Goal: Task Accomplishment & Management: Manage account settings

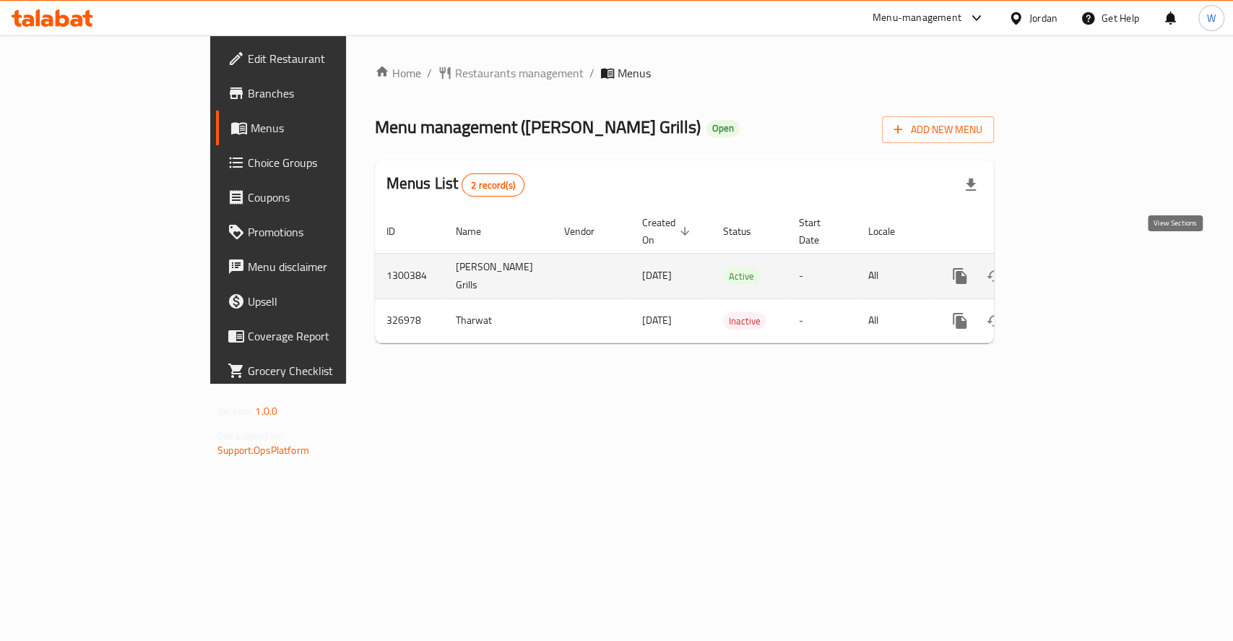
click at [1081, 259] on link "enhanced table" at bounding box center [1064, 276] width 35 height 35
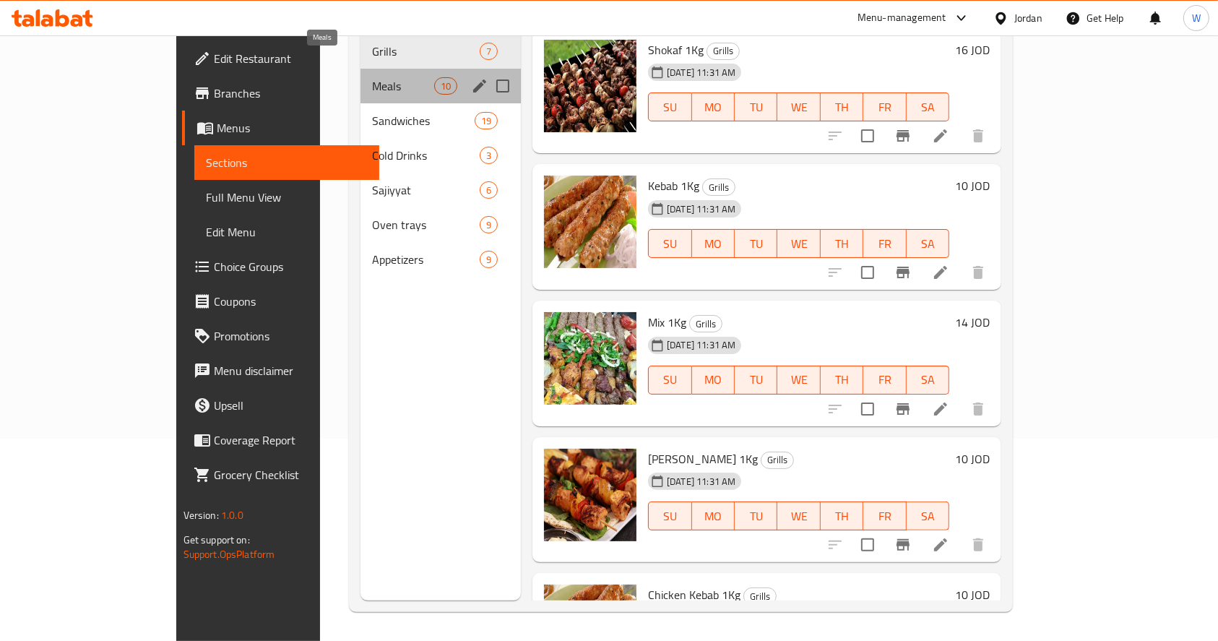
click at [372, 77] on span "Meals" at bounding box center [402, 85] width 61 height 17
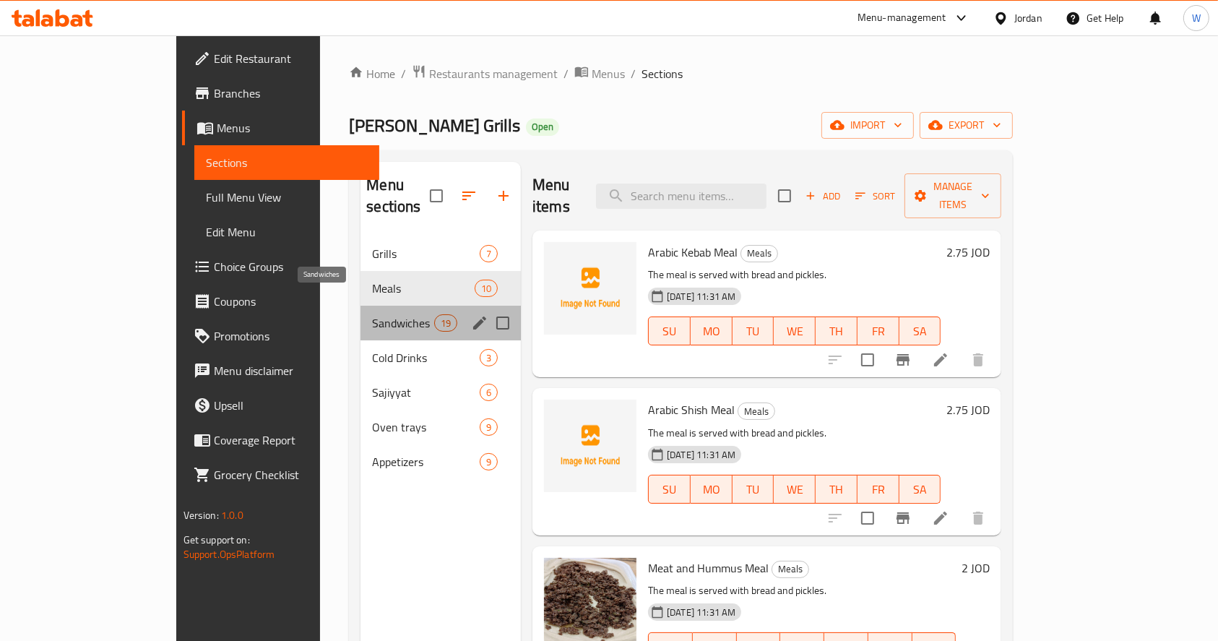
click at [372, 314] on span "Sandwiches" at bounding box center [402, 322] width 61 height 17
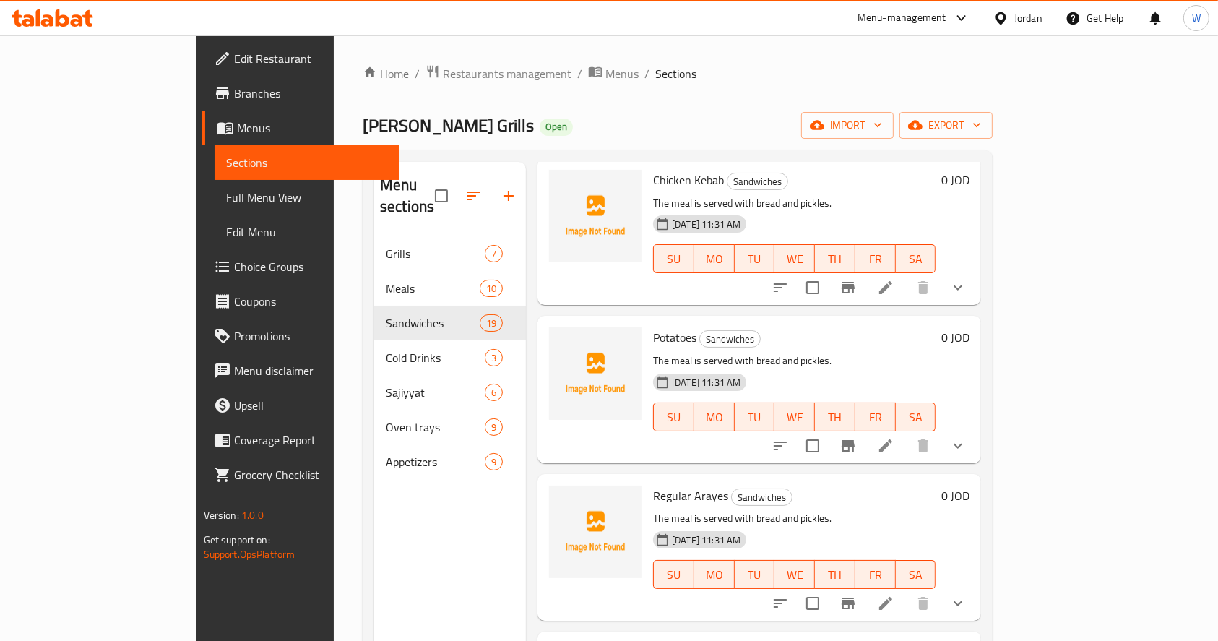
scroll to position [2393, 0]
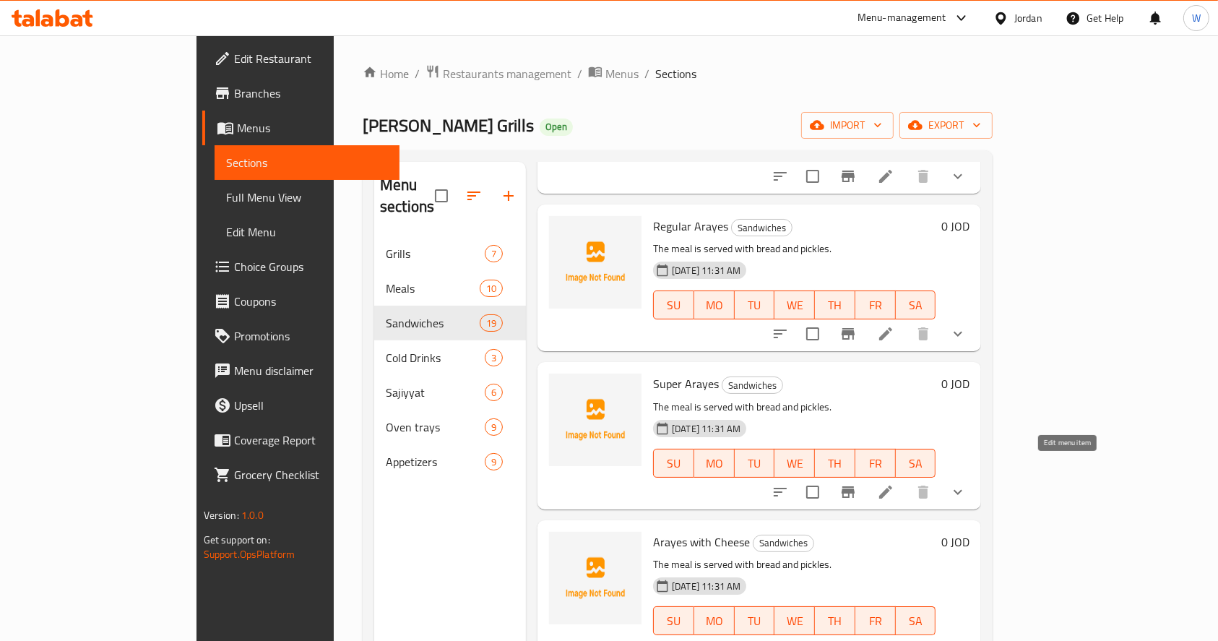
click at [894, 483] on icon at bounding box center [885, 491] width 17 height 17
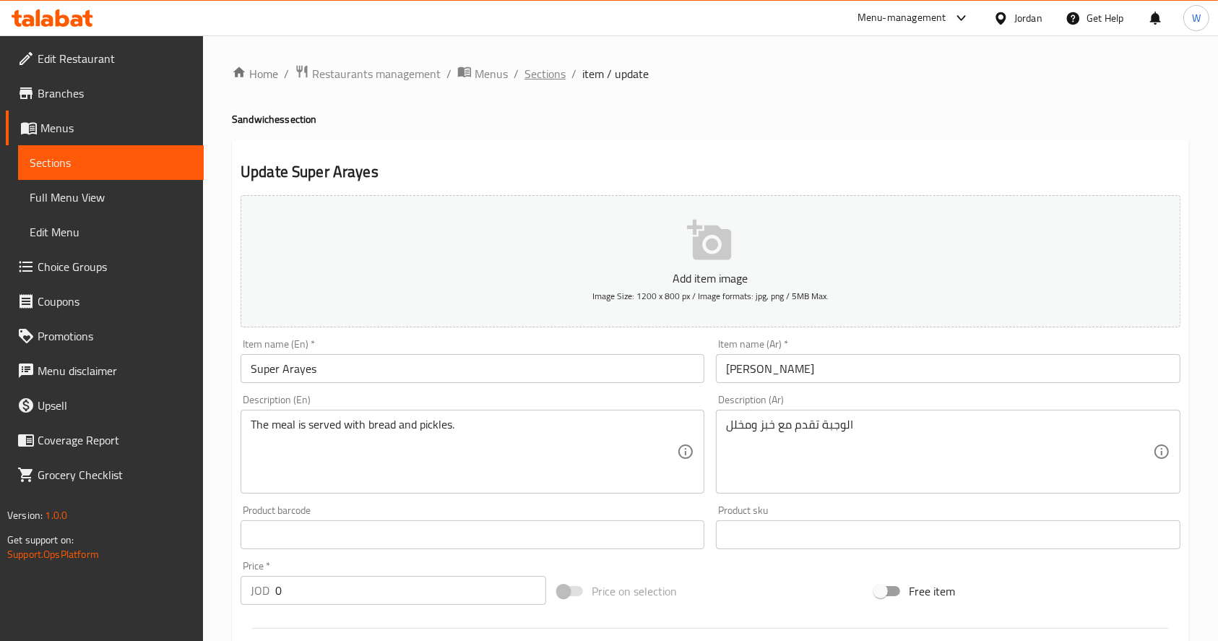
click at [551, 73] on span "Sections" at bounding box center [544, 73] width 41 height 17
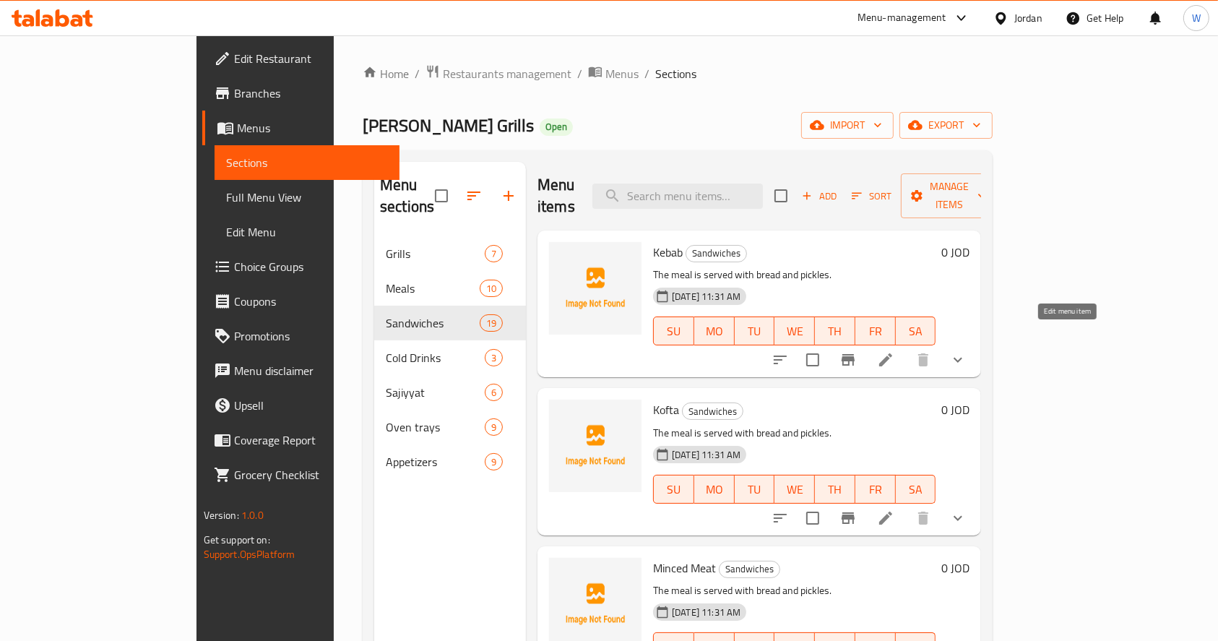
click at [892, 353] on icon at bounding box center [885, 359] width 13 height 13
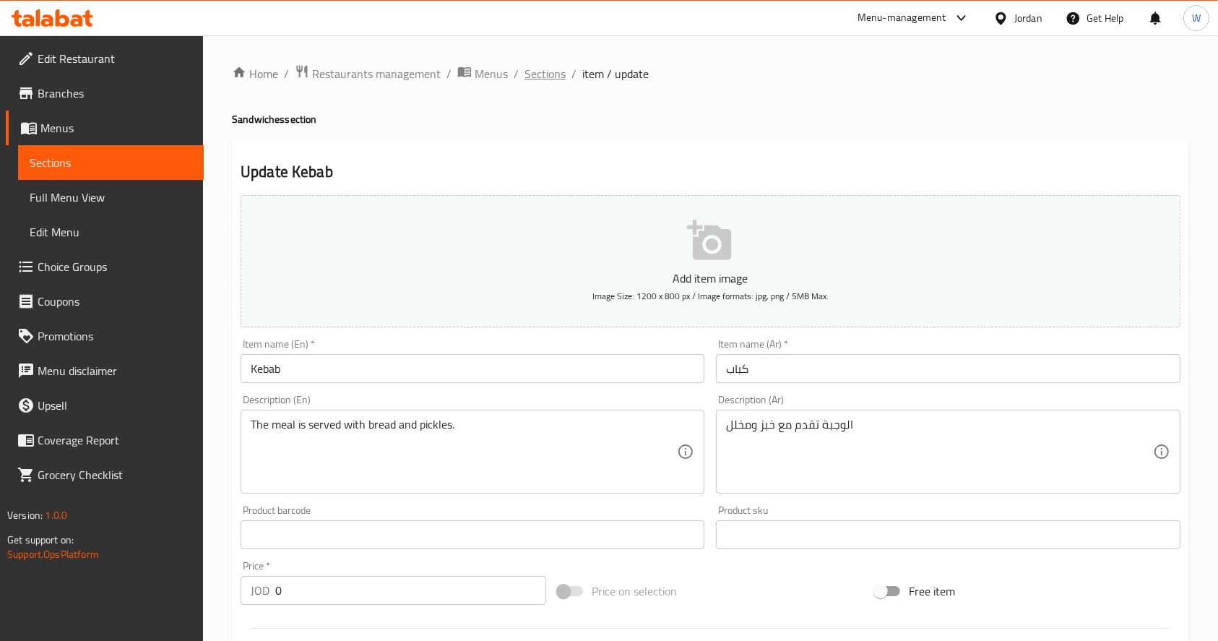
click at [538, 79] on span "Sections" at bounding box center [544, 73] width 41 height 17
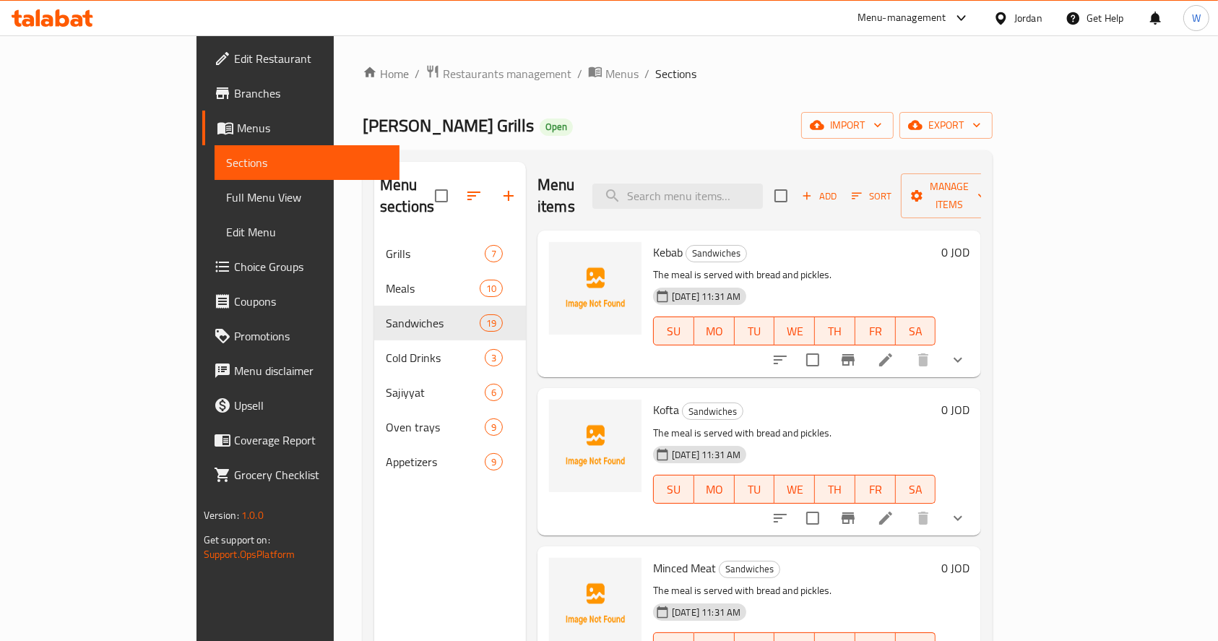
click at [748, 72] on ol "Home / Restaurants management / Menus / Sections" at bounding box center [678, 73] width 630 height 19
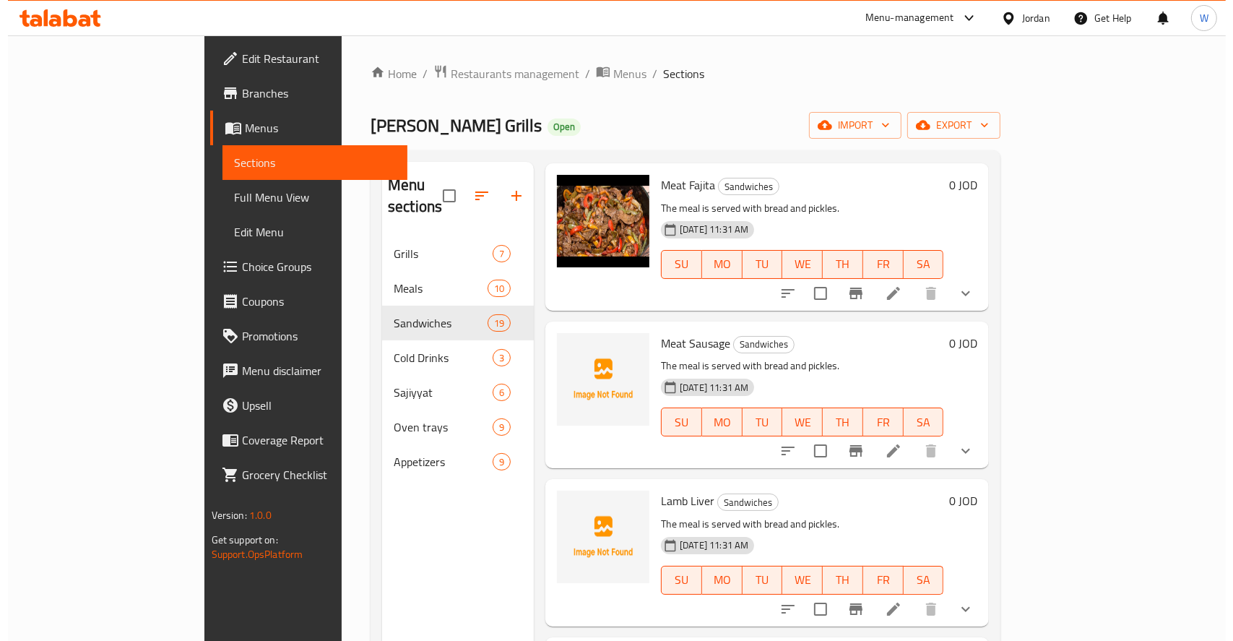
scroll to position [674, 0]
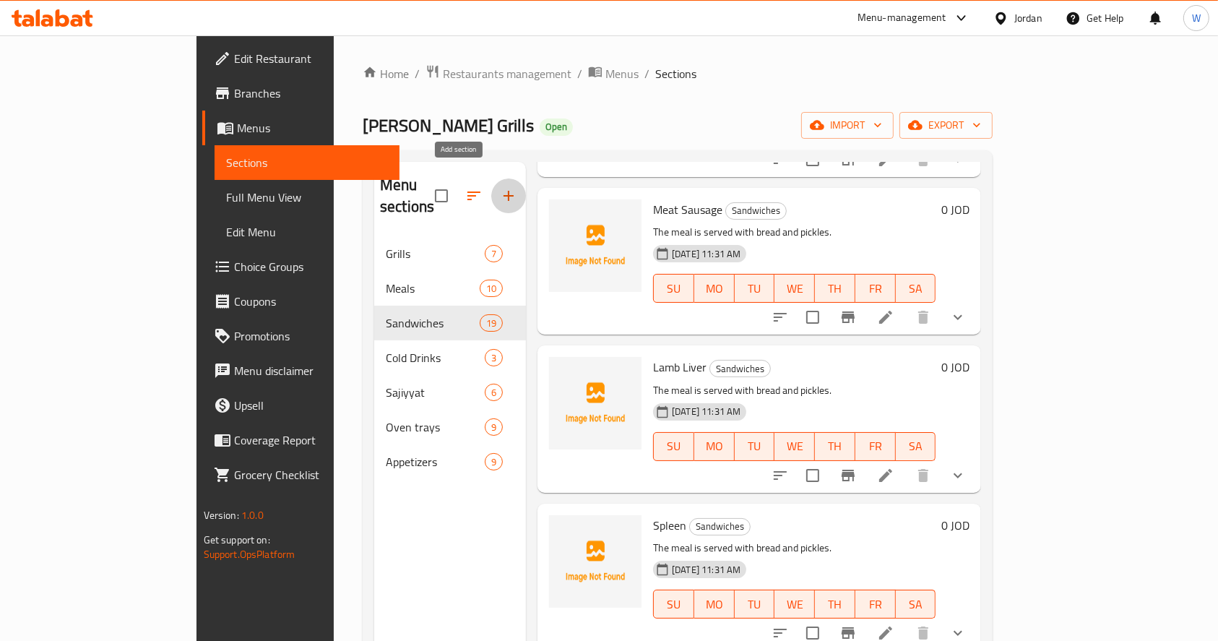
click at [500, 187] on icon "button" at bounding box center [508, 195] width 17 height 17
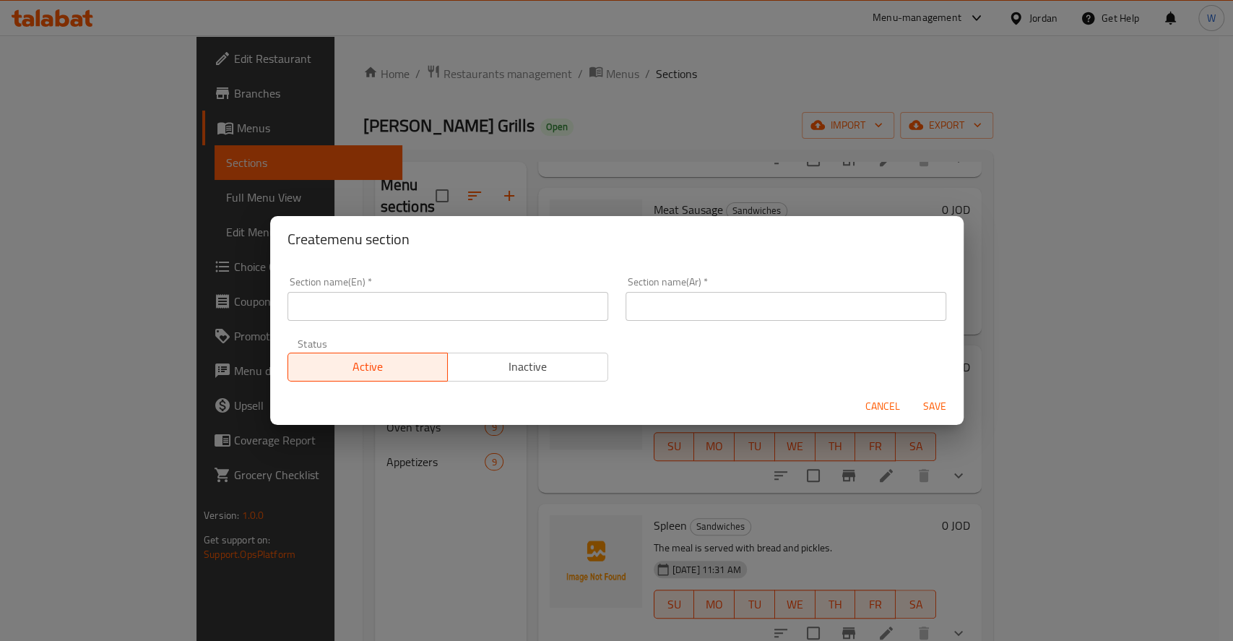
click at [472, 308] on input "text" at bounding box center [448, 306] width 321 height 29
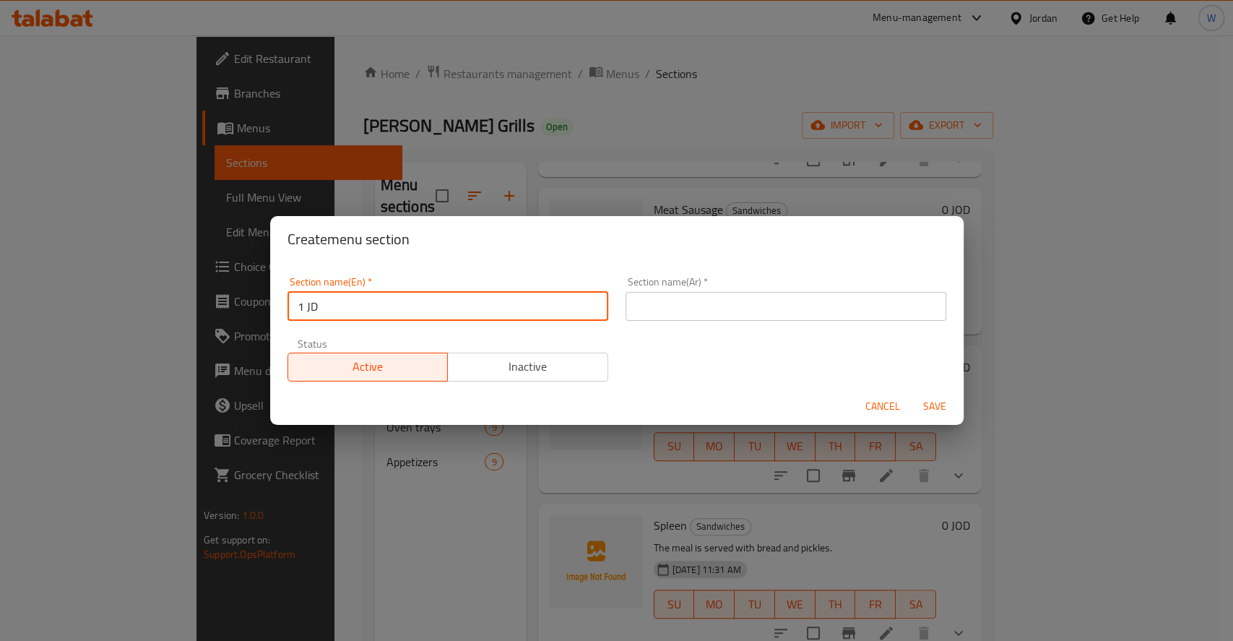
type input "1 JD"
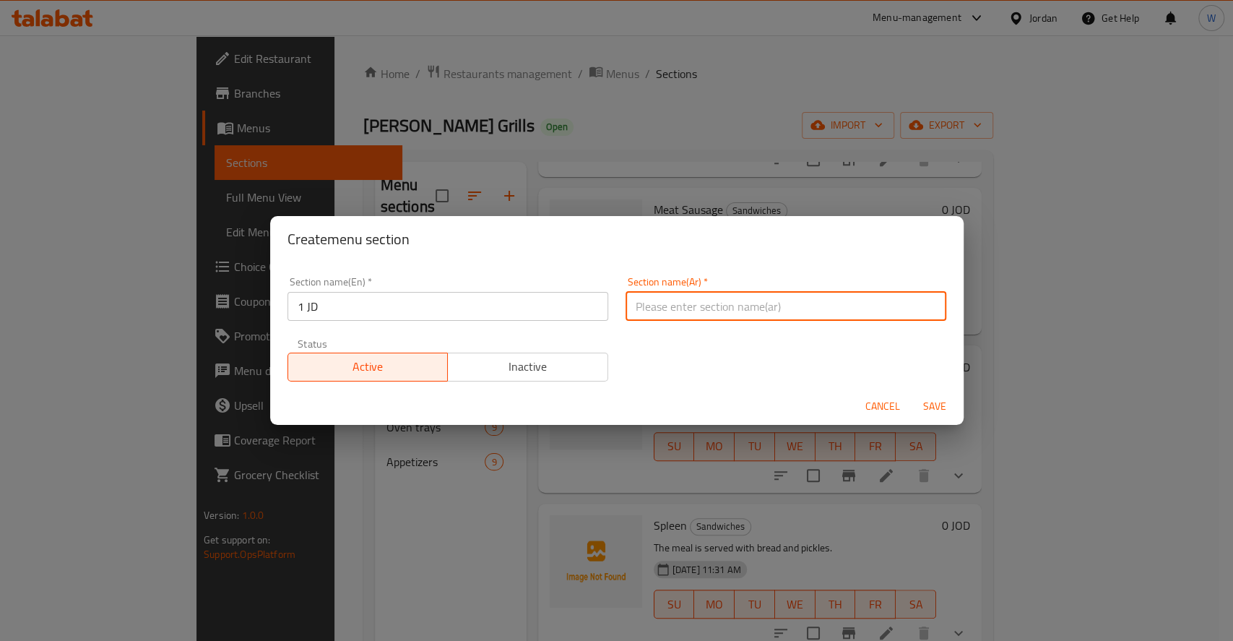
click at [838, 319] on input "text" at bounding box center [786, 306] width 321 height 29
type input "حملة الدينار"
click at [936, 401] on span "Save" at bounding box center [934, 406] width 35 height 18
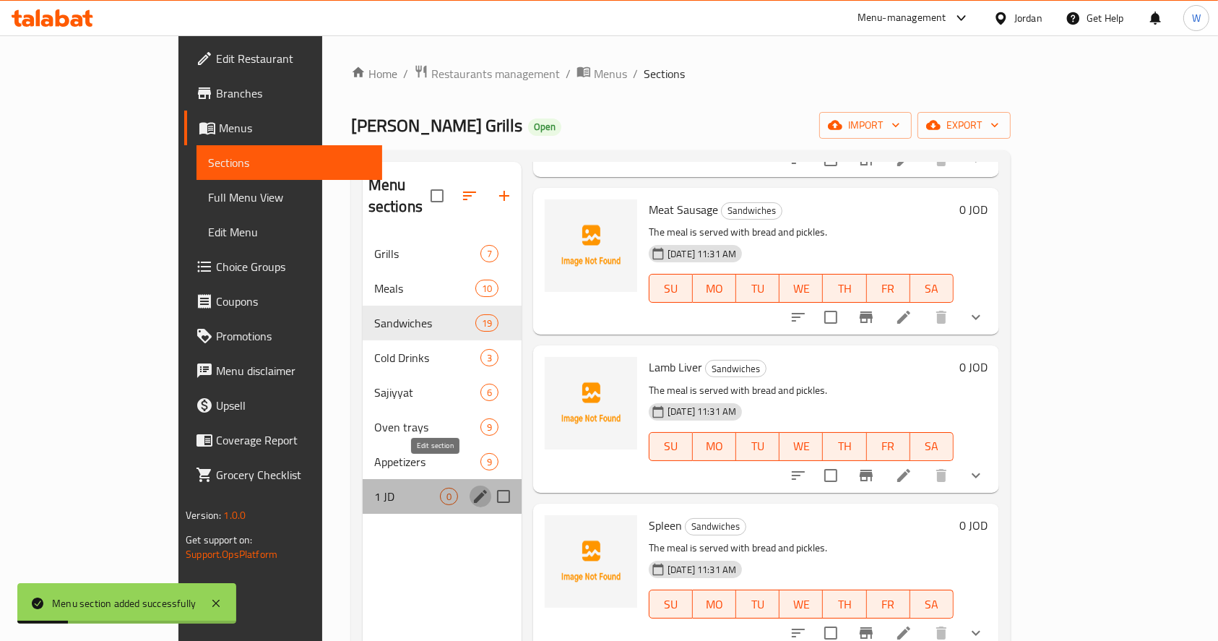
click at [472, 488] on icon "edit" at bounding box center [480, 496] width 17 height 17
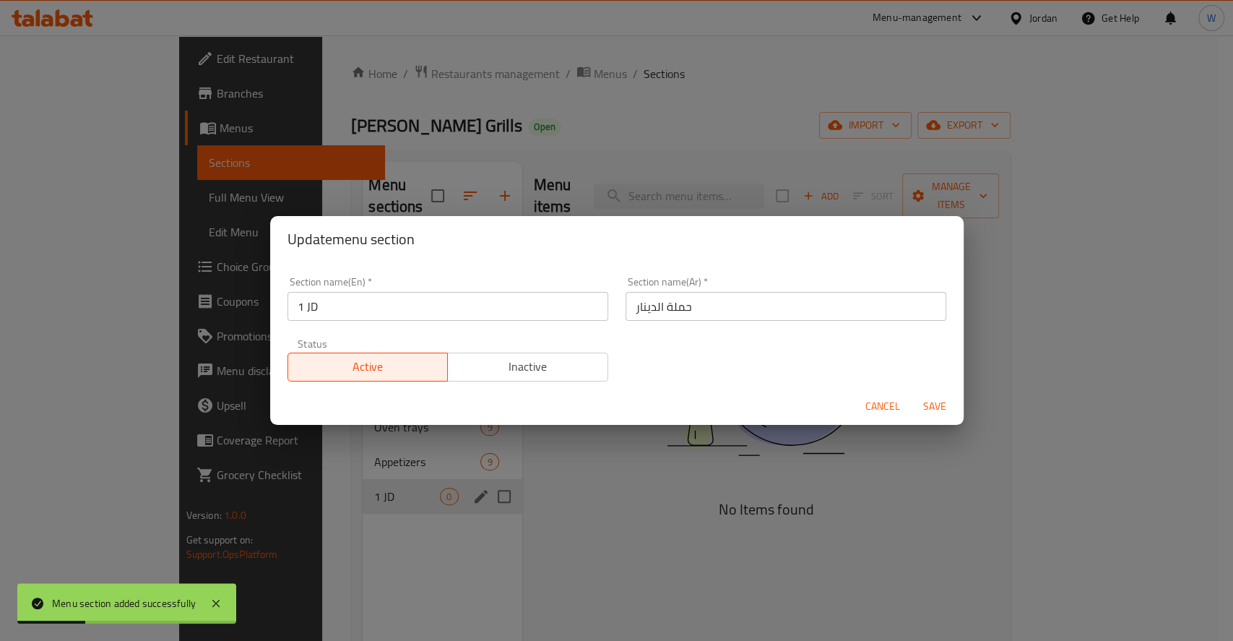
click at [456, 317] on input "1 JD" at bounding box center [448, 306] width 321 height 29
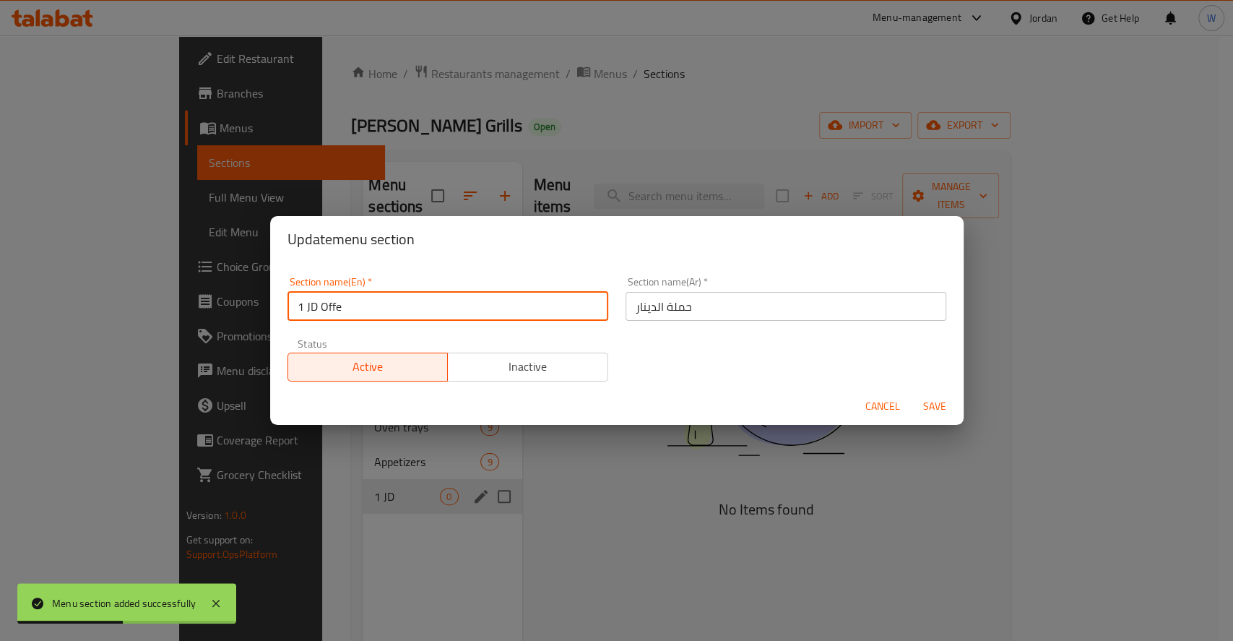
type input "1 JD Offer"
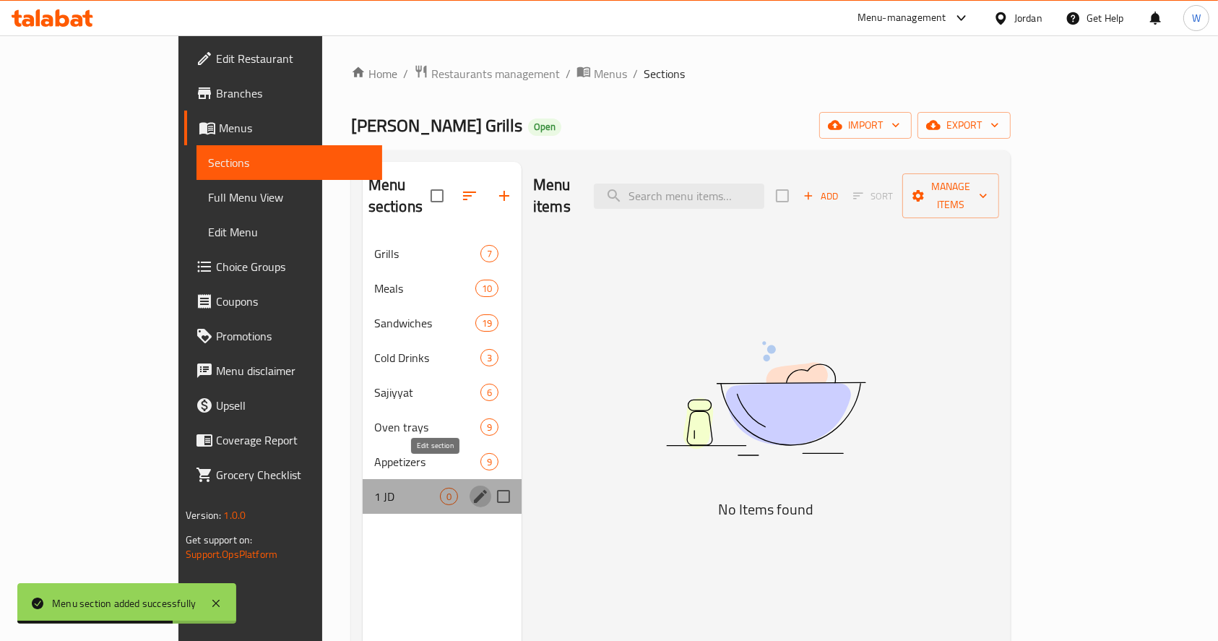
click at [474, 490] on icon "edit" at bounding box center [480, 496] width 13 height 13
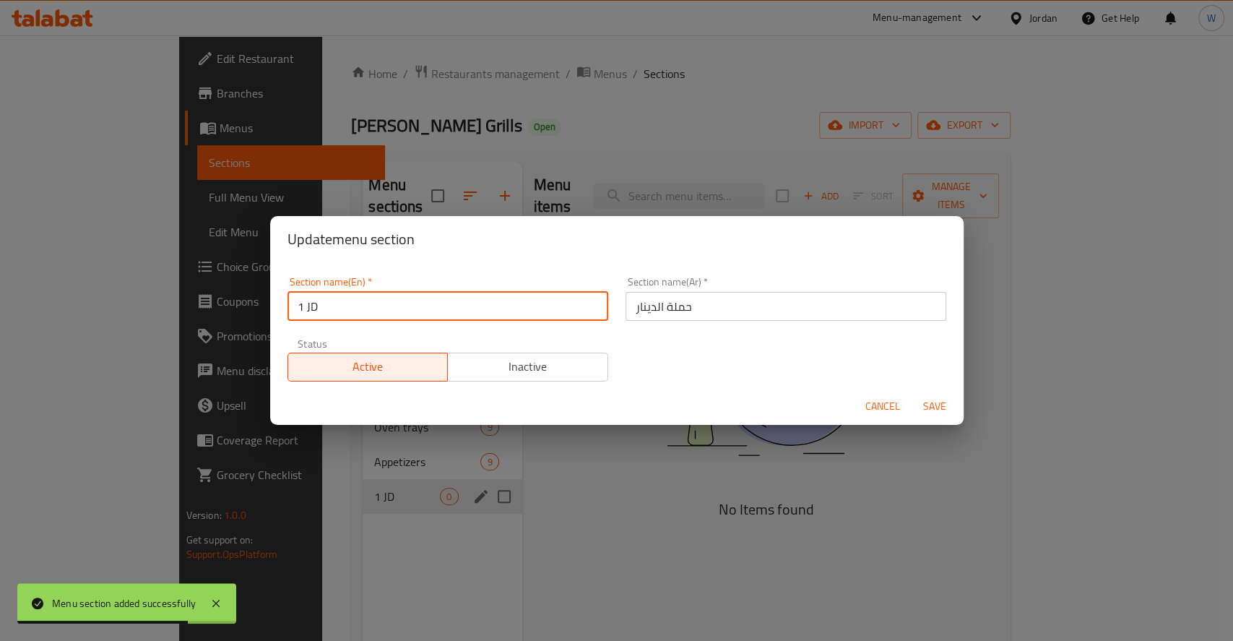
click at [433, 309] on input "1 JD" at bounding box center [448, 306] width 321 height 29
type input "1 JD Offer"
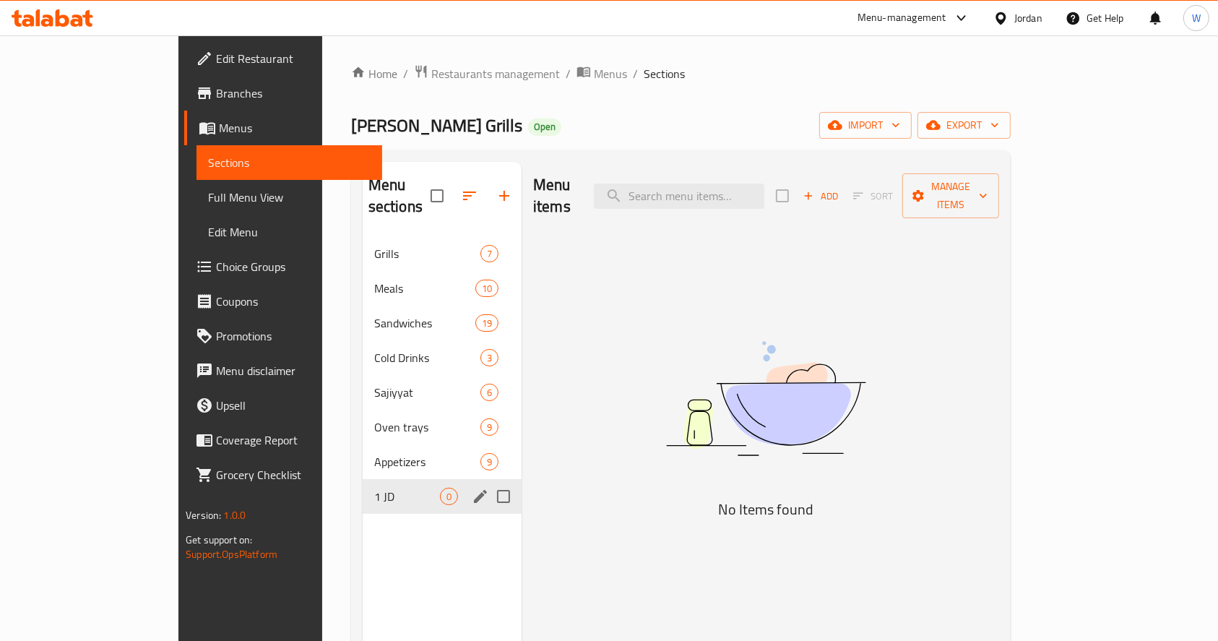
click at [422, 479] on div "1 JD 0" at bounding box center [442, 496] width 159 height 35
click at [472, 488] on icon "edit" at bounding box center [480, 496] width 17 height 17
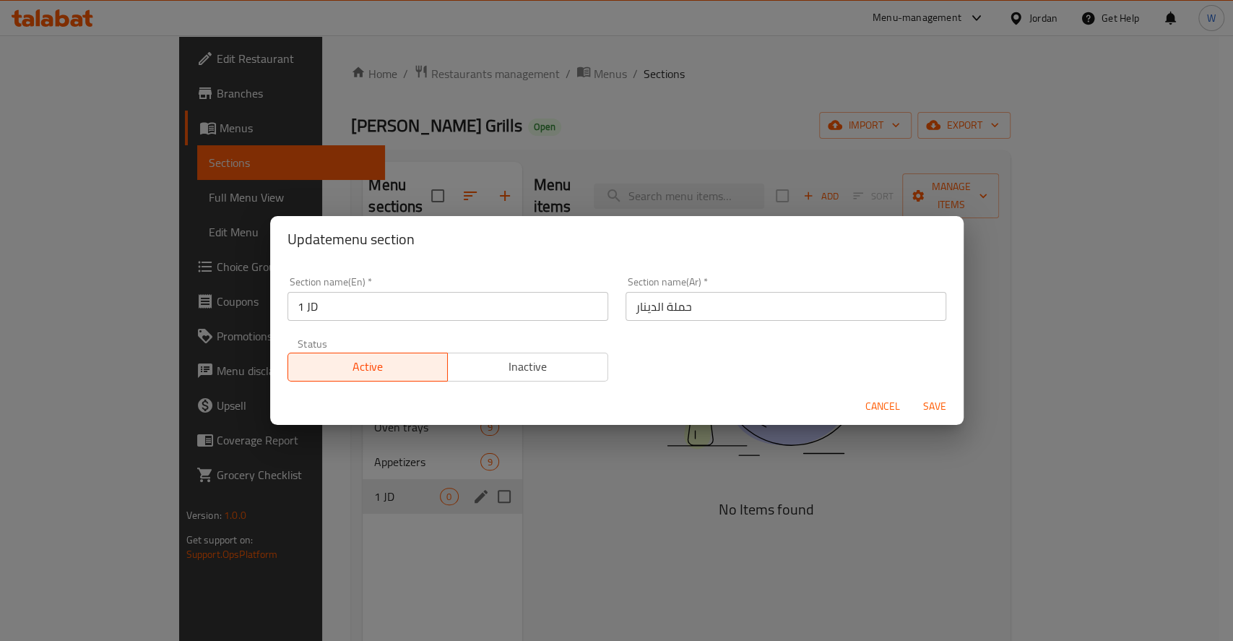
click at [441, 304] on input "1 JD" at bounding box center [448, 306] width 321 height 29
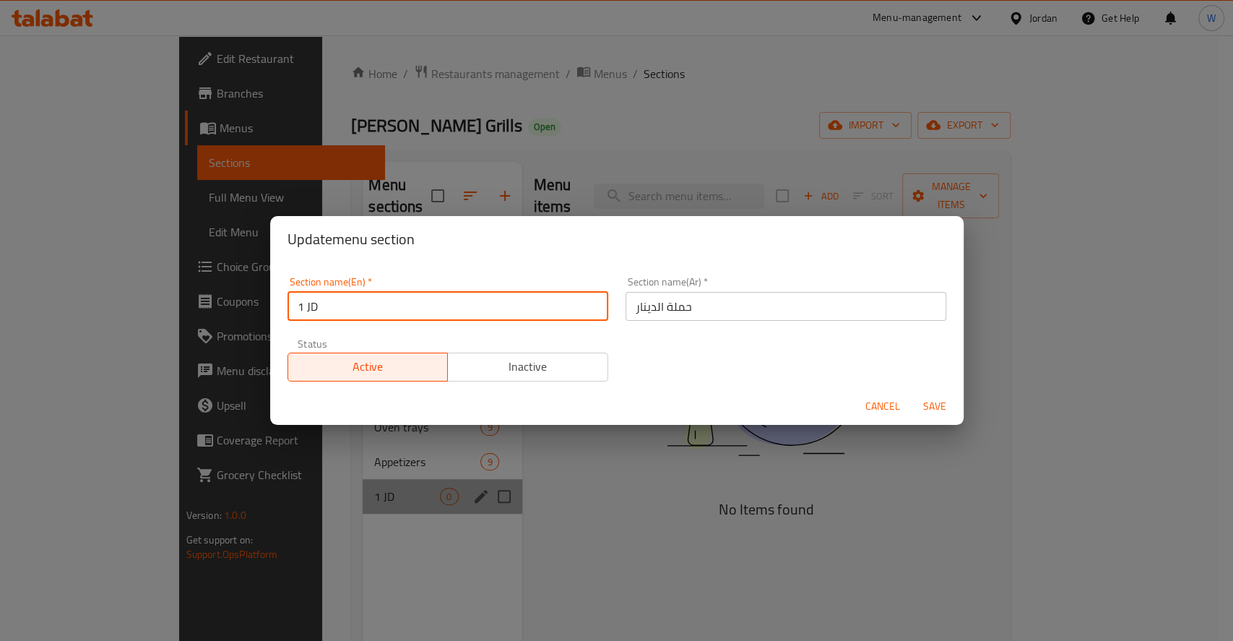
click at [441, 304] on input "1 JD" at bounding box center [448, 306] width 321 height 29
click at [420, 306] on input "1 JD" at bounding box center [448, 306] width 321 height 29
type input "1 Jd Offer"
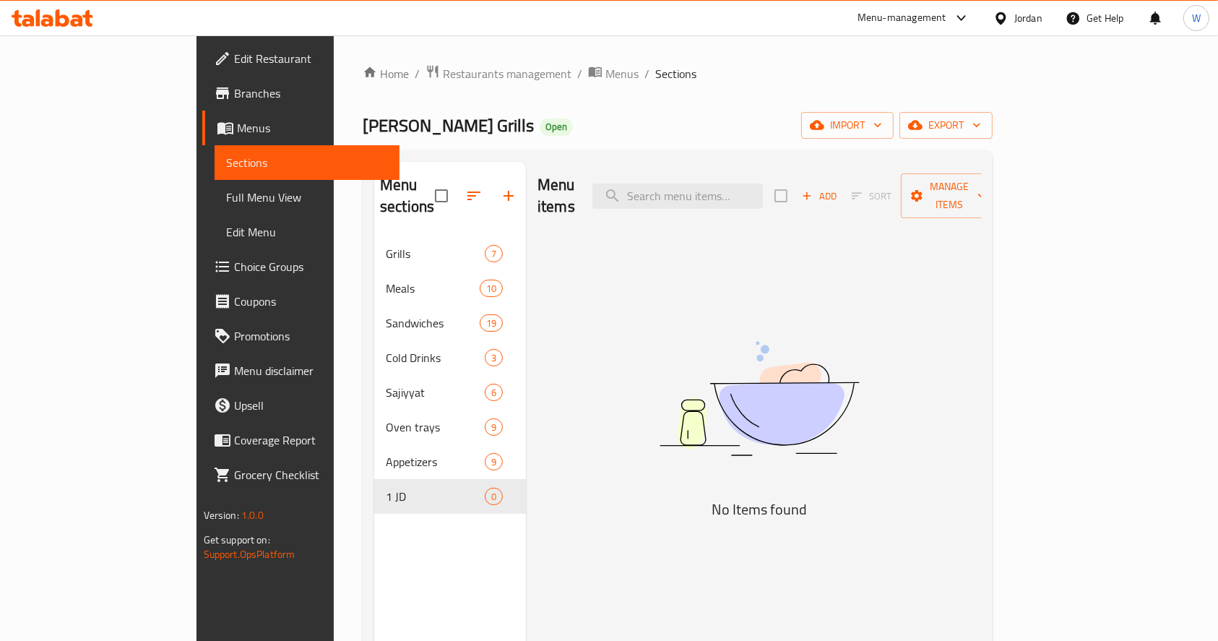
click at [384, 588] on div "Menu sections Grills 7 Meals 10 Sandwiches 19 Cold Drinks 3 Sajiyyat 6 Oven tra…" at bounding box center [450, 482] width 152 height 641
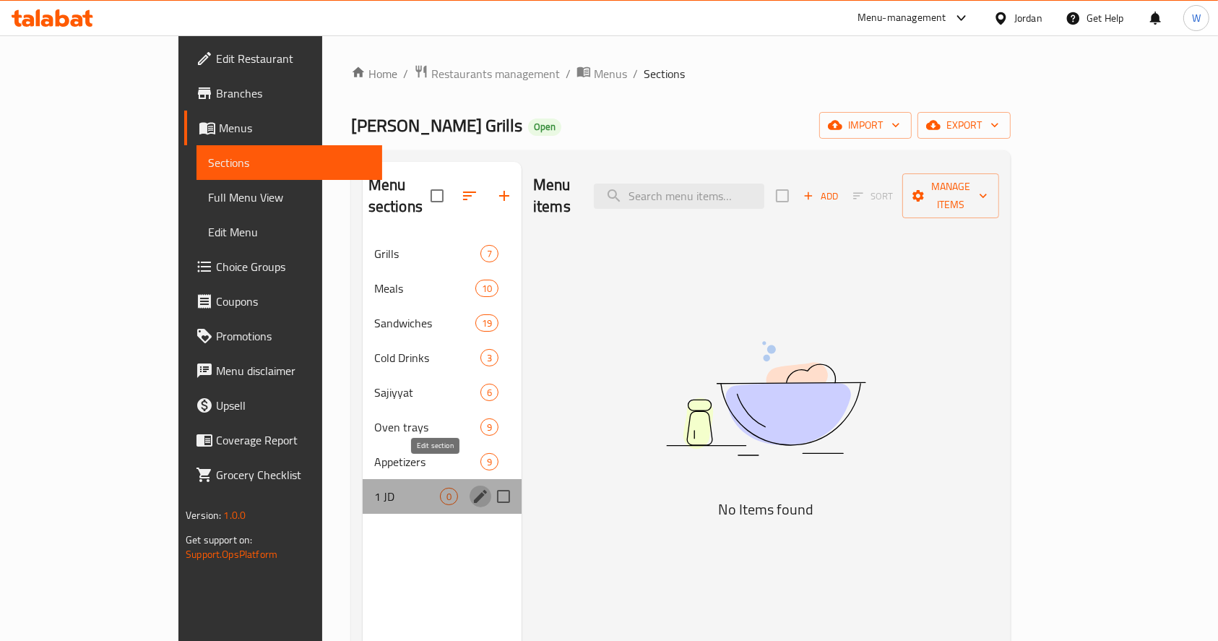
click at [474, 490] on icon "edit" at bounding box center [480, 496] width 13 height 13
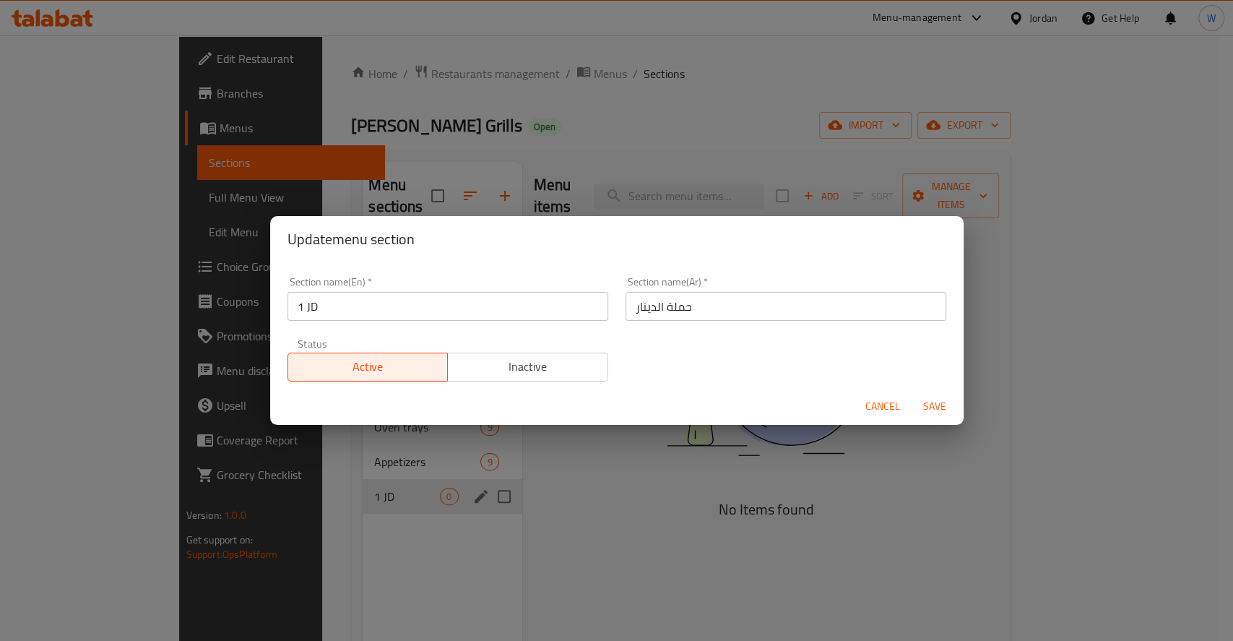
click at [543, 360] on span "Inactive" at bounding box center [528, 366] width 149 height 21
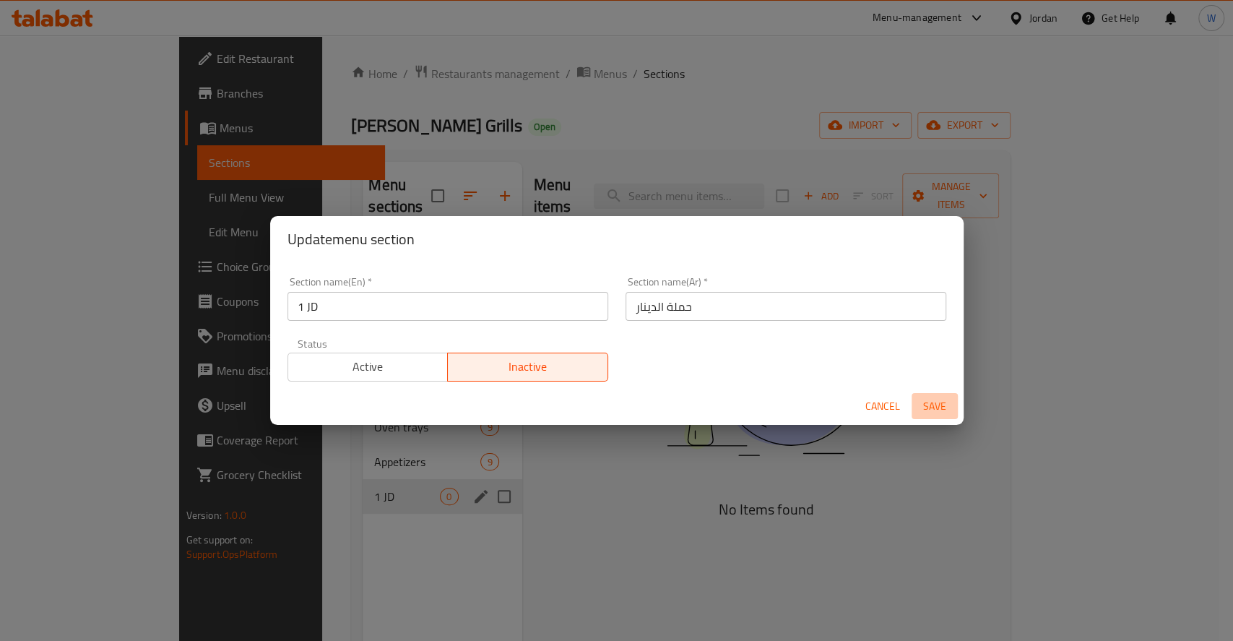
click at [937, 409] on span "Save" at bounding box center [934, 406] width 35 height 18
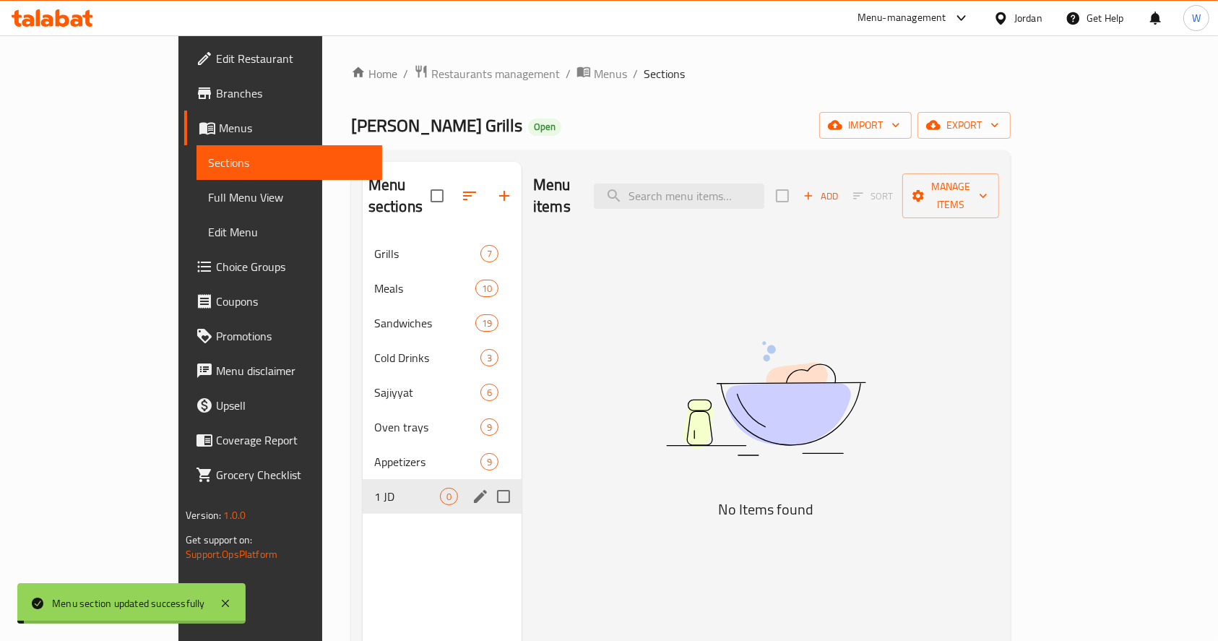
click at [416, 554] on div "Menu sections Grills 7 Meals 10 Sandwiches 19 Cold Drinks 3 Sajiyyat 6 Oven tra…" at bounding box center [442, 482] width 159 height 641
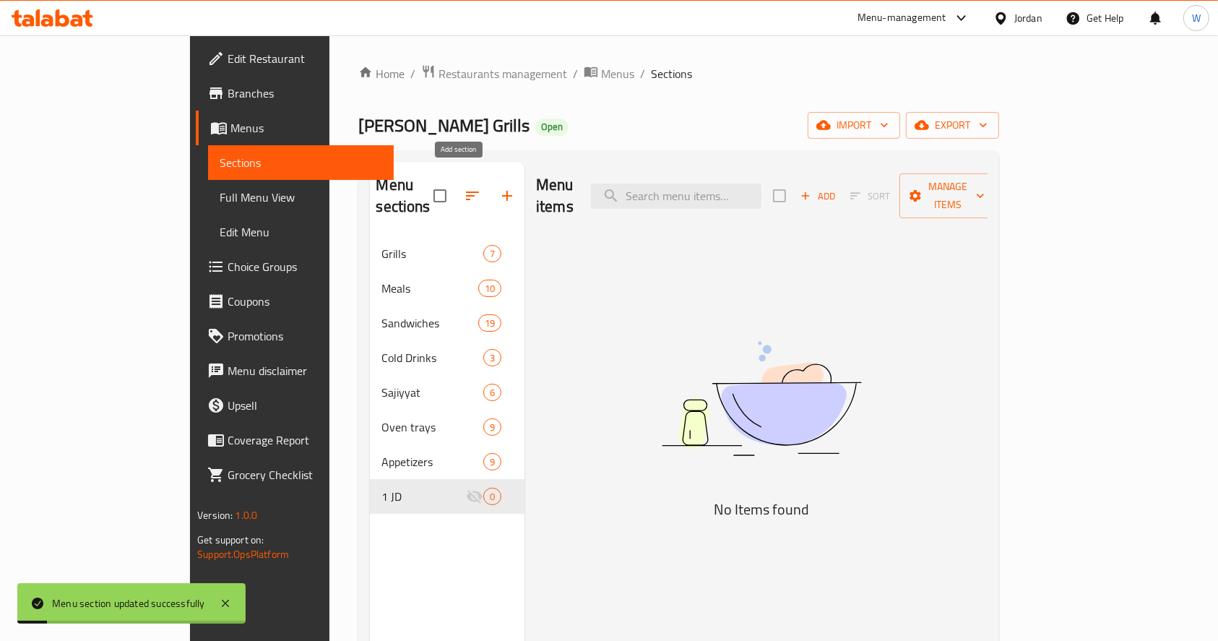
click at [498, 189] on icon "button" at bounding box center [506, 195] width 17 height 17
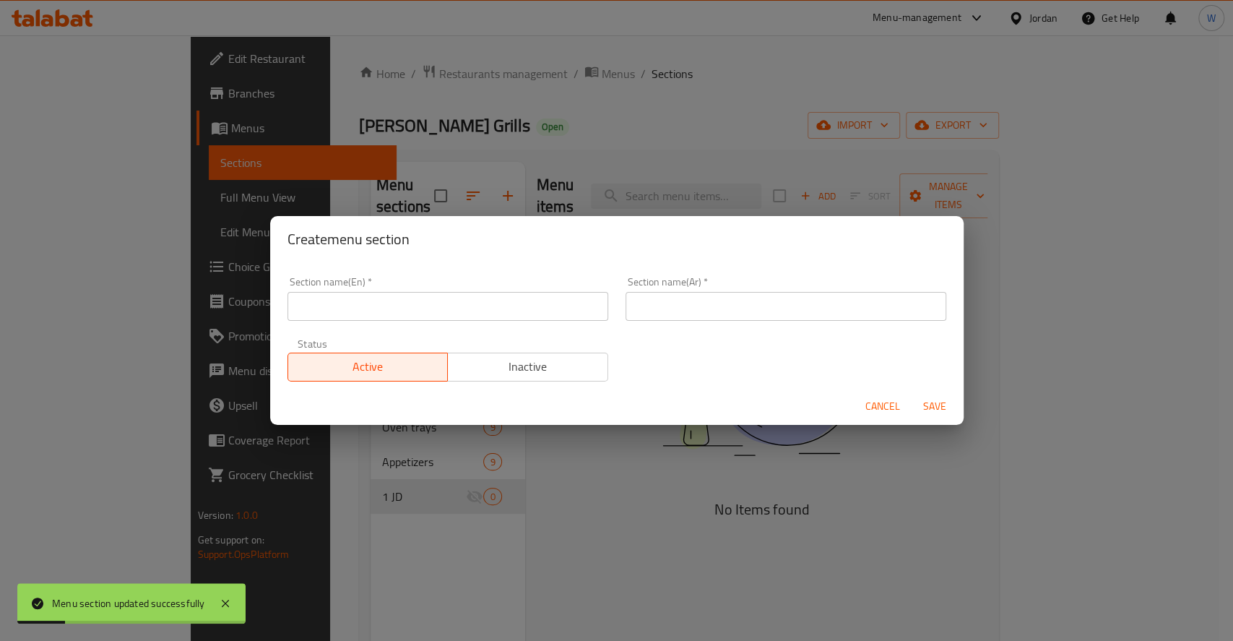
click at [437, 306] on input "text" at bounding box center [448, 306] width 321 height 29
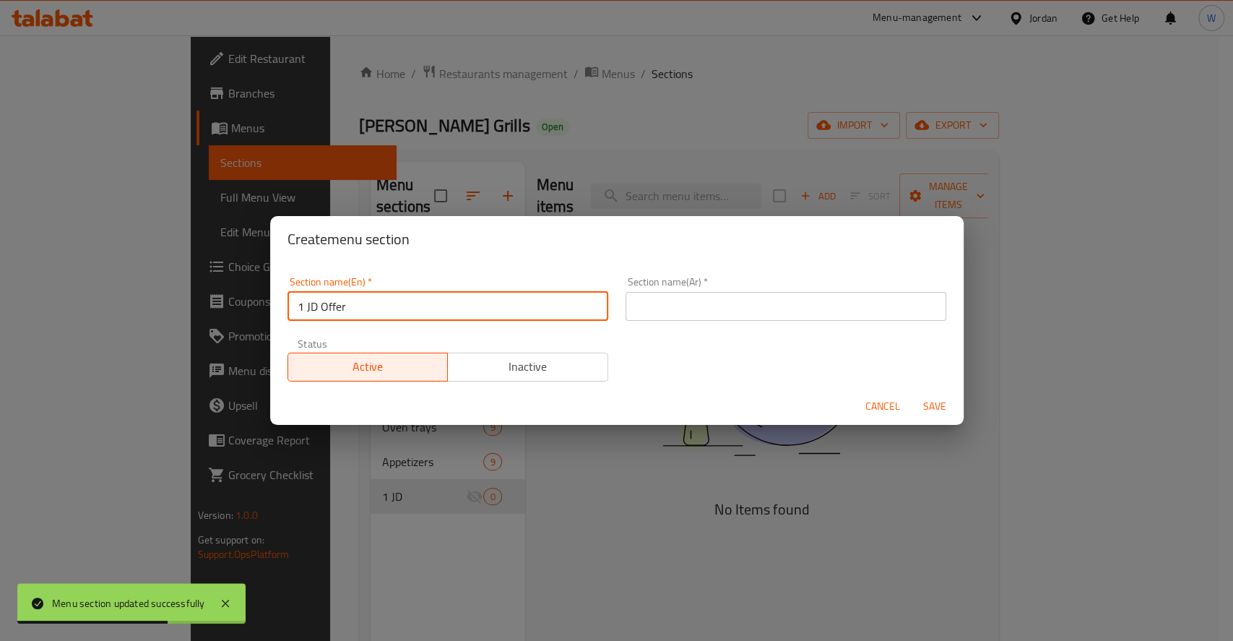
type input "1 JD Offer"
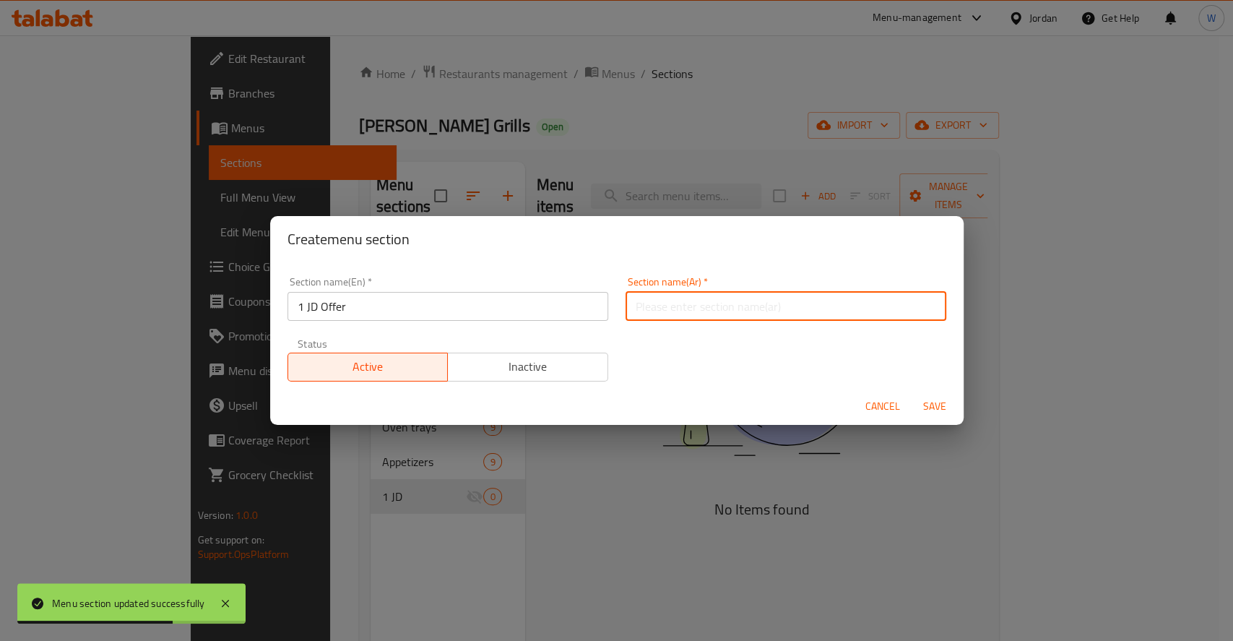
click at [676, 314] on input "text" at bounding box center [786, 306] width 321 height 29
type input "حملة الدينار"
click at [937, 402] on span "Save" at bounding box center [934, 406] width 35 height 18
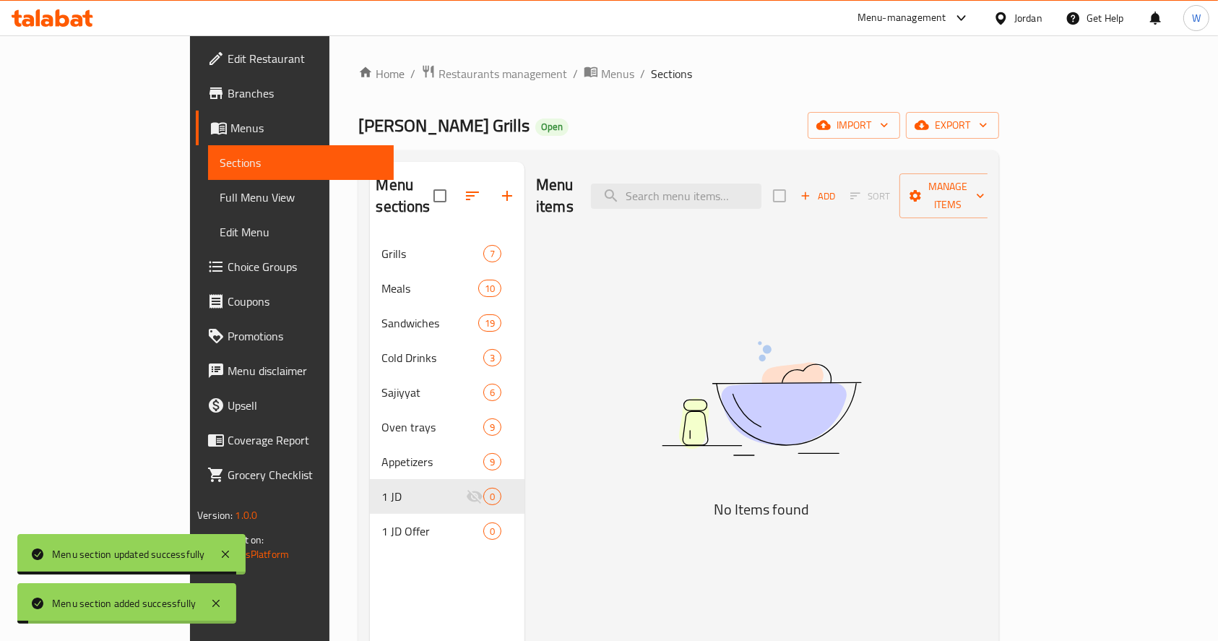
click at [444, 563] on div "Menu sections Grills 7 Meals 10 Sandwiches 19 Cold Drinks 3 Sajiyyat 6 Oven tra…" at bounding box center [447, 482] width 155 height 641
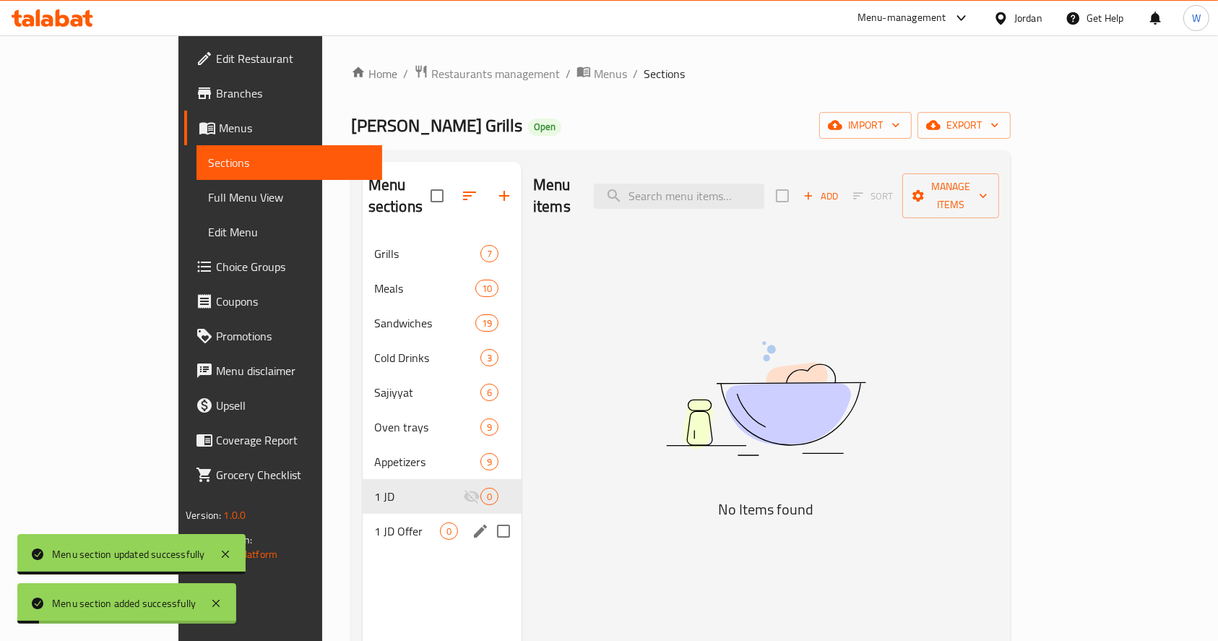
click at [374, 522] on span "1 JD Offer" at bounding box center [407, 530] width 66 height 17
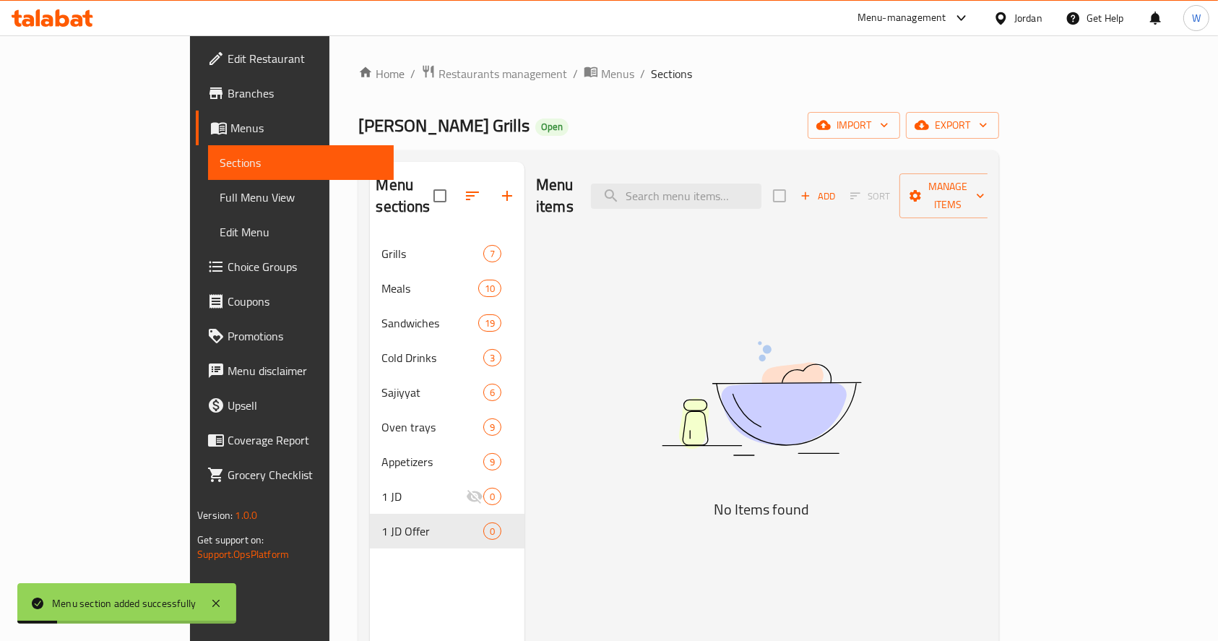
click at [610, 540] on div "Menu items Add Sort Manage items No Items found" at bounding box center [755, 482] width 463 height 641
drag, startPoint x: 295, startPoint y: 613, endPoint x: 410, endPoint y: 553, distance: 130.2
click at [370, 613] on div "Menu sections Grills 7 Meals 10 Sandwiches 19 Cold Drinks 3 Sajiyyat 6 Oven tra…" at bounding box center [447, 482] width 155 height 641
click at [902, 464] on img at bounding box center [761, 398] width 361 height 191
click at [837, 188] on span "Add" at bounding box center [817, 196] width 39 height 17
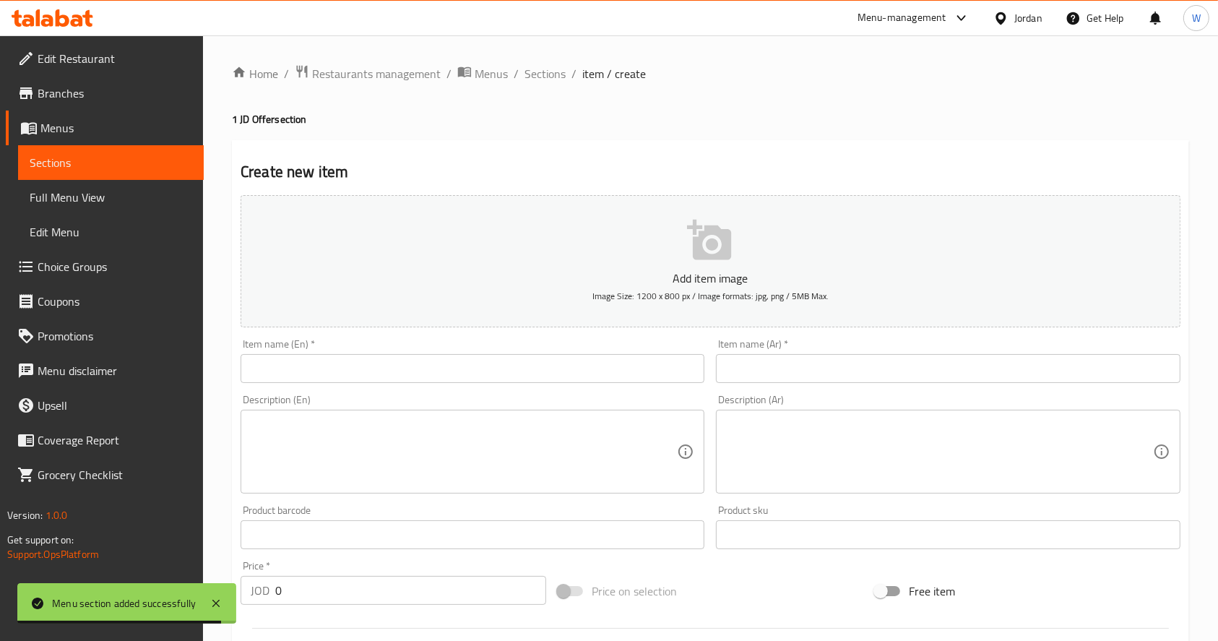
click at [399, 364] on input "text" at bounding box center [473, 368] width 464 height 29
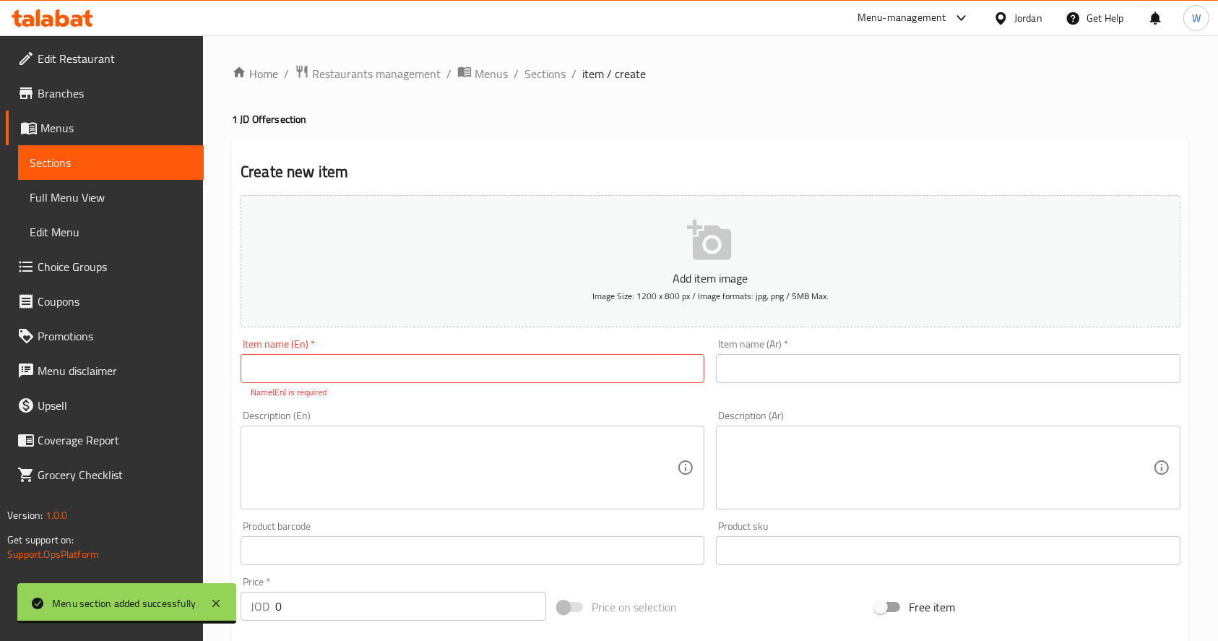
click at [678, 120] on h4 "1 JD Offer section" at bounding box center [710, 119] width 957 height 14
click at [556, 66] on span "Sections" at bounding box center [544, 73] width 41 height 17
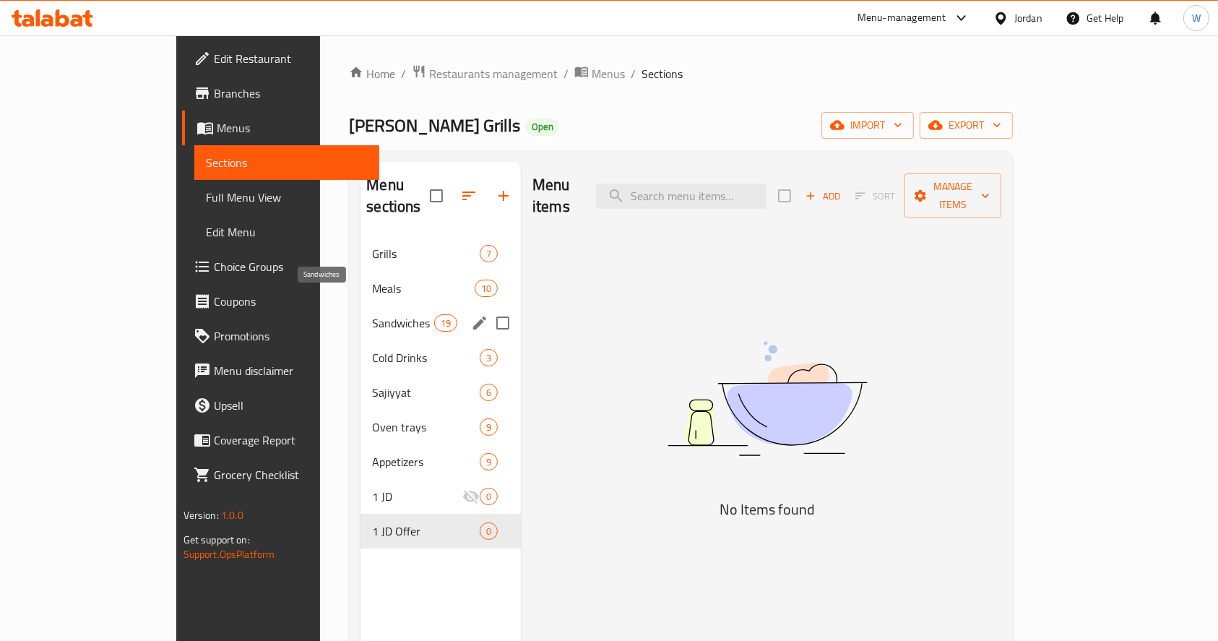
click at [372, 314] on span "Sandwiches" at bounding box center [402, 322] width 61 height 17
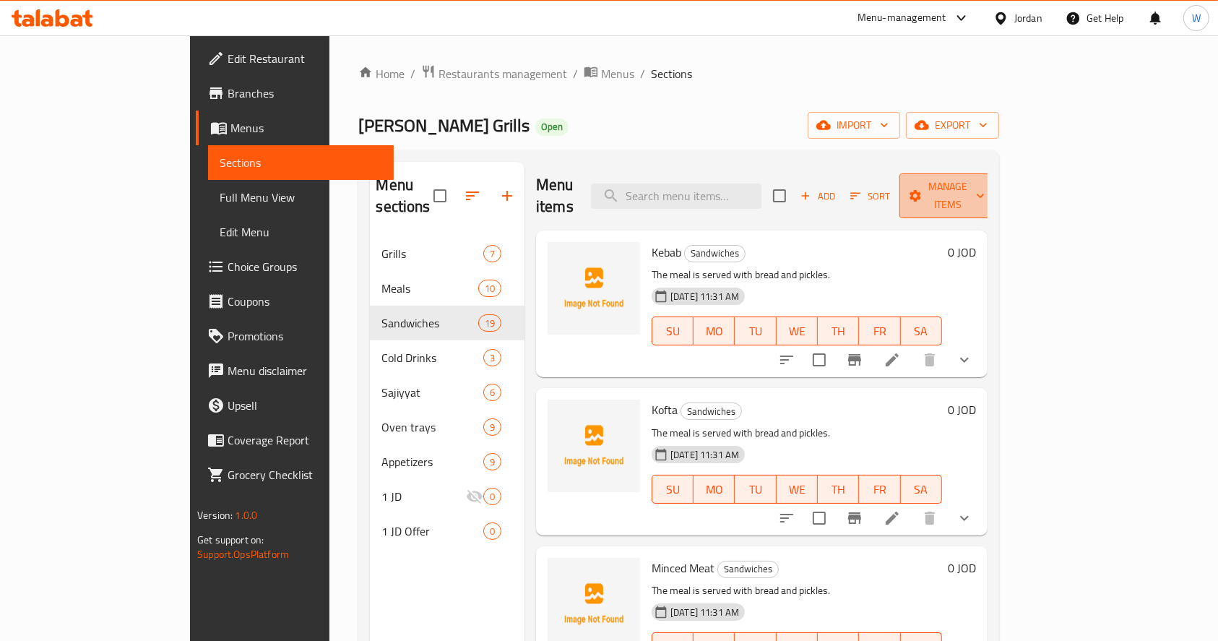
click at [996, 197] on button "Manage items" at bounding box center [947, 195] width 97 height 45
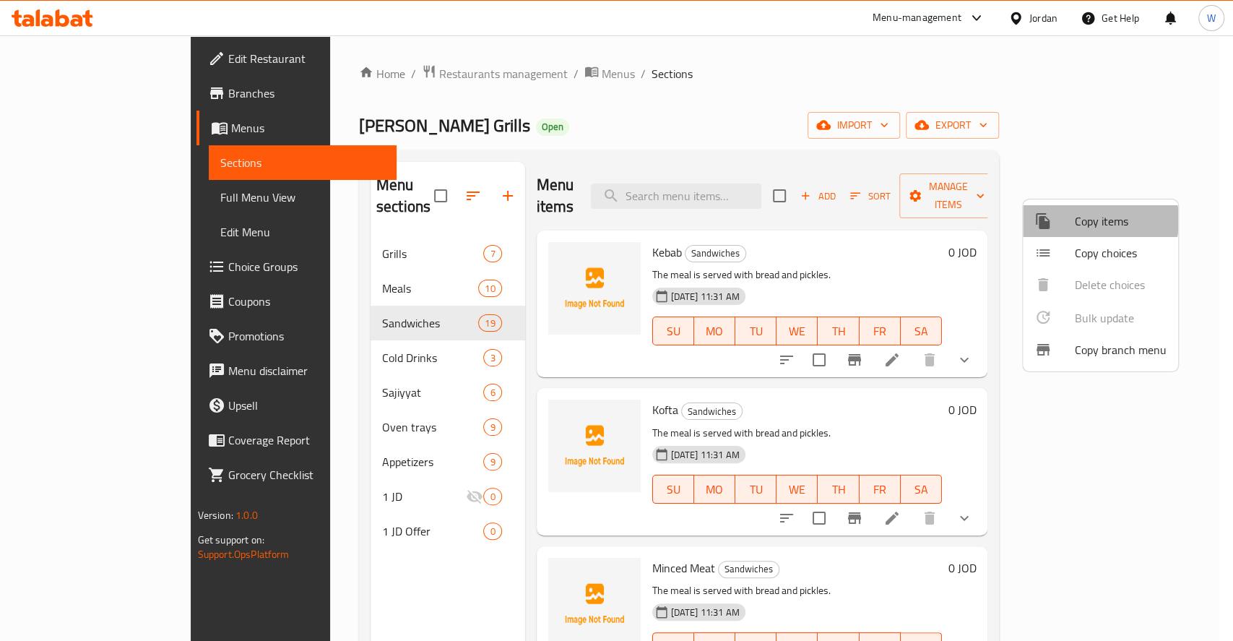
click at [1092, 220] on span "Copy items" at bounding box center [1121, 220] width 92 height 17
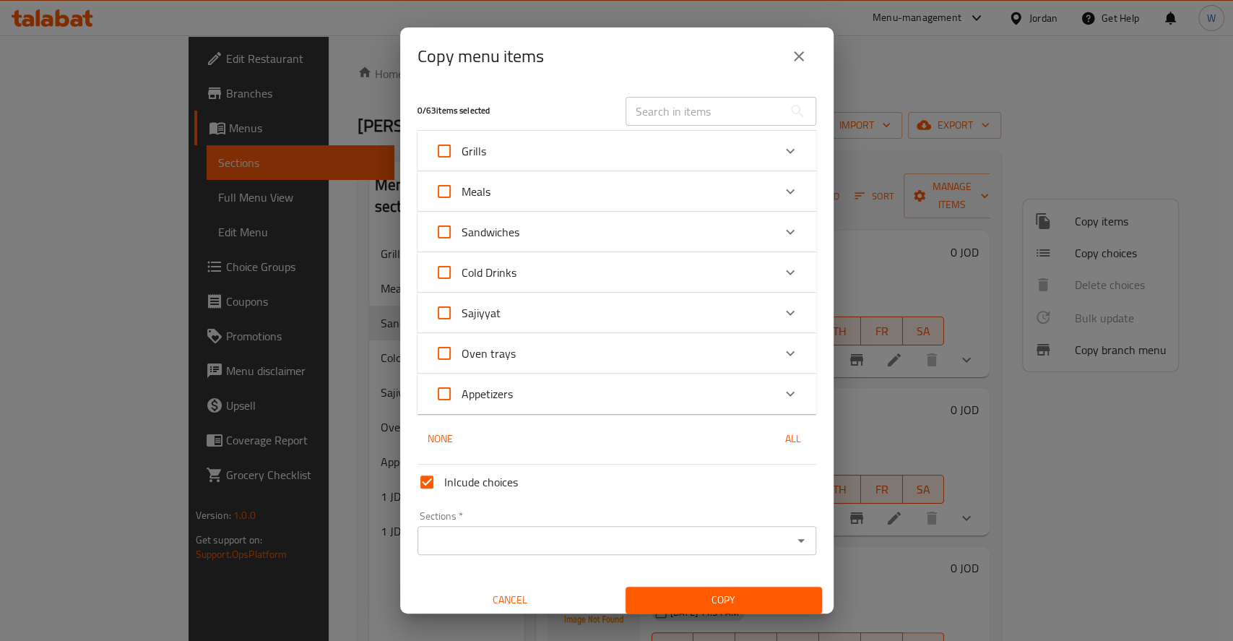
click at [550, 222] on div "Sandwiches" at bounding box center [604, 232] width 338 height 35
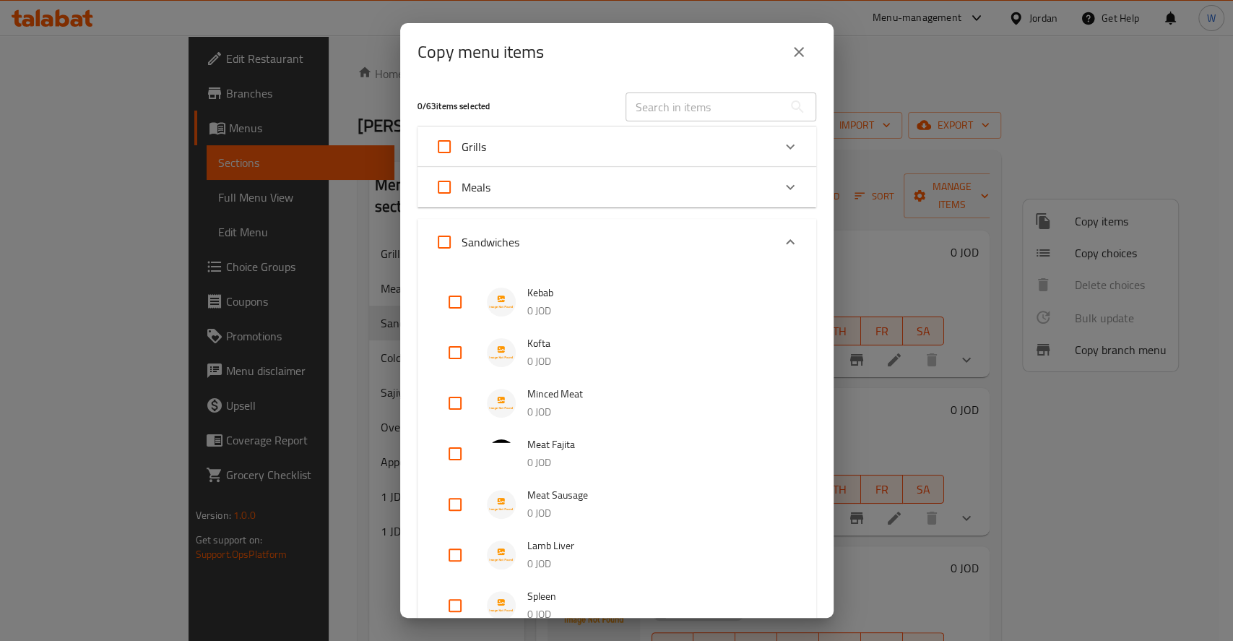
click at [451, 298] on input "checkbox" at bounding box center [455, 302] width 35 height 35
checkbox input "true"
click at [451, 350] on input "checkbox" at bounding box center [455, 352] width 35 height 35
checkbox input "true"
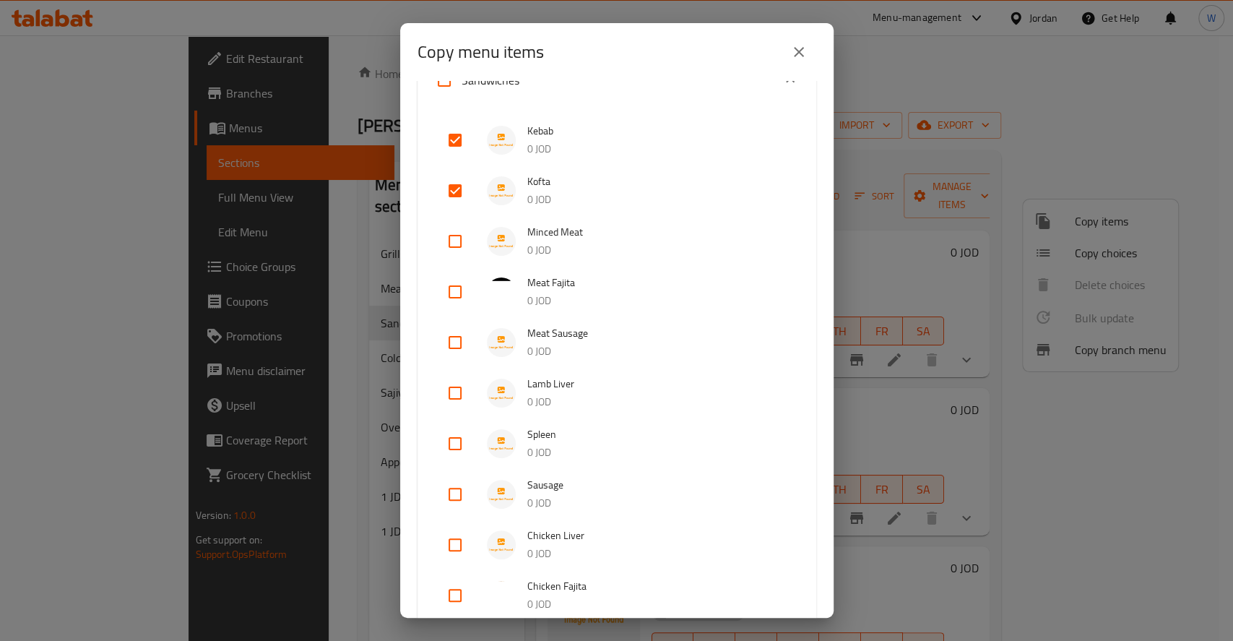
scroll to position [192, 0]
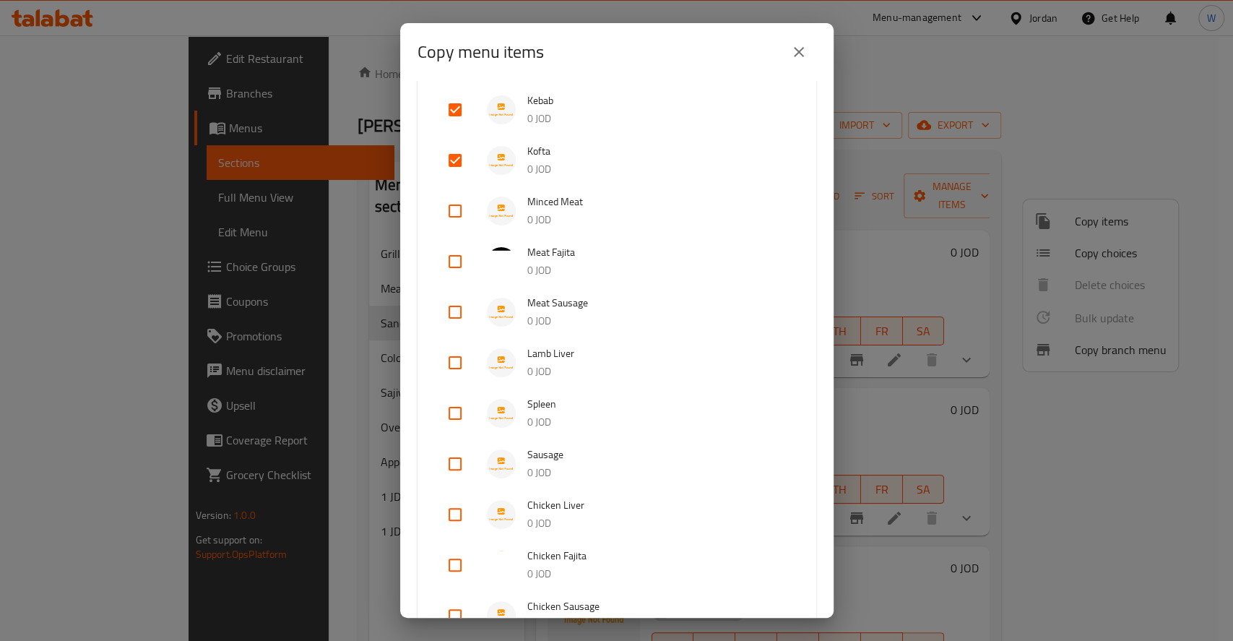
click at [455, 266] on input "checkbox" at bounding box center [455, 261] width 35 height 35
checkbox input "true"
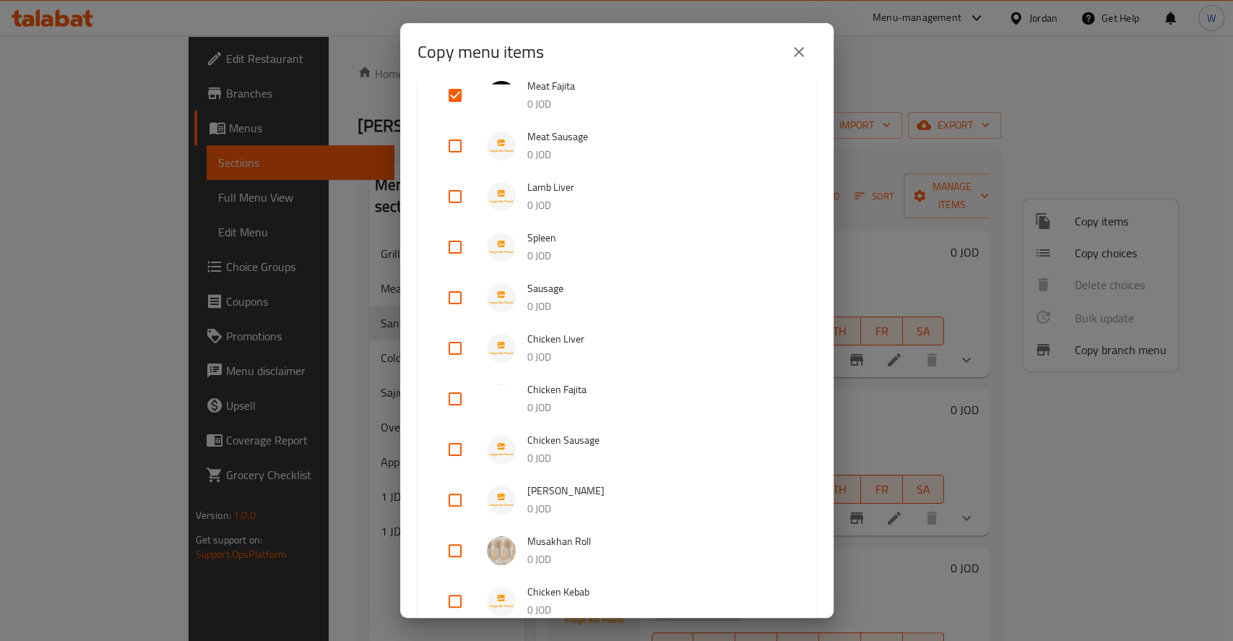
scroll to position [385, 0]
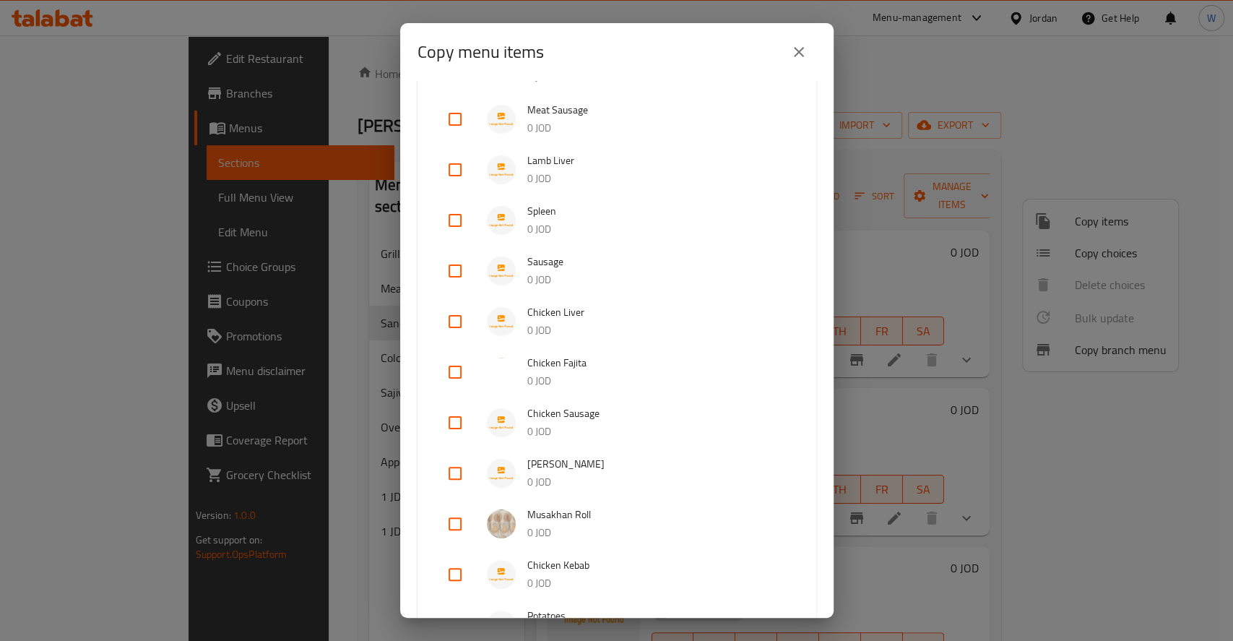
click at [451, 325] on input "checkbox" at bounding box center [455, 321] width 35 height 35
checkbox input "true"
click at [454, 370] on input "checkbox" at bounding box center [455, 372] width 35 height 35
checkbox input "true"
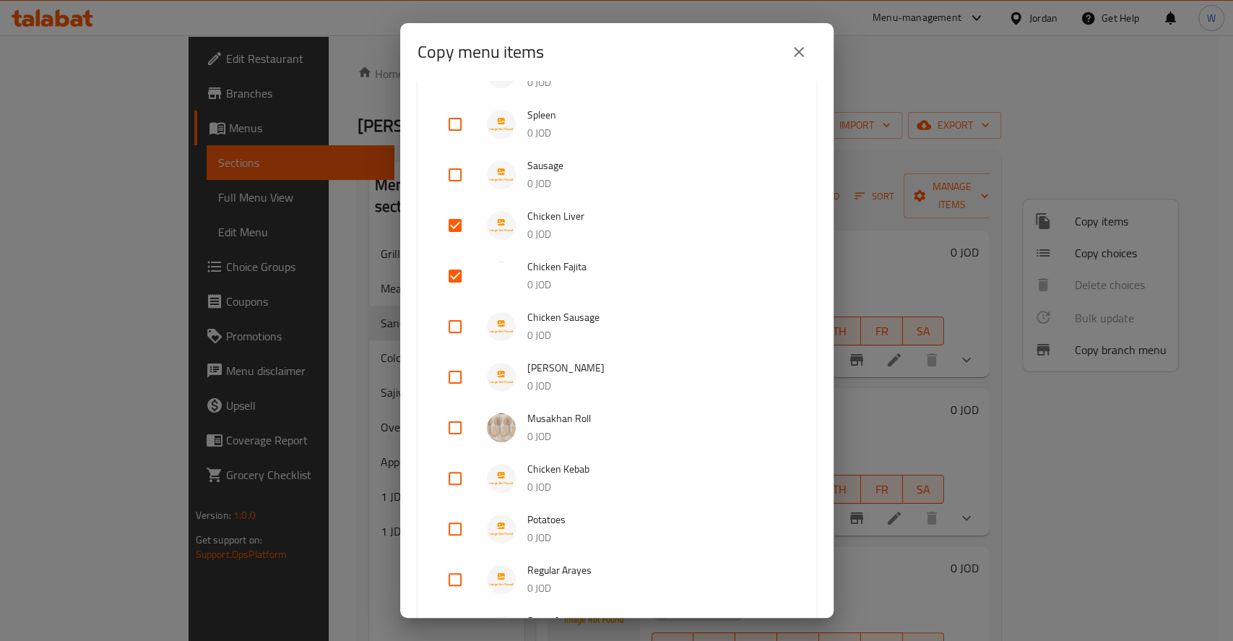
click at [451, 375] on input "checkbox" at bounding box center [455, 377] width 35 height 35
checkbox input "true"
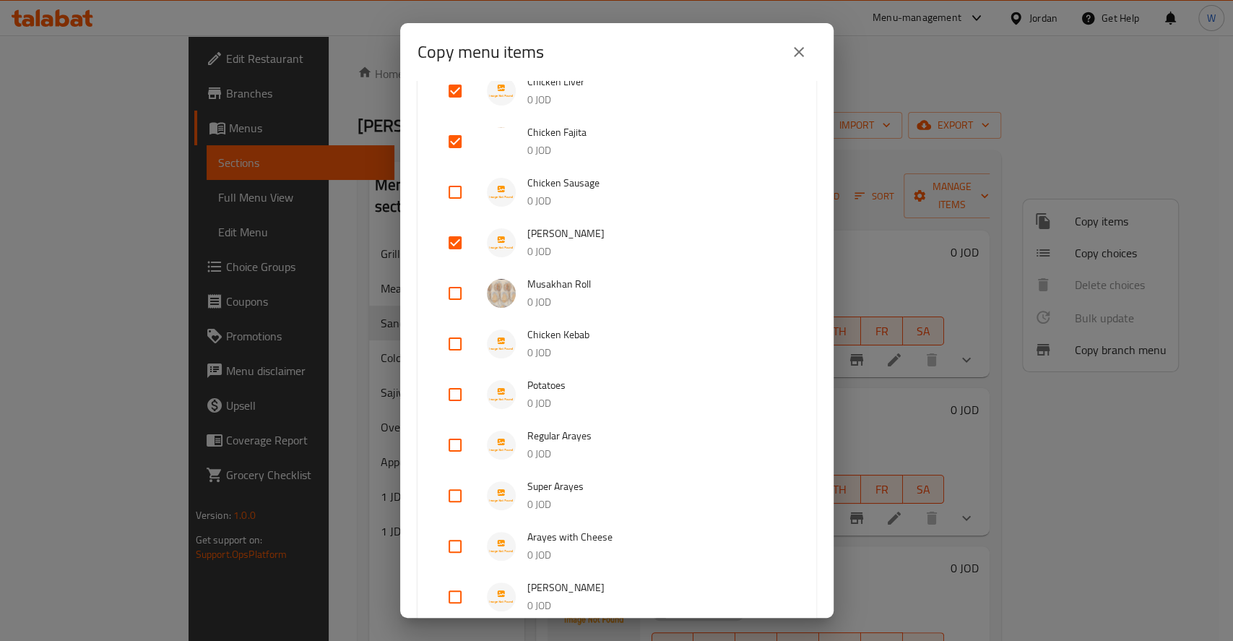
scroll to position [674, 0]
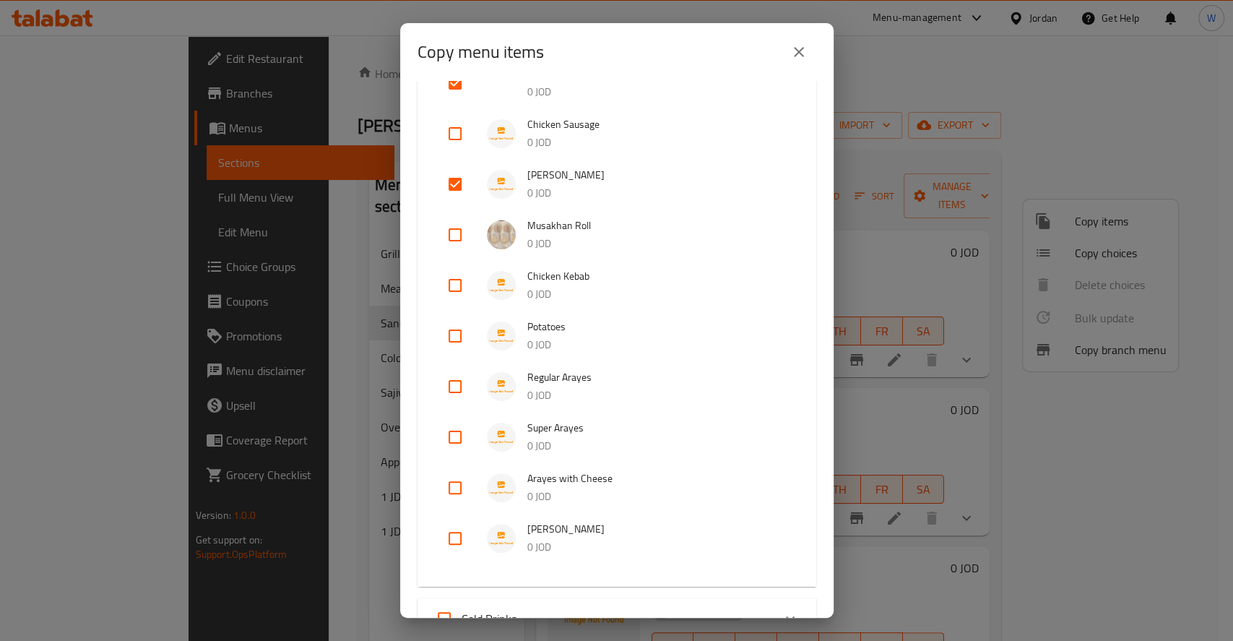
click at [456, 385] on input "checkbox" at bounding box center [455, 386] width 35 height 35
checkbox input "true"
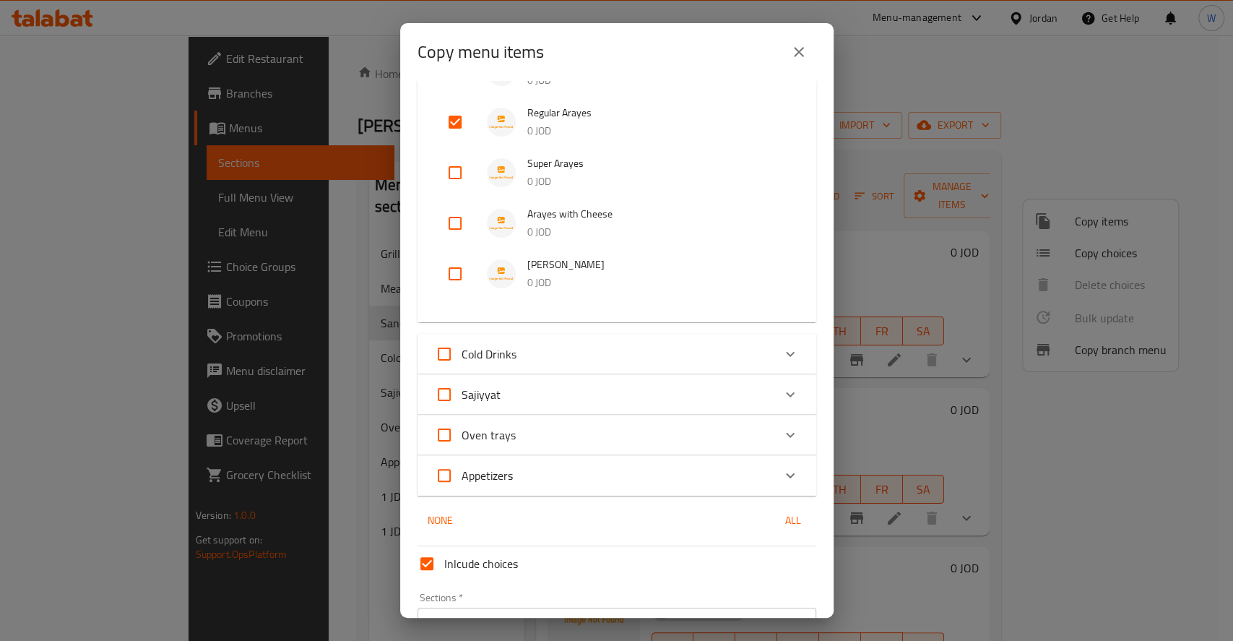
scroll to position [1024, 0]
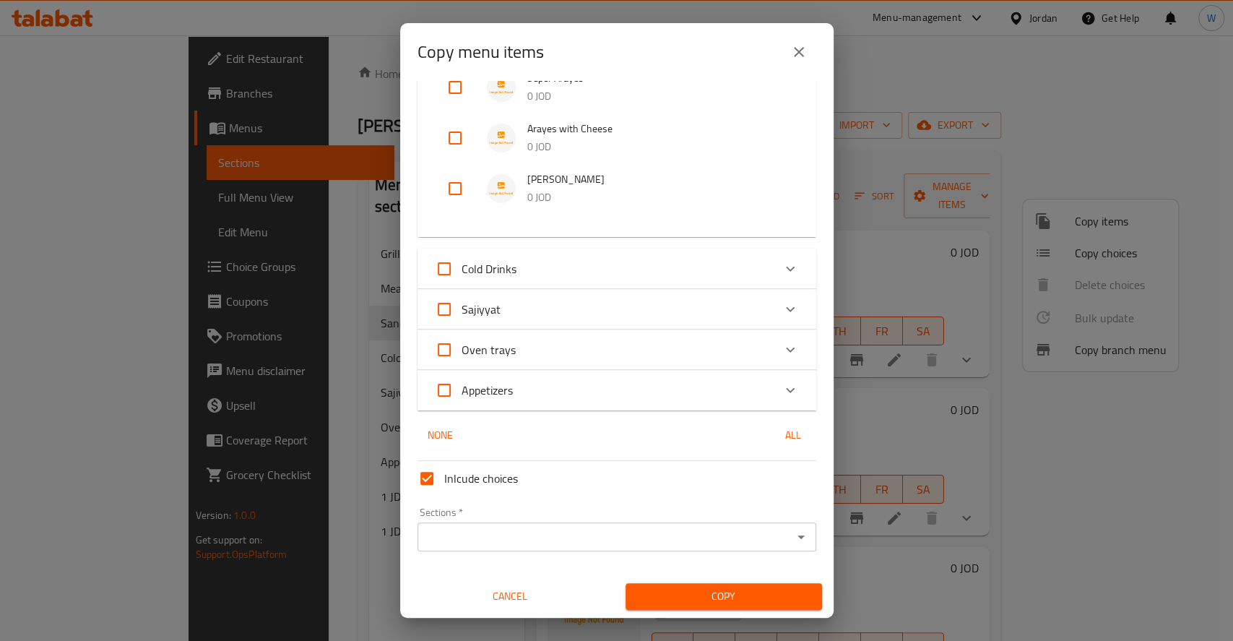
click at [526, 537] on input "Sections   *" at bounding box center [605, 537] width 366 height 20
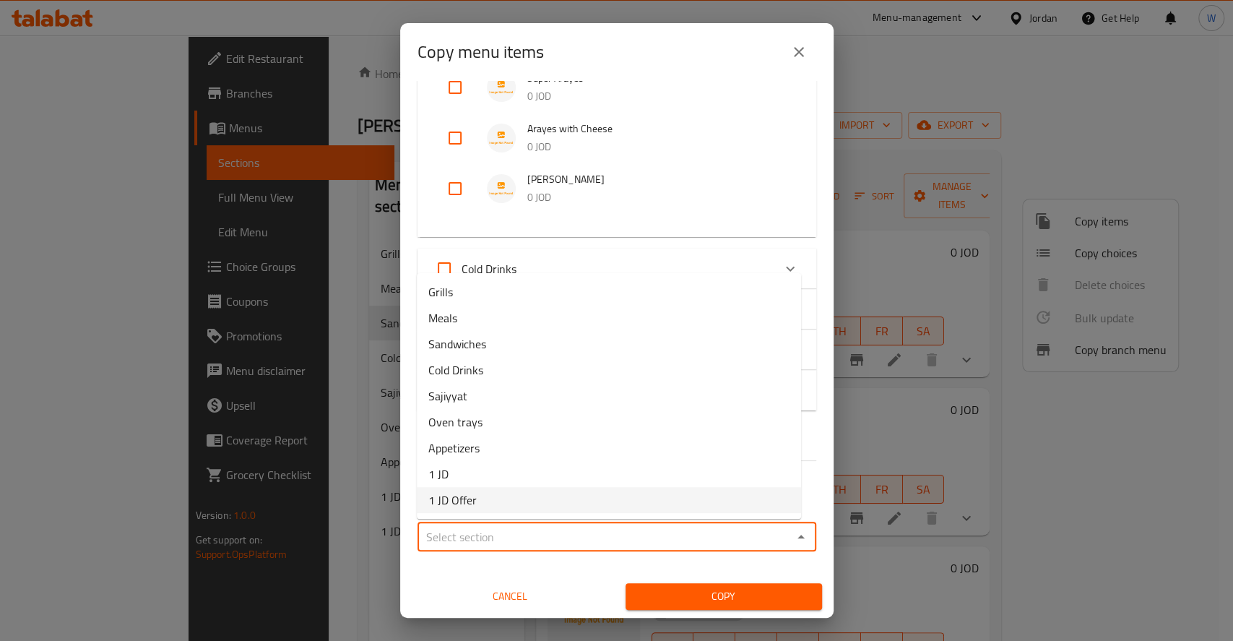
click at [432, 587] on span "Cancel" at bounding box center [510, 596] width 185 height 18
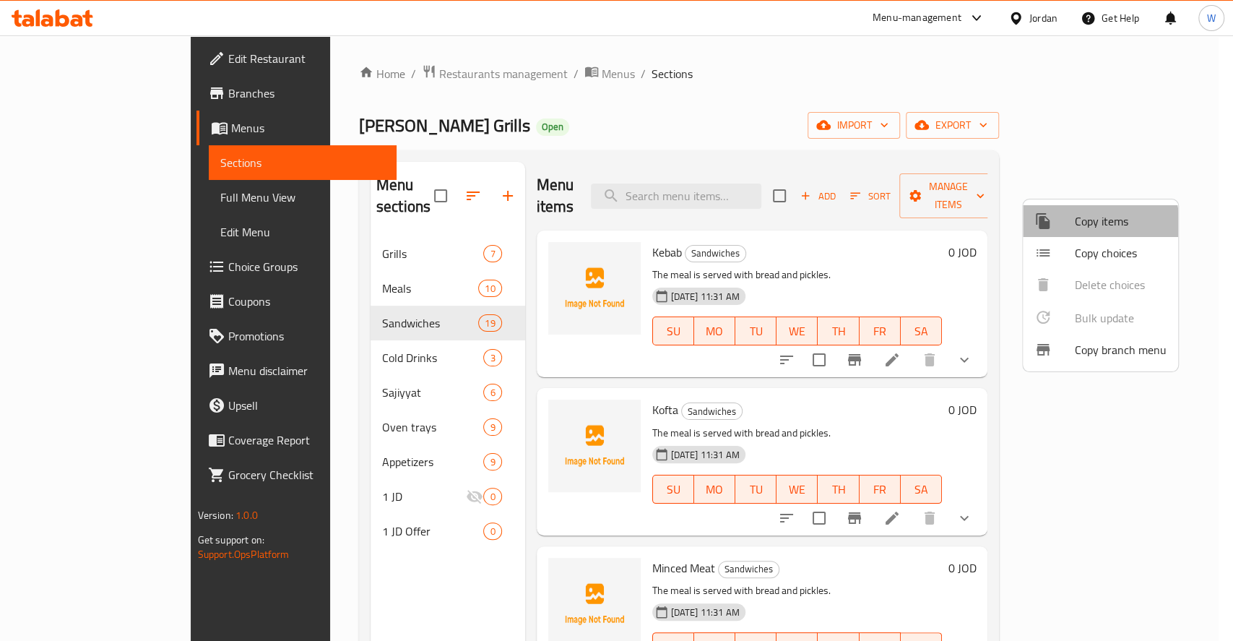
click at [1080, 226] on span "Copy items" at bounding box center [1121, 220] width 92 height 17
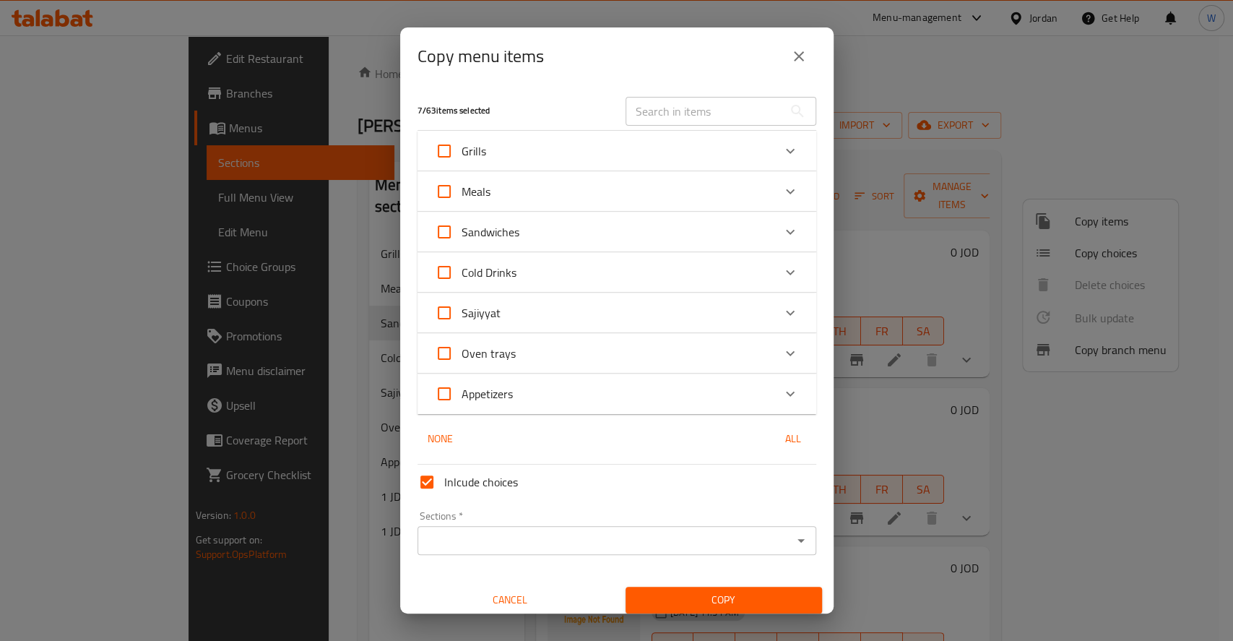
click at [540, 238] on div "Sandwiches" at bounding box center [604, 232] width 338 height 35
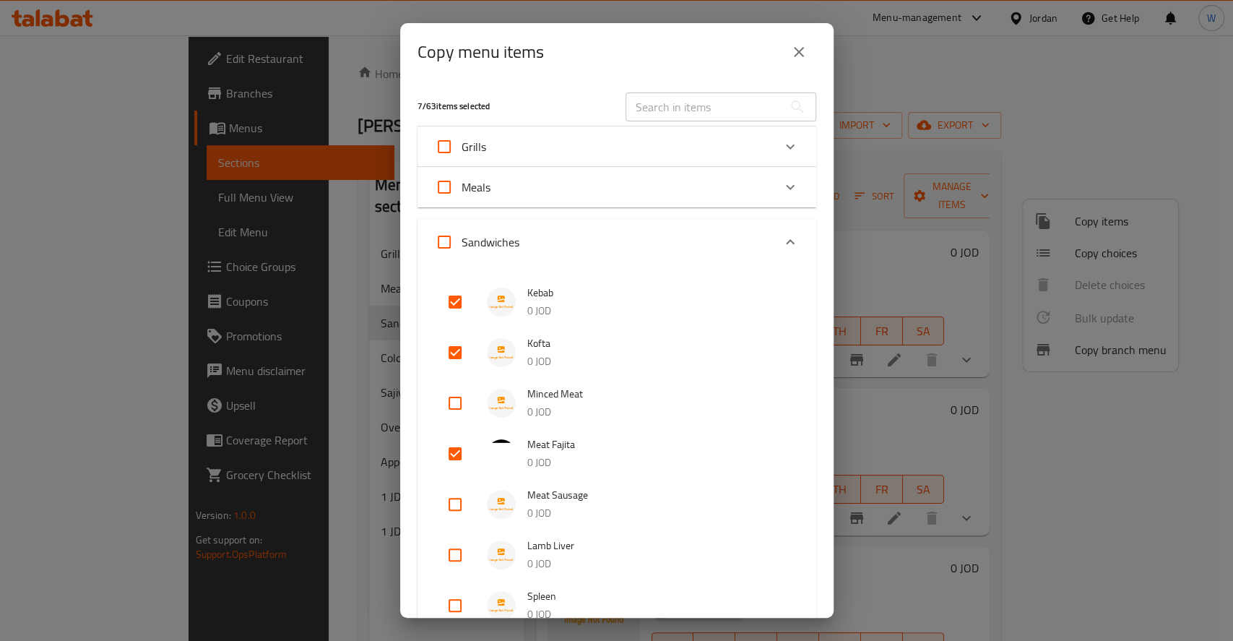
click at [753, 204] on div "Meals" at bounding box center [604, 187] width 338 height 35
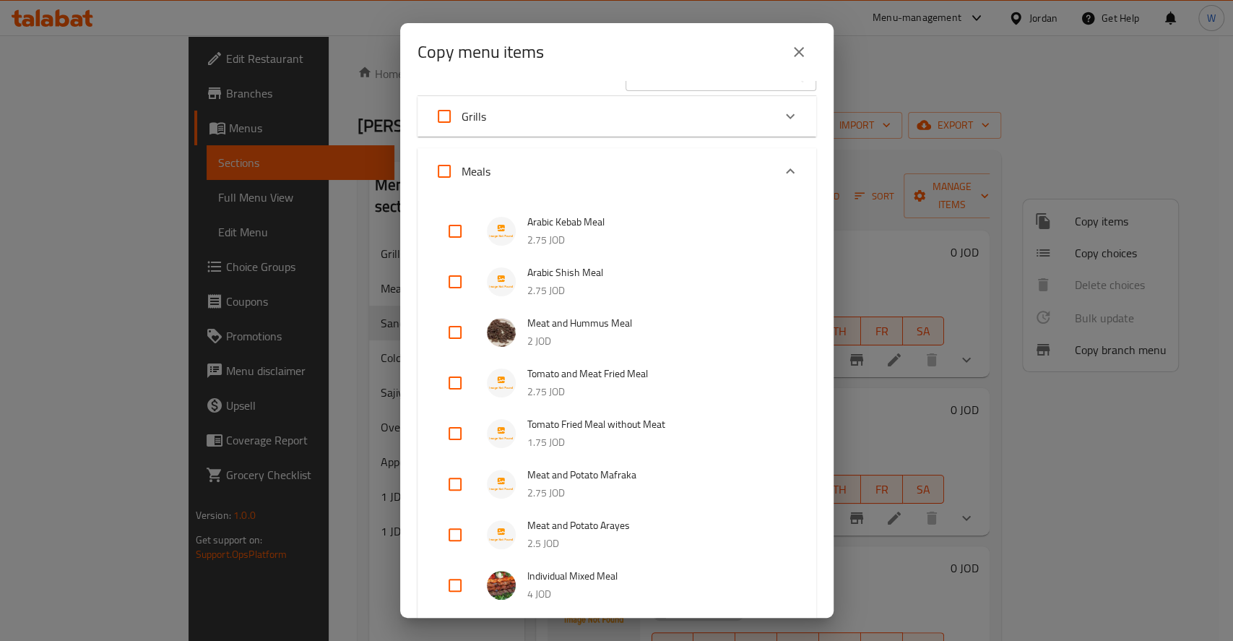
scroll to position [0, 0]
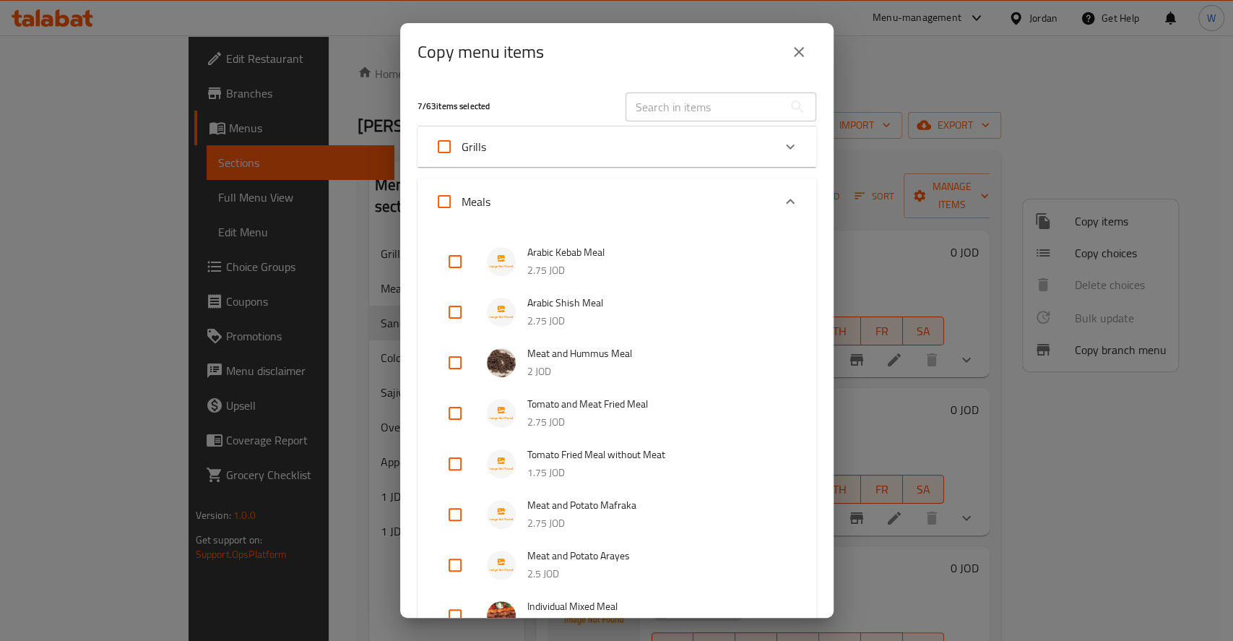
click at [605, 190] on div "Meals" at bounding box center [604, 201] width 338 height 35
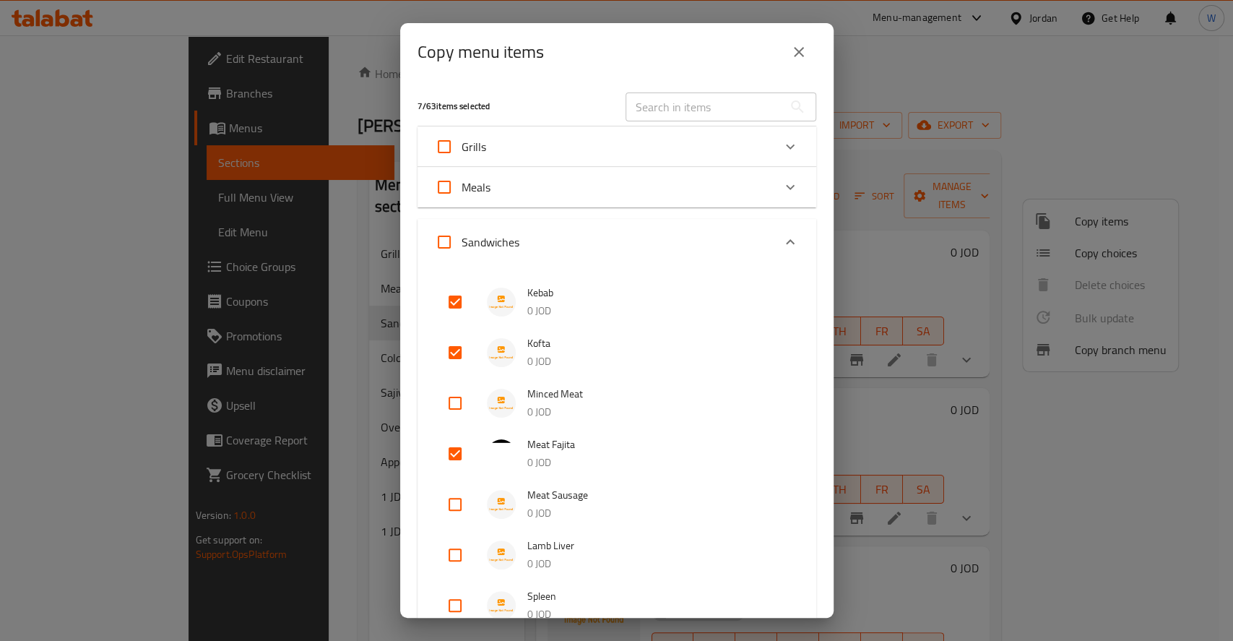
click at [782, 240] on icon "Expand" at bounding box center [790, 241] width 17 height 17
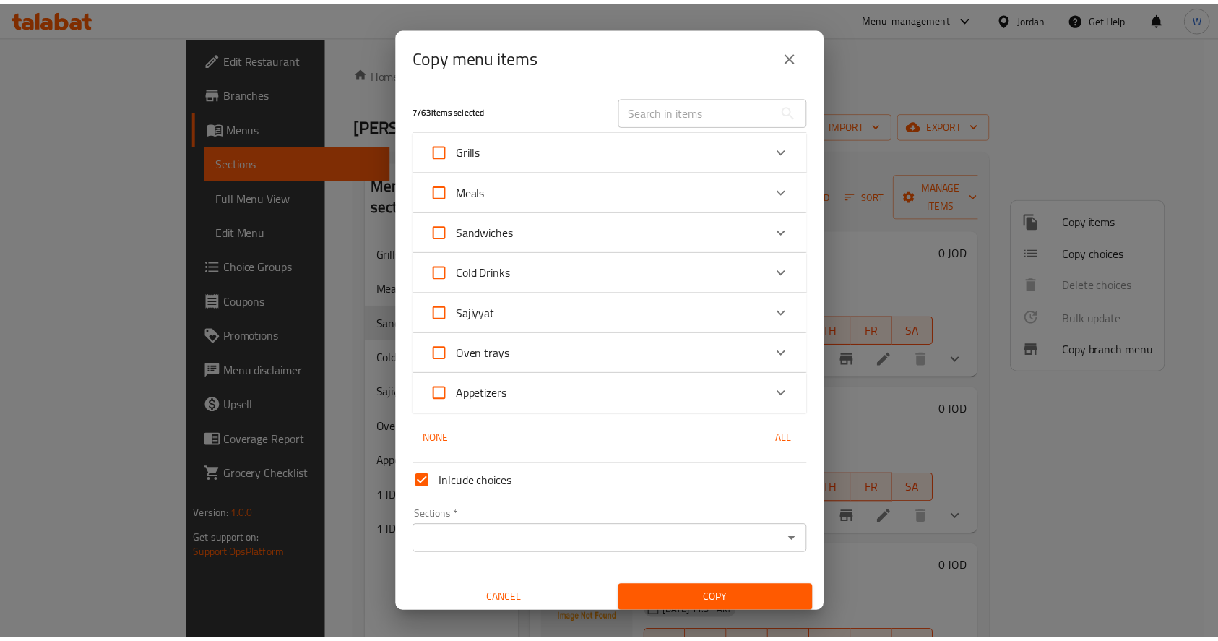
scroll to position [8, 0]
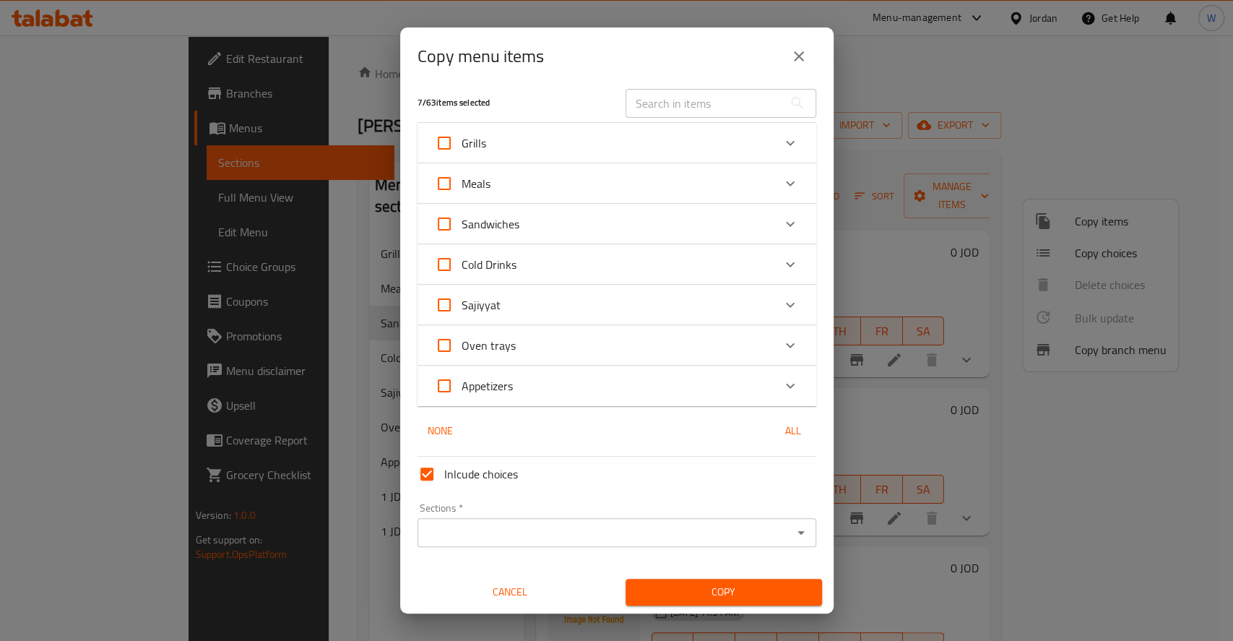
click at [489, 529] on input "Sections   *" at bounding box center [605, 532] width 366 height 20
click at [553, 532] on input "Sections   *" at bounding box center [605, 532] width 366 height 20
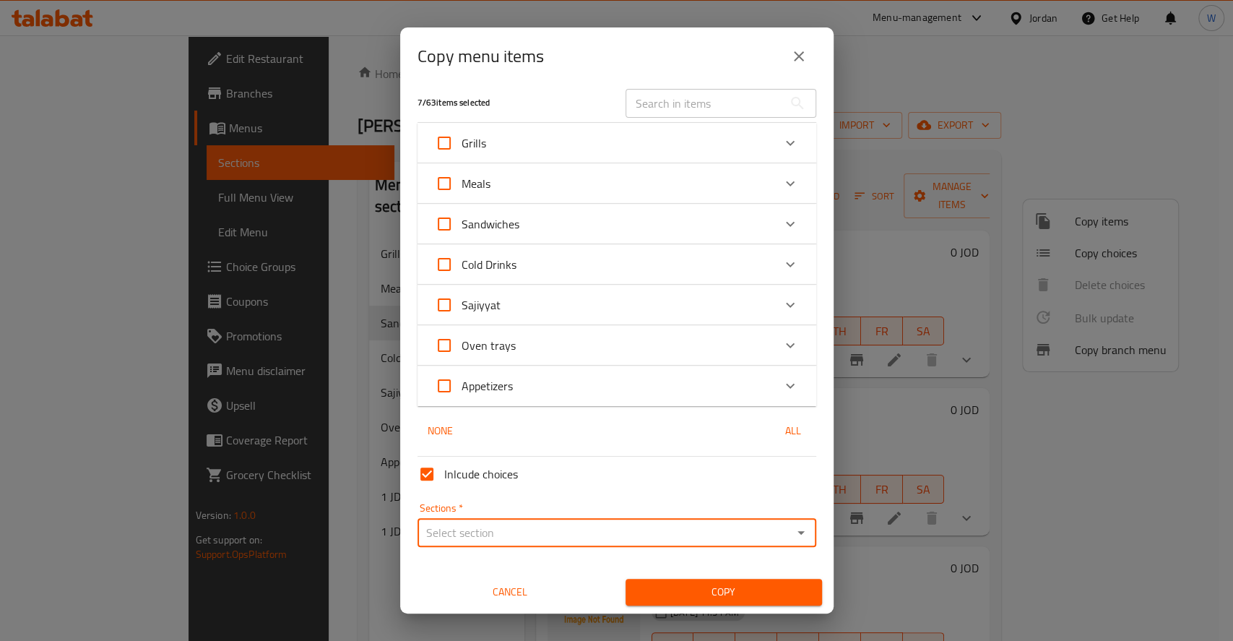
click at [423, 476] on input "Inlcude choices" at bounding box center [427, 474] width 35 height 35
checkbox input "false"
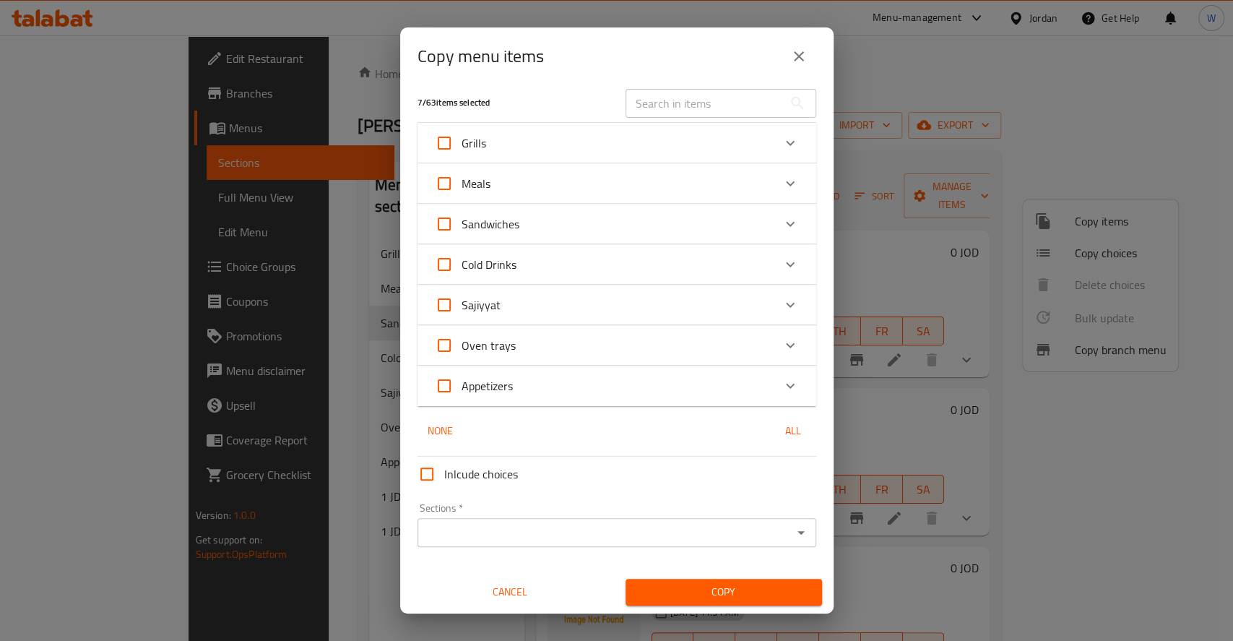
click at [509, 530] on input "Sections   *" at bounding box center [605, 532] width 366 height 20
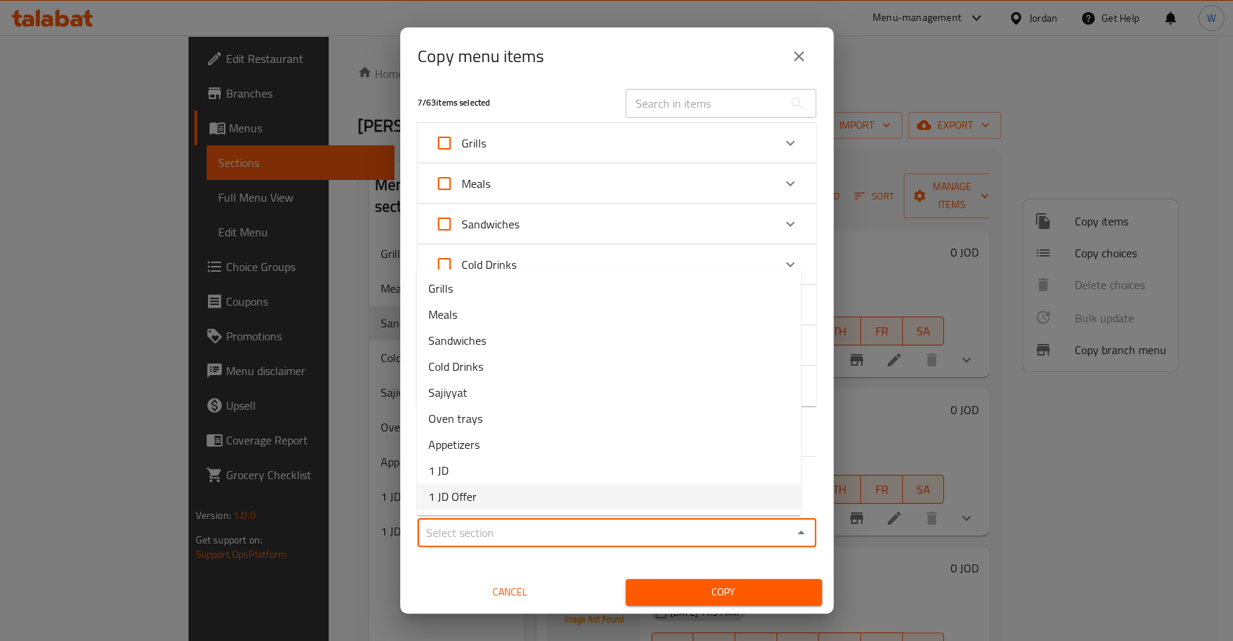
click at [514, 492] on li "1 JD Offer" at bounding box center [609, 496] width 384 height 26
type input "1 JD Offer"
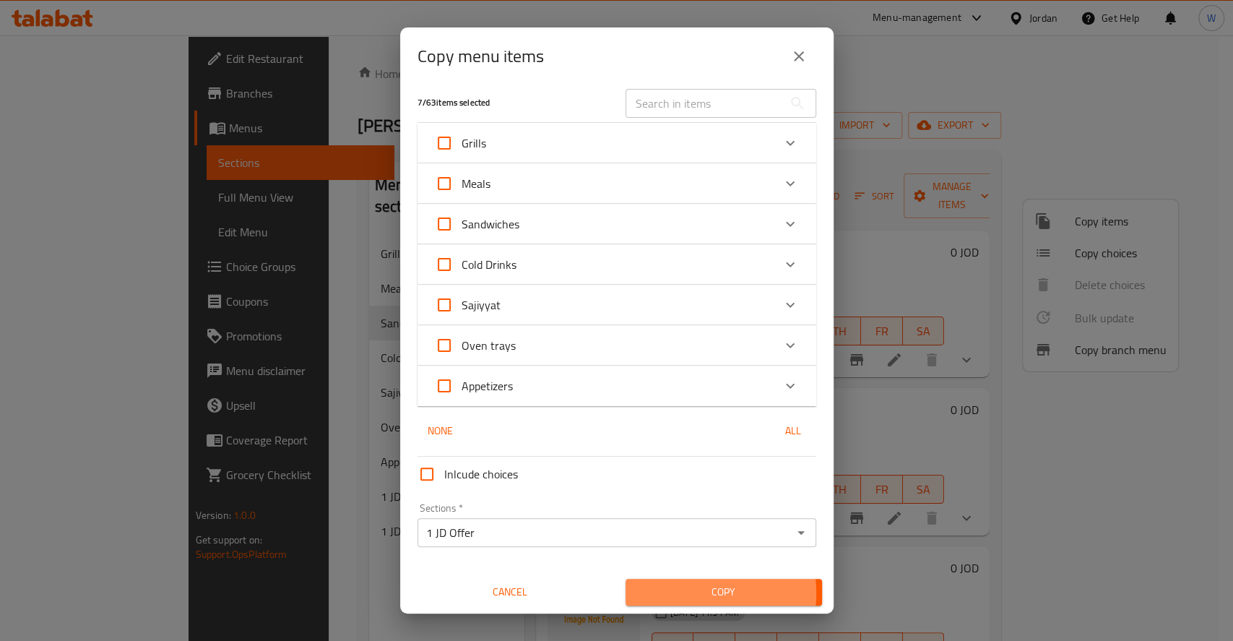
click at [680, 593] on span "Copy" at bounding box center [723, 592] width 173 height 18
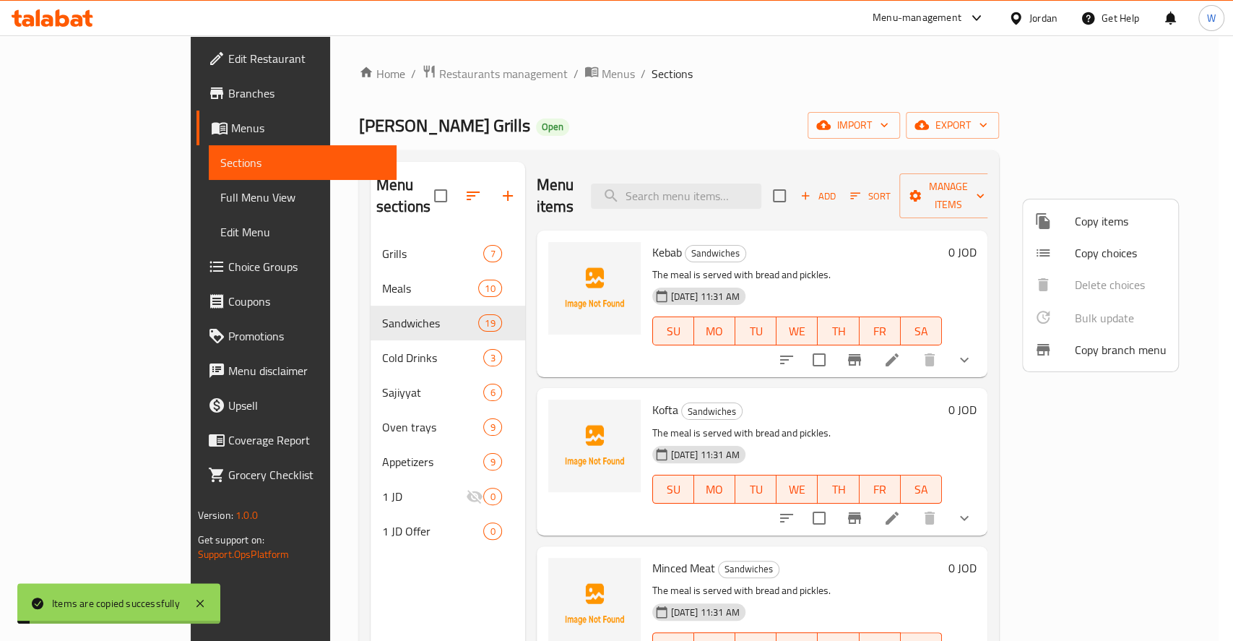
click at [290, 511] on div at bounding box center [616, 320] width 1233 height 641
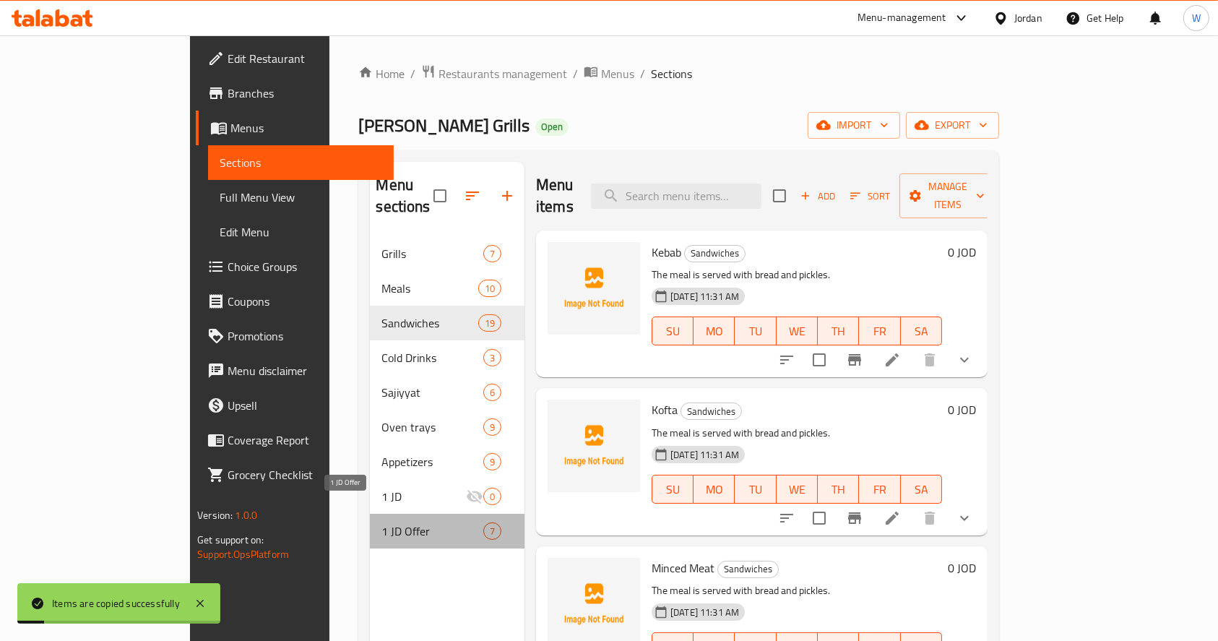
click at [381, 522] on span "1 JD Offer" at bounding box center [431, 530] width 101 height 17
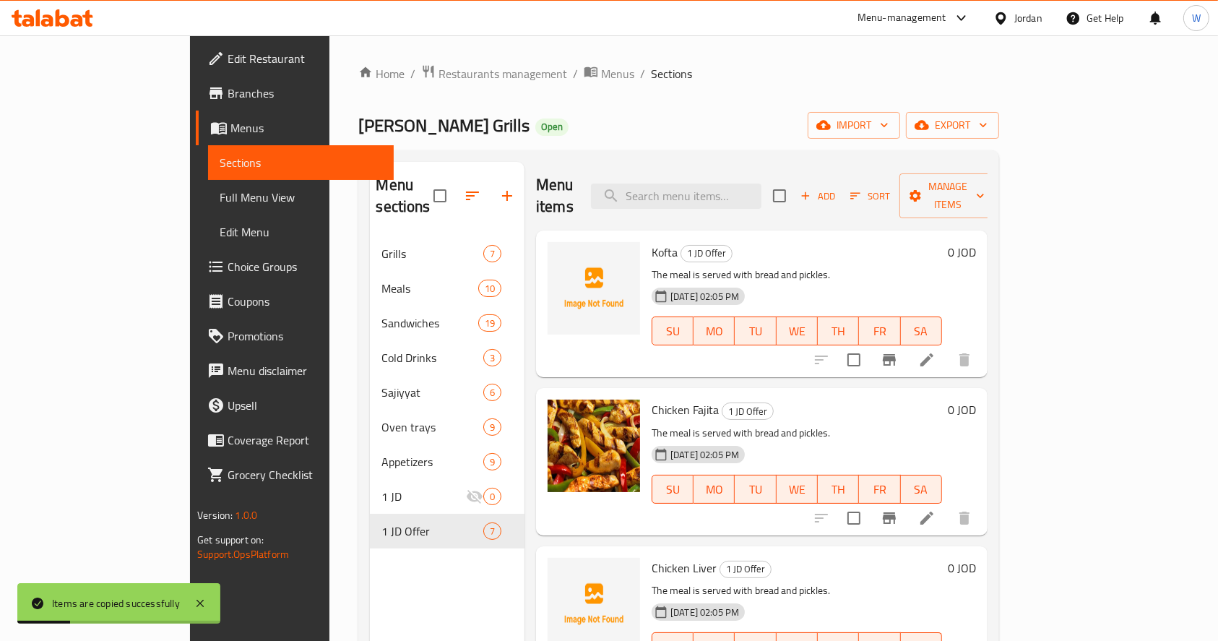
click at [947, 347] on li at bounding box center [927, 360] width 40 height 26
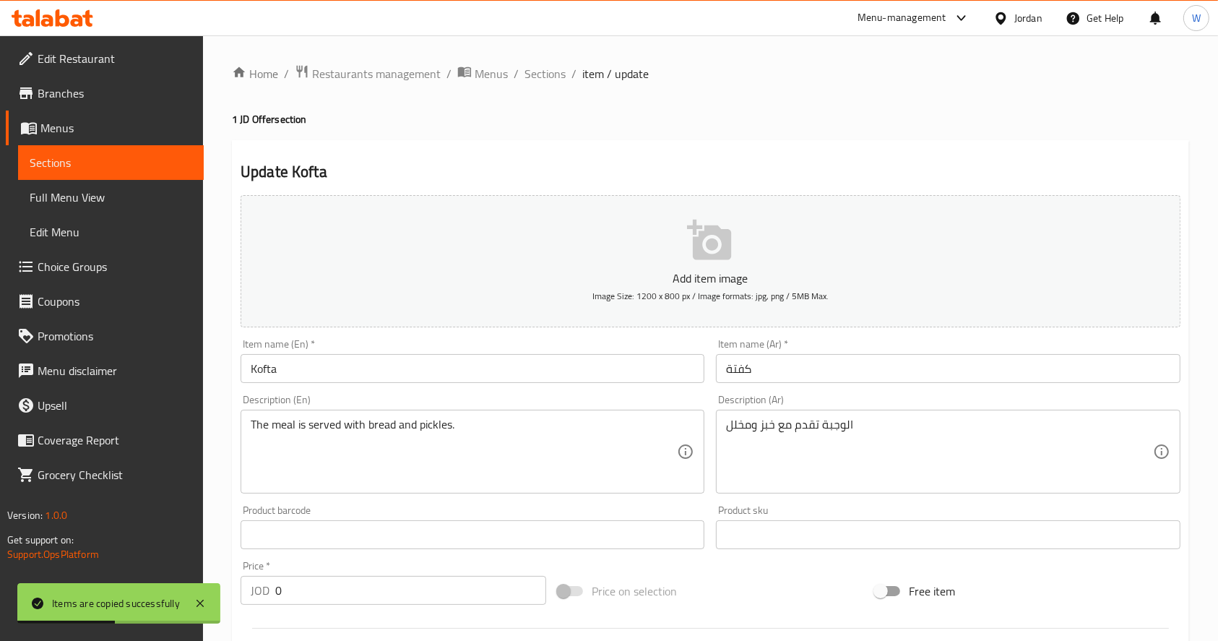
click at [368, 592] on input "0" at bounding box center [410, 590] width 271 height 29
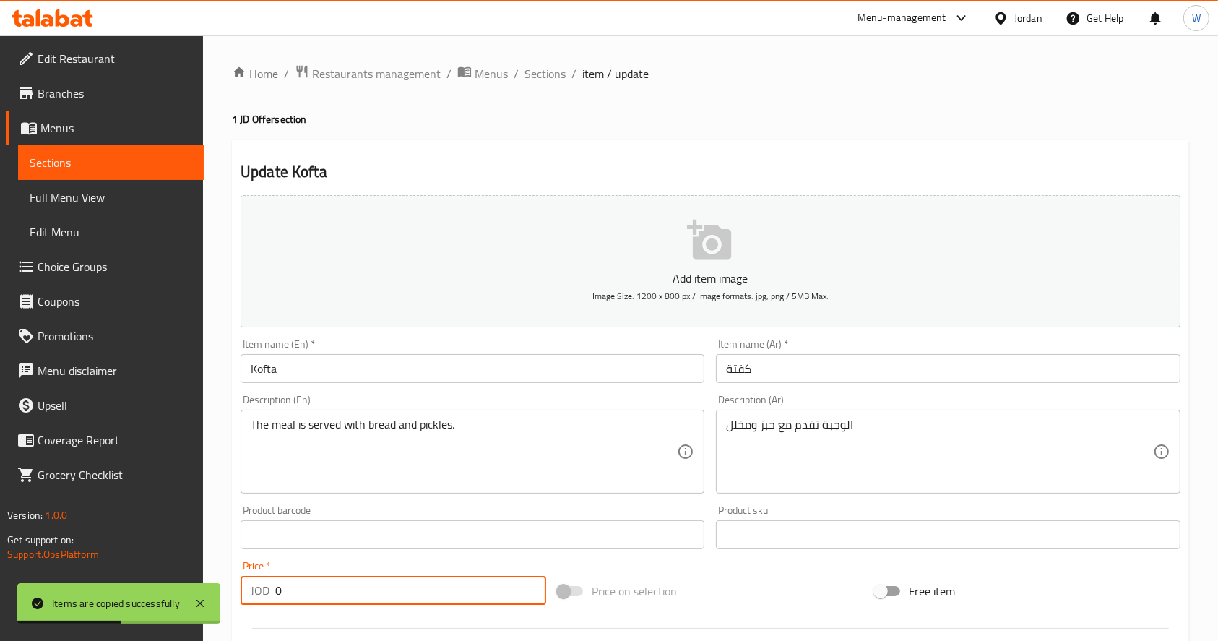
click at [368, 592] on input "0" at bounding box center [410, 590] width 271 height 29
type input "1.5"
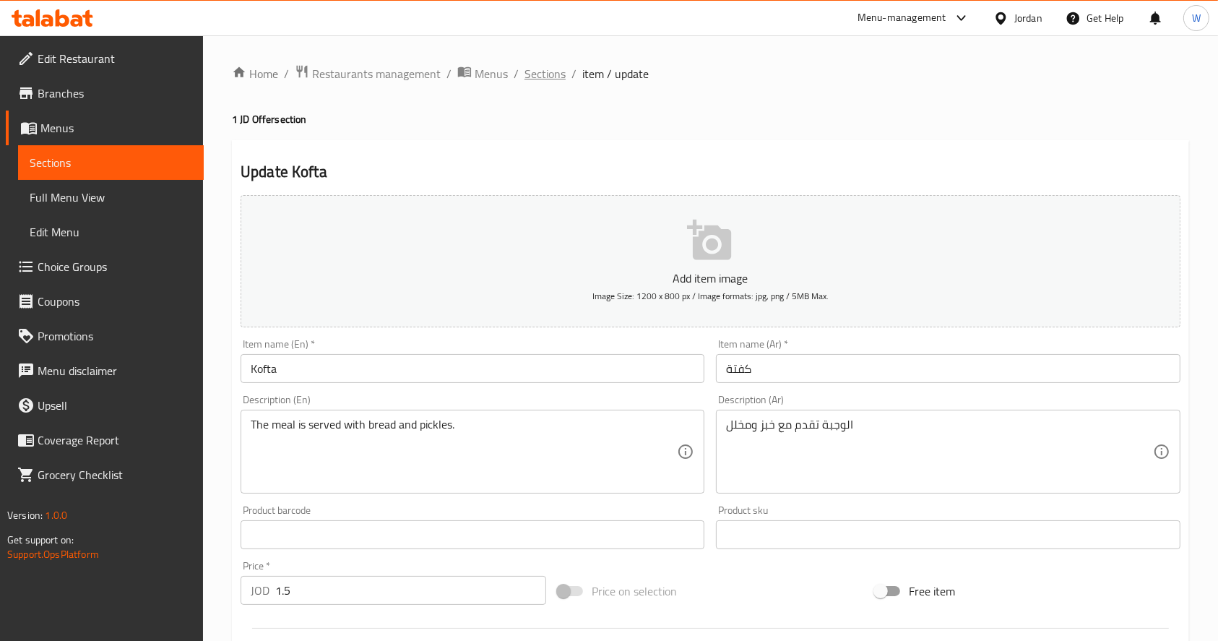
click at [545, 68] on span "Sections" at bounding box center [544, 73] width 41 height 17
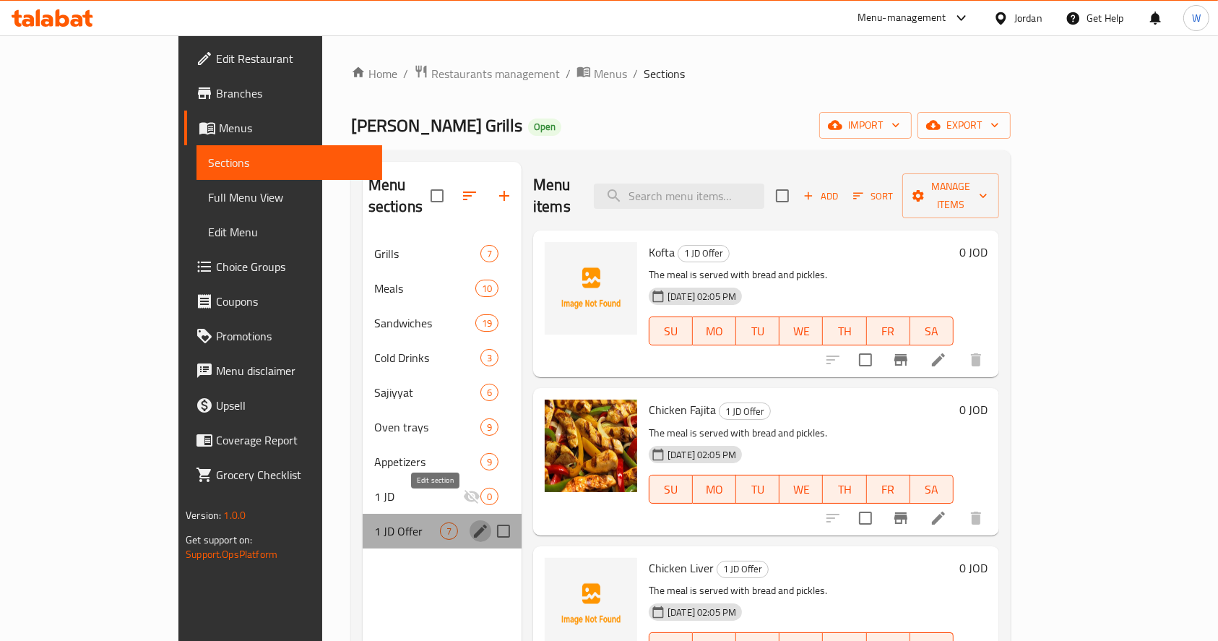
click at [472, 522] on icon "edit" at bounding box center [480, 530] width 17 height 17
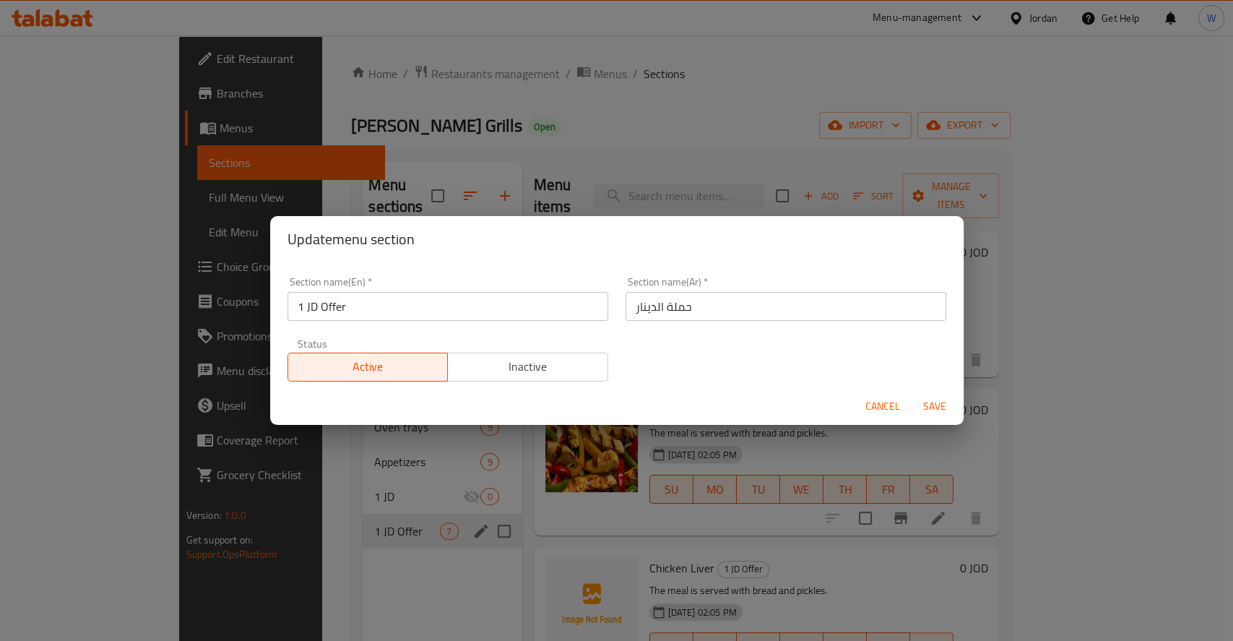
click at [518, 344] on div "Active Inactive" at bounding box center [448, 359] width 321 height 43
click at [518, 351] on div "Active Inactive" at bounding box center [448, 359] width 321 height 43
click at [552, 368] on span "Inactive" at bounding box center [528, 366] width 149 height 21
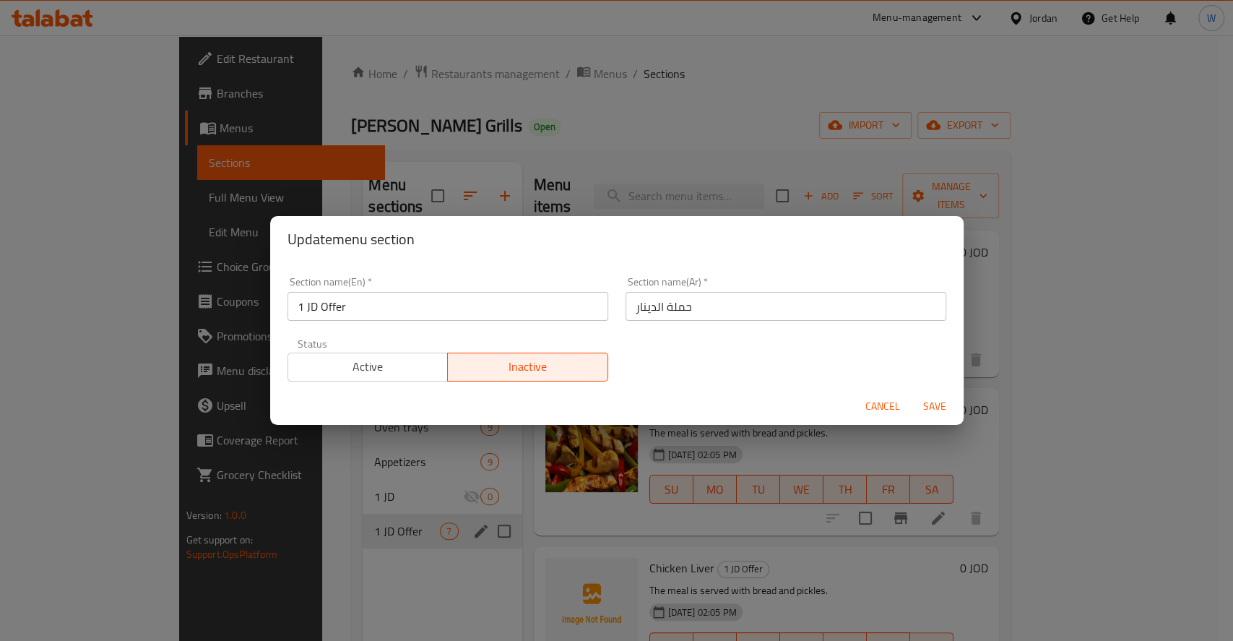
click at [940, 402] on span "Save" at bounding box center [934, 406] width 35 height 18
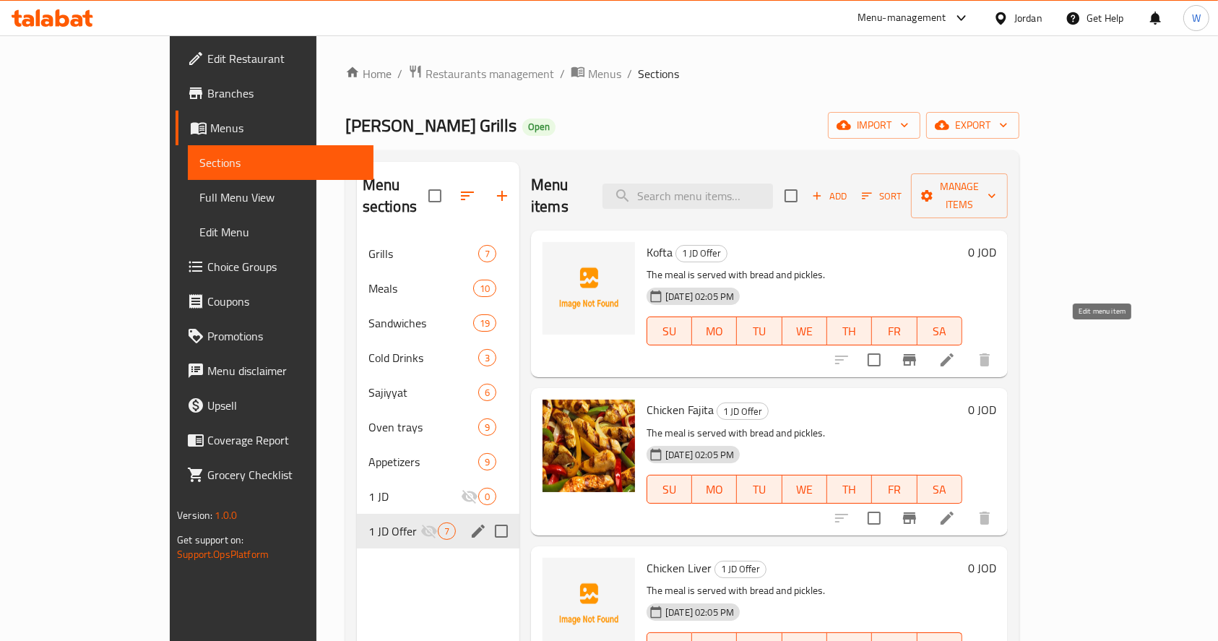
click at [954, 353] on icon at bounding box center [947, 359] width 13 height 13
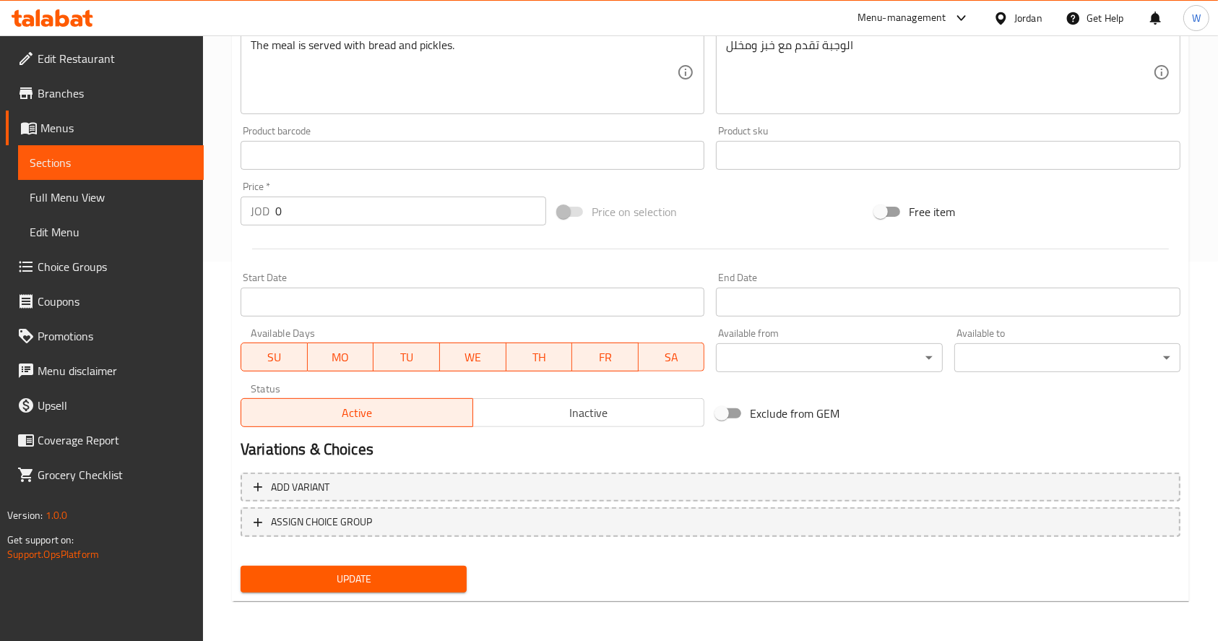
scroll to position [380, 0]
click at [291, 217] on input "0" at bounding box center [410, 210] width 271 height 29
type input "2"
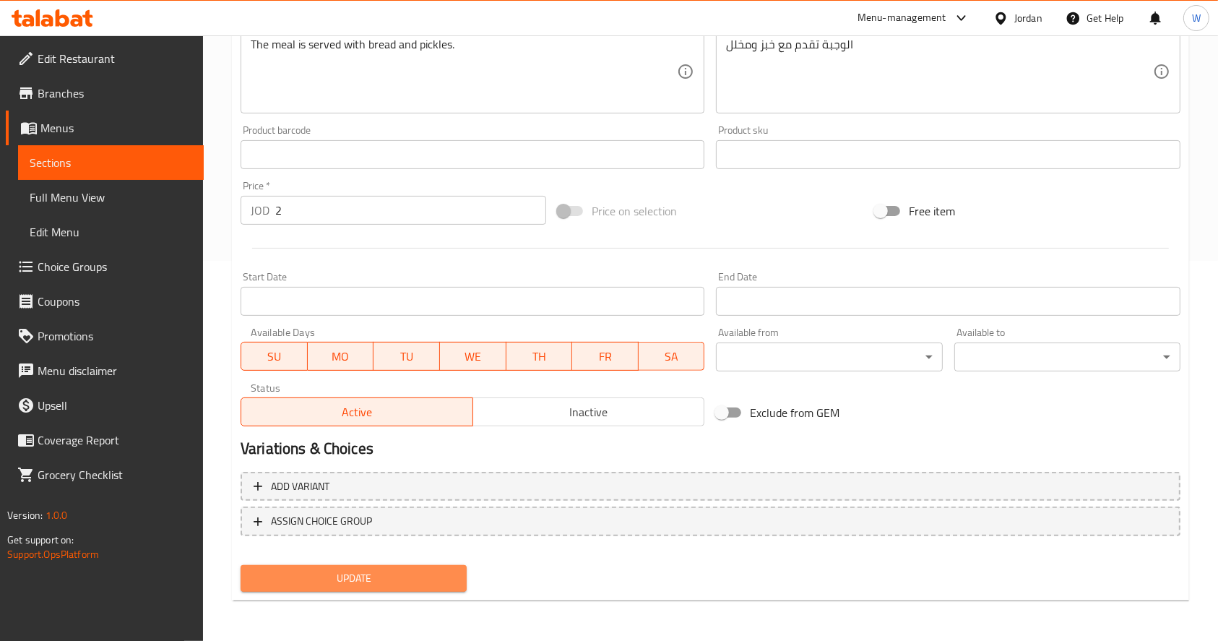
click at [384, 582] on span "Update" at bounding box center [353, 578] width 203 height 18
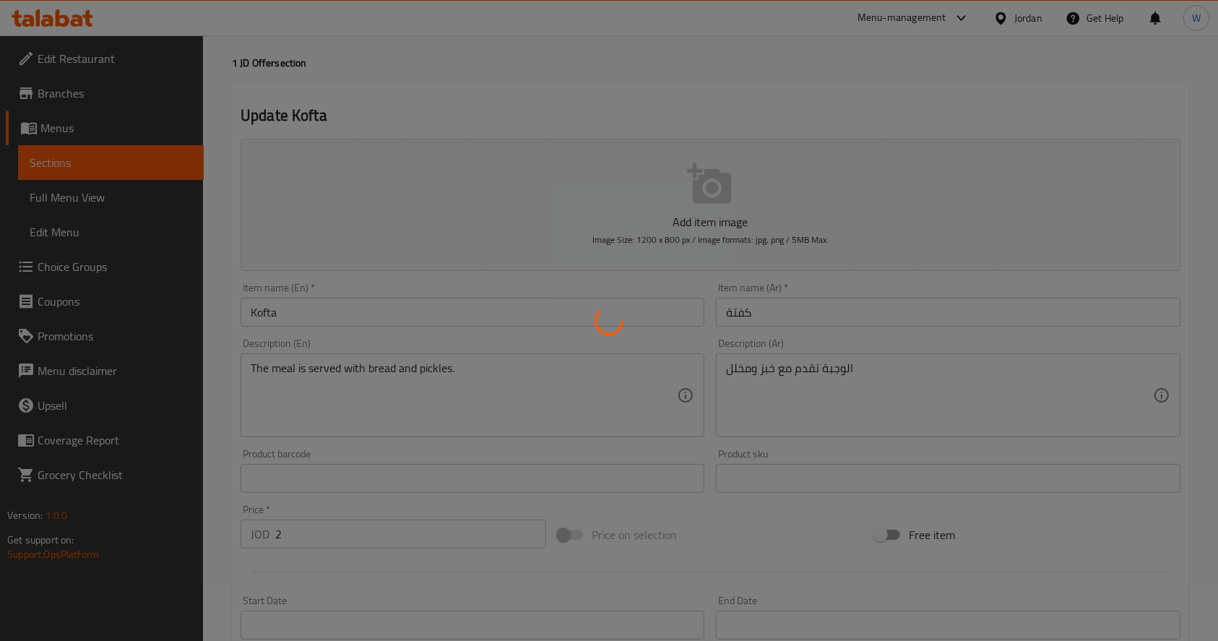
scroll to position [0, 0]
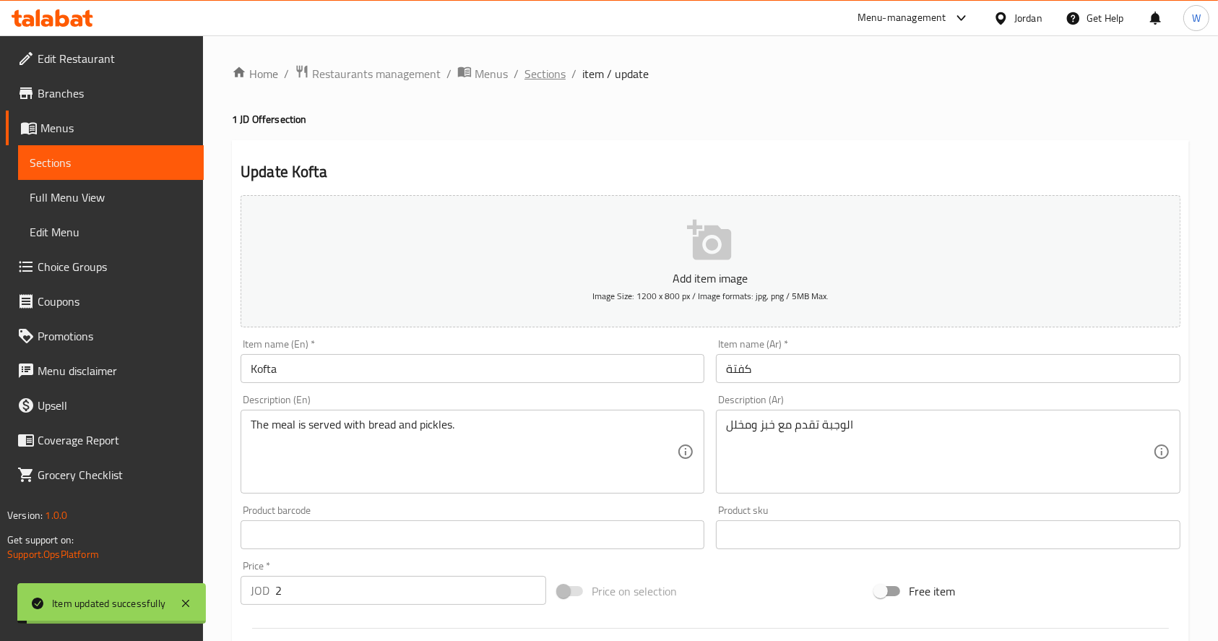
click at [552, 77] on span "Sections" at bounding box center [544, 73] width 41 height 17
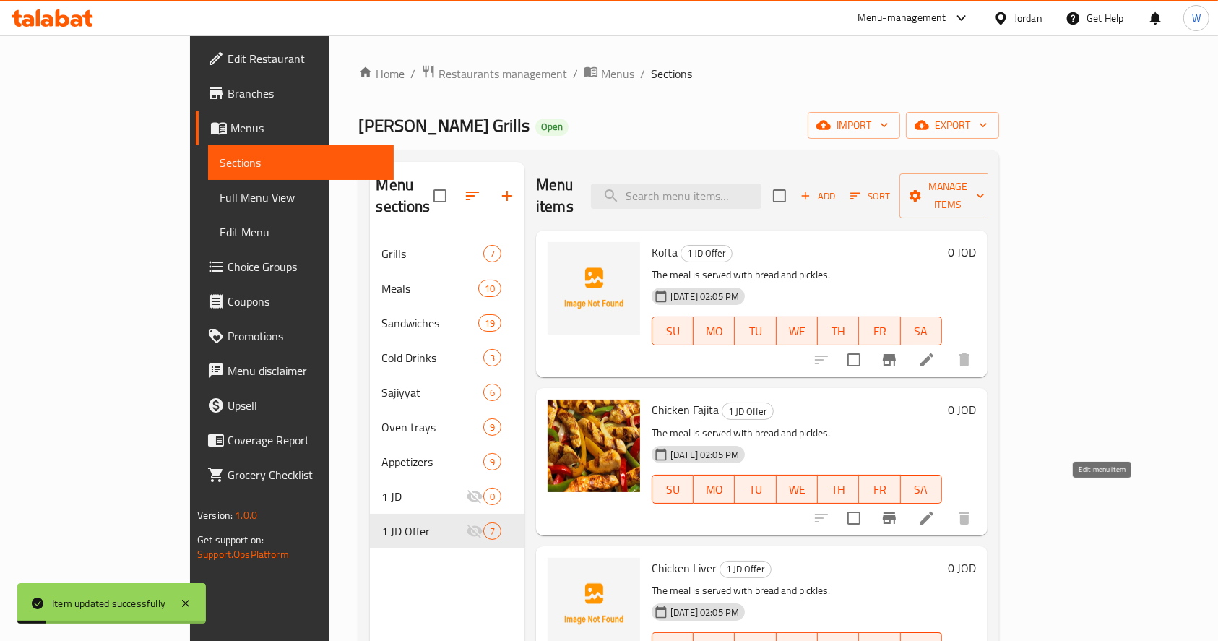
click at [935, 509] on icon at bounding box center [926, 517] width 17 height 17
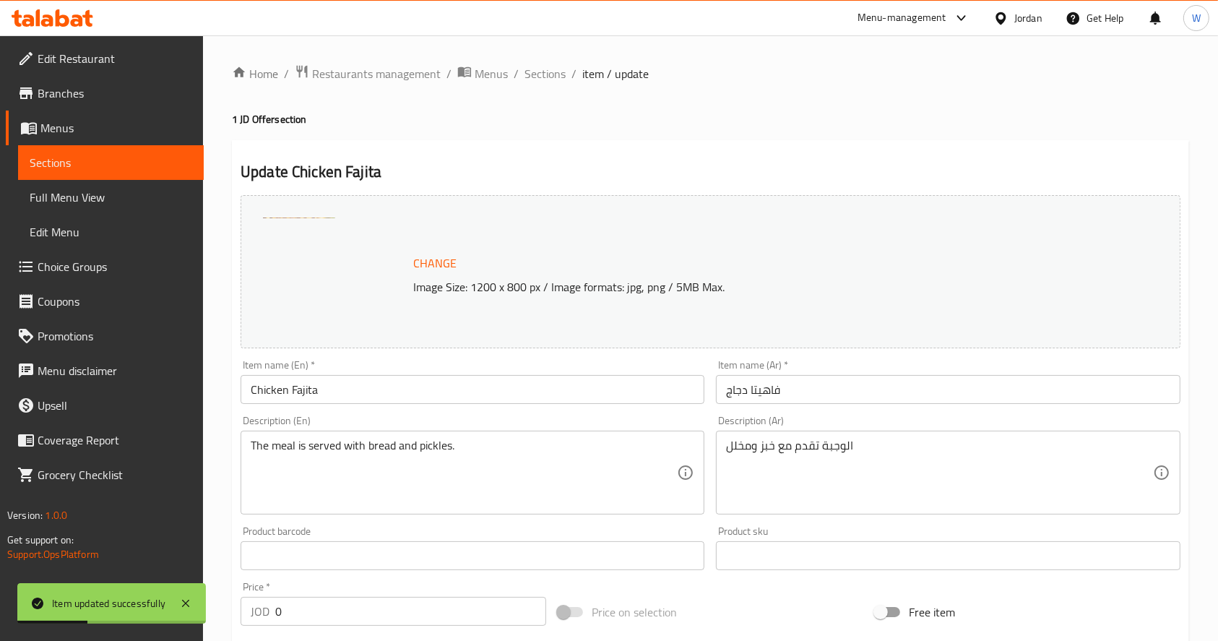
click at [356, 608] on input "0" at bounding box center [410, 611] width 271 height 29
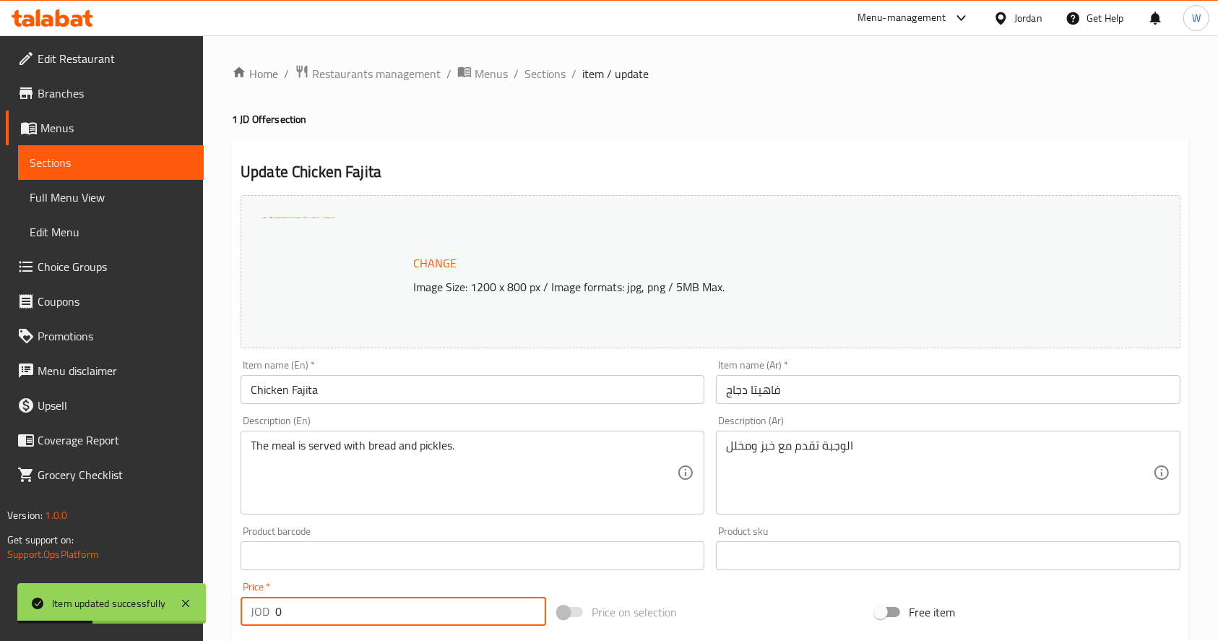
click at [356, 608] on input "0" at bounding box center [410, 611] width 271 height 29
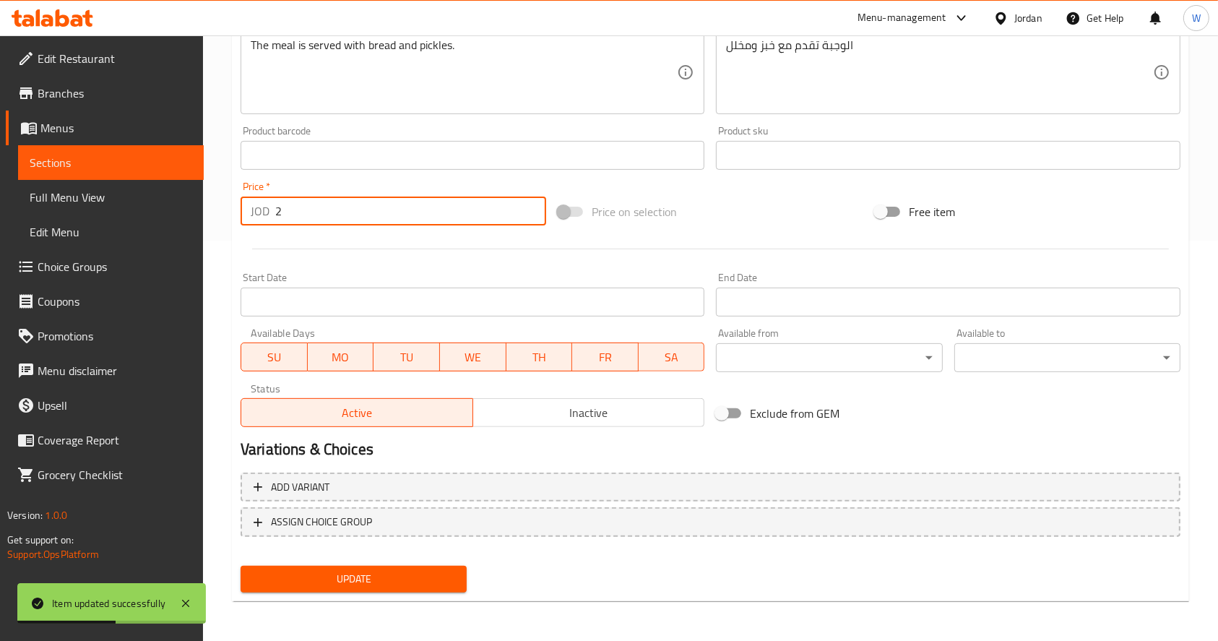
type input "2"
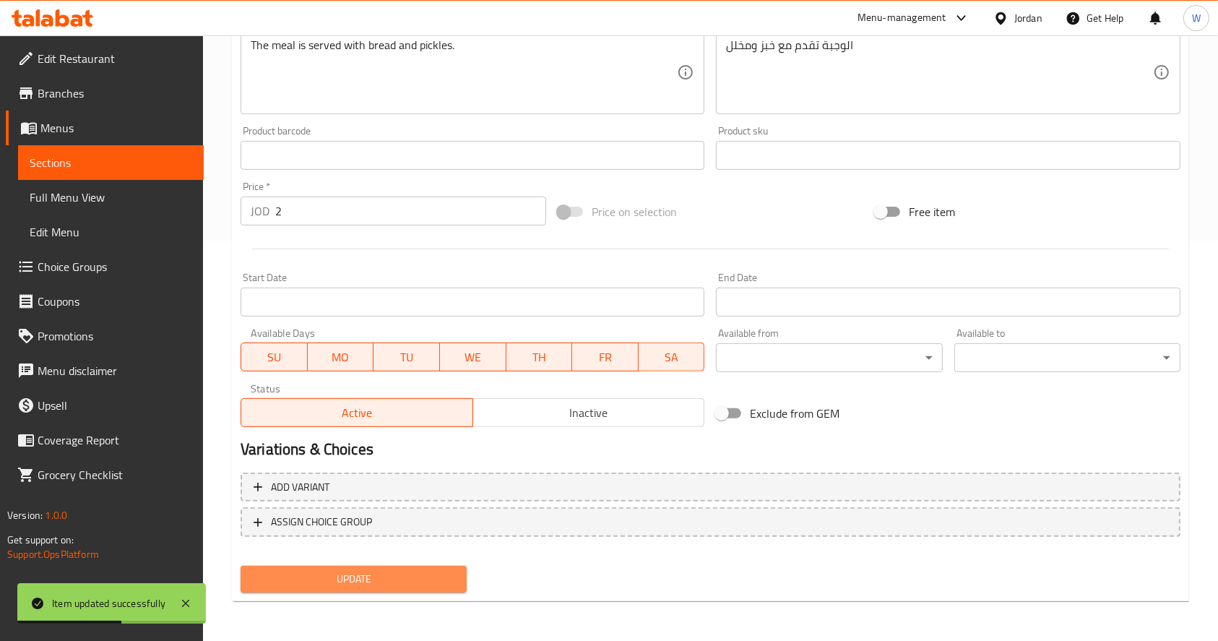
click at [363, 579] on span "Update" at bounding box center [353, 579] width 203 height 18
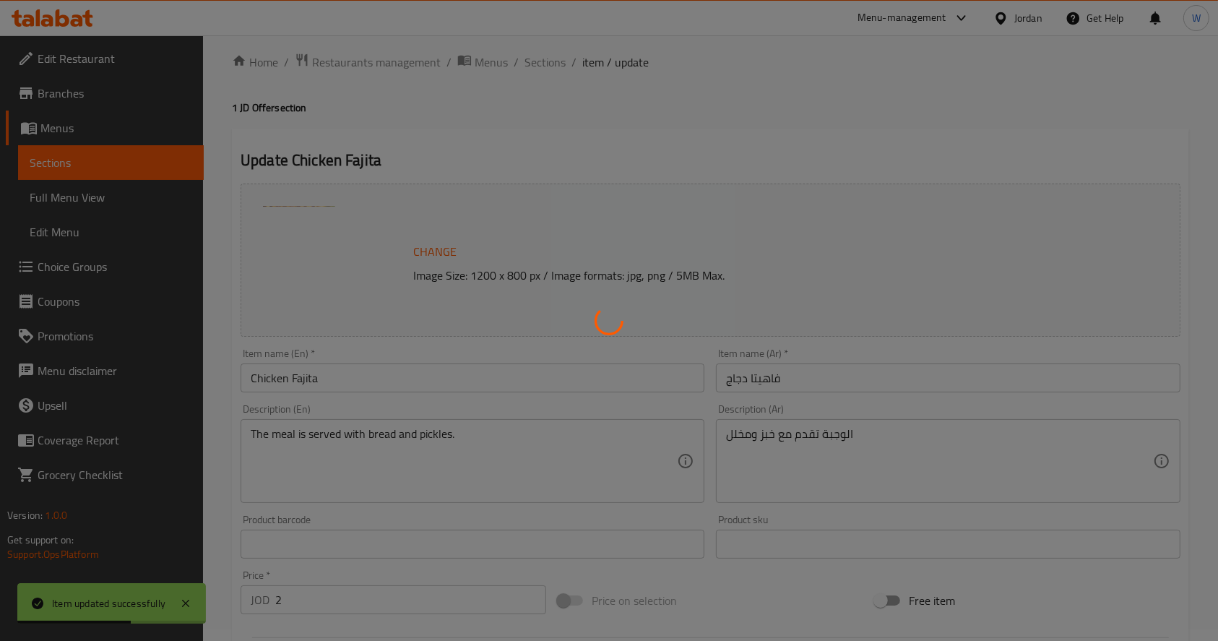
scroll to position [0, 0]
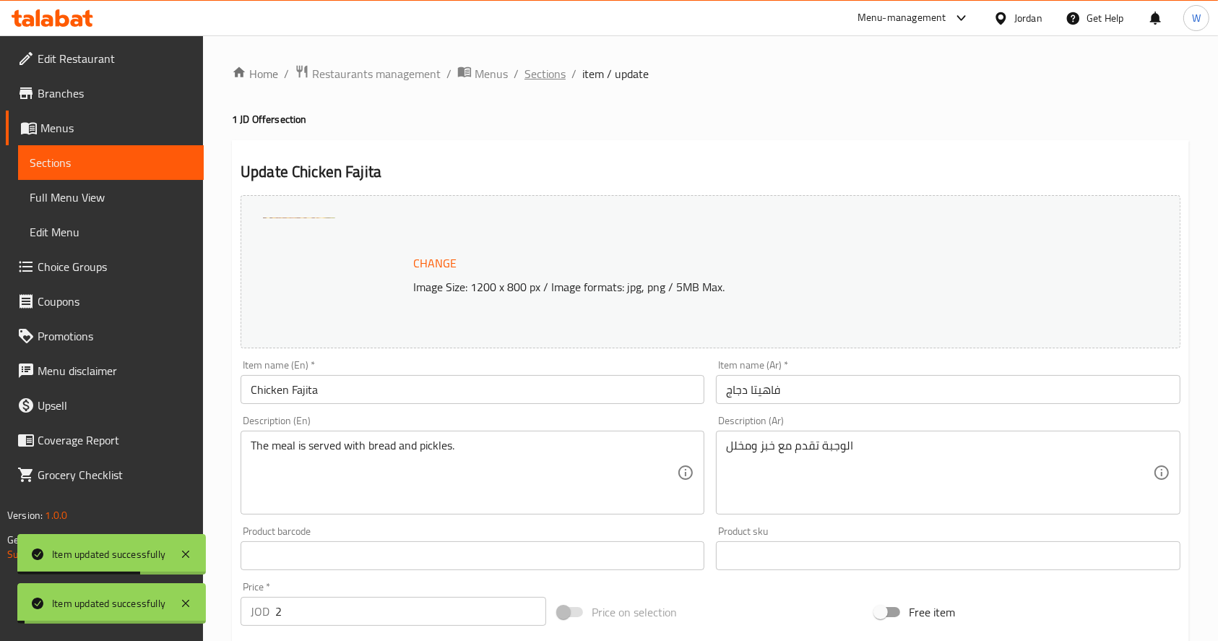
click at [544, 78] on span "Sections" at bounding box center [544, 73] width 41 height 17
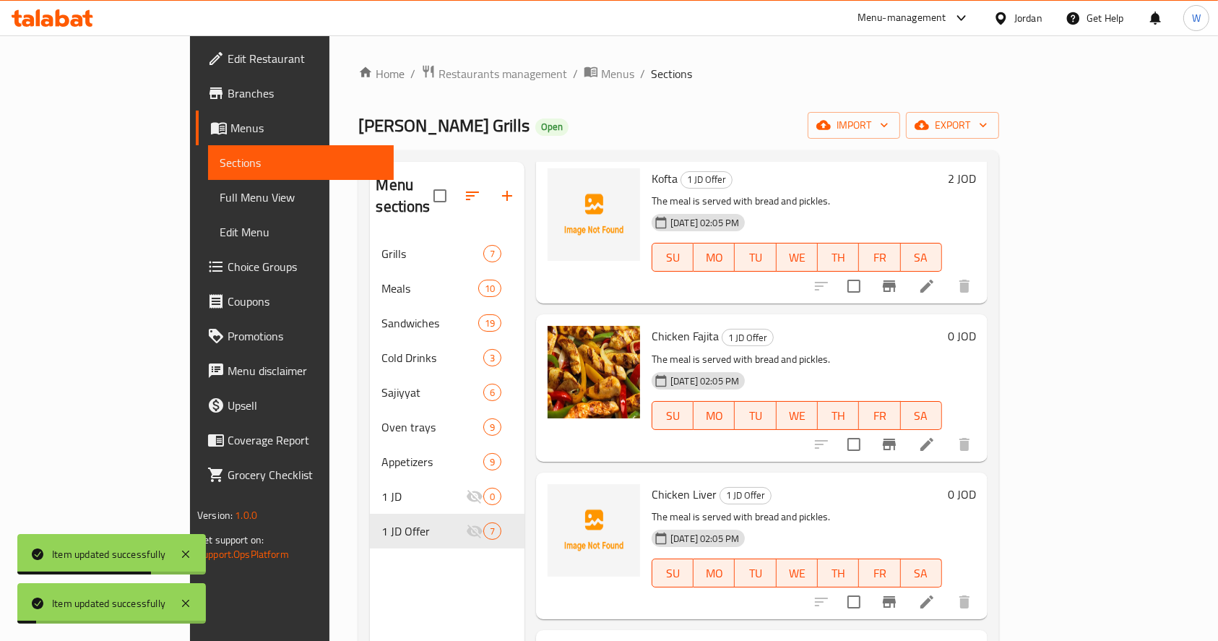
scroll to position [192, 0]
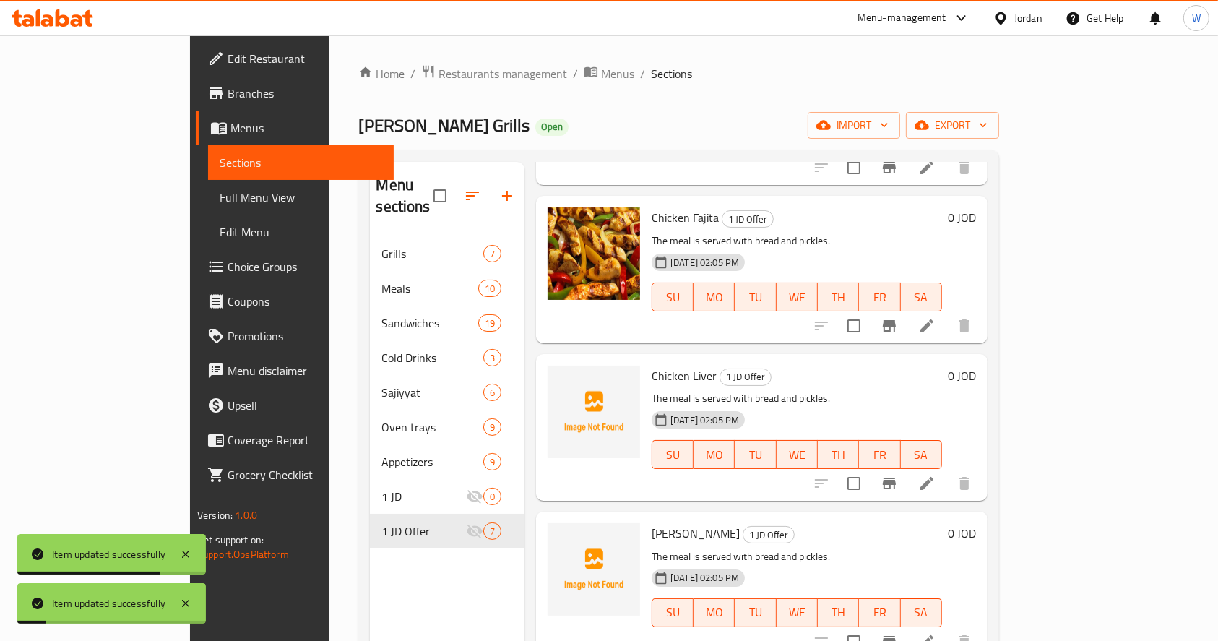
click at [947, 470] on li at bounding box center [927, 483] width 40 height 26
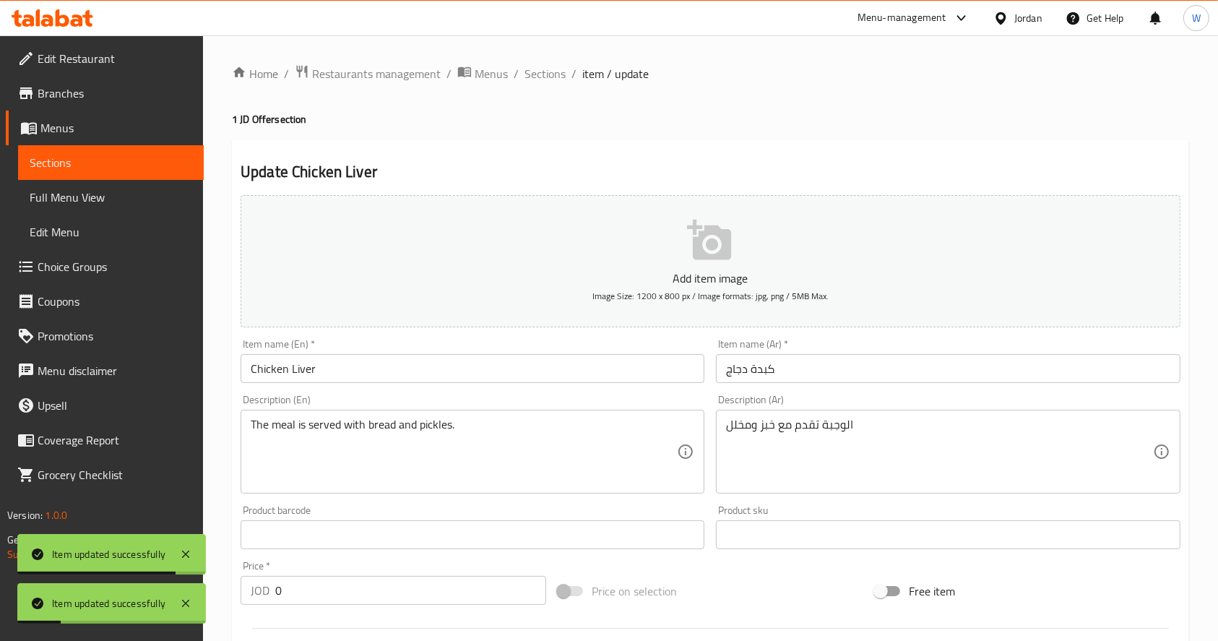
scroll to position [380, 0]
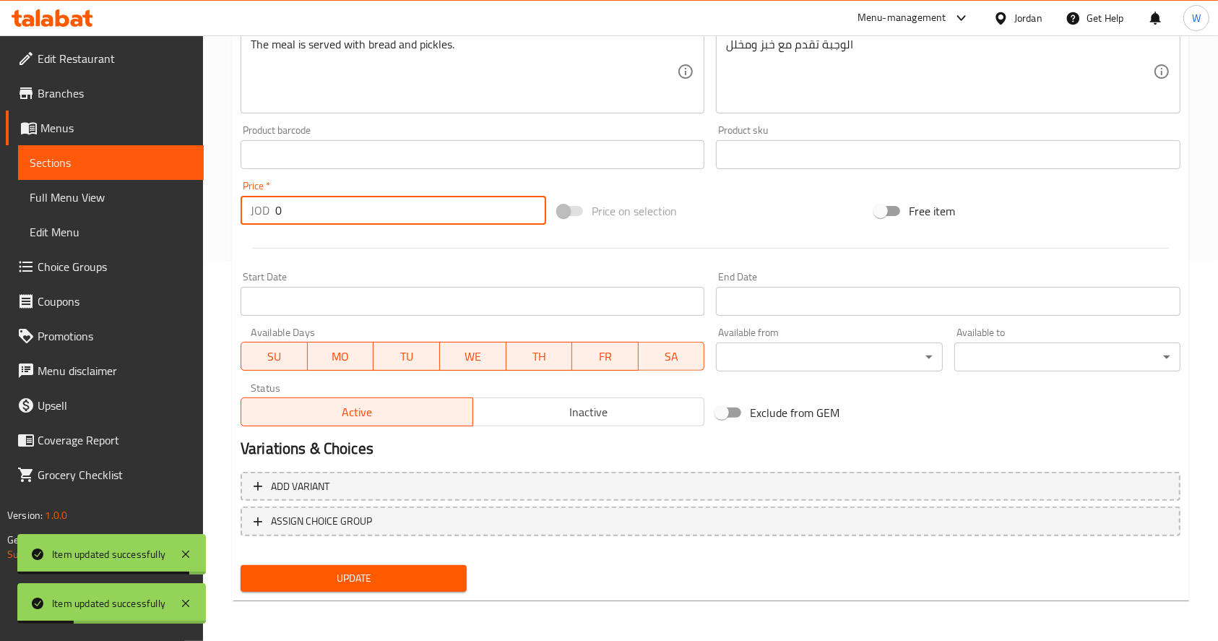
click at [302, 207] on input "0" at bounding box center [410, 210] width 271 height 29
click at [350, 211] on input "3" at bounding box center [410, 210] width 271 height 29
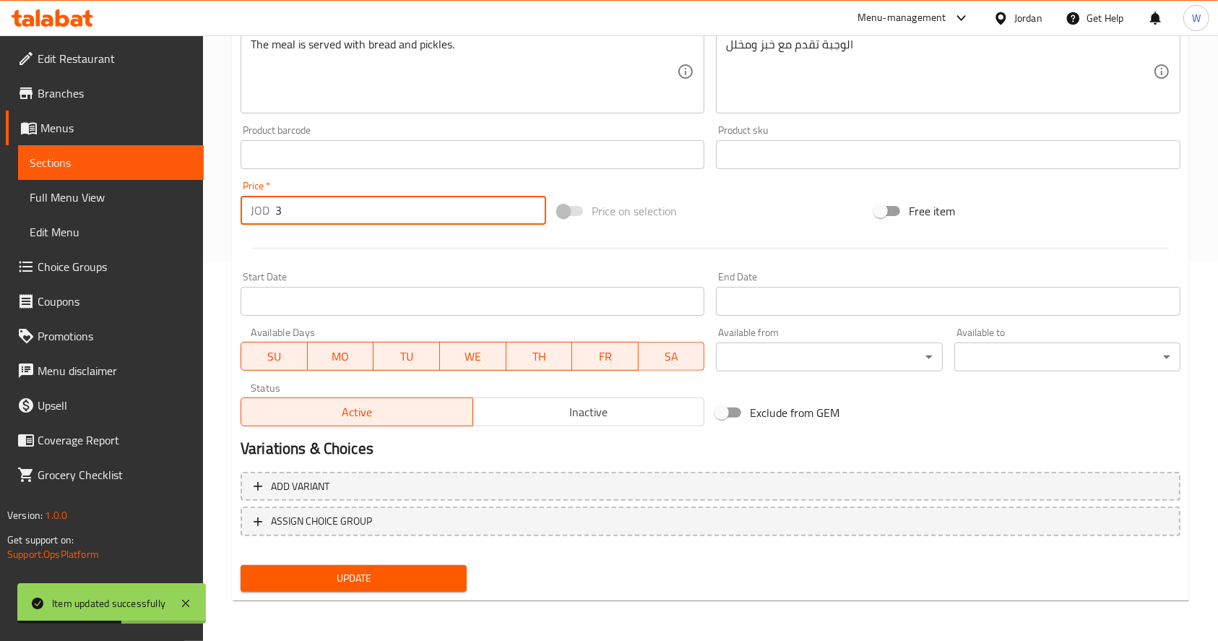
click at [350, 211] on input "3" at bounding box center [410, 210] width 271 height 29
type input "2"
click at [399, 586] on span "Update" at bounding box center [353, 578] width 203 height 18
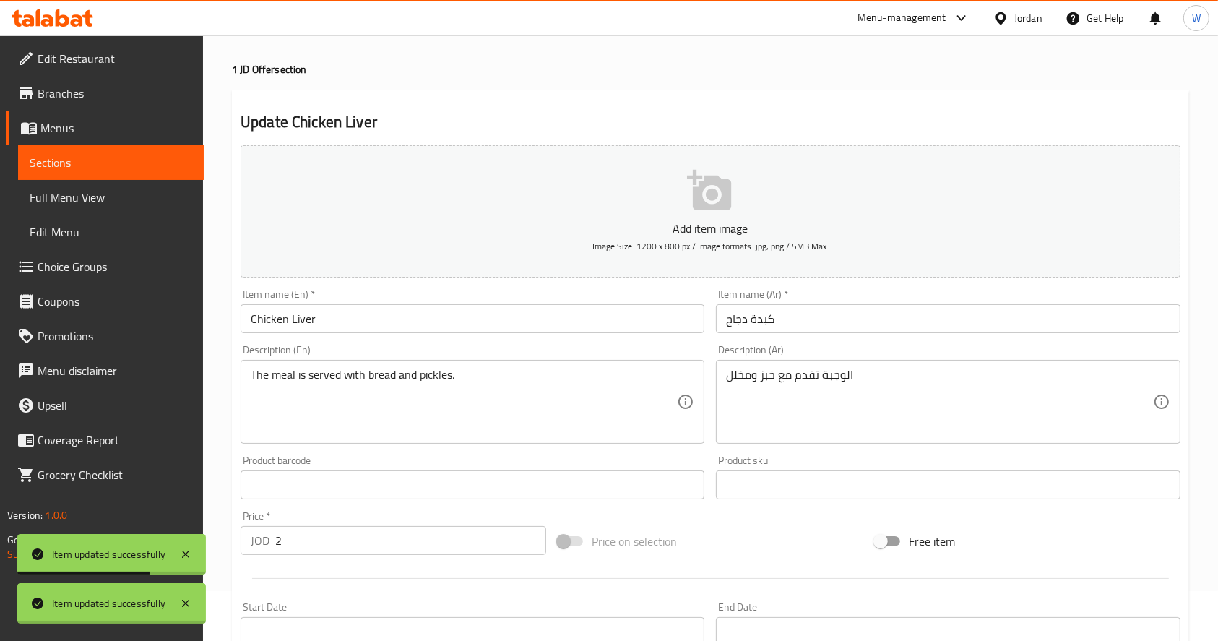
scroll to position [0, 0]
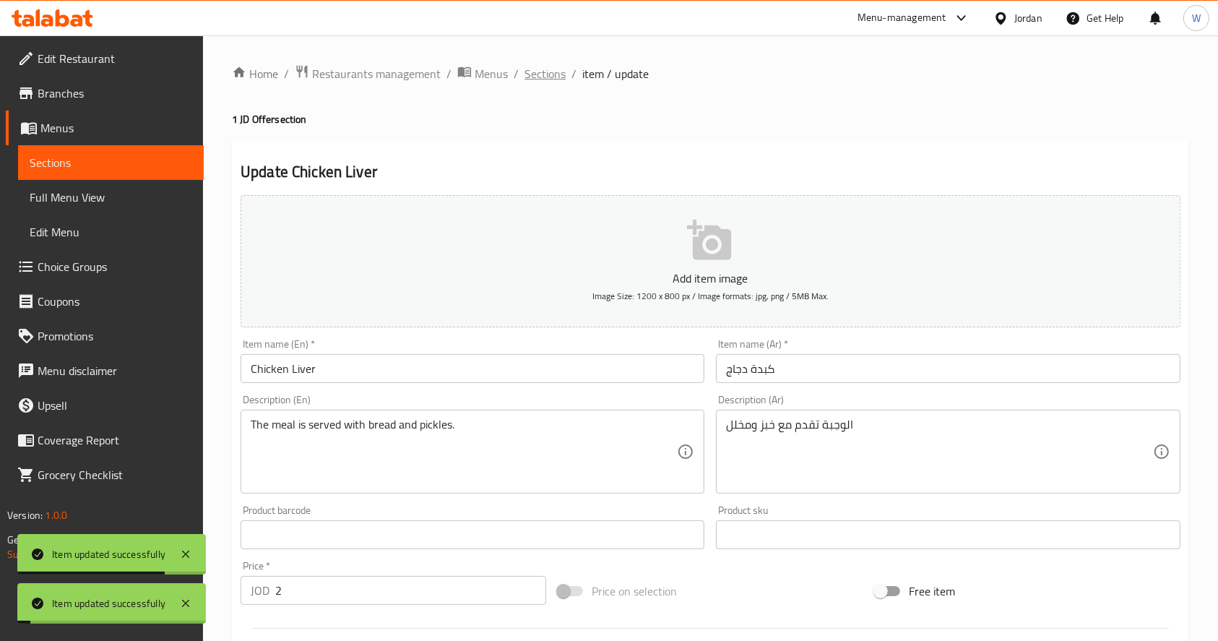
click at [541, 82] on span "Sections" at bounding box center [544, 73] width 41 height 17
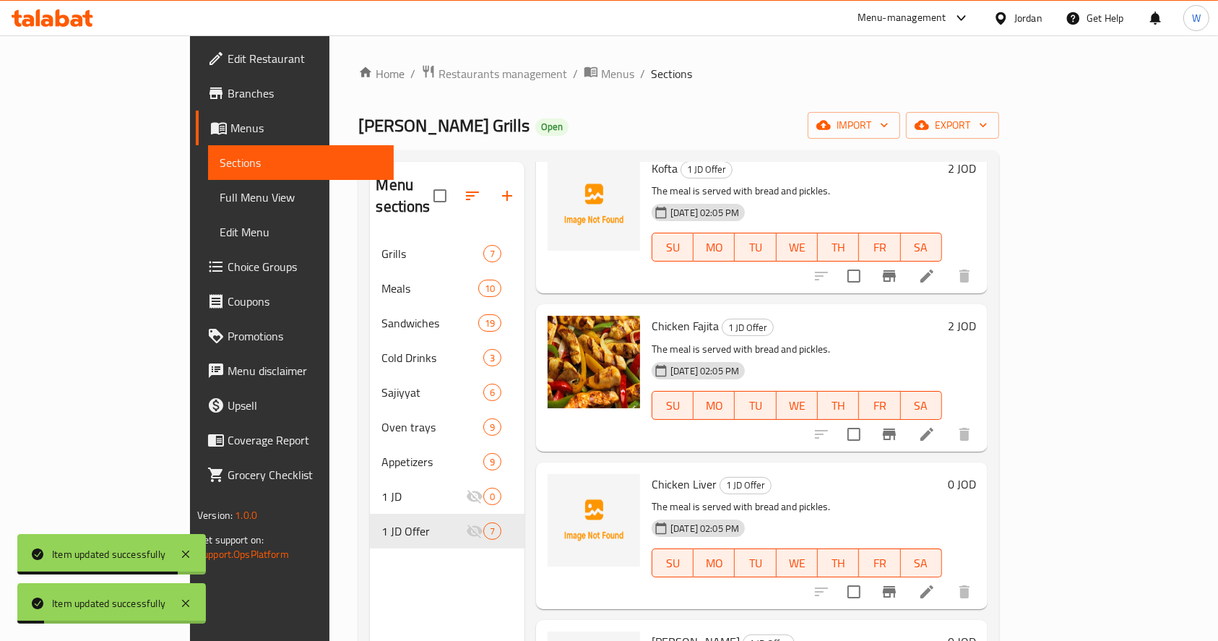
scroll to position [192, 0]
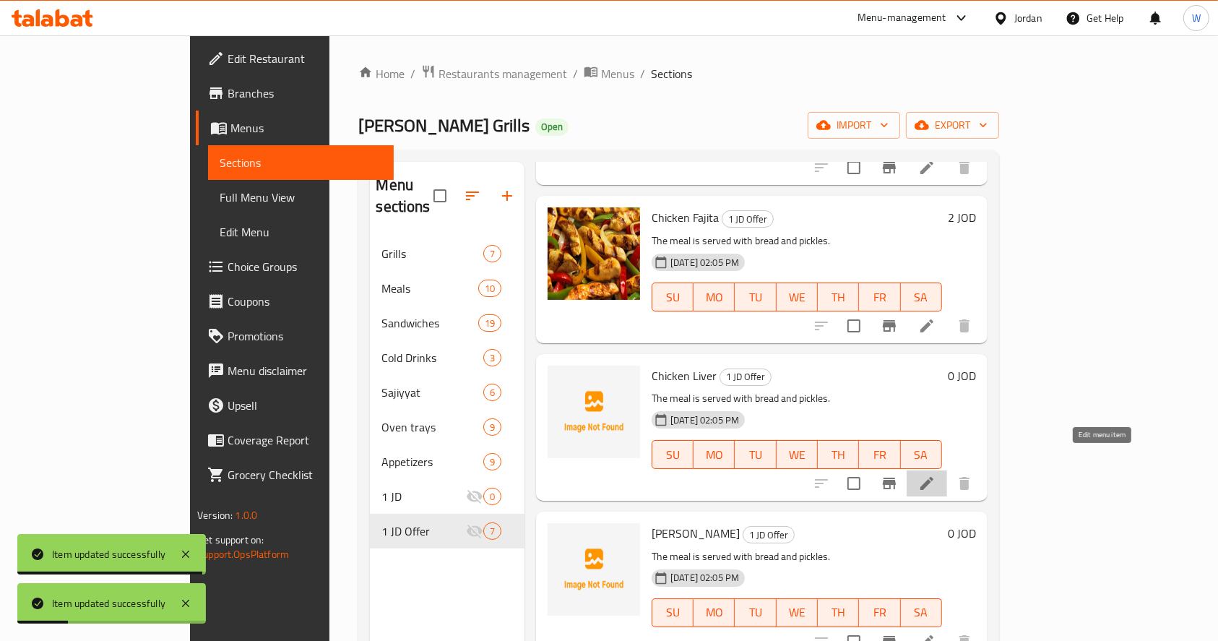
click at [933, 477] on icon at bounding box center [926, 483] width 13 height 13
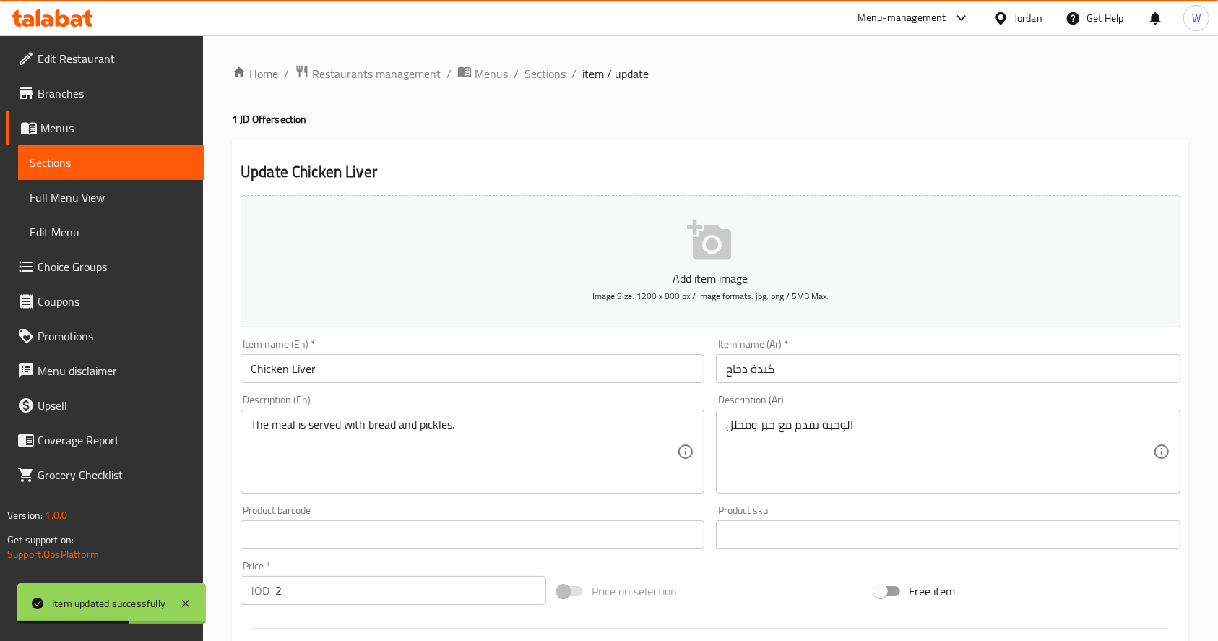
click at [538, 74] on span "Sections" at bounding box center [544, 73] width 41 height 17
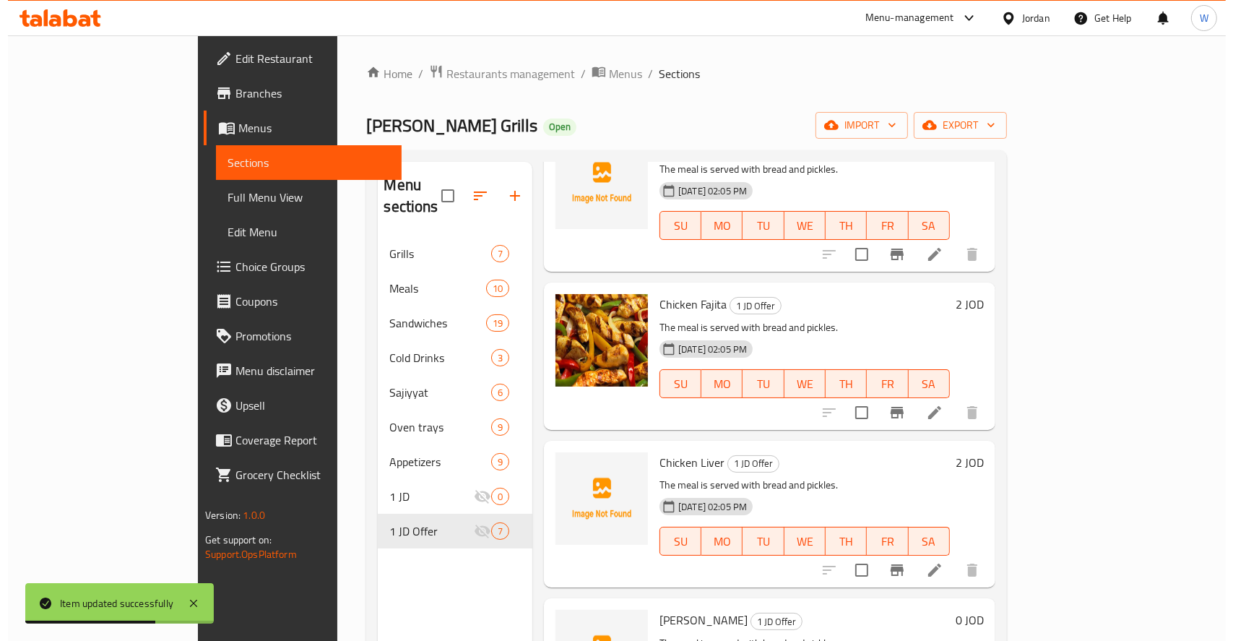
scroll to position [289, 0]
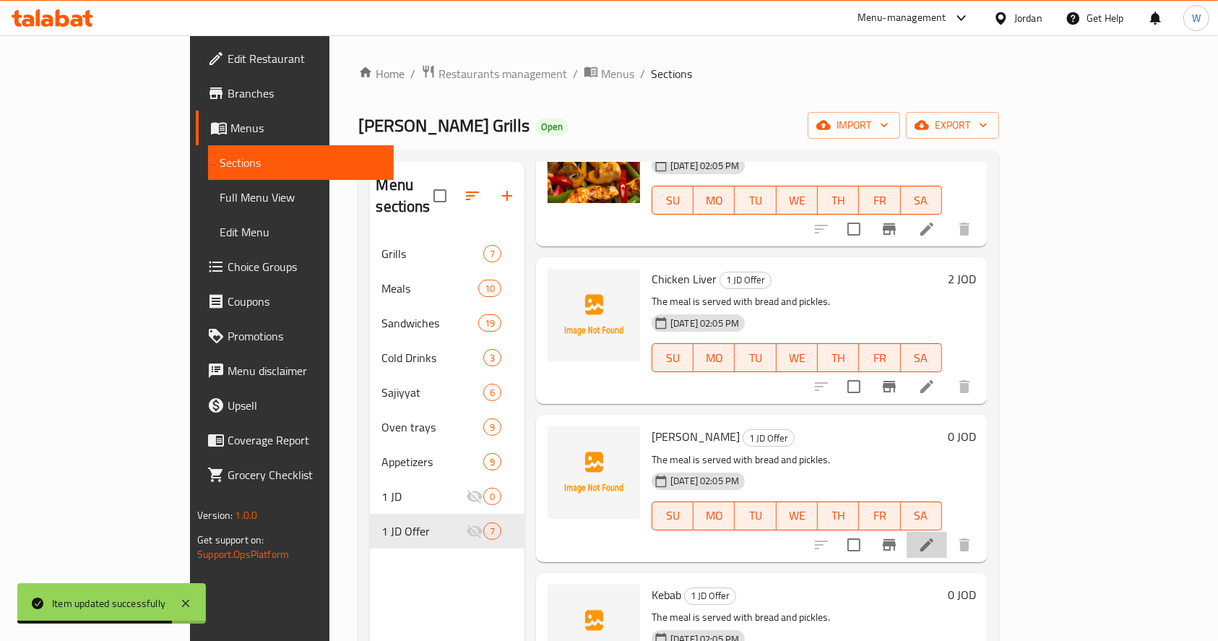
click at [935, 536] on icon at bounding box center [926, 544] width 17 height 17
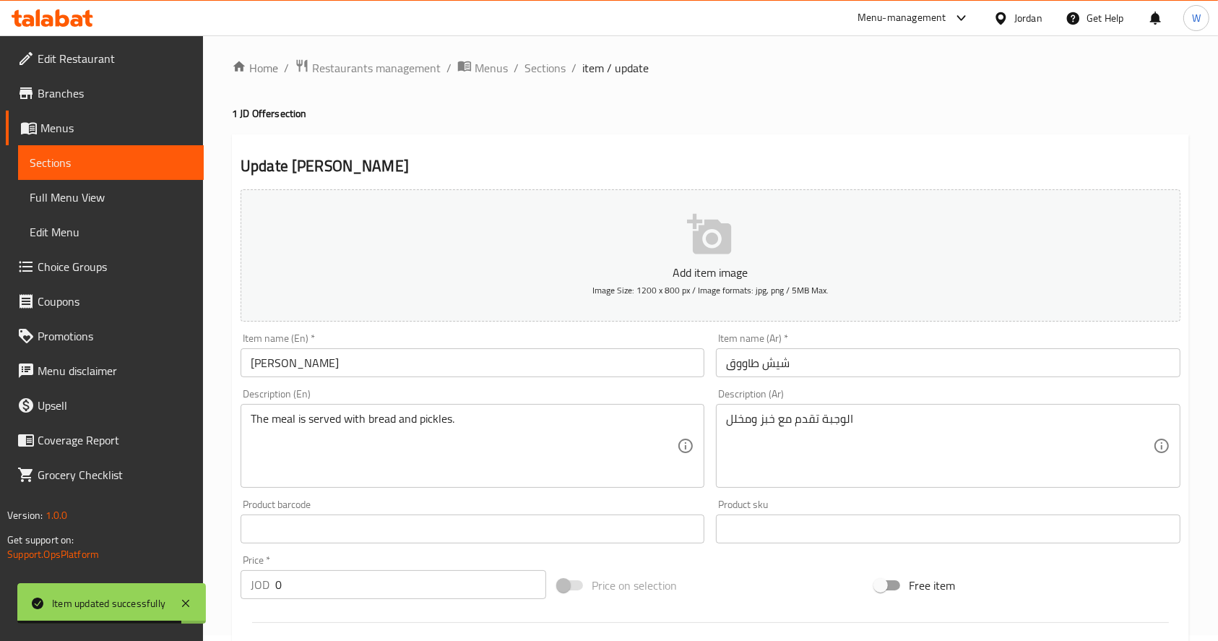
scroll to position [380, 0]
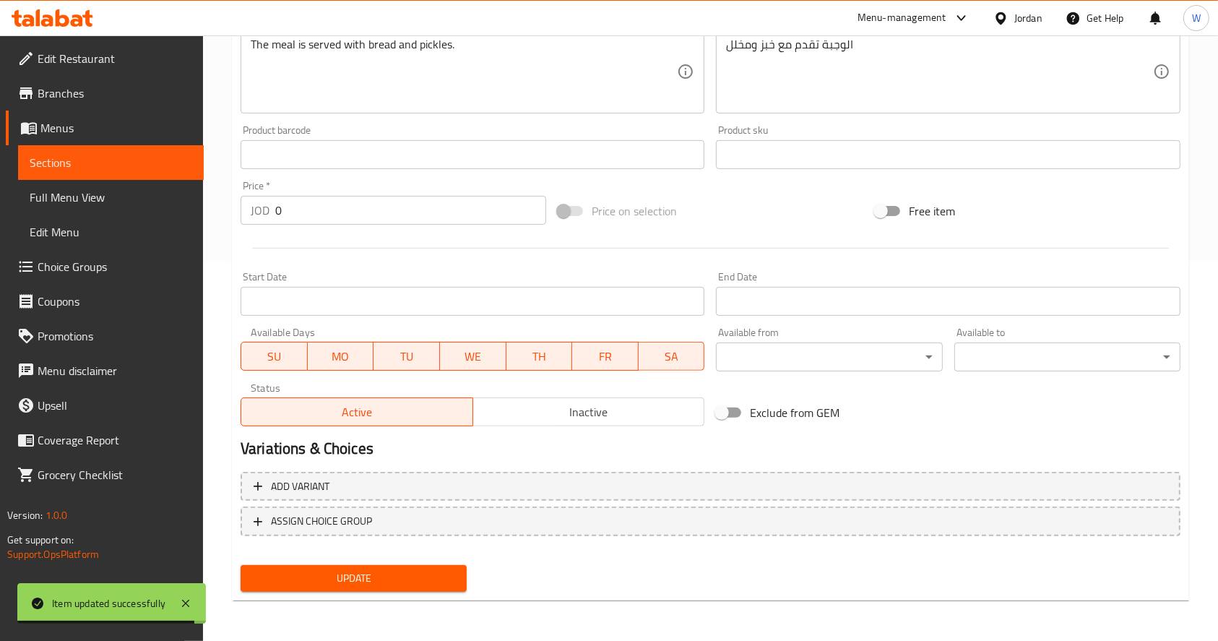
click at [305, 217] on input "0" at bounding box center [410, 210] width 271 height 29
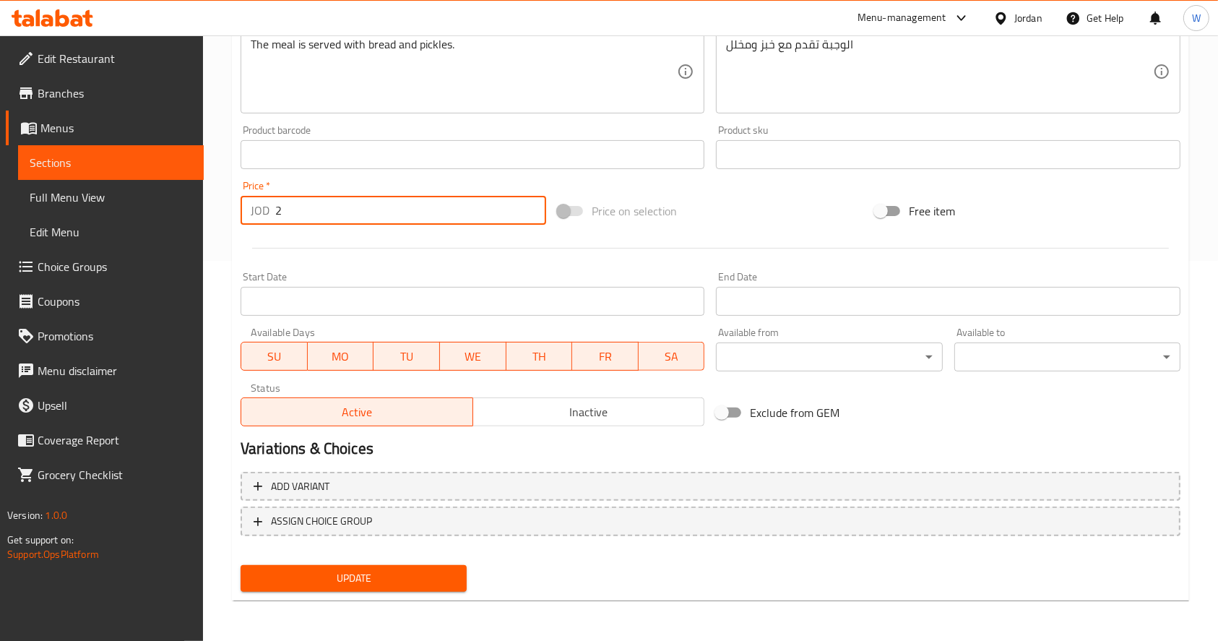
type input "2"
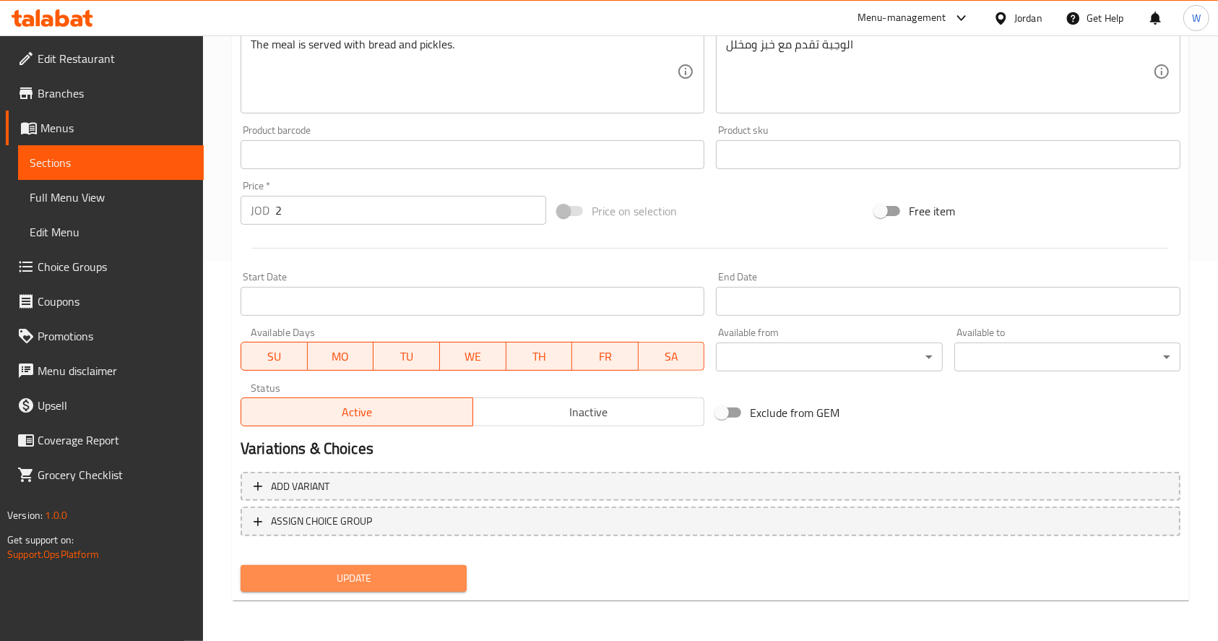
click at [358, 580] on span "Update" at bounding box center [353, 578] width 203 height 18
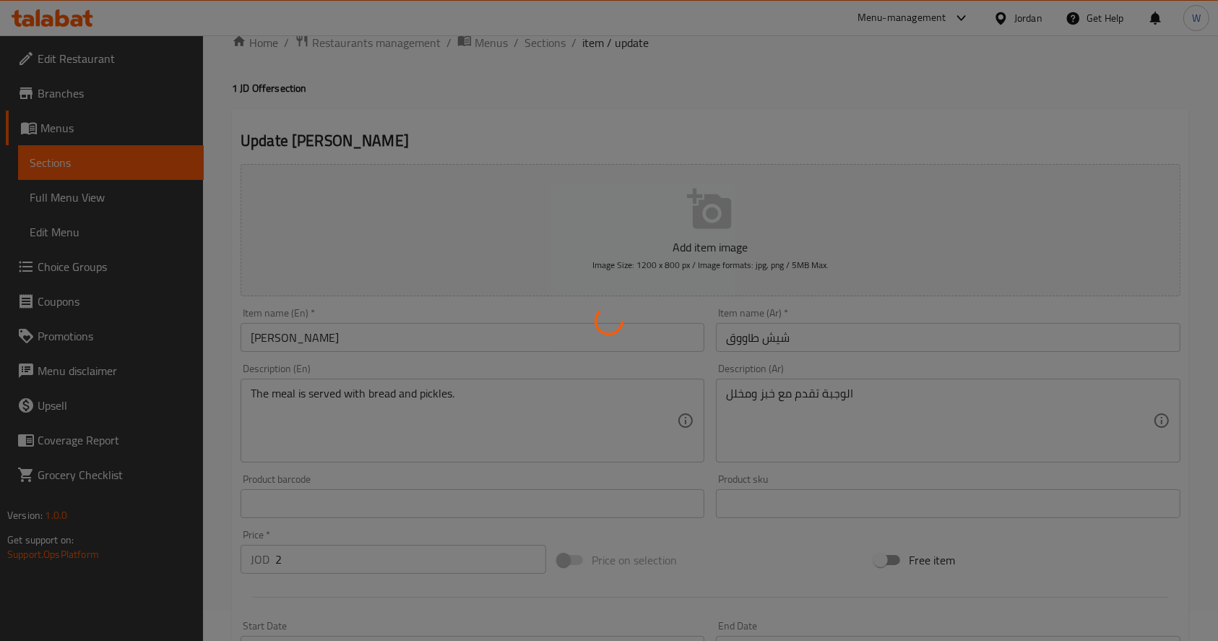
scroll to position [0, 0]
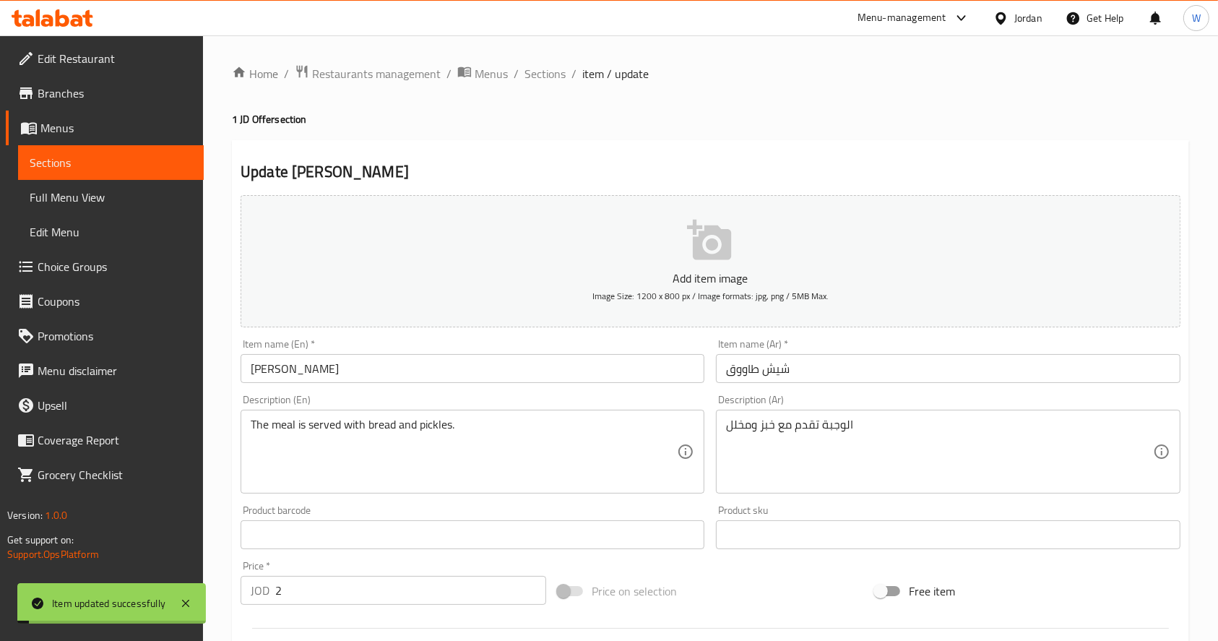
click at [542, 74] on span "Sections" at bounding box center [544, 73] width 41 height 17
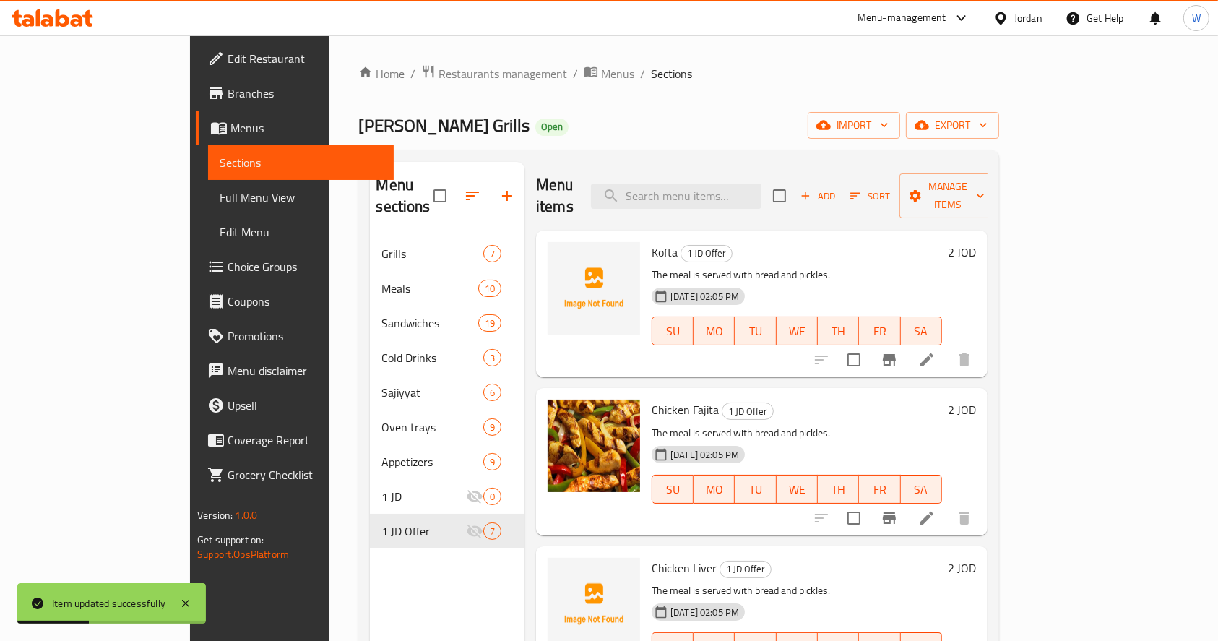
scroll to position [289, 0]
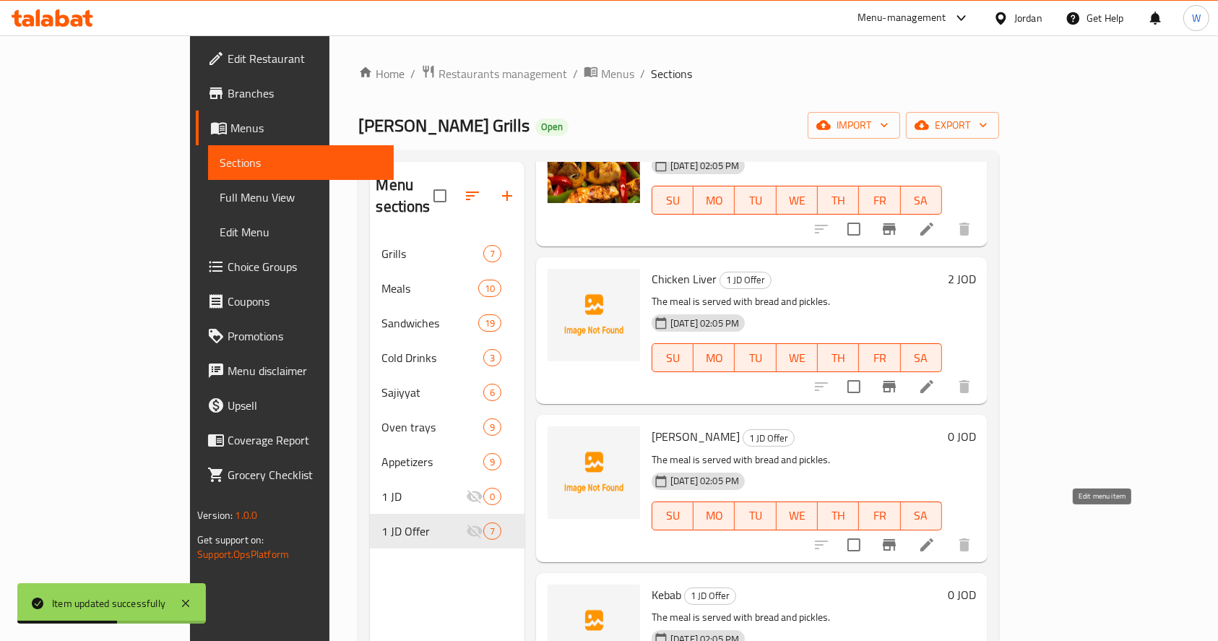
click at [933, 538] on icon at bounding box center [926, 544] width 13 height 13
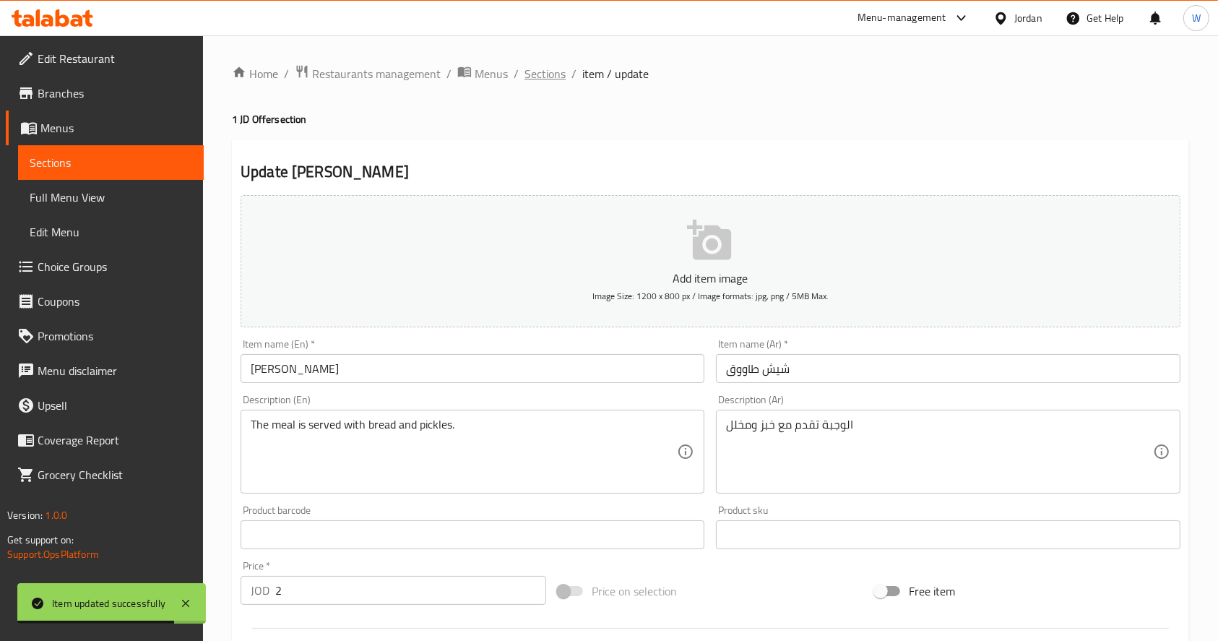
click at [549, 69] on span "Sections" at bounding box center [544, 73] width 41 height 17
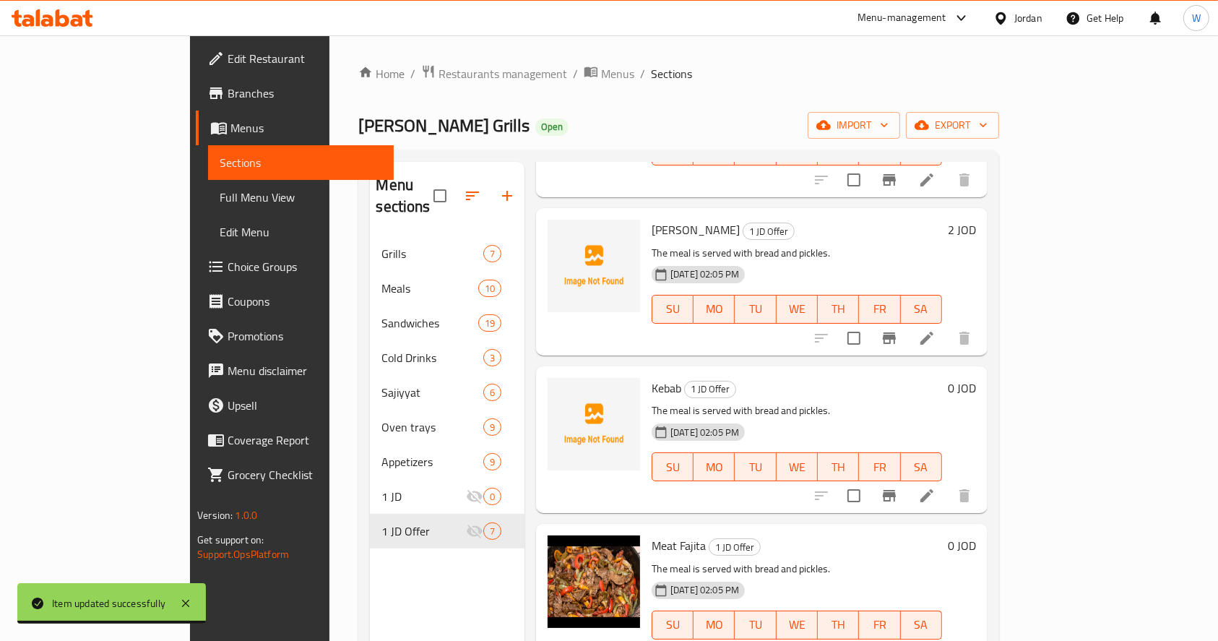
scroll to position [500, 0]
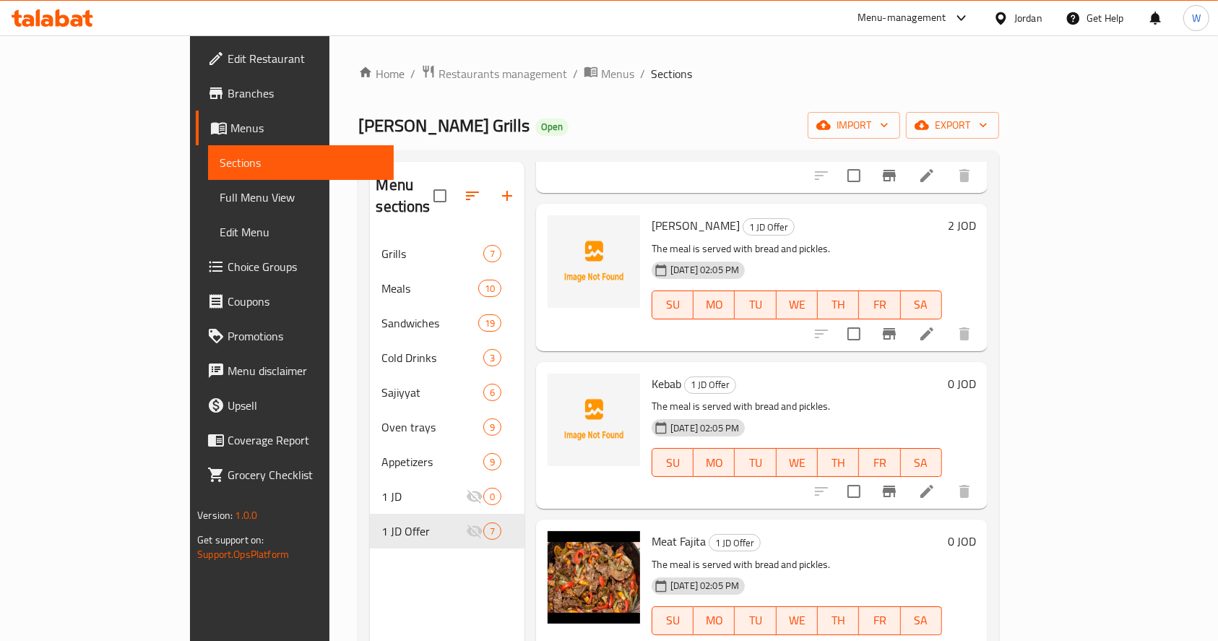
click at [935, 483] on icon at bounding box center [926, 491] width 17 height 17
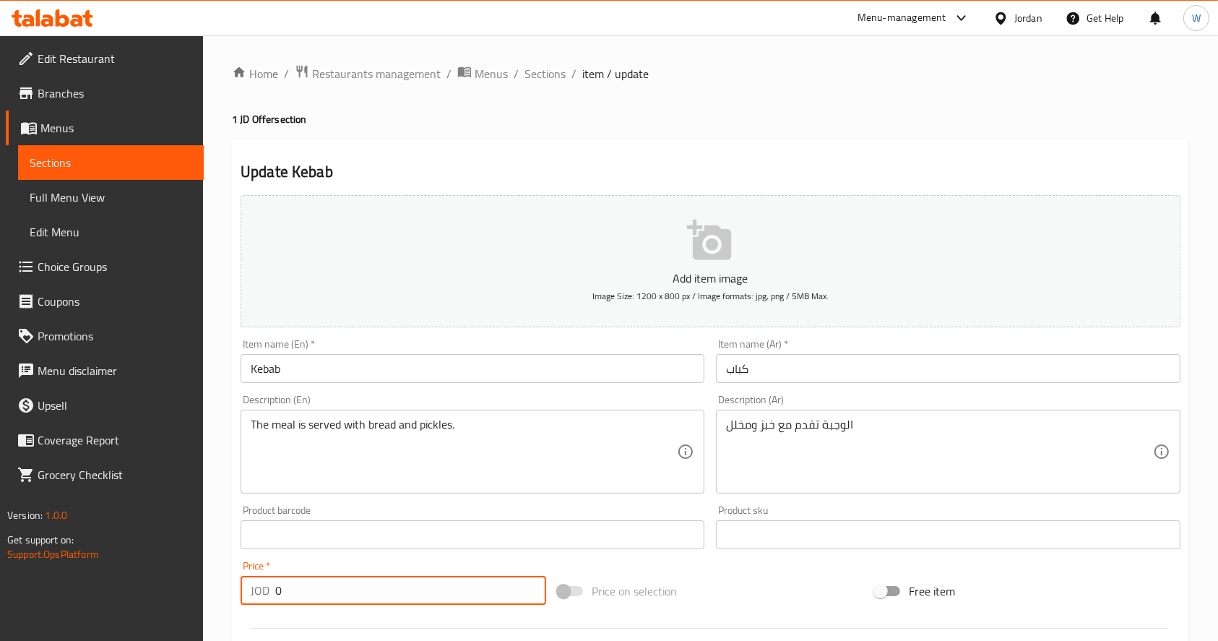
click at [337, 592] on input "0" at bounding box center [410, 590] width 271 height 29
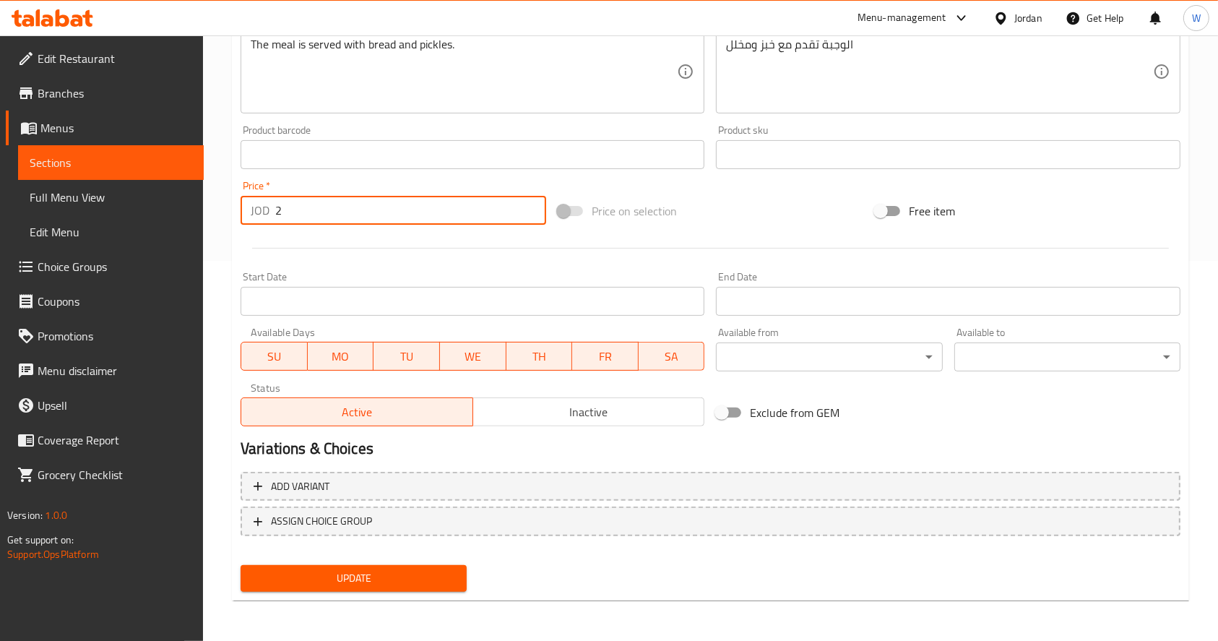
type input "2"
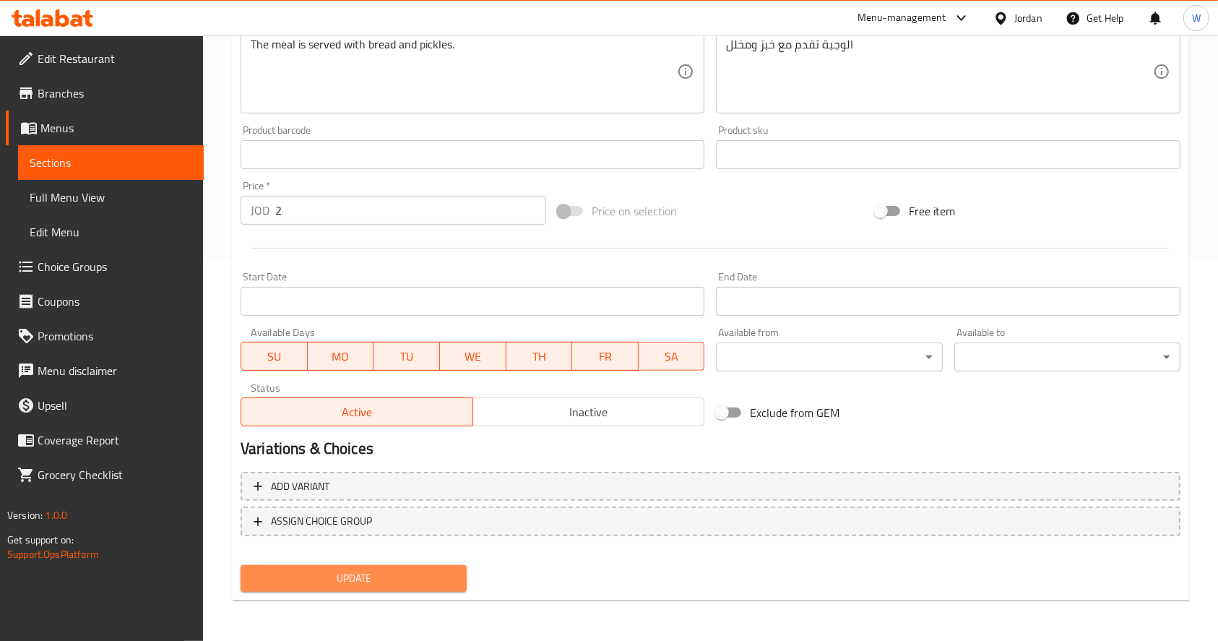
click at [399, 587] on span "Update" at bounding box center [353, 578] width 203 height 18
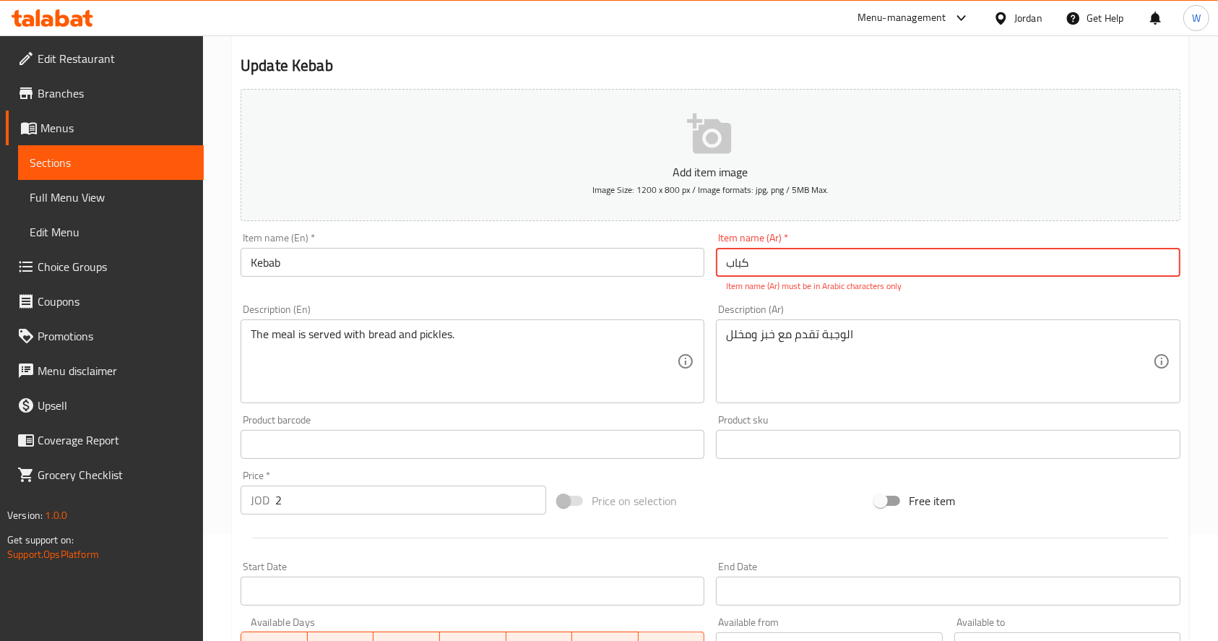
scroll to position [66, 0]
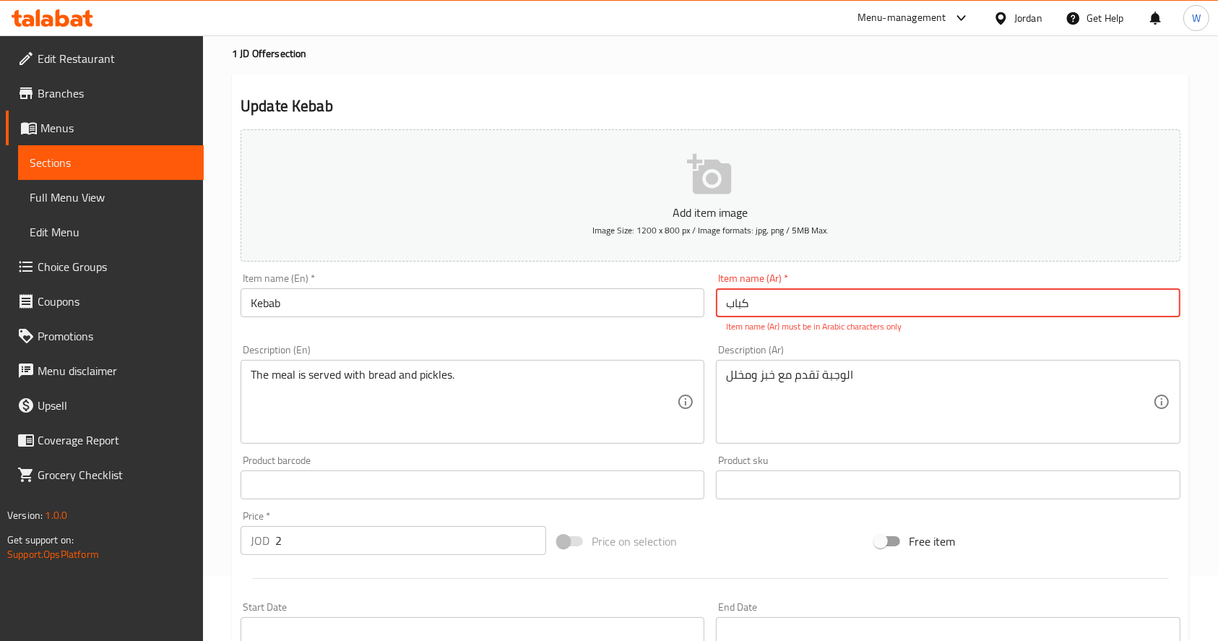
click at [800, 309] on input "کباب" at bounding box center [948, 302] width 464 height 29
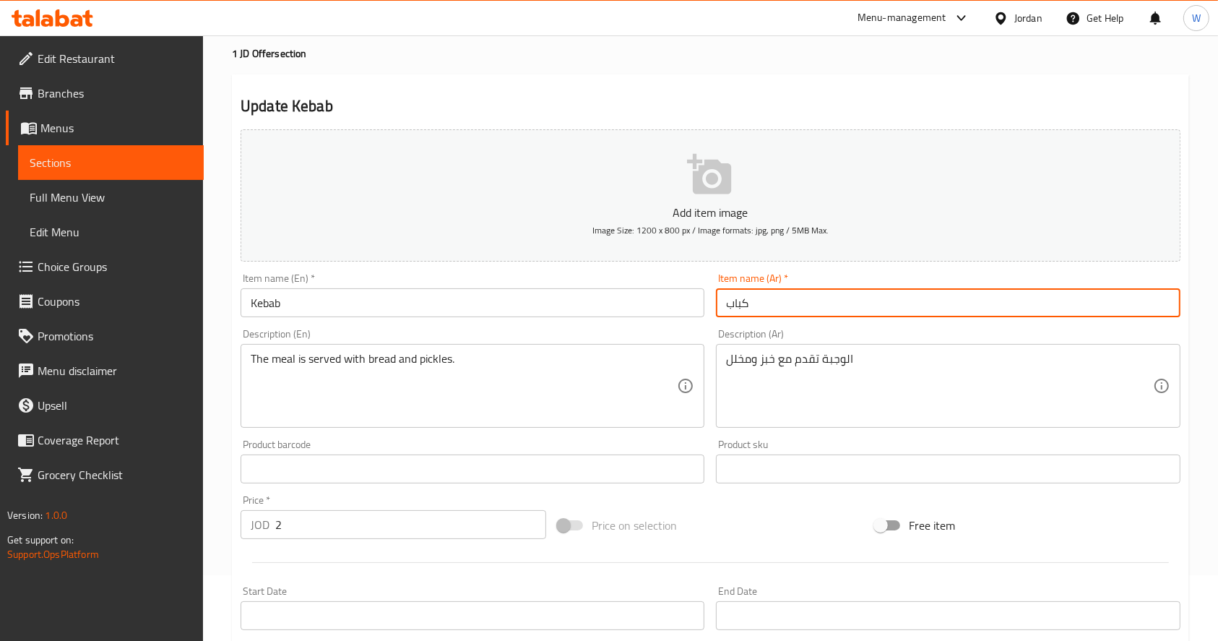
type input "كباب"
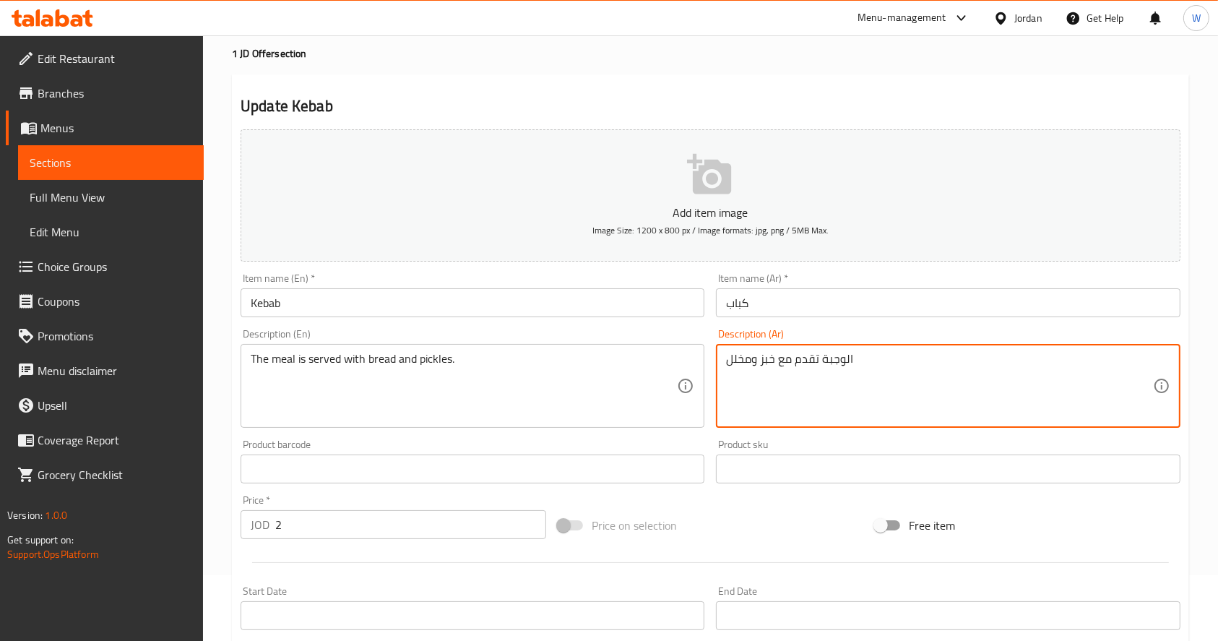
scroll to position [355, 0]
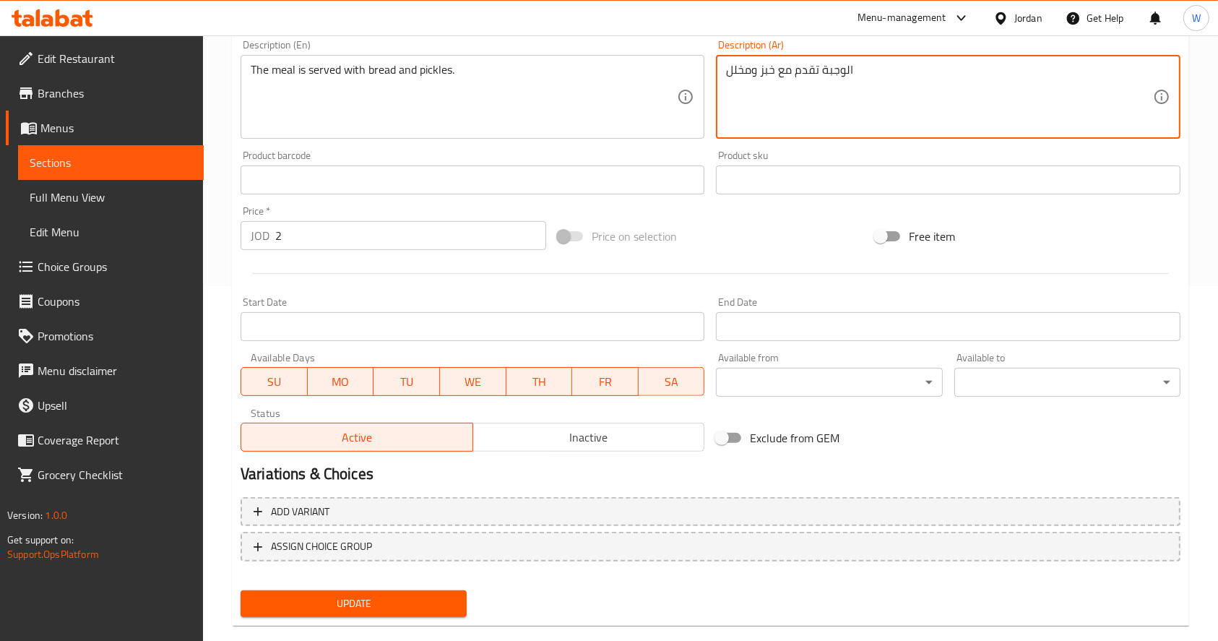
click at [342, 605] on span "Update" at bounding box center [353, 604] width 203 height 18
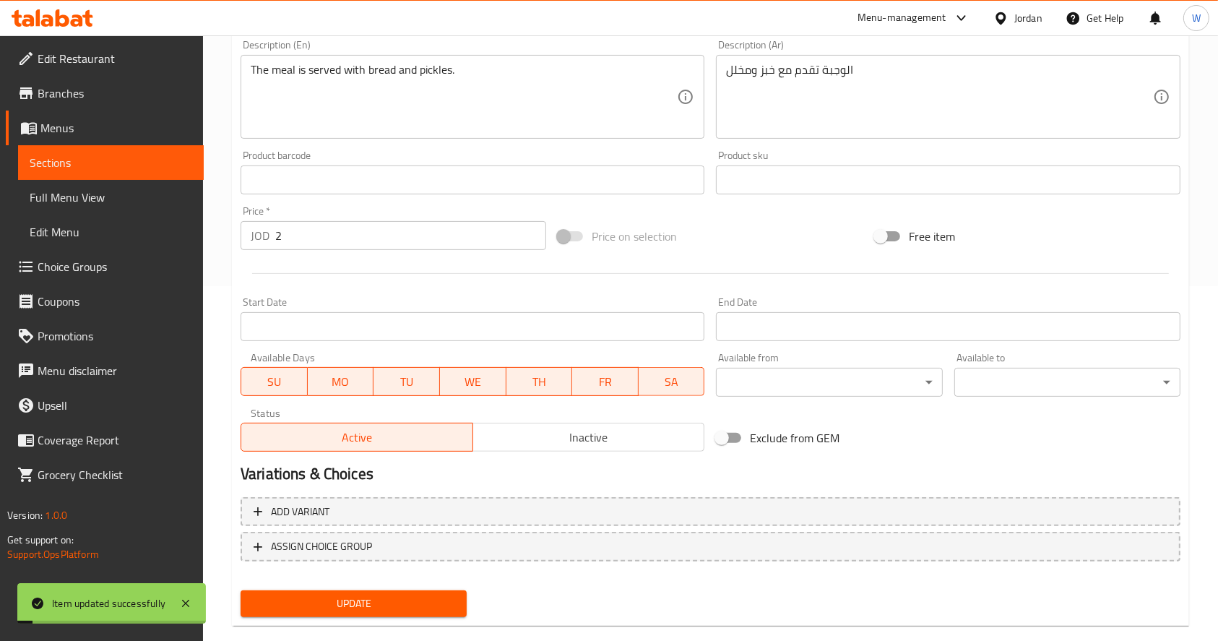
scroll to position [0, 0]
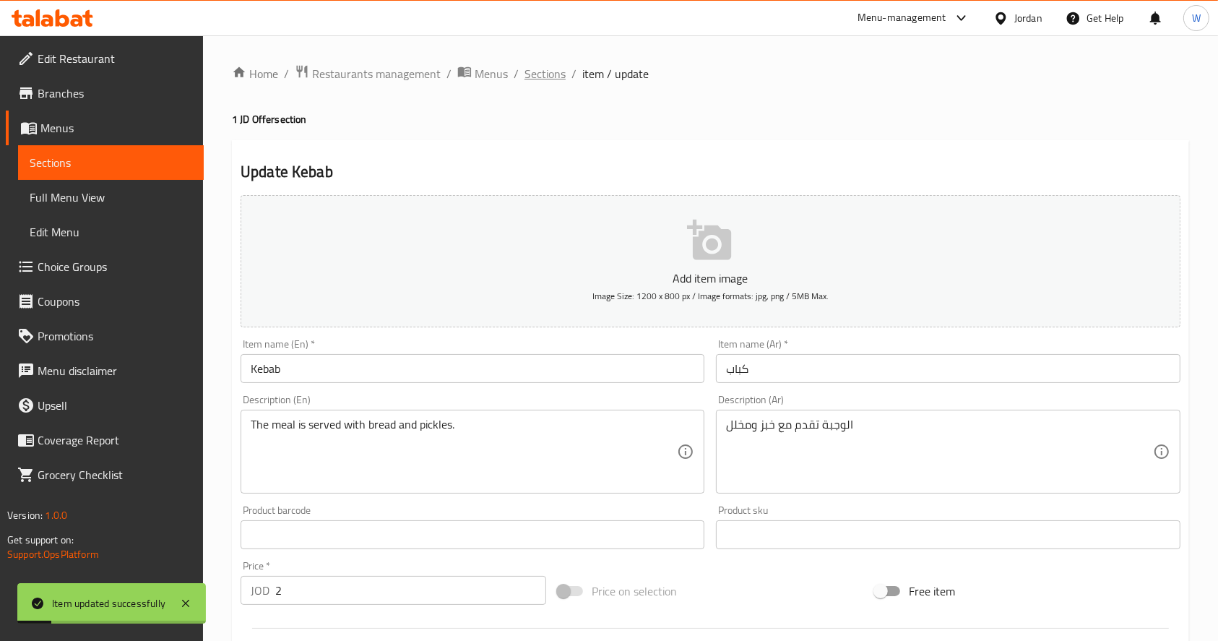
click at [537, 72] on span "Sections" at bounding box center [544, 73] width 41 height 17
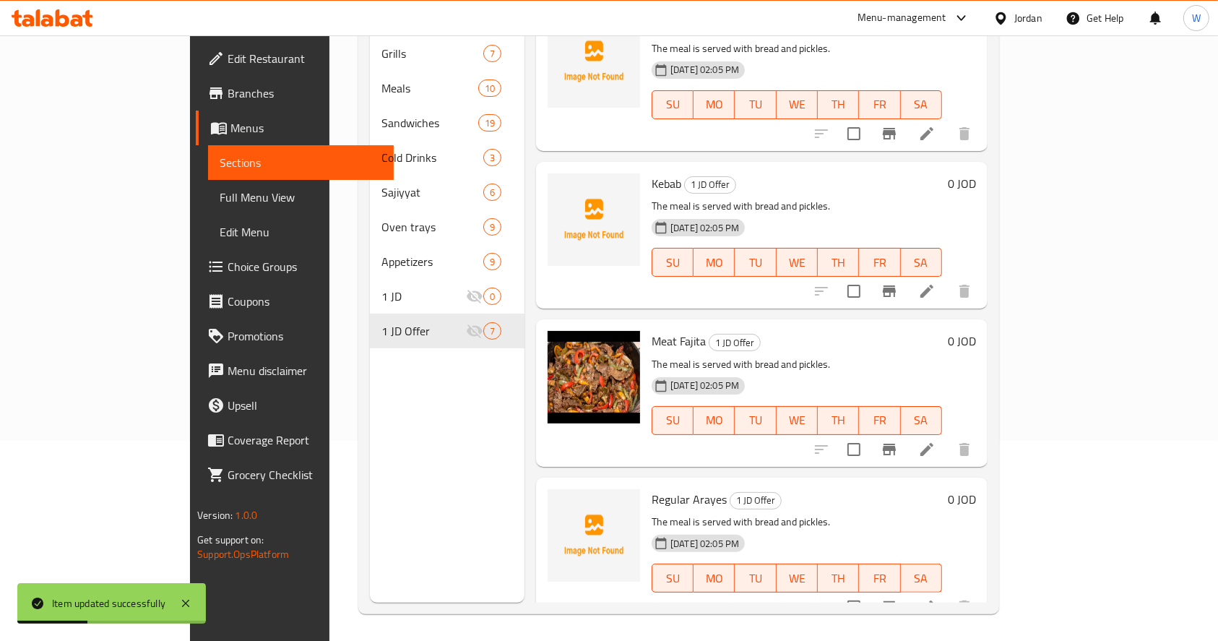
scroll to position [202, 0]
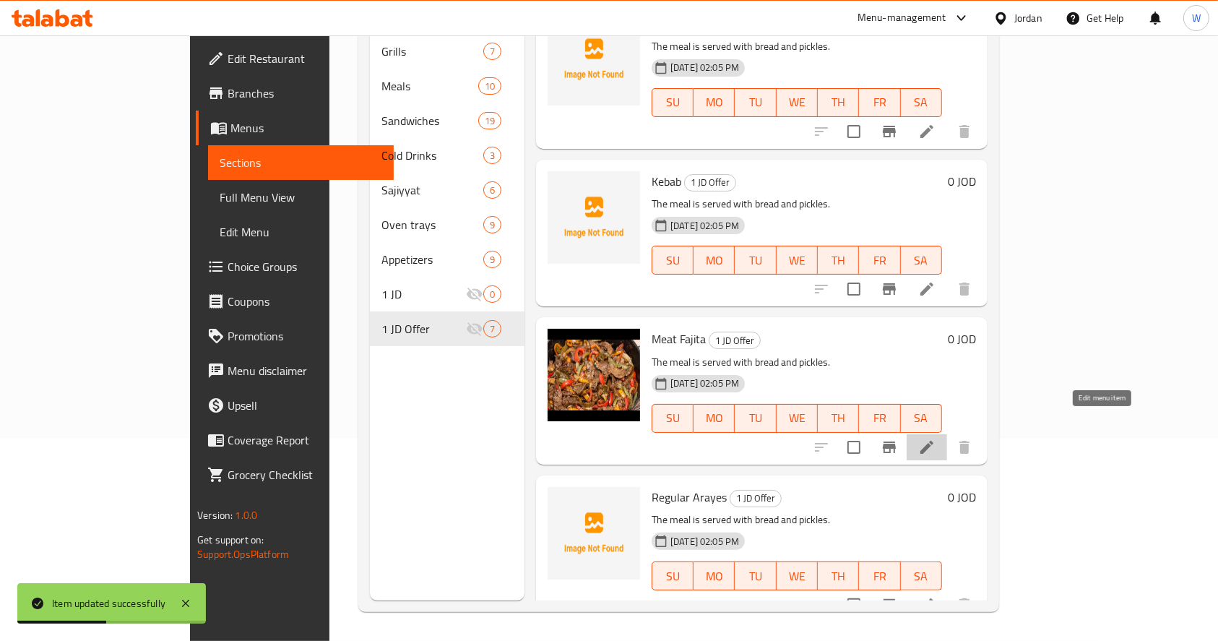
click at [935, 438] on icon at bounding box center [926, 446] width 17 height 17
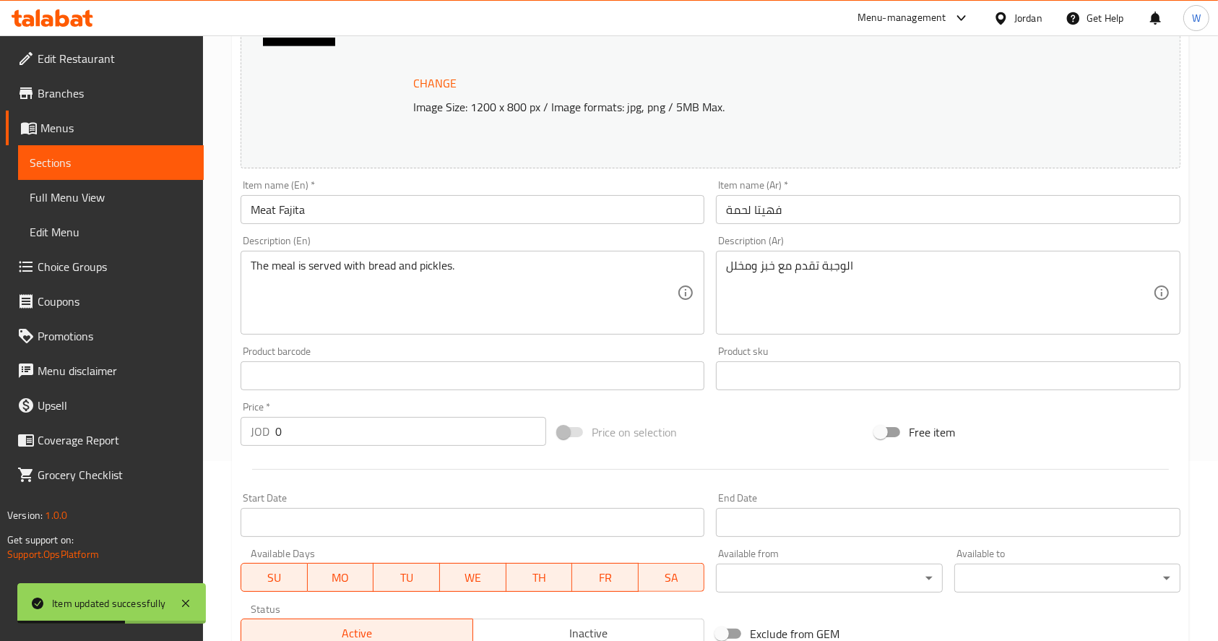
scroll to position [192, 0]
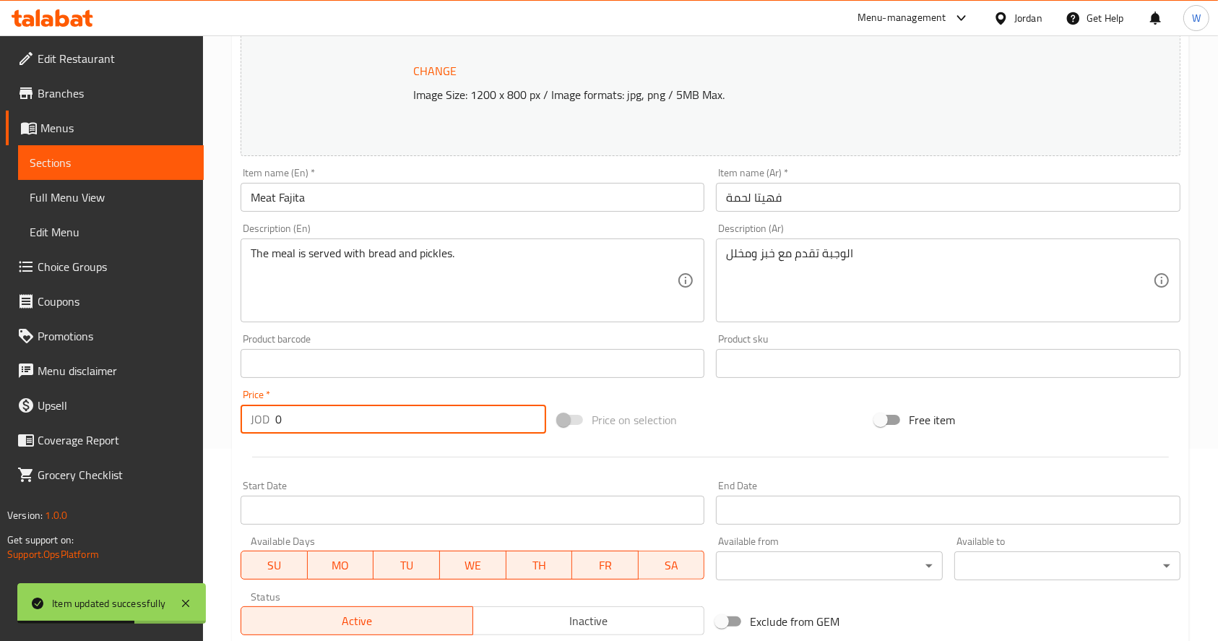
click at [369, 410] on input "0" at bounding box center [410, 419] width 271 height 29
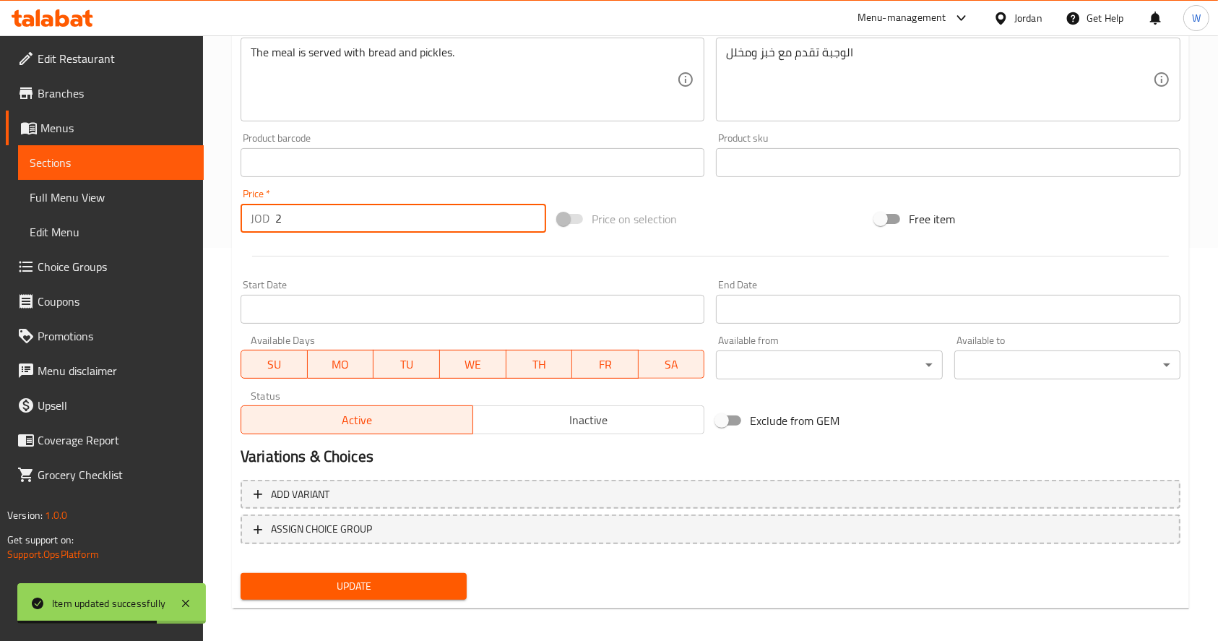
scroll to position [400, 0]
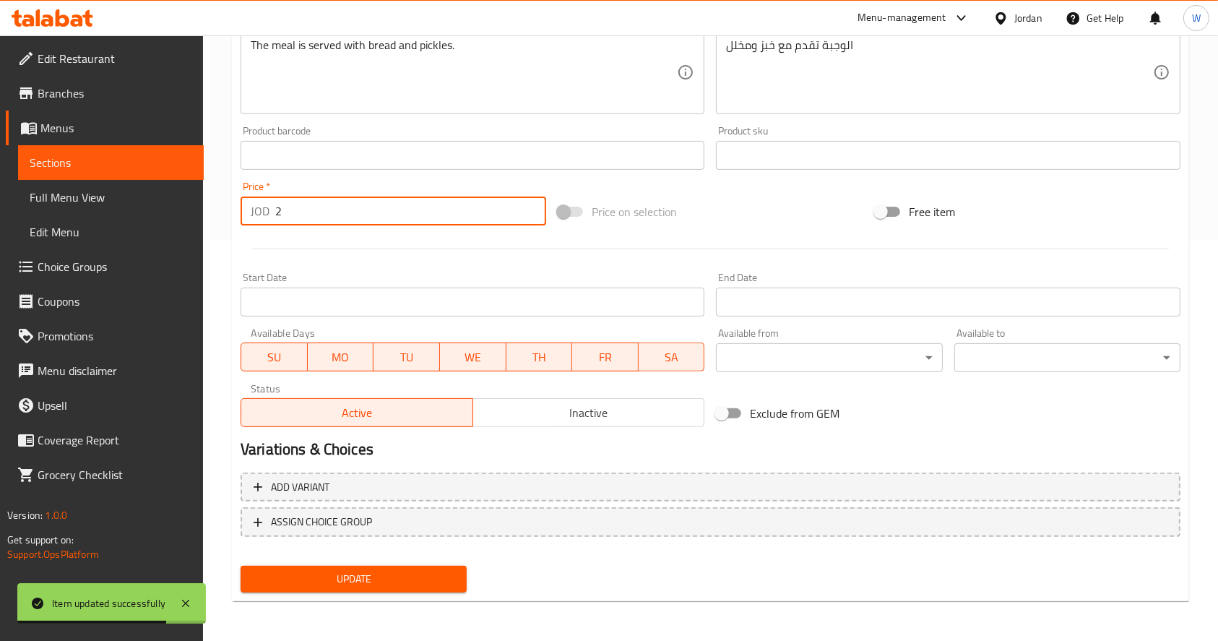
type input "2"
click at [414, 587] on button "Update" at bounding box center [354, 579] width 226 height 27
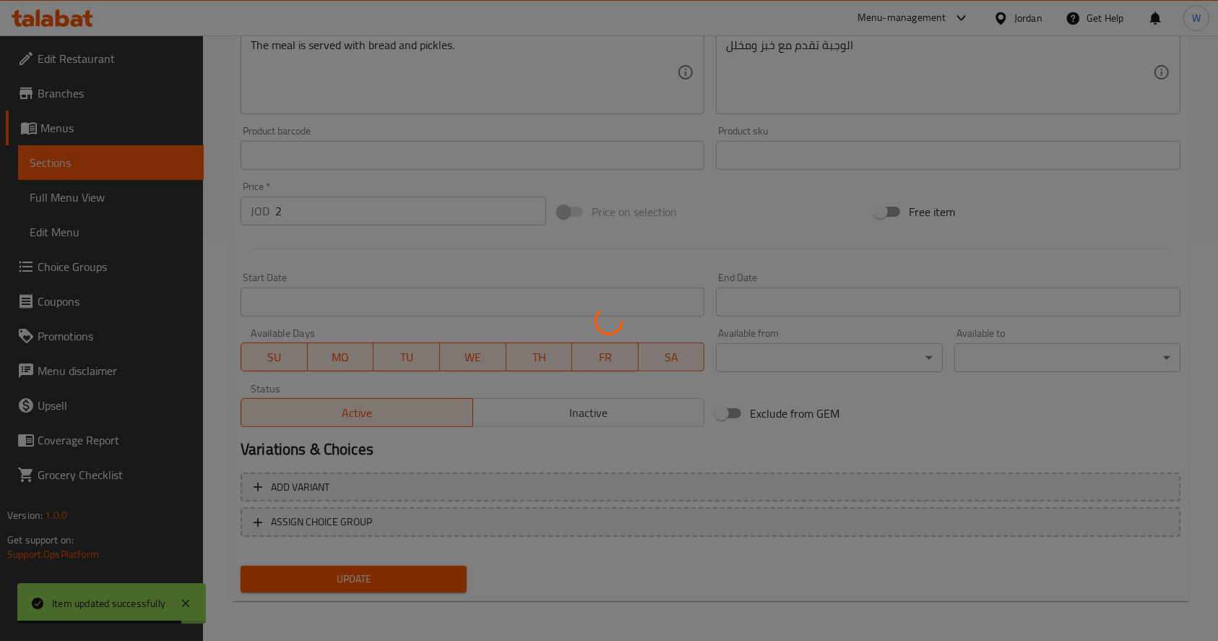
scroll to position [0, 0]
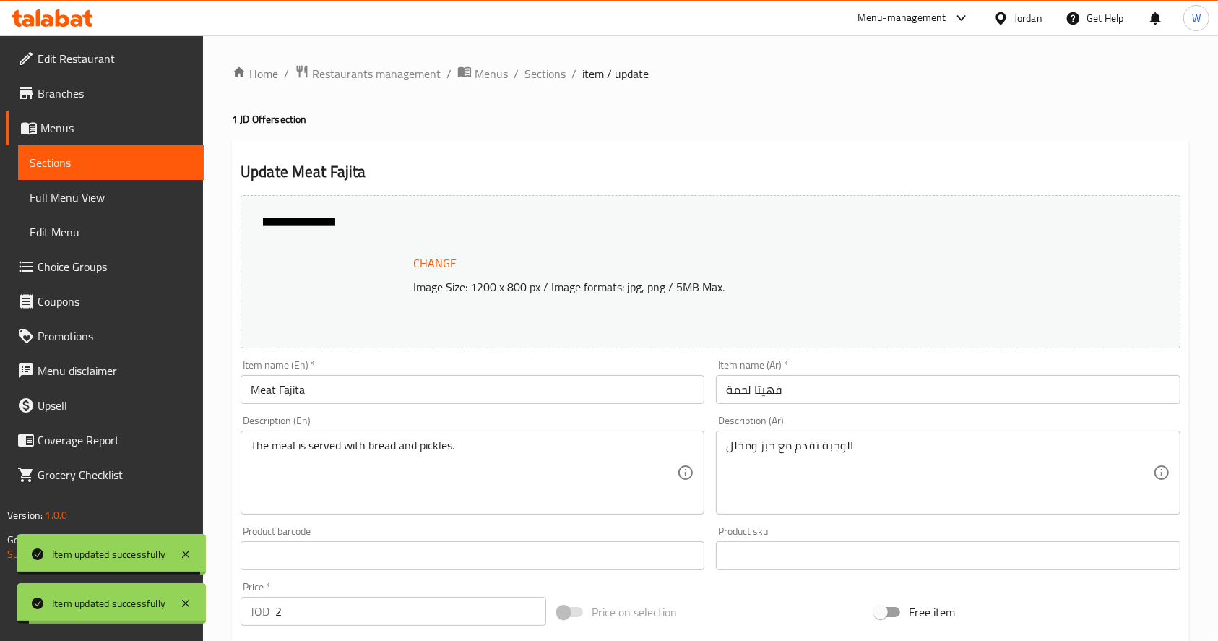
click at [545, 78] on span "Sections" at bounding box center [544, 73] width 41 height 17
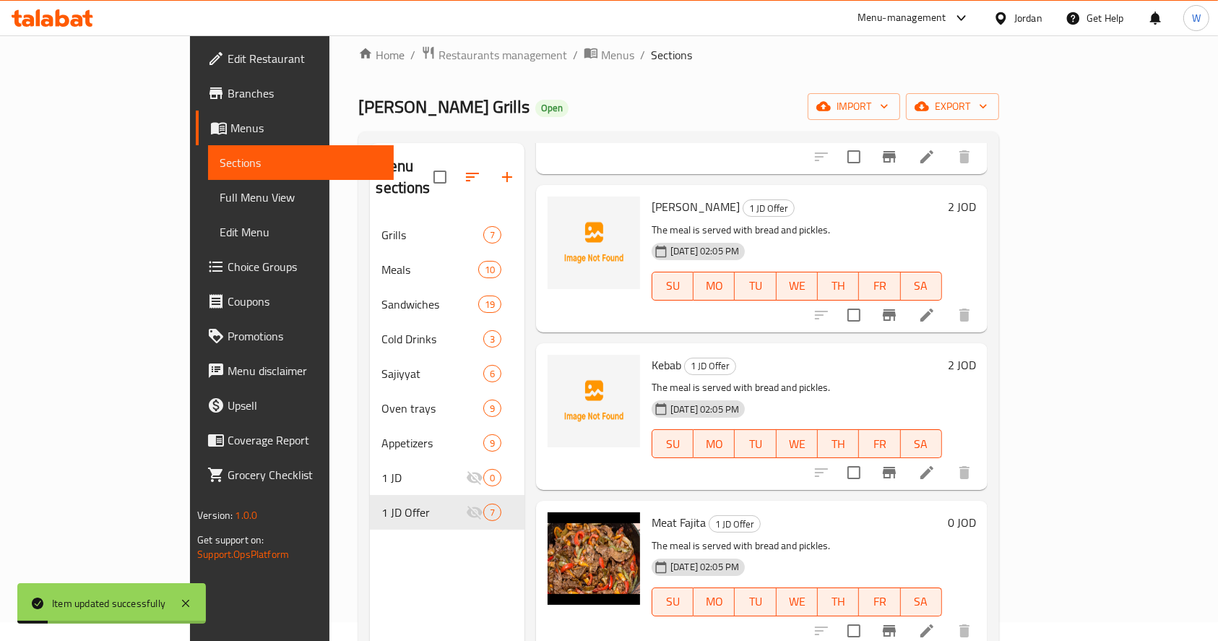
scroll to position [202, 0]
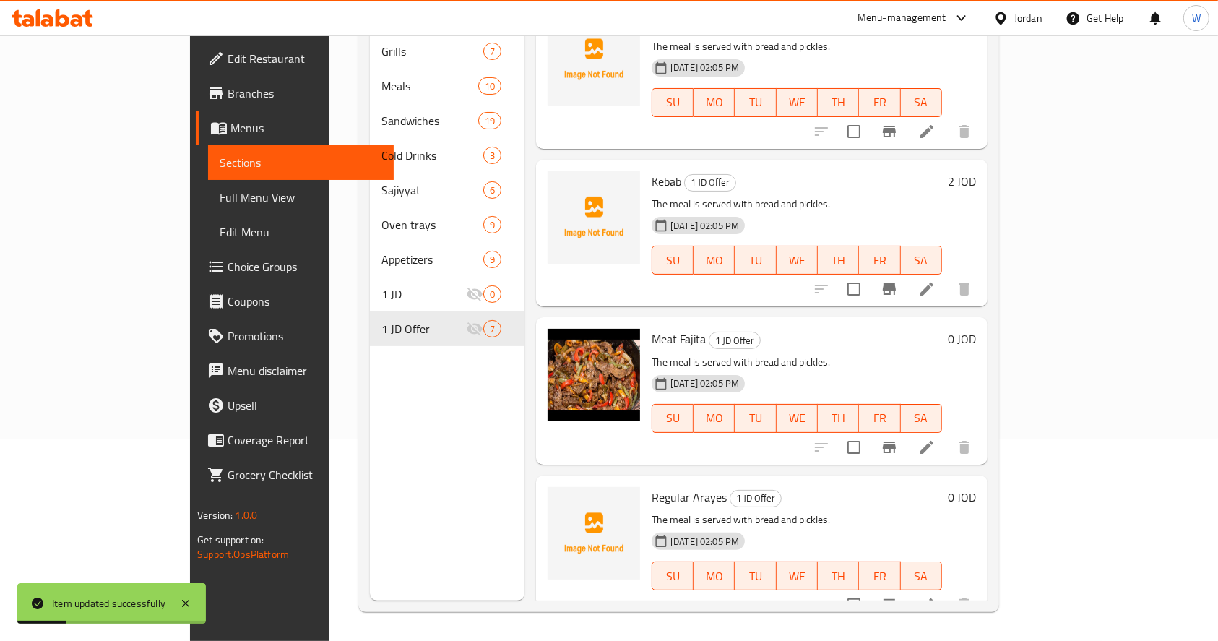
click at [947, 595] on li at bounding box center [927, 605] width 40 height 26
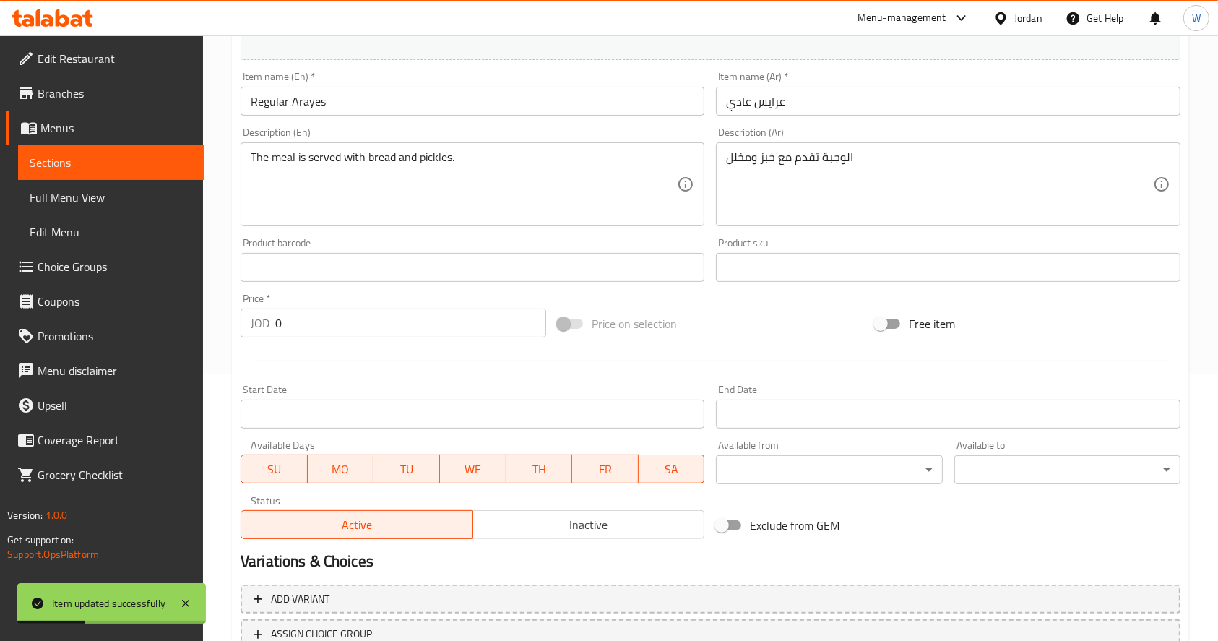
scroll to position [380, 0]
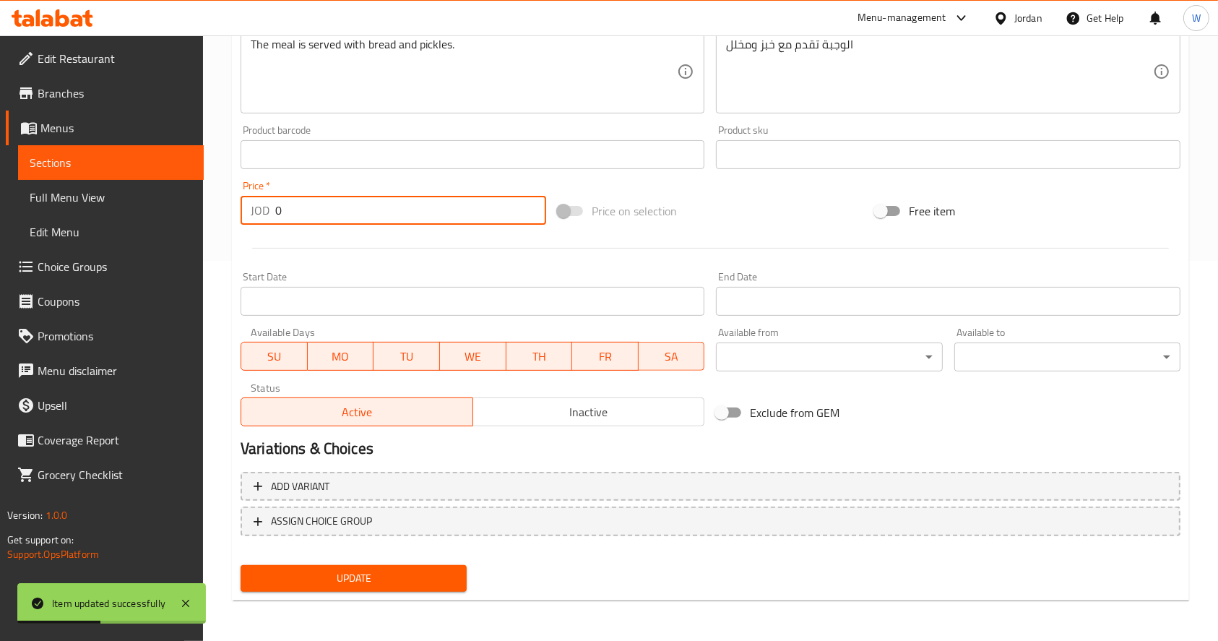
click at [341, 204] on input "0" at bounding box center [410, 210] width 271 height 29
type input "2"
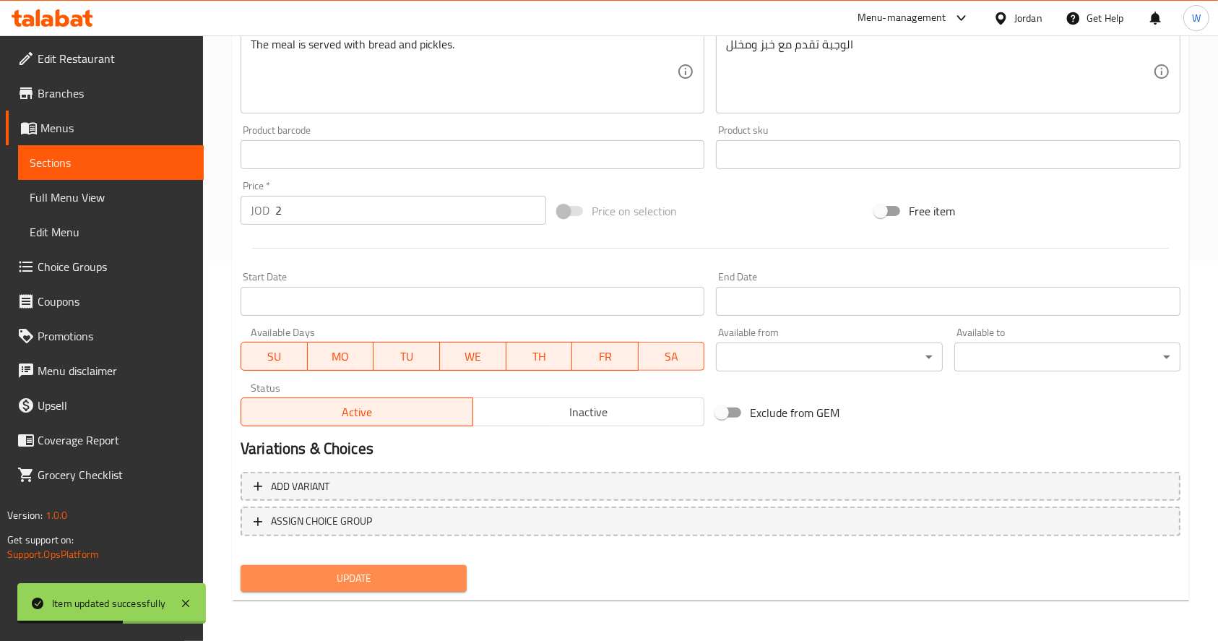
click at [394, 576] on span "Update" at bounding box center [353, 578] width 203 height 18
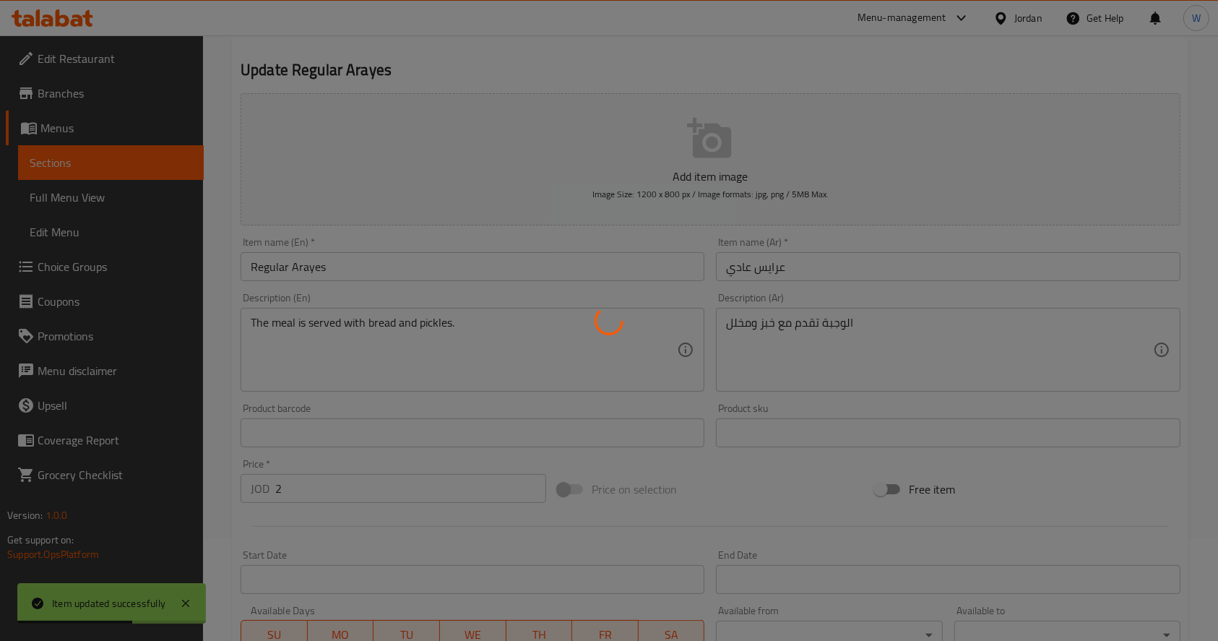
scroll to position [0, 0]
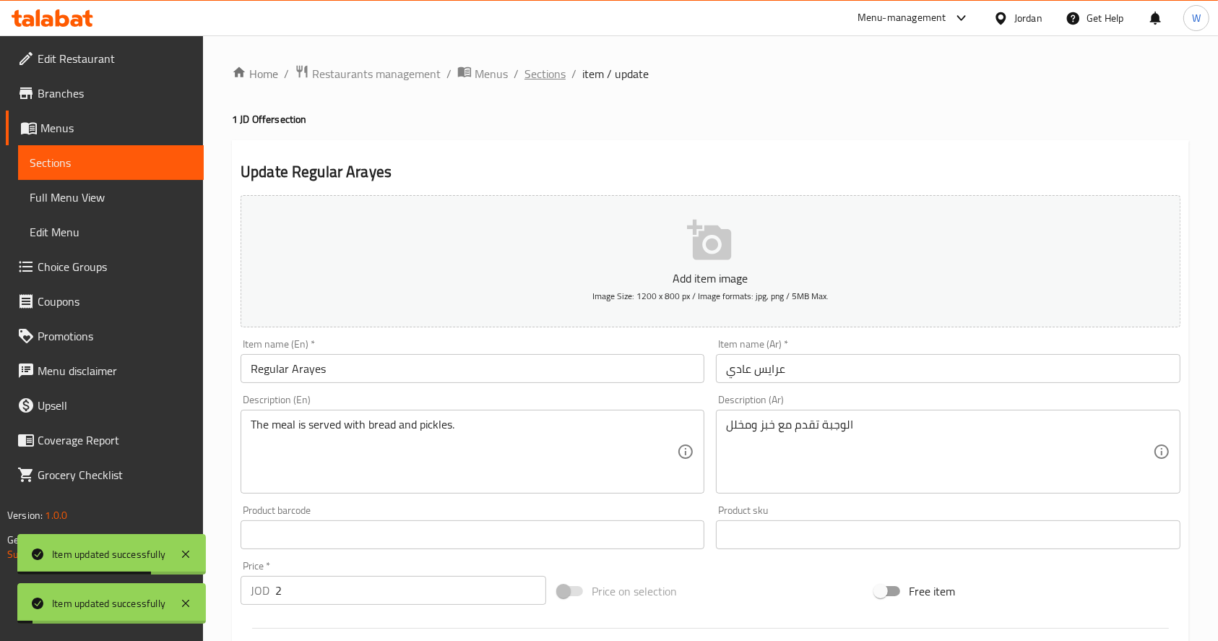
click at [545, 75] on span "Sections" at bounding box center [544, 73] width 41 height 17
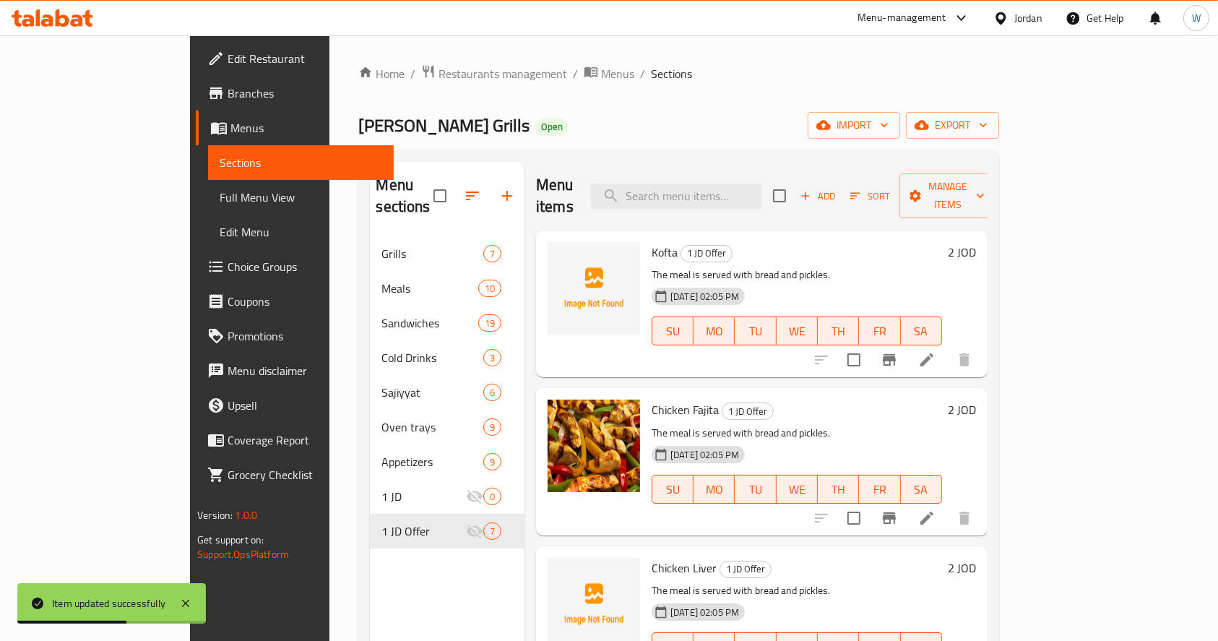
click at [228, 102] on span "Branches" at bounding box center [305, 93] width 155 height 17
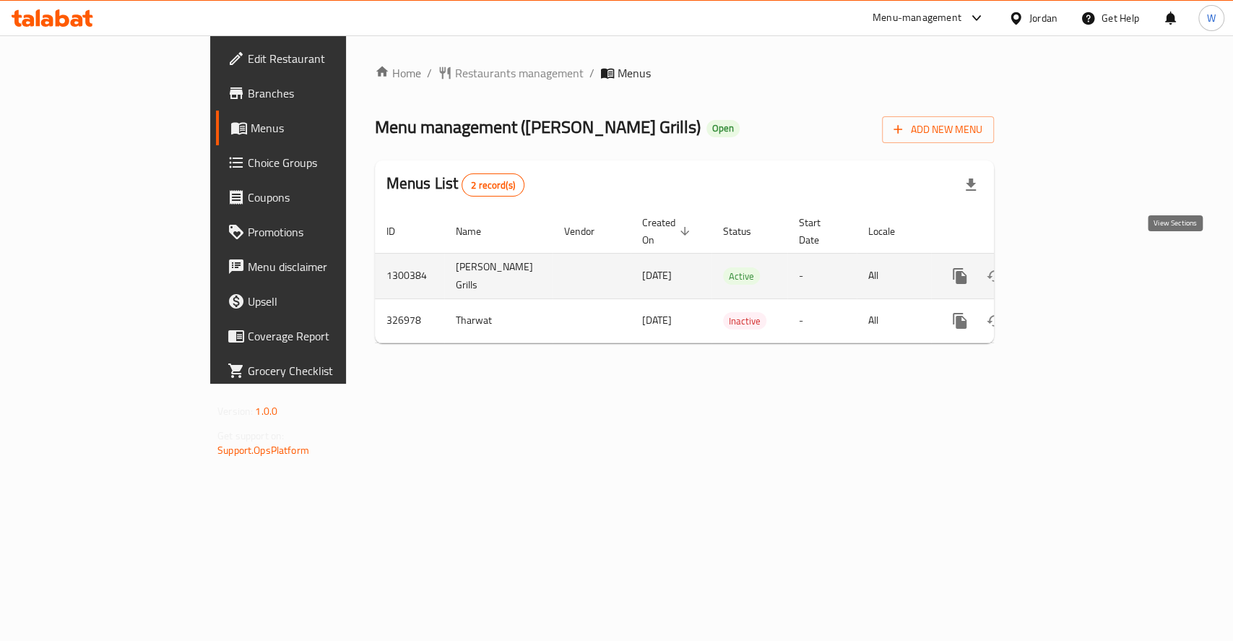
click at [1073, 267] on icon "enhanced table" at bounding box center [1063, 275] width 17 height 17
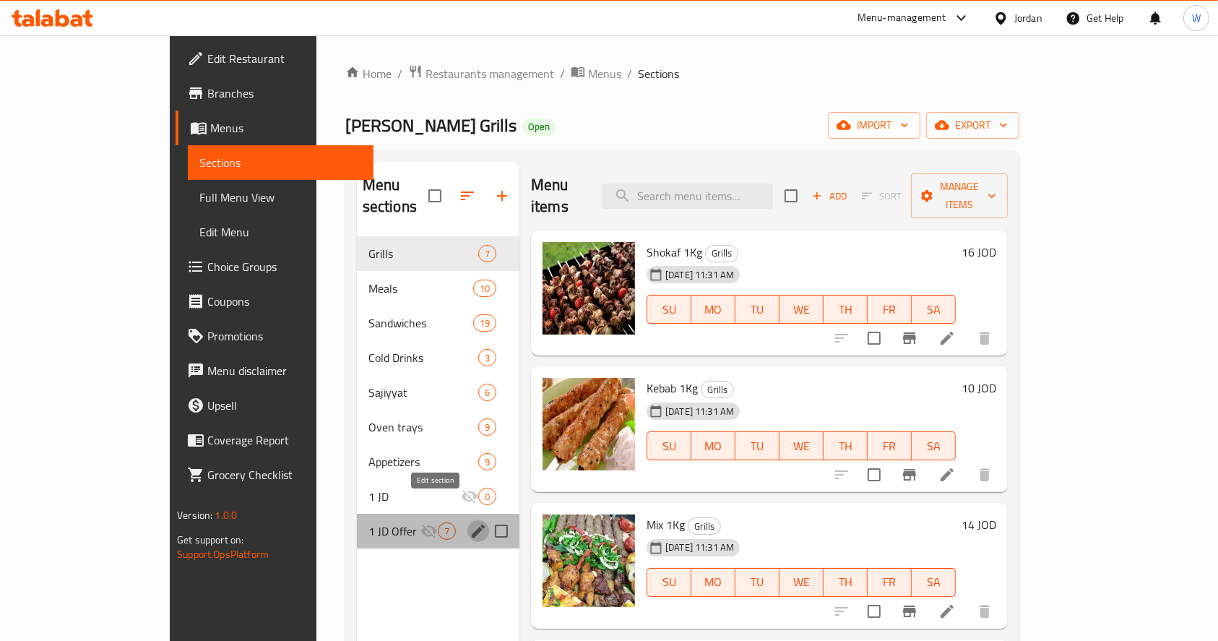
click at [470, 522] on icon "edit" at bounding box center [478, 530] width 17 height 17
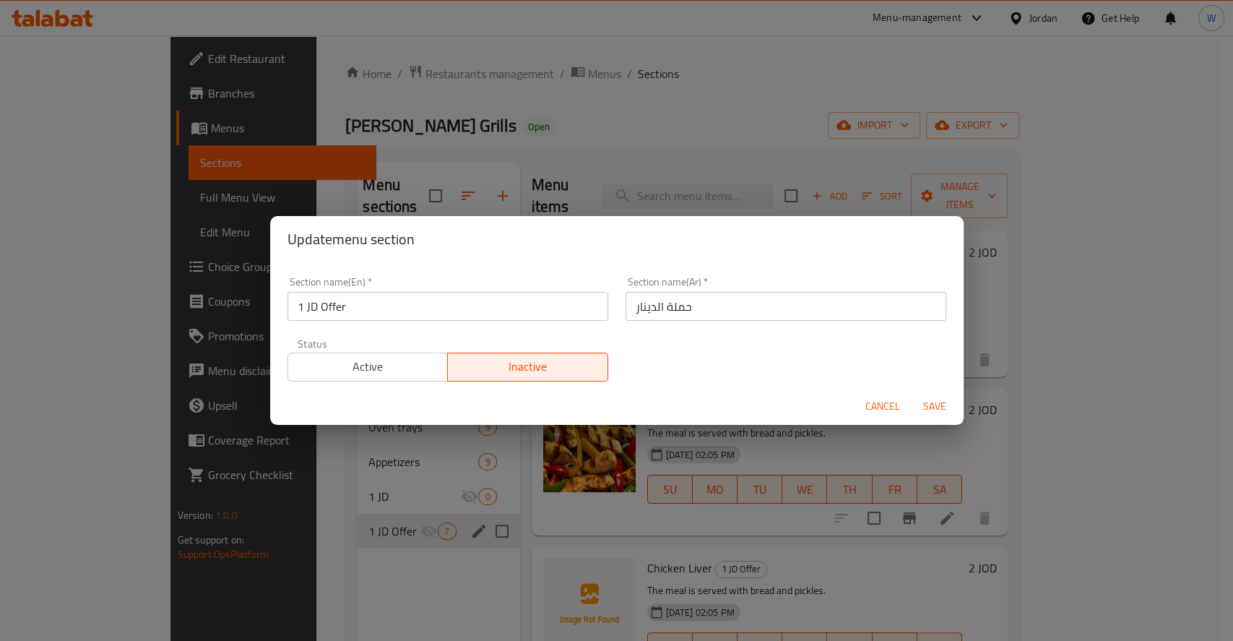
click at [392, 376] on span "Active" at bounding box center [368, 366] width 149 height 21
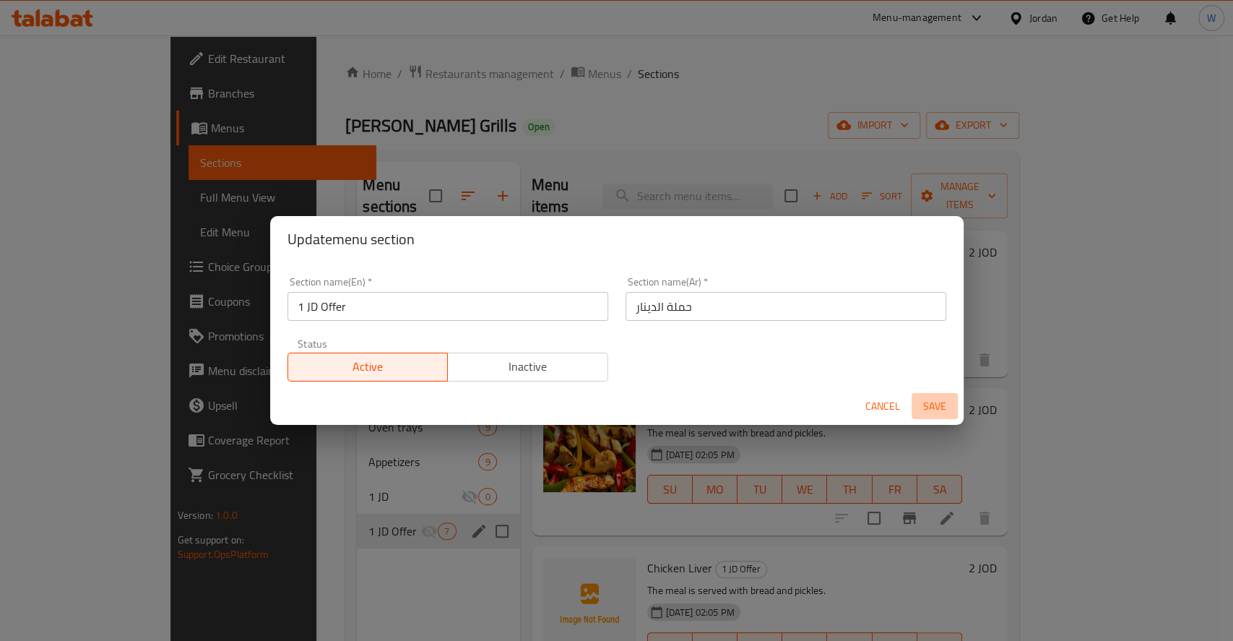
click at [944, 398] on span "Save" at bounding box center [934, 406] width 35 height 18
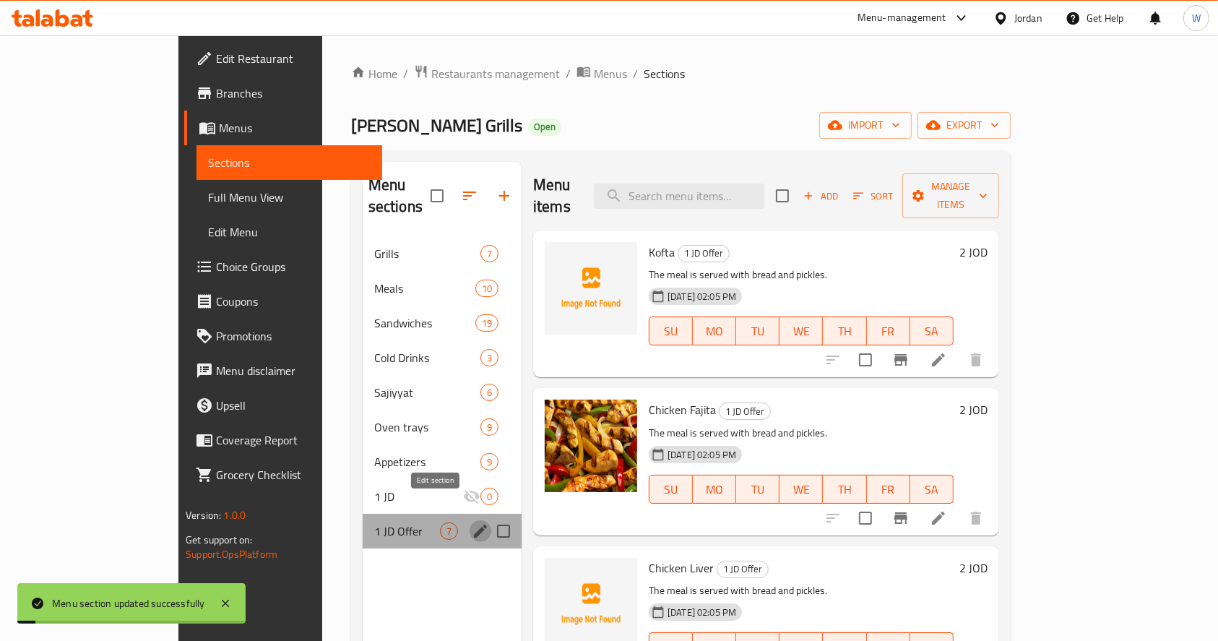
click at [474, 524] on icon "edit" at bounding box center [480, 530] width 13 height 13
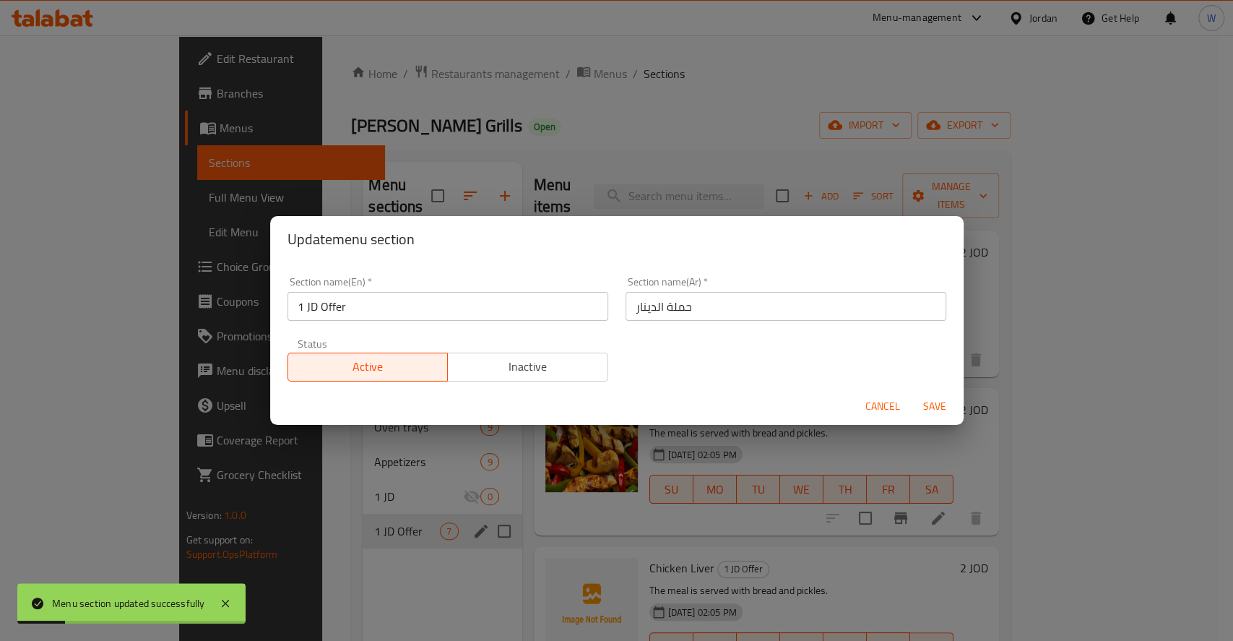
click at [871, 406] on span "Cancel" at bounding box center [882, 406] width 35 height 18
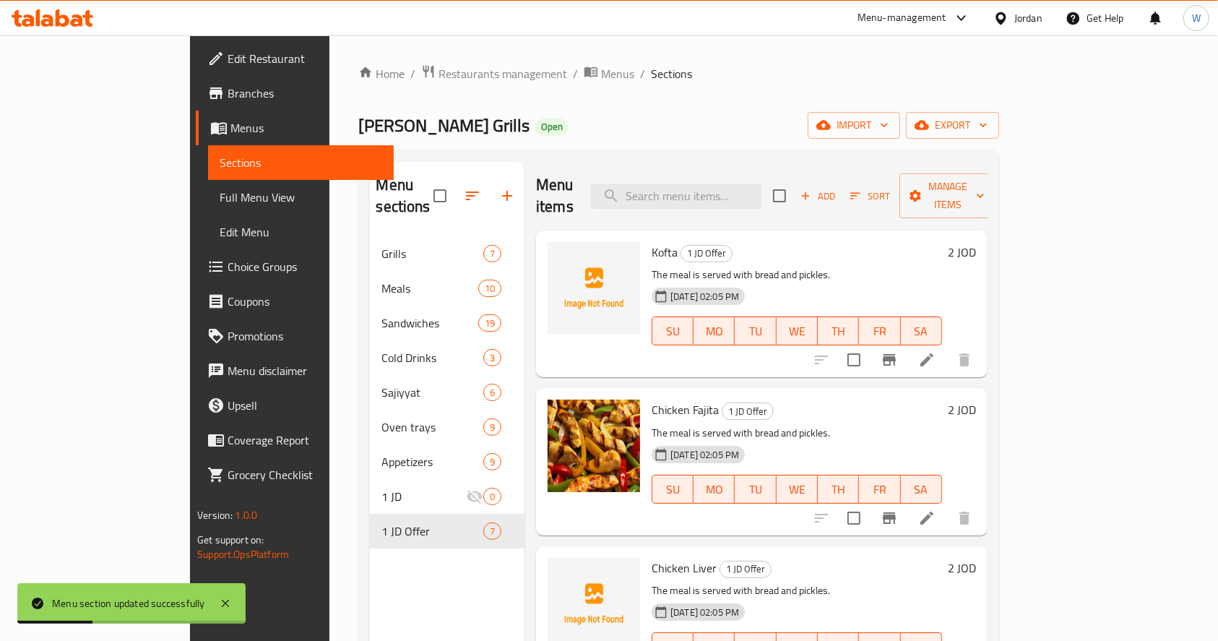
click at [933, 353] on icon at bounding box center [926, 359] width 13 height 13
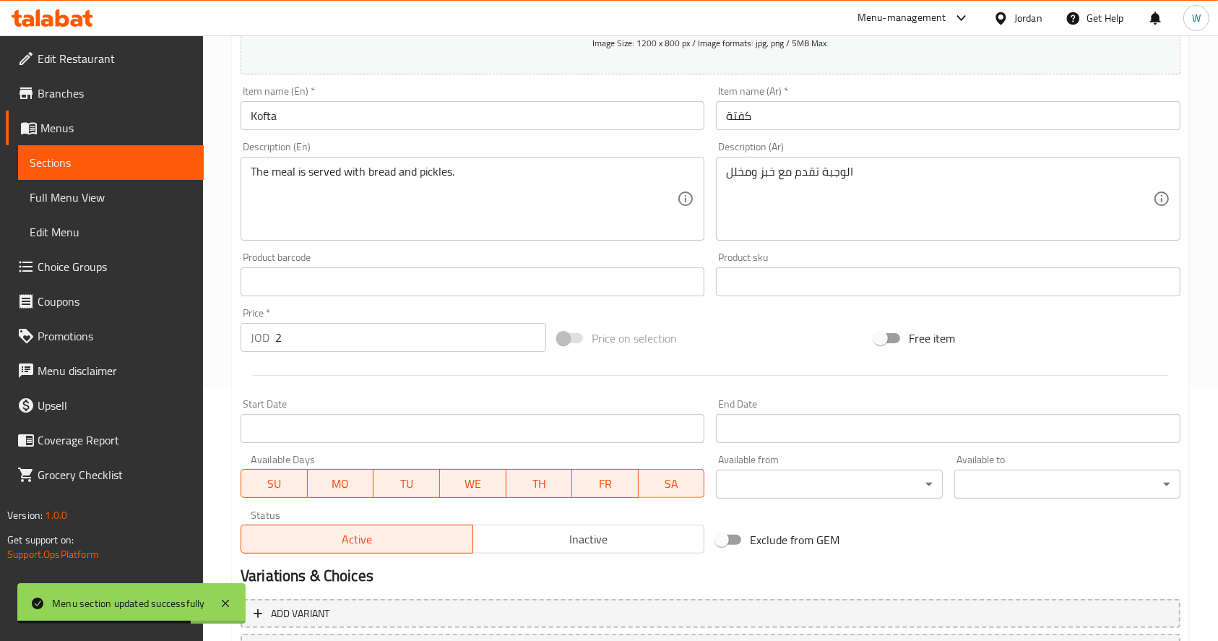
scroll to position [380, 0]
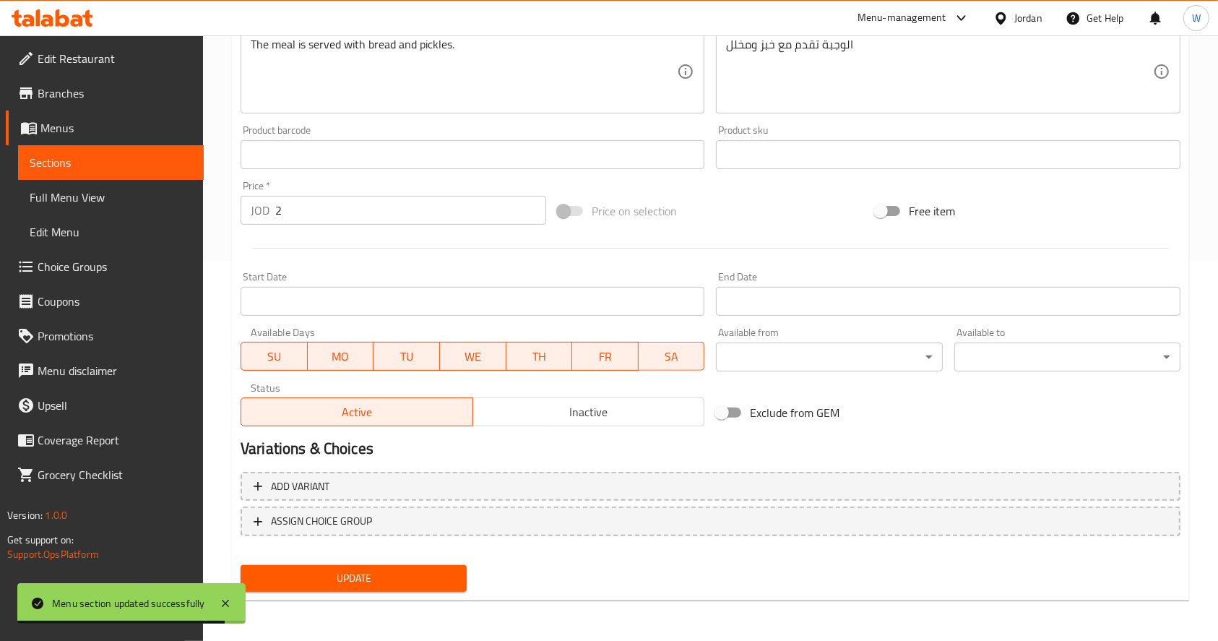
click at [368, 358] on button "MO" at bounding box center [341, 356] width 66 height 29
click at [393, 357] on span "TU" at bounding box center [406, 356] width 55 height 21
drag, startPoint x: 467, startPoint y: 353, endPoint x: 516, endPoint y: 350, distance: 48.5
click at [469, 353] on span "WE" at bounding box center [473, 356] width 55 height 21
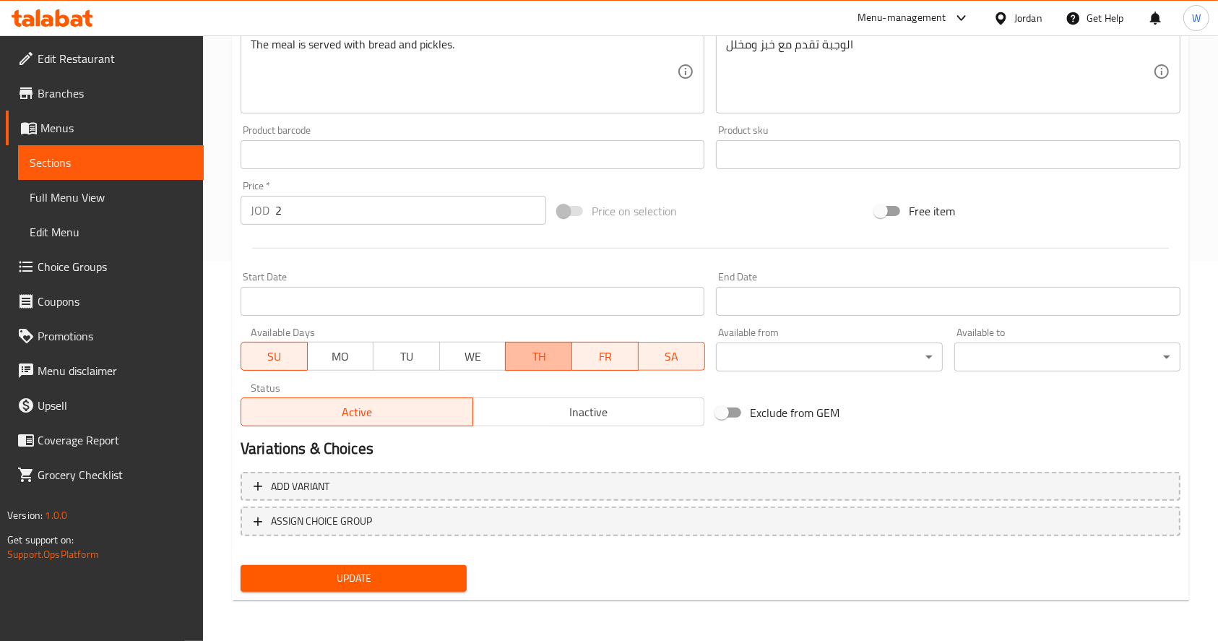
drag, startPoint x: 533, startPoint y: 350, endPoint x: 599, endPoint y: 351, distance: 65.8
click at [536, 350] on span "TH" at bounding box center [538, 356] width 55 height 21
click at [613, 353] on span "FR" at bounding box center [605, 356] width 55 height 21
click at [653, 353] on span "SA" at bounding box center [671, 356] width 55 height 21
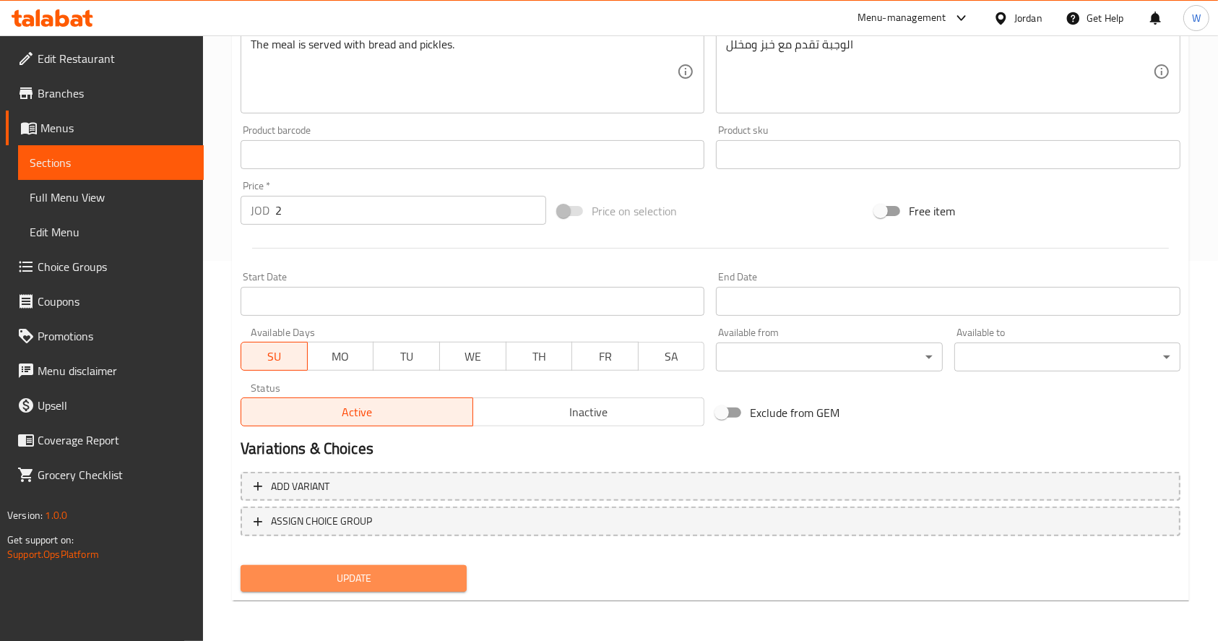
click at [417, 573] on span "Update" at bounding box center [353, 578] width 203 height 18
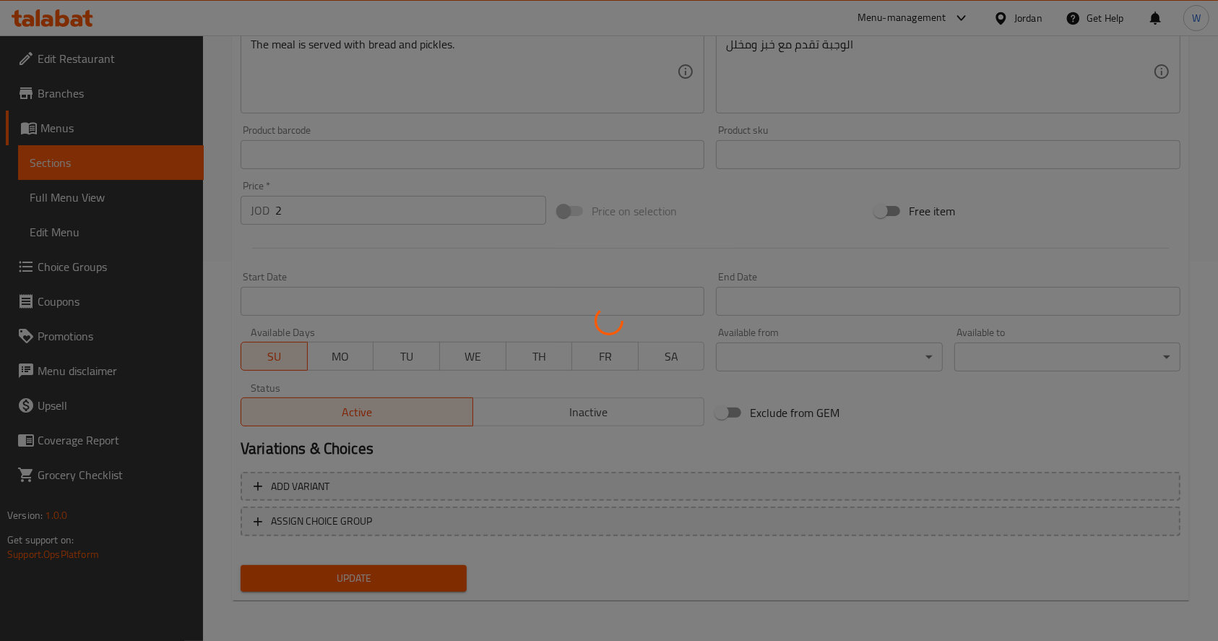
scroll to position [0, 0]
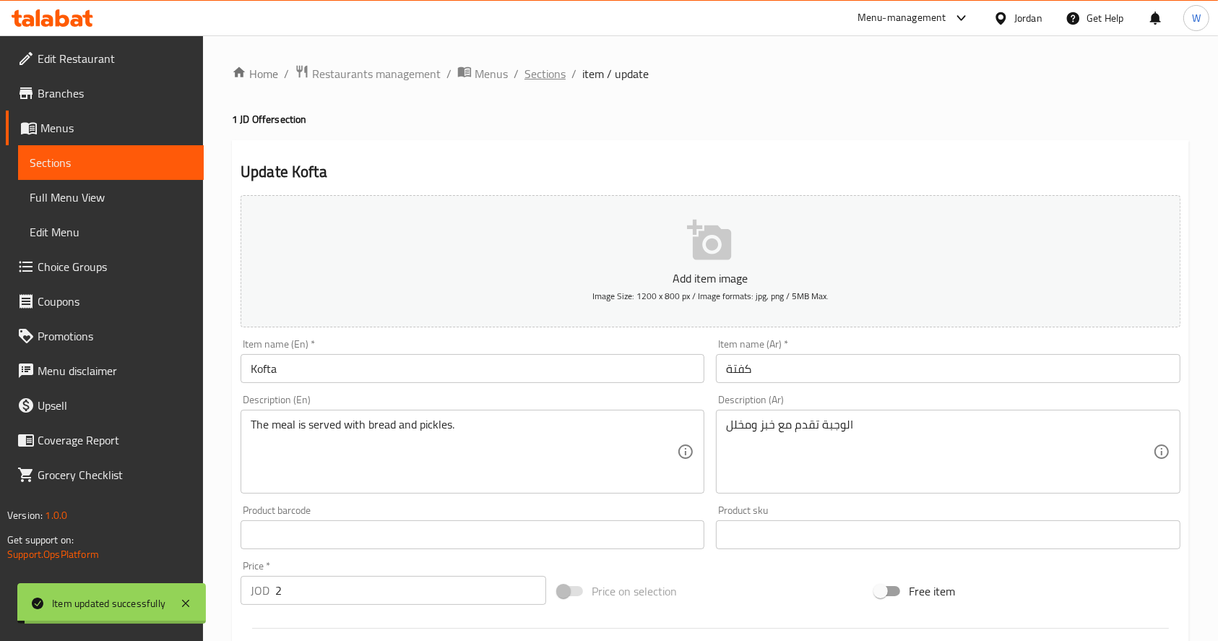
click at [543, 66] on span "Sections" at bounding box center [544, 73] width 41 height 17
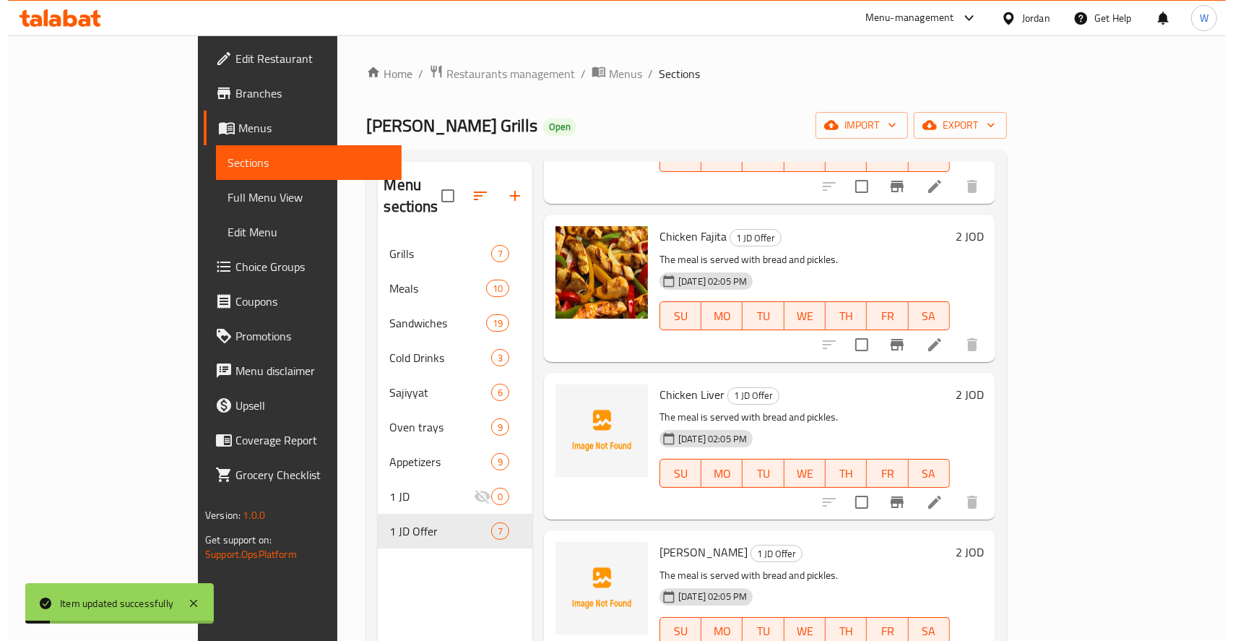
scroll to position [192, 0]
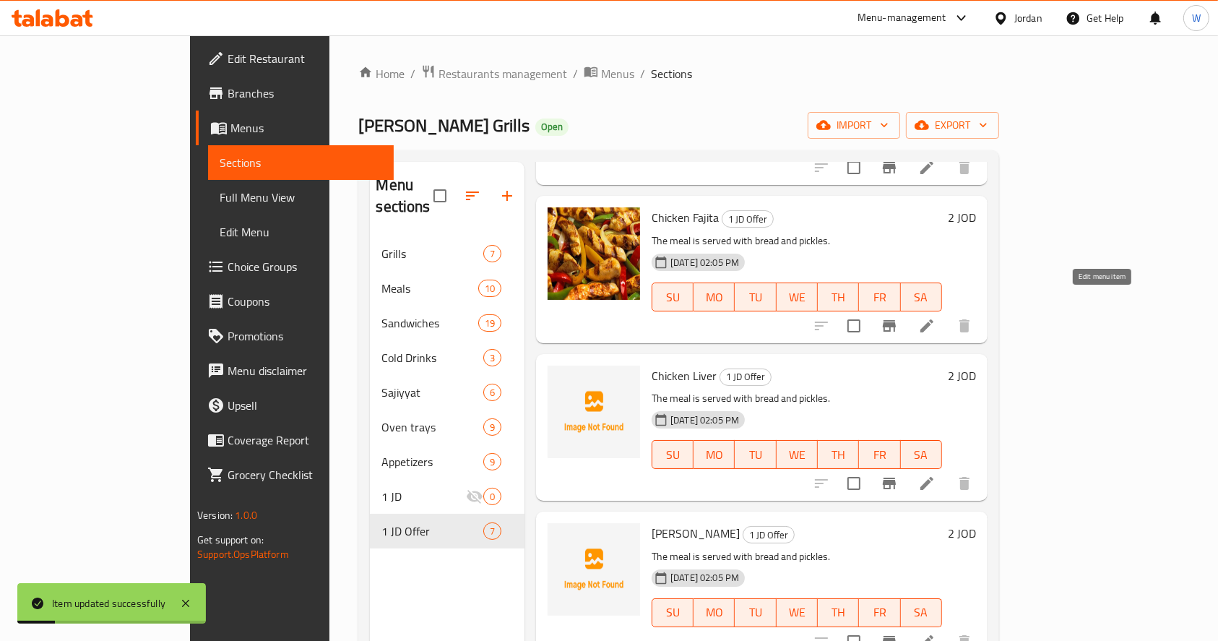
click at [935, 317] on icon at bounding box center [926, 325] width 17 height 17
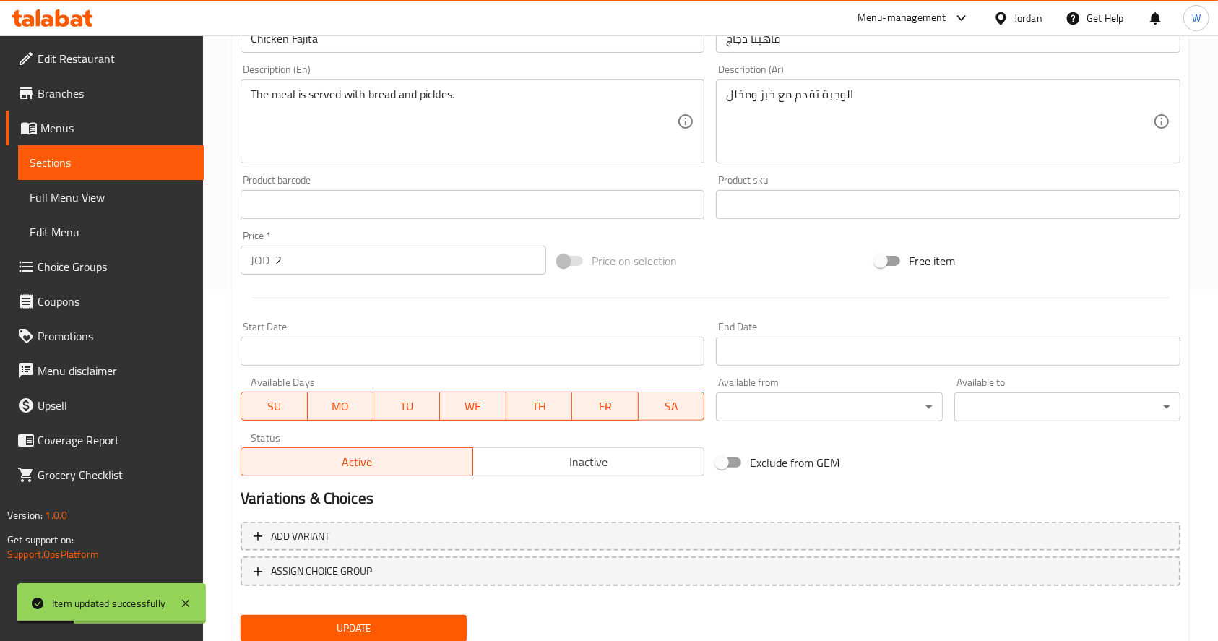
scroll to position [400, 0]
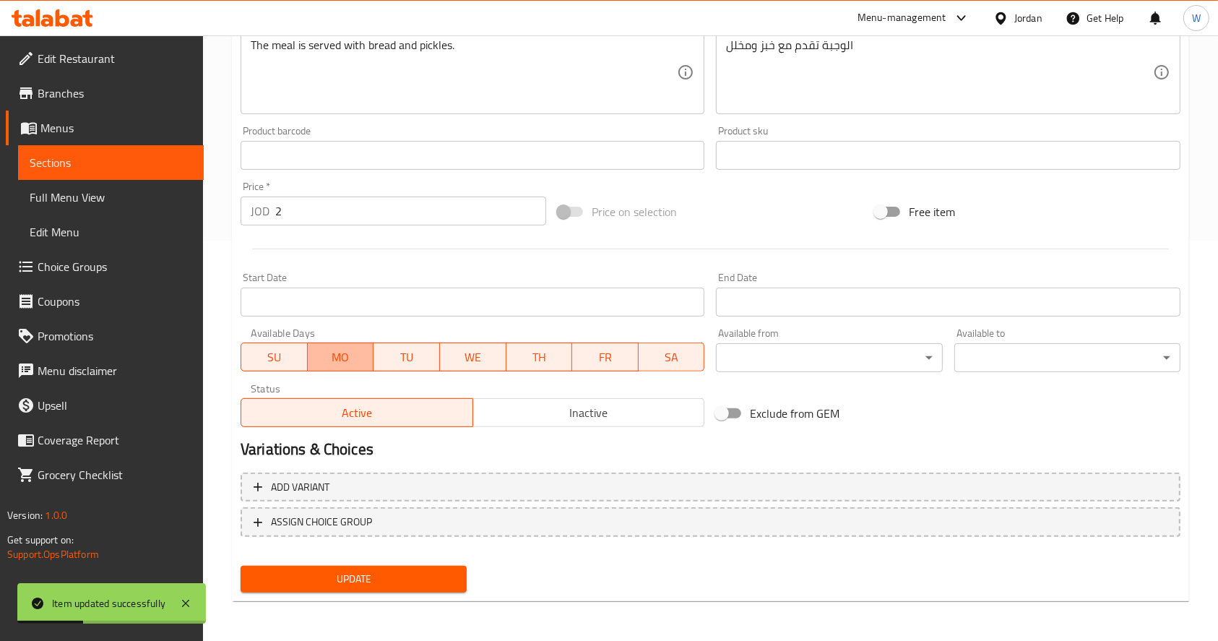
click at [344, 347] on span "MO" at bounding box center [341, 357] width 55 height 21
drag, startPoint x: 412, startPoint y: 366, endPoint x: 457, endPoint y: 355, distance: 45.9
click at [420, 366] on span "TU" at bounding box center [406, 357] width 55 height 21
click at [485, 353] on span "WE" at bounding box center [473, 357] width 55 height 21
click at [537, 355] on span "TH" at bounding box center [538, 357] width 55 height 21
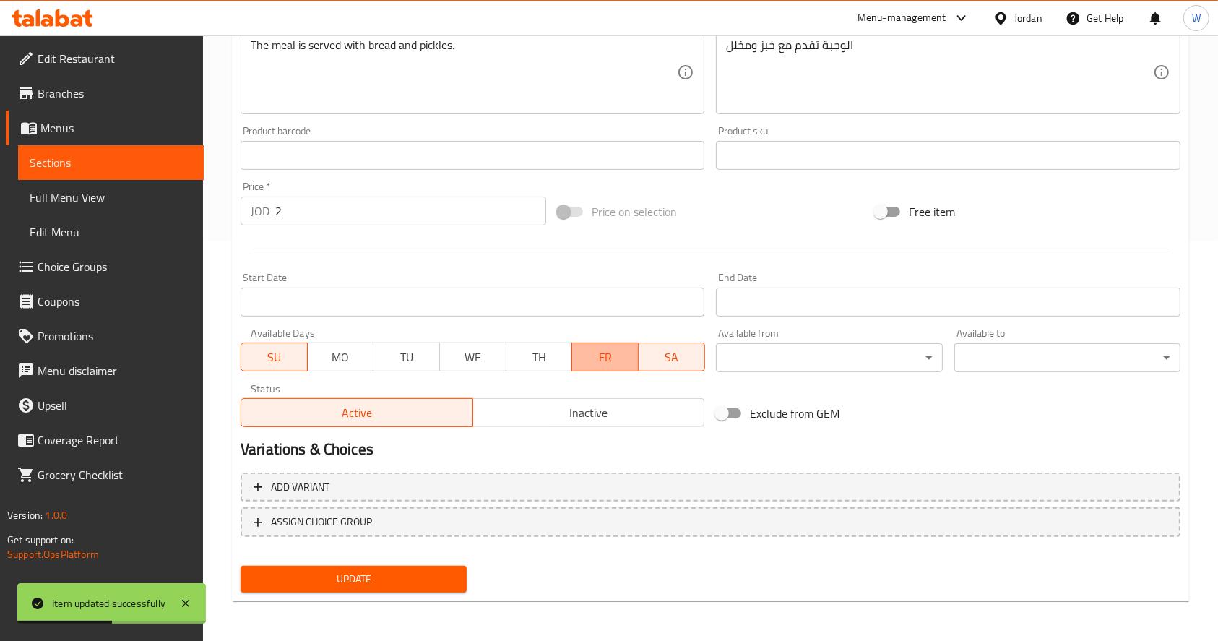
click at [616, 356] on span "FR" at bounding box center [605, 357] width 55 height 21
click at [646, 358] on span "SA" at bounding box center [671, 357] width 55 height 21
click at [401, 579] on span "Update" at bounding box center [353, 579] width 203 height 18
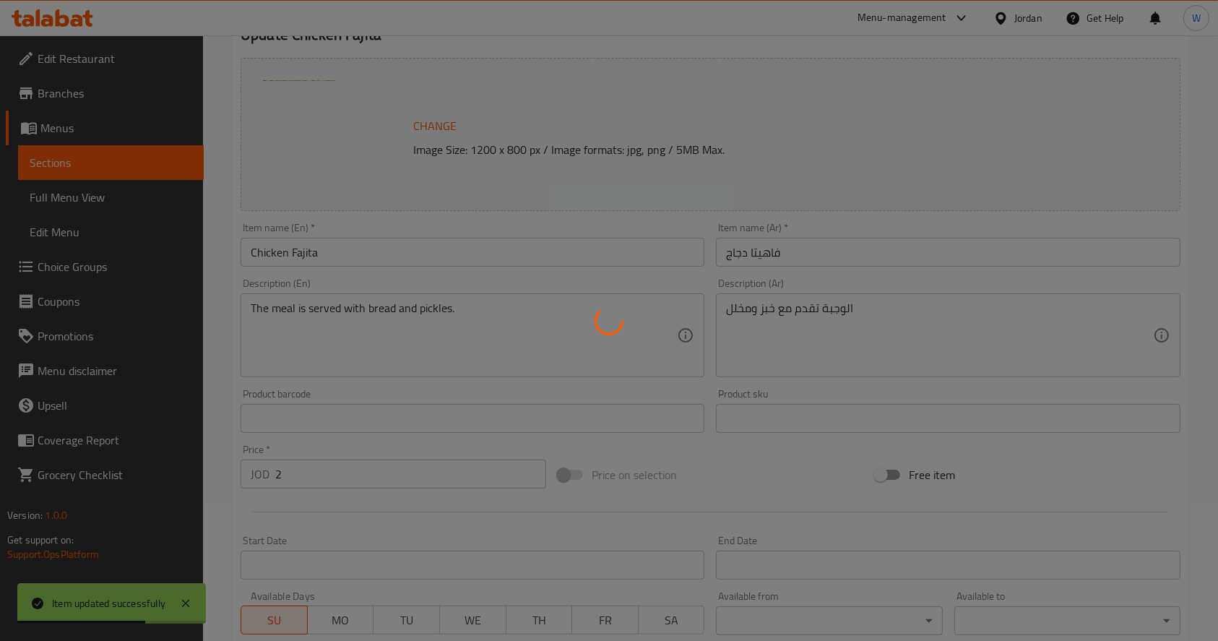
scroll to position [0, 0]
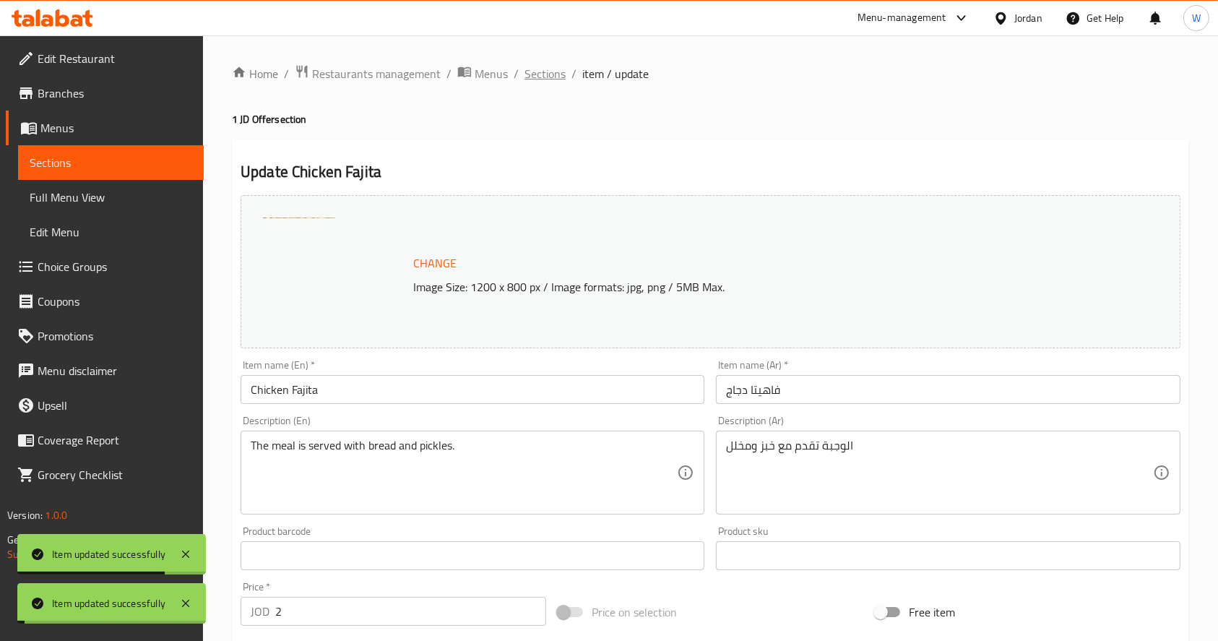
click at [541, 74] on span "Sections" at bounding box center [544, 73] width 41 height 17
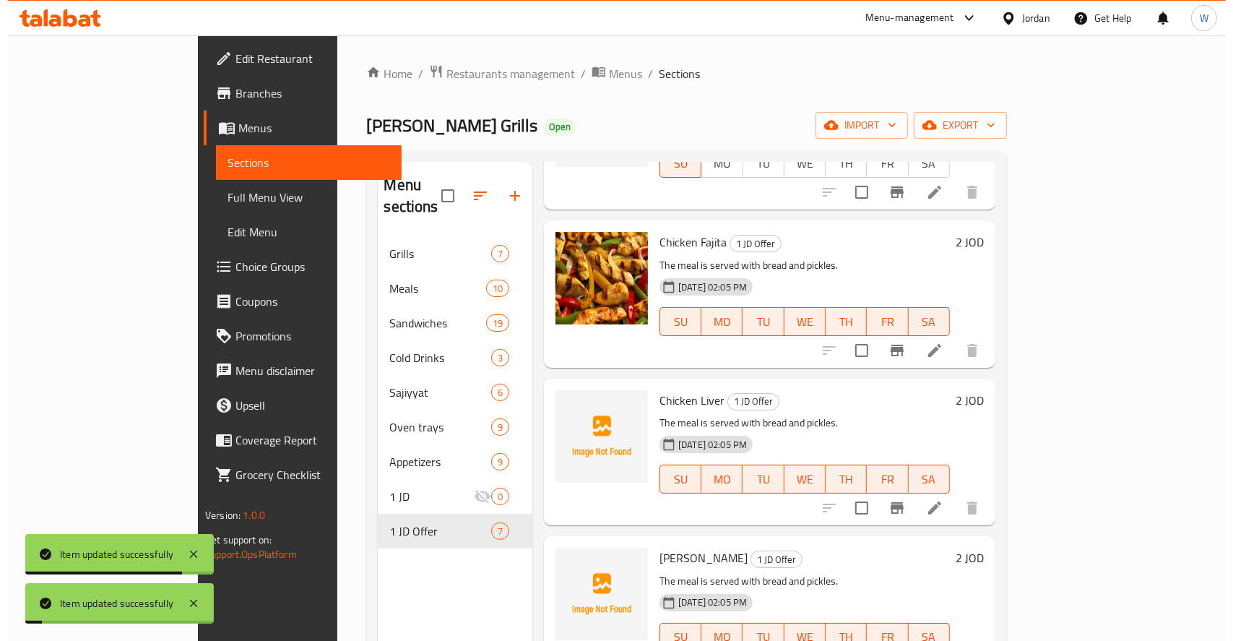
scroll to position [289, 0]
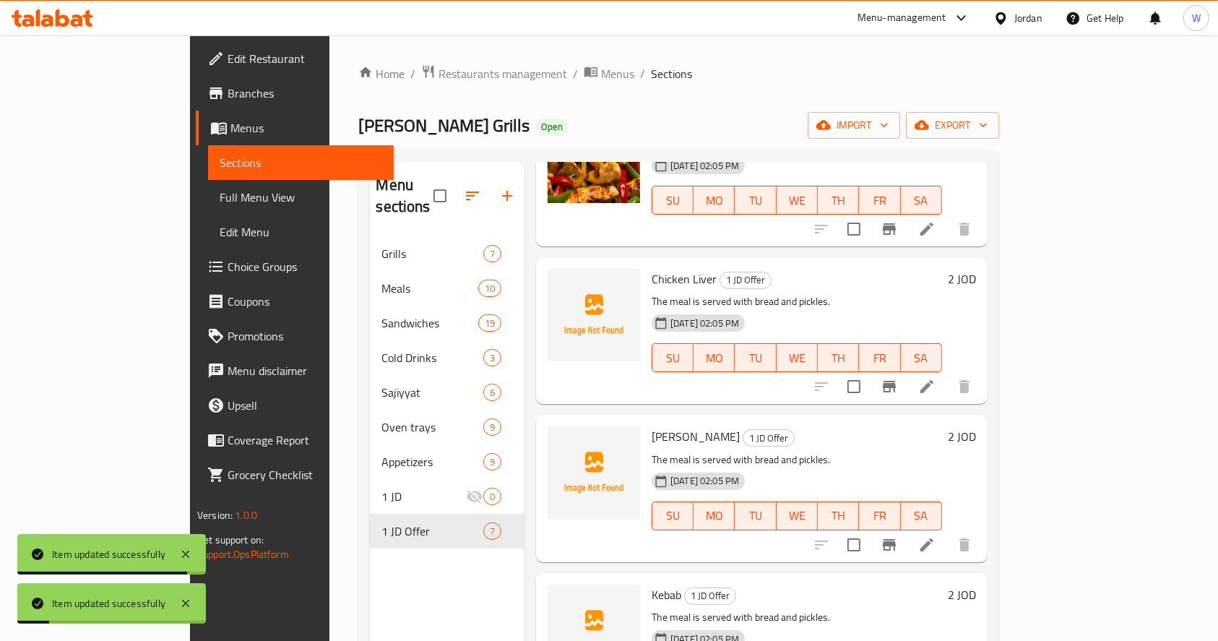
click at [947, 373] on li at bounding box center [927, 386] width 40 height 26
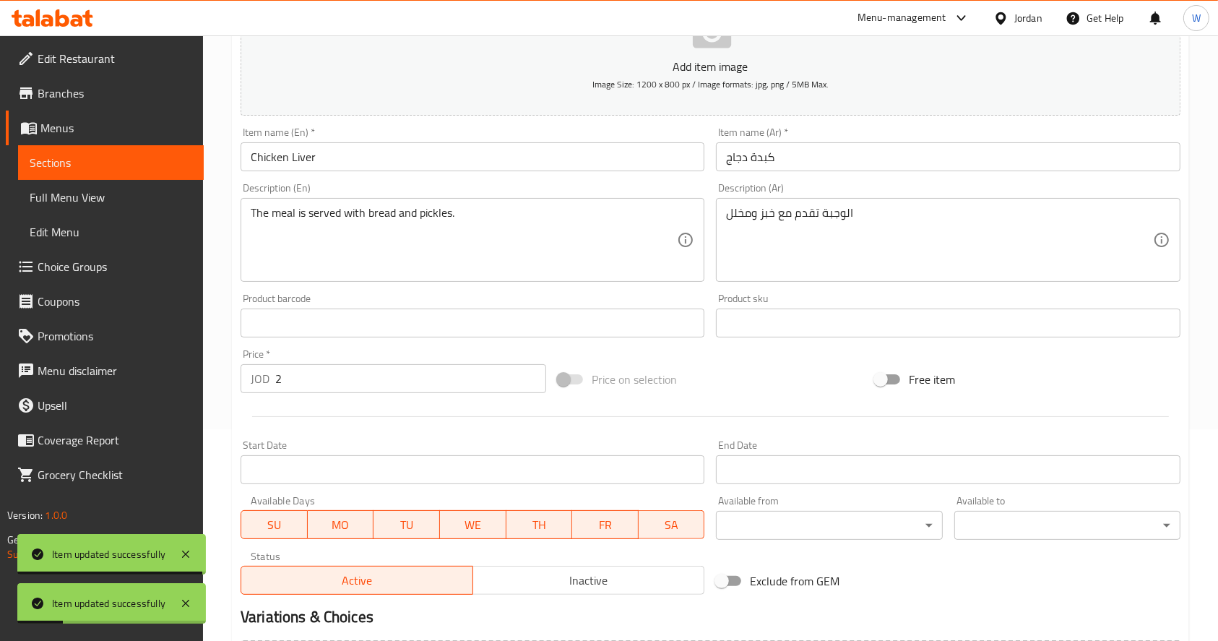
scroll to position [380, 0]
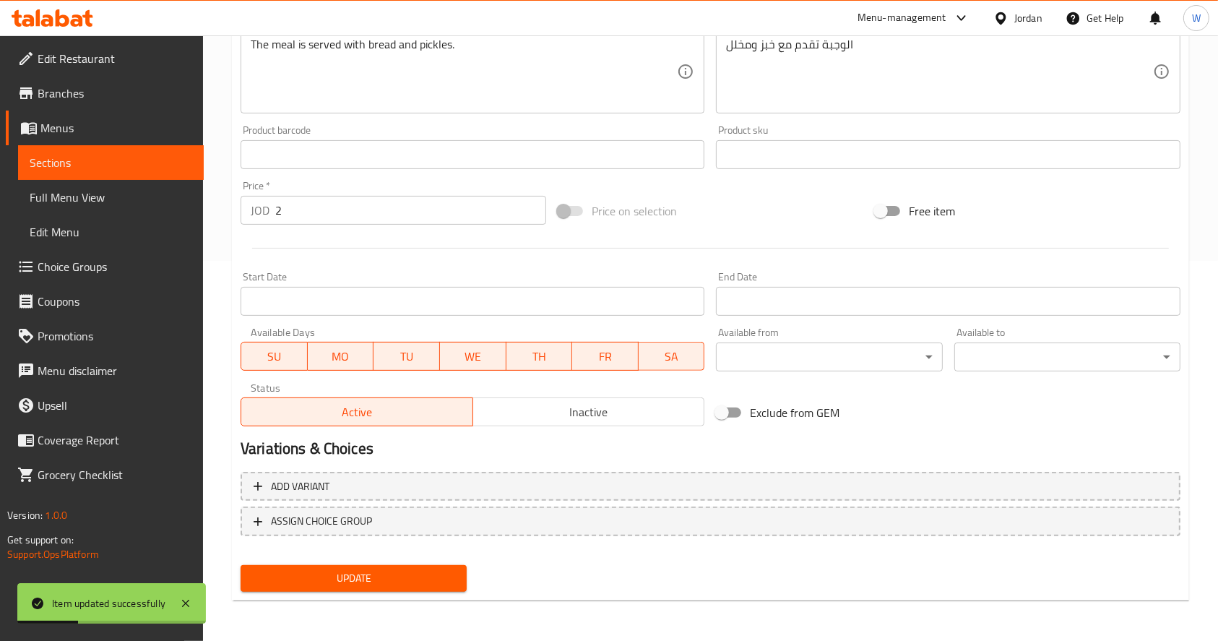
click at [345, 355] on span "MO" at bounding box center [341, 356] width 55 height 21
click at [420, 355] on span "TU" at bounding box center [406, 356] width 55 height 21
click at [501, 344] on button "WE" at bounding box center [472, 356] width 67 height 29
click at [566, 363] on span "TH" at bounding box center [538, 356] width 55 height 21
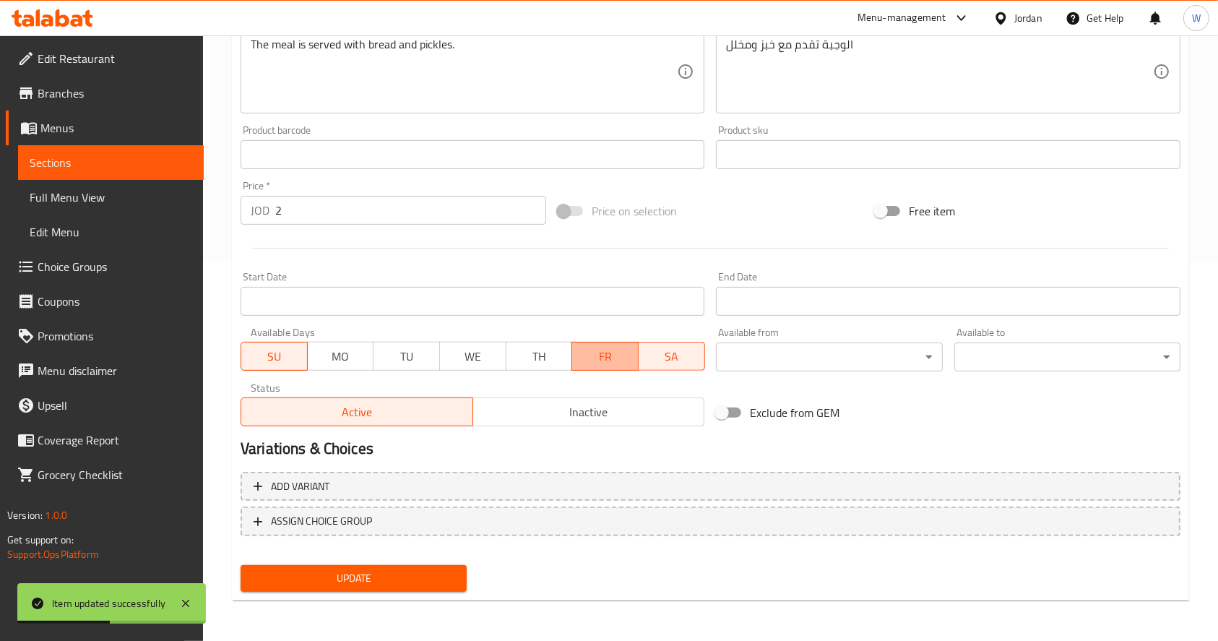
click at [631, 360] on span "FR" at bounding box center [605, 356] width 55 height 21
click at [695, 360] on span "SA" at bounding box center [671, 356] width 55 height 21
click at [409, 582] on span "Update" at bounding box center [353, 578] width 203 height 18
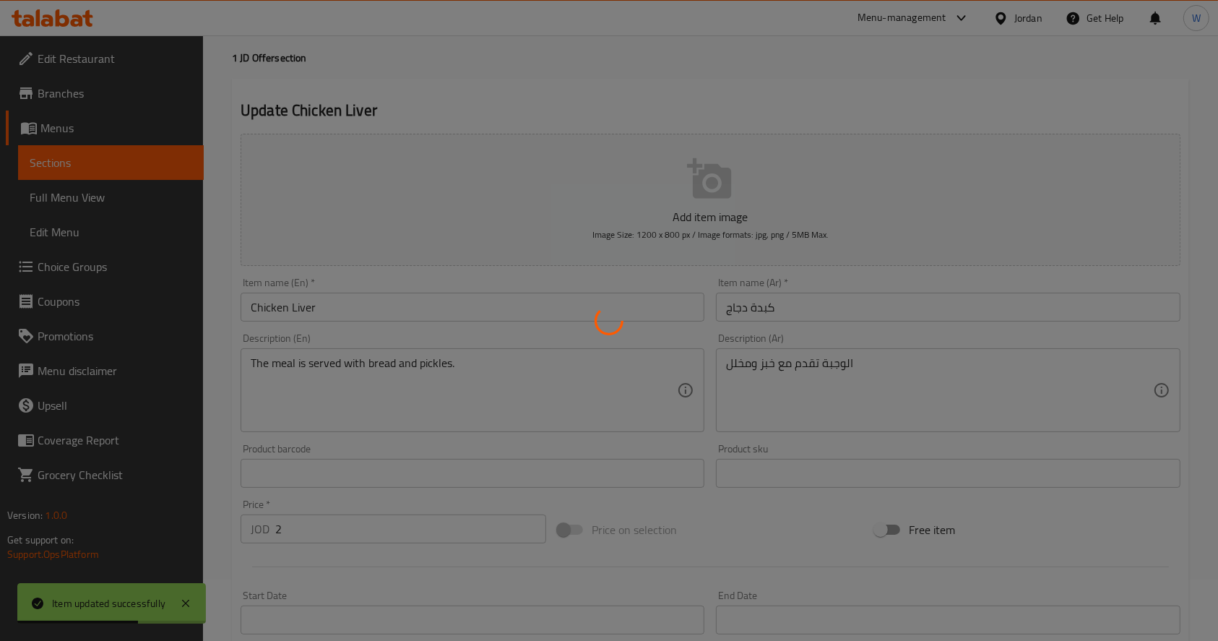
scroll to position [0, 0]
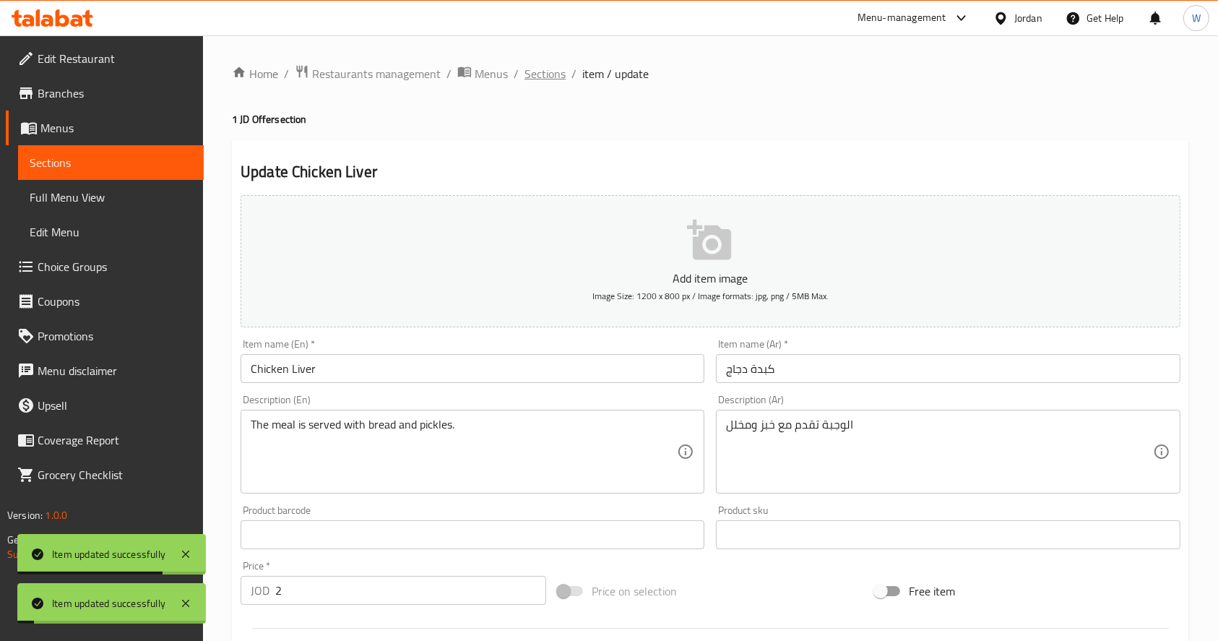
click at [544, 72] on span "Sections" at bounding box center [544, 73] width 41 height 17
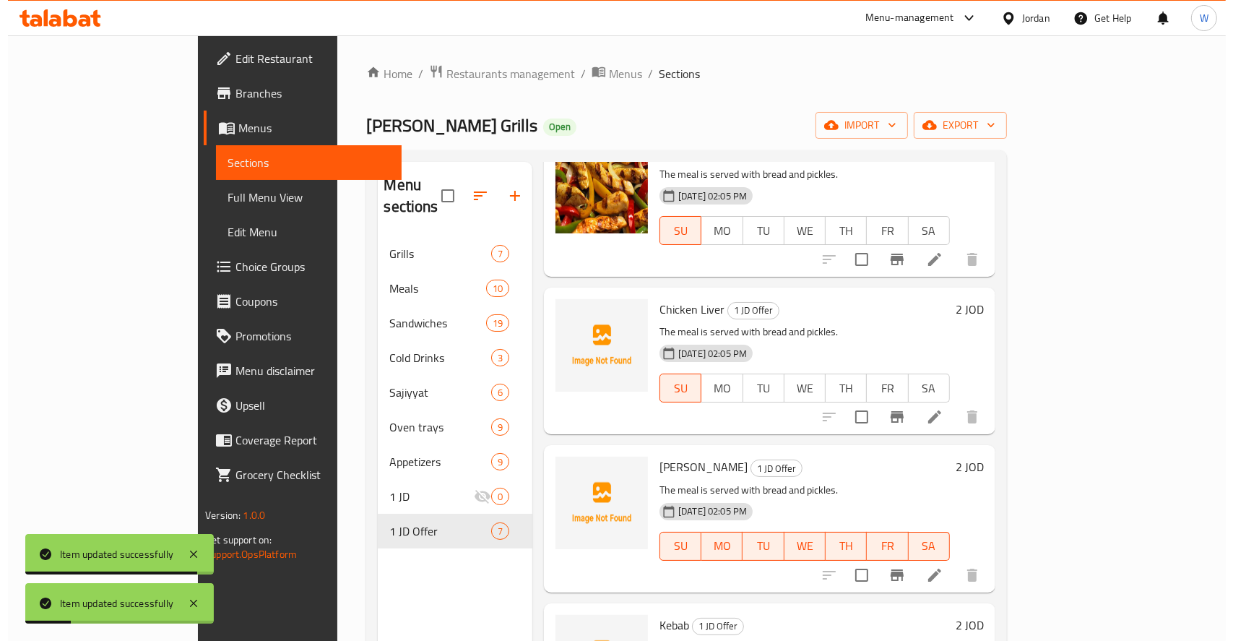
scroll to position [289, 0]
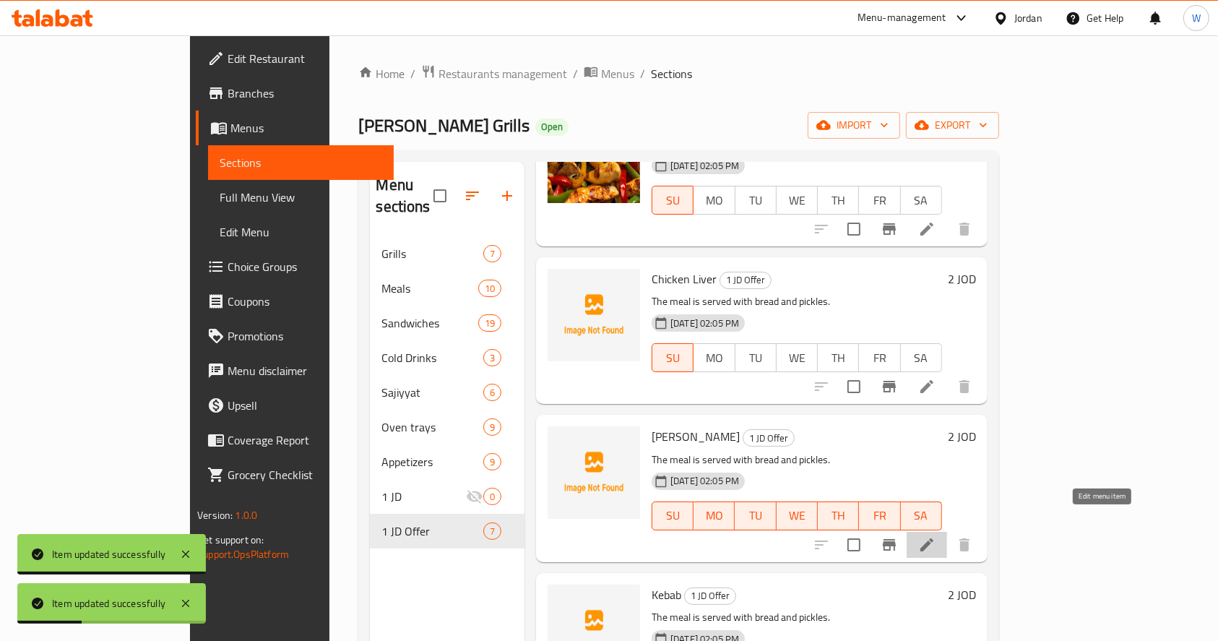
click at [935, 536] on icon at bounding box center [926, 544] width 17 height 17
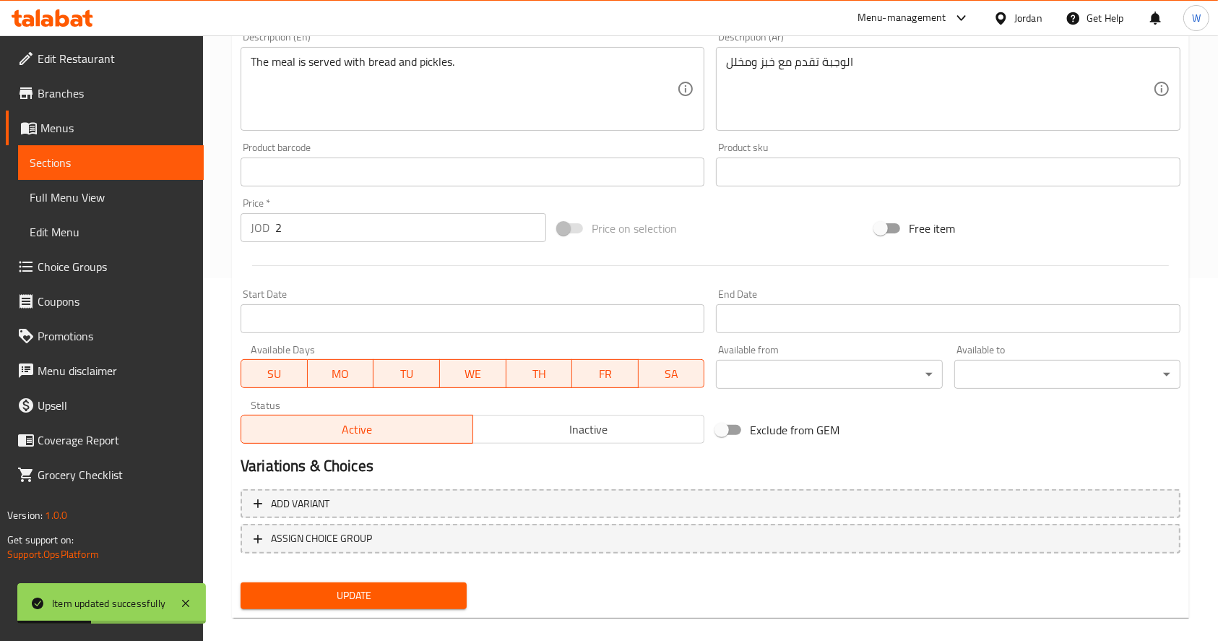
scroll to position [380, 0]
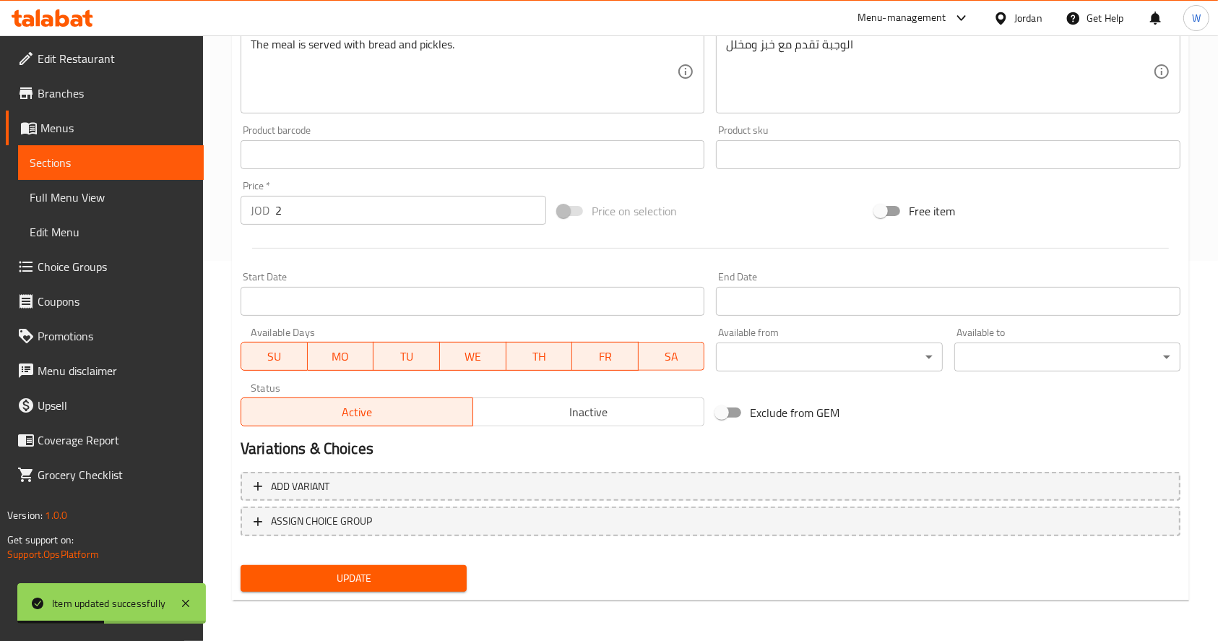
click at [358, 352] on span "MO" at bounding box center [341, 356] width 55 height 21
click at [412, 353] on span "TU" at bounding box center [406, 356] width 55 height 21
click at [507, 347] on button "TH" at bounding box center [539, 356] width 66 height 29
click at [486, 355] on span "WE" at bounding box center [473, 356] width 55 height 21
click at [598, 351] on span "FR" at bounding box center [605, 356] width 55 height 21
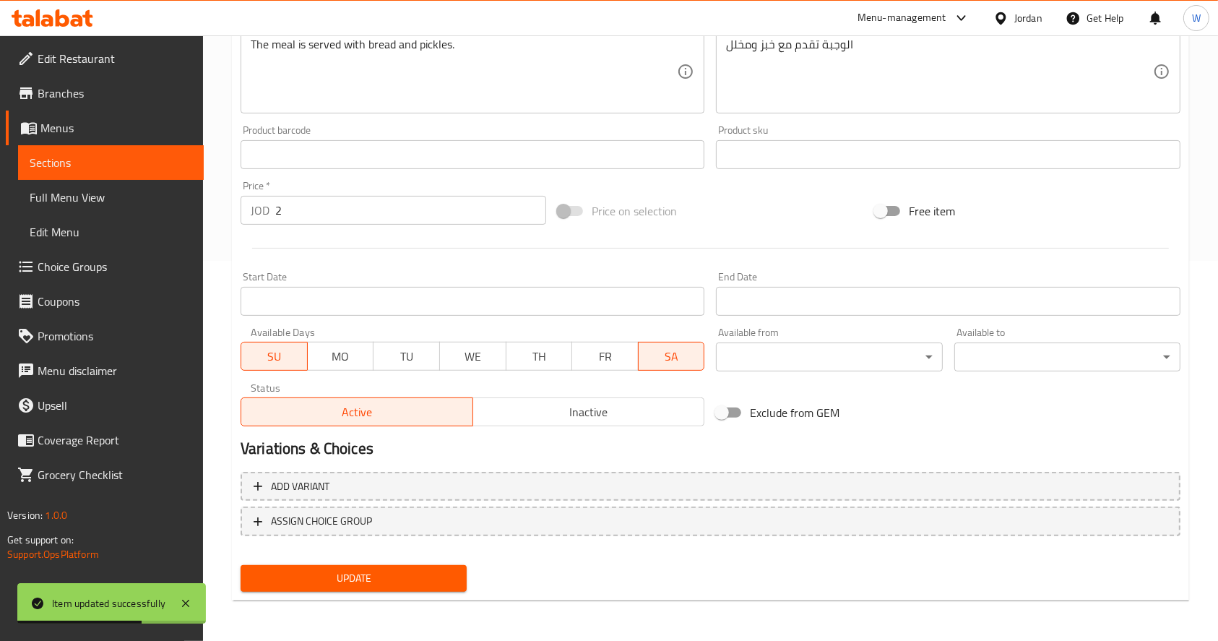
click at [665, 353] on span "SA" at bounding box center [671, 356] width 55 height 21
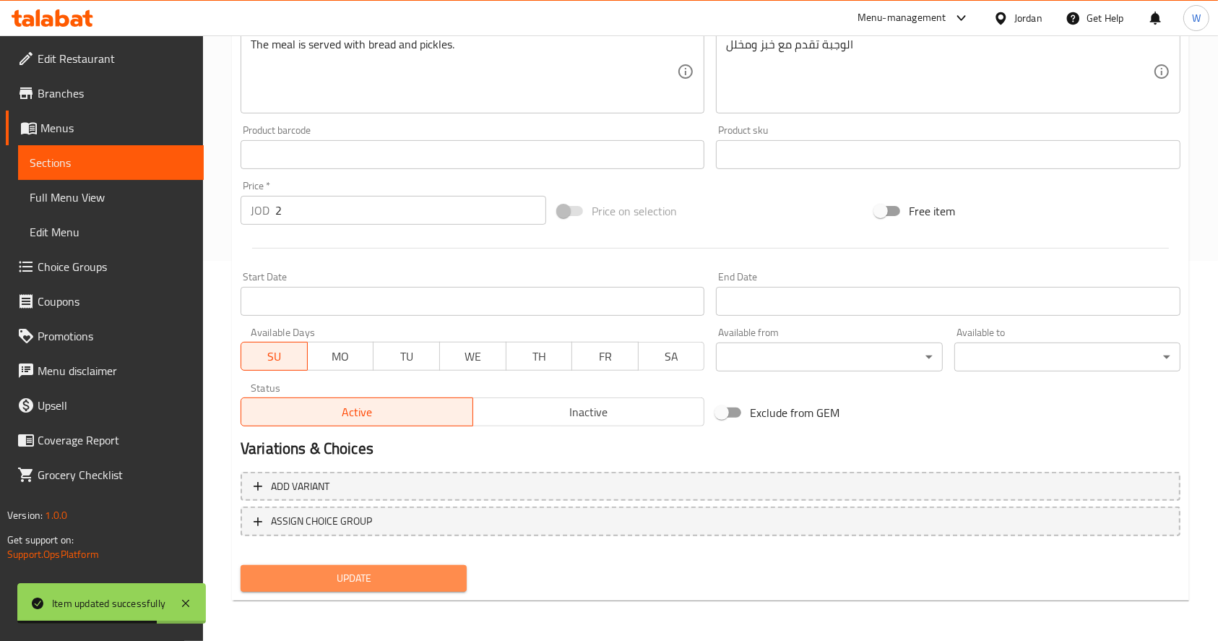
click at [405, 575] on span "Update" at bounding box center [353, 578] width 203 height 18
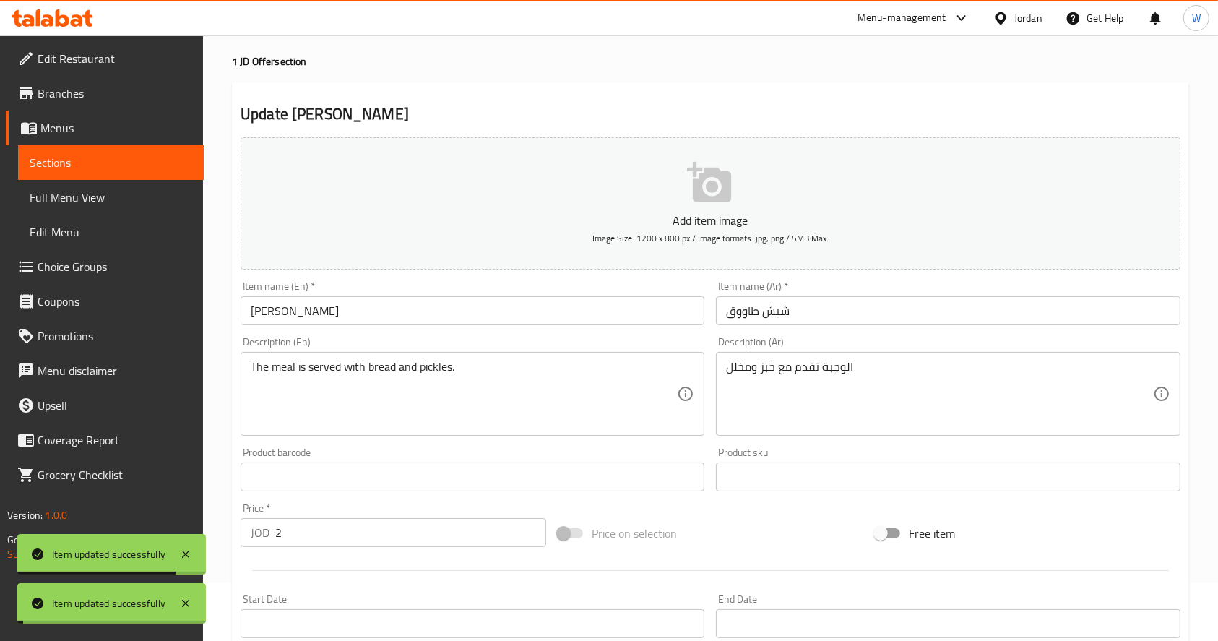
scroll to position [0, 0]
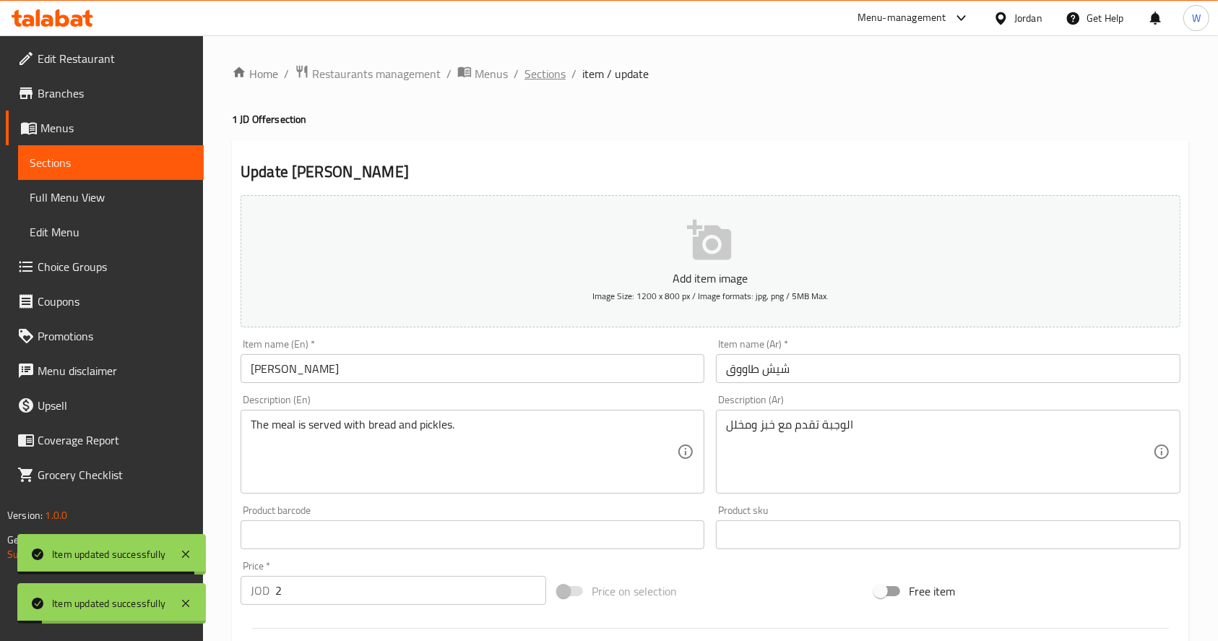
click at [542, 72] on span "Sections" at bounding box center [544, 73] width 41 height 17
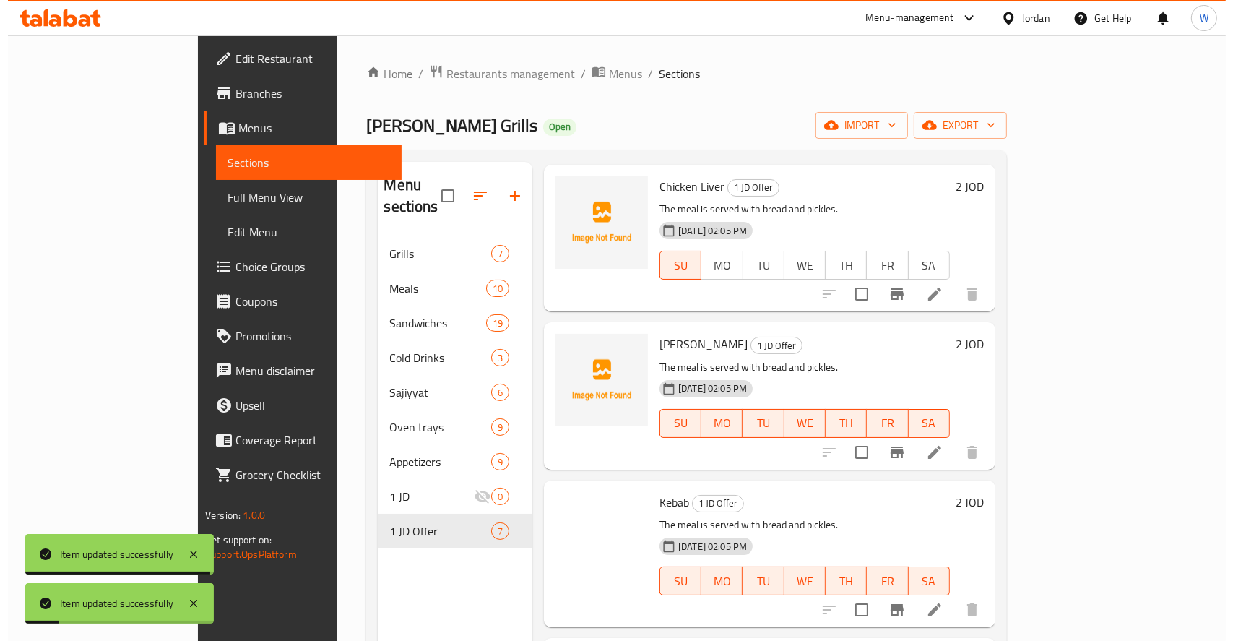
scroll to position [500, 0]
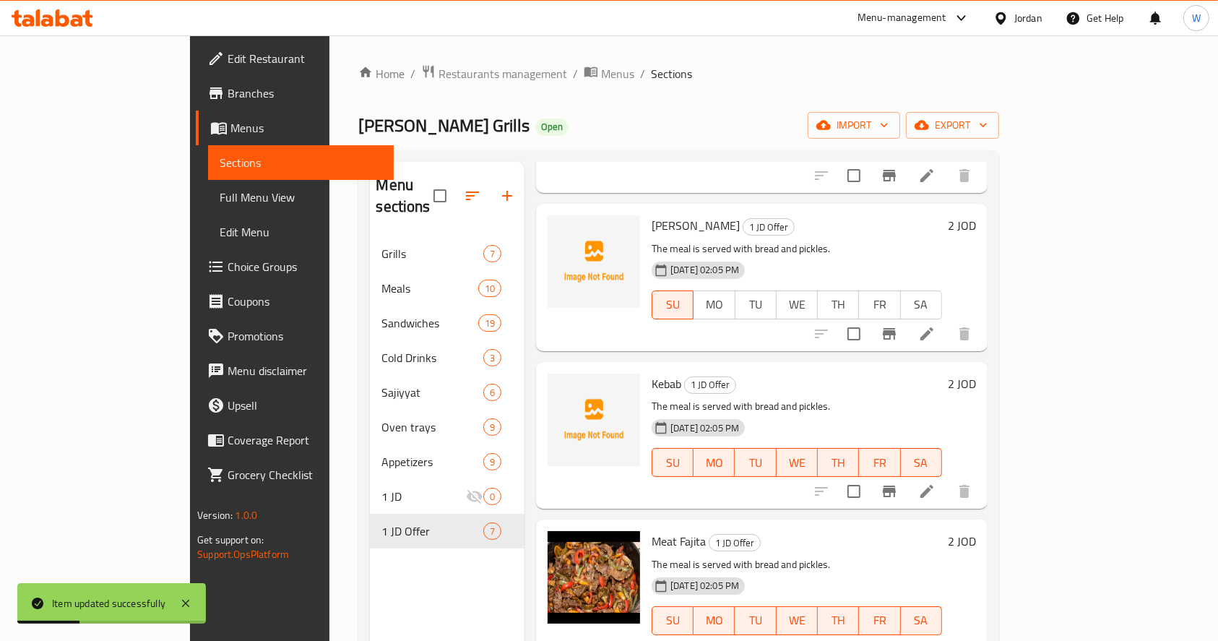
click at [947, 479] on li at bounding box center [927, 491] width 40 height 26
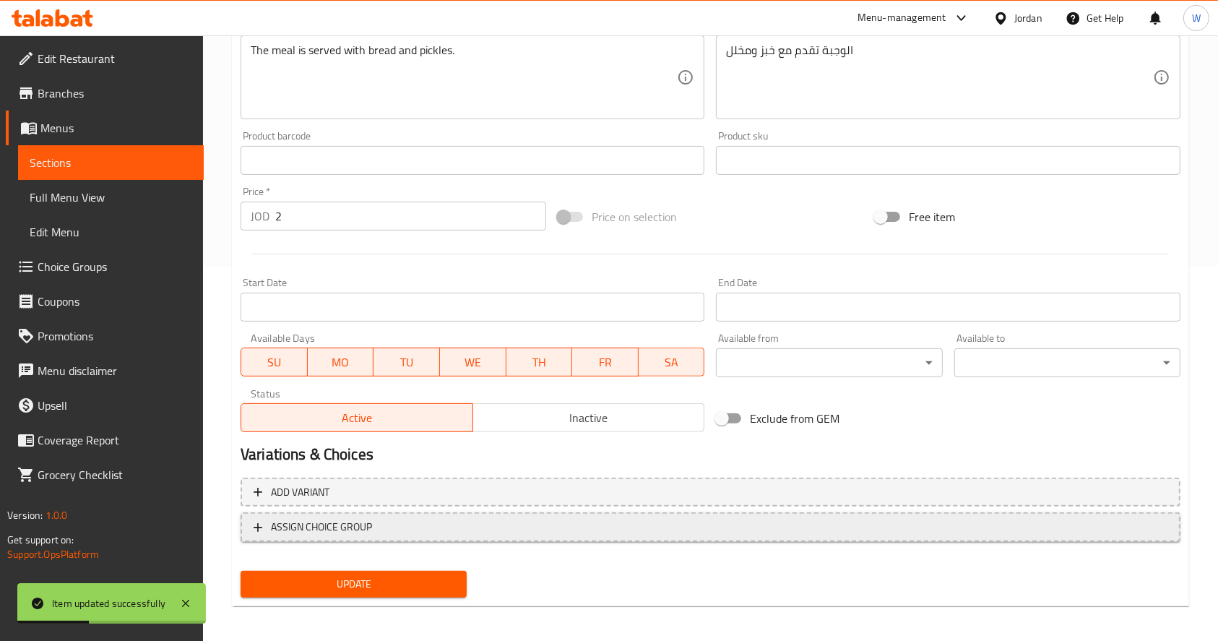
scroll to position [380, 0]
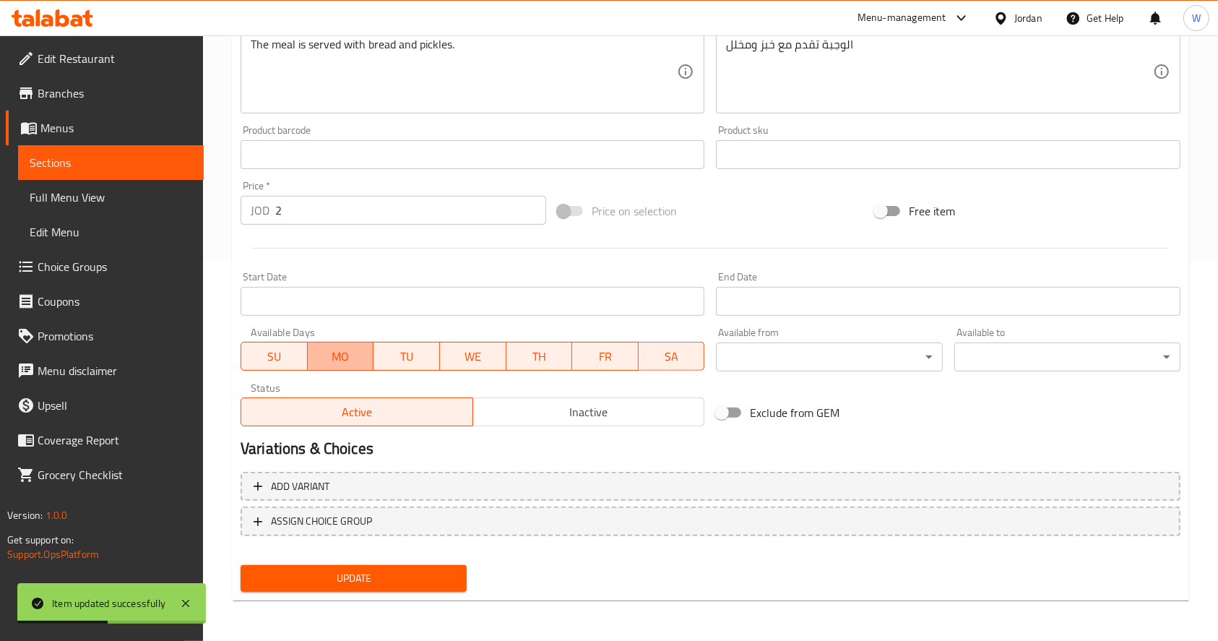
drag, startPoint x: 340, startPoint y: 361, endPoint x: 390, endPoint y: 345, distance: 52.3
click at [341, 361] on span "MO" at bounding box center [341, 356] width 55 height 21
click at [410, 350] on span "TU" at bounding box center [406, 356] width 55 height 21
click at [496, 351] on span "WE" at bounding box center [473, 356] width 55 height 21
click at [574, 358] on button "FR" at bounding box center [605, 356] width 66 height 29
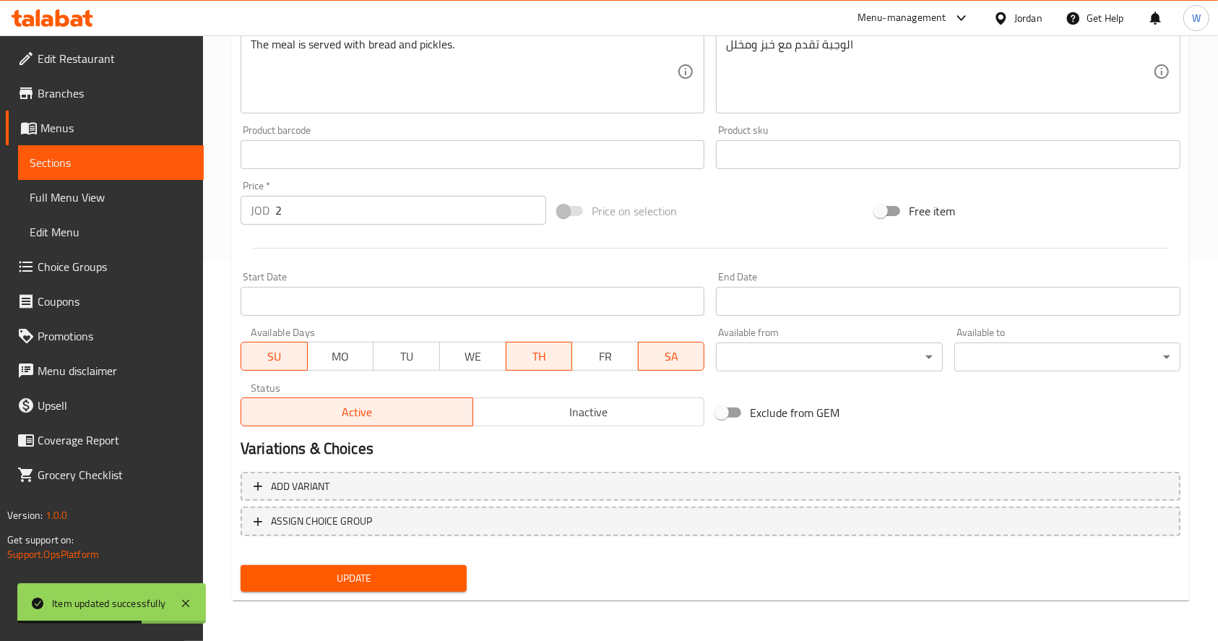
click at [657, 358] on span "SA" at bounding box center [671, 356] width 55 height 21
drag, startPoint x: 536, startPoint y: 355, endPoint x: 466, endPoint y: 446, distance: 114.9
click at [535, 355] on span "TH" at bounding box center [539, 356] width 55 height 21
click at [365, 581] on span "Update" at bounding box center [353, 578] width 203 height 18
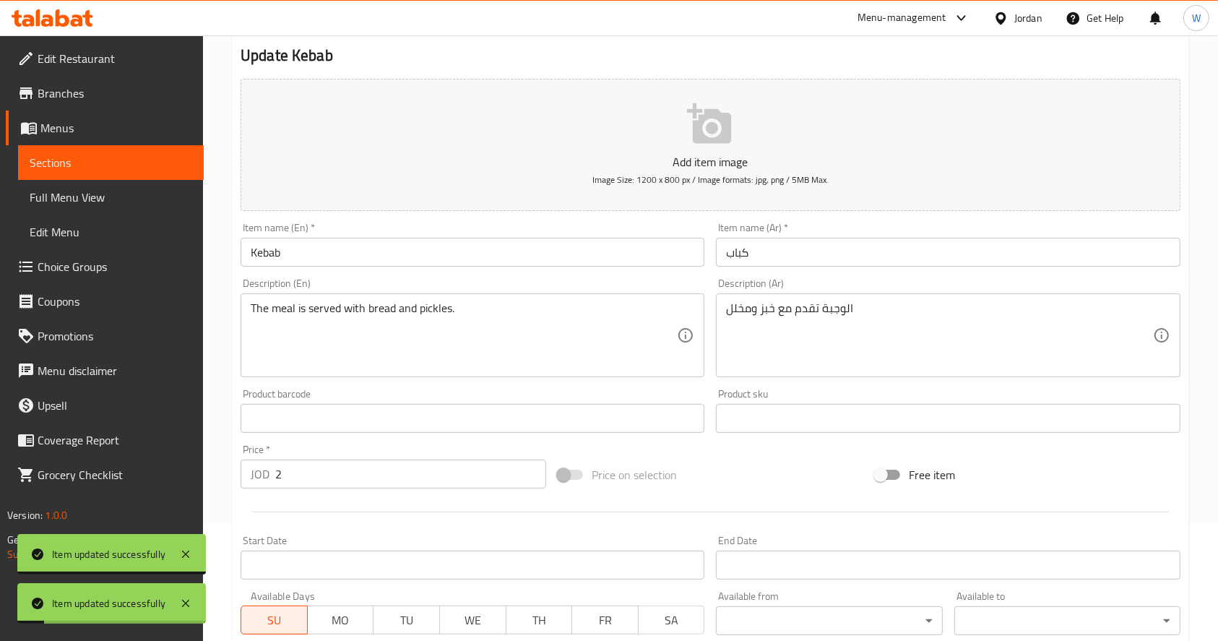
scroll to position [0, 0]
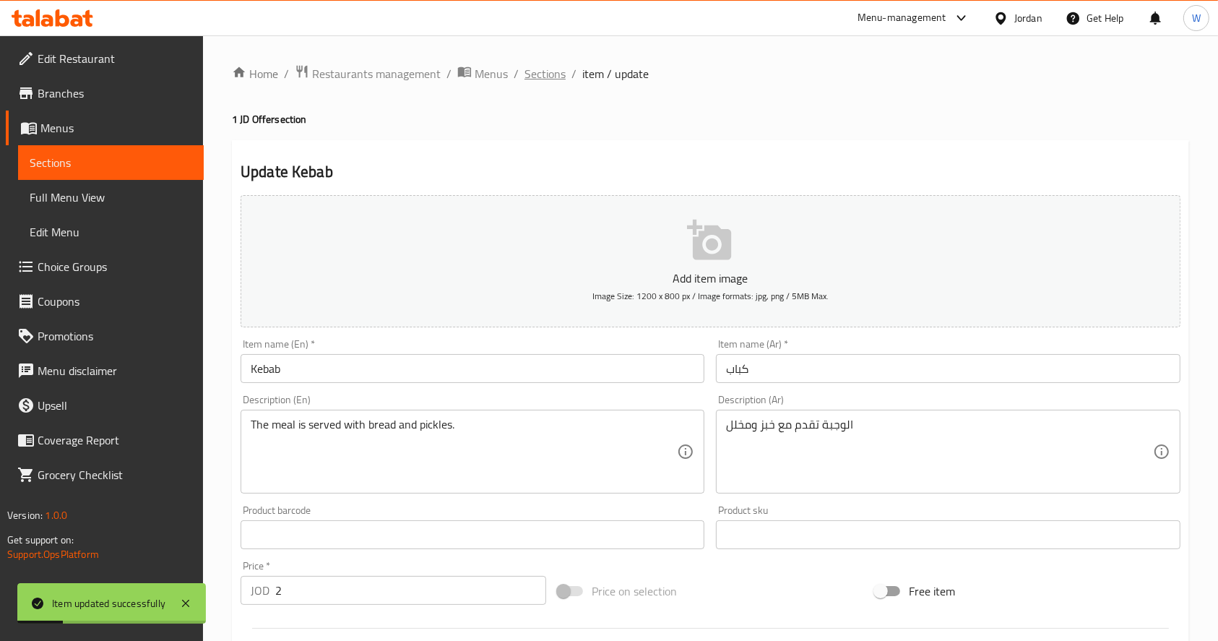
click at [546, 78] on span "Sections" at bounding box center [544, 73] width 41 height 17
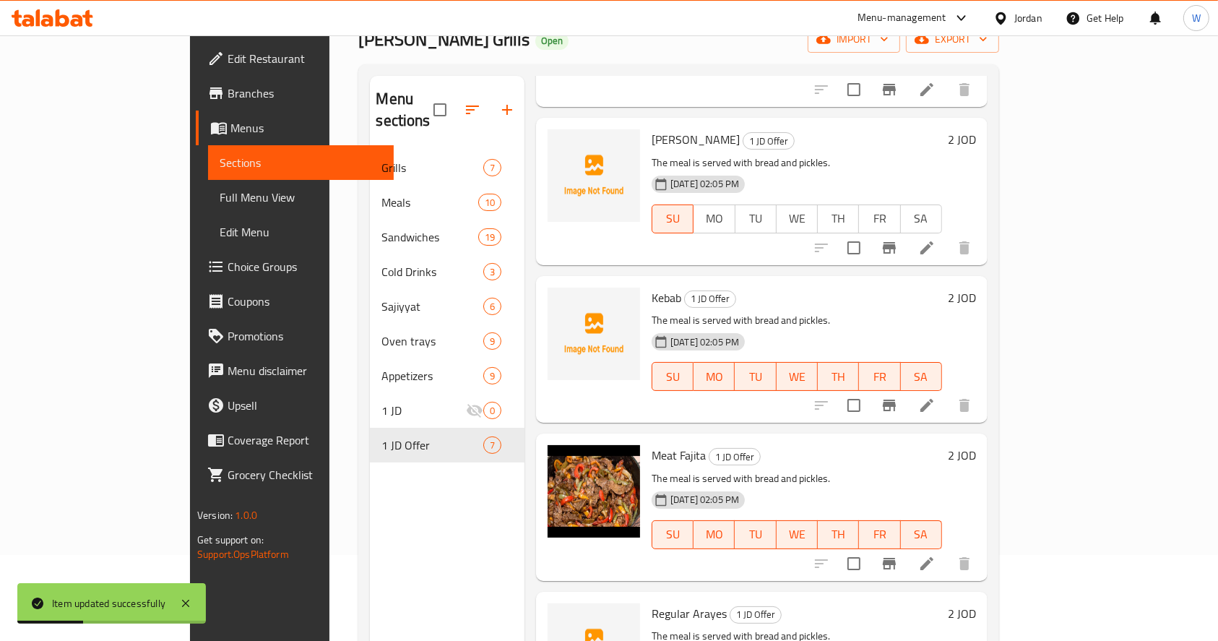
scroll to position [192, 0]
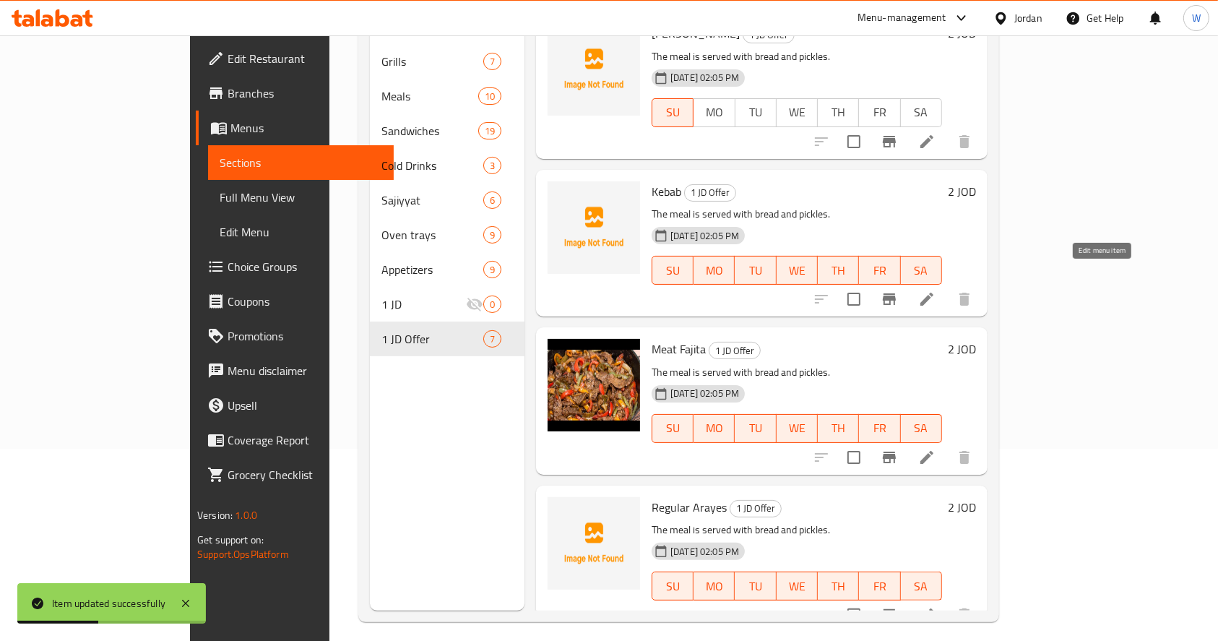
click at [935, 290] on icon at bounding box center [926, 298] width 17 height 17
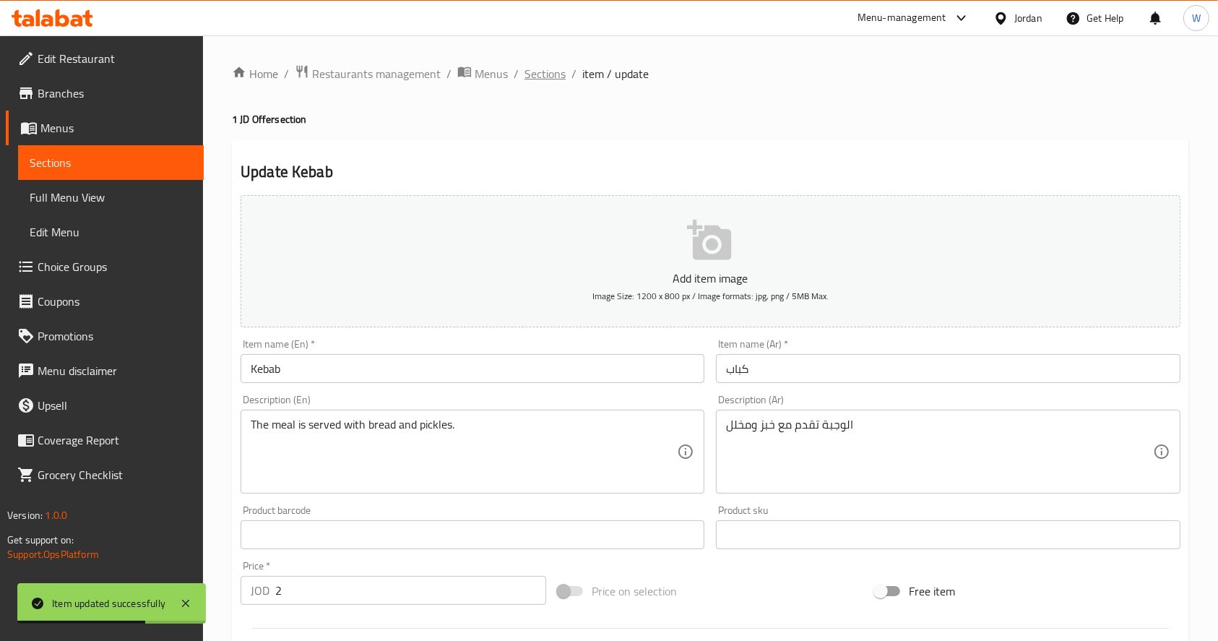
click at [543, 74] on span "Sections" at bounding box center [544, 73] width 41 height 17
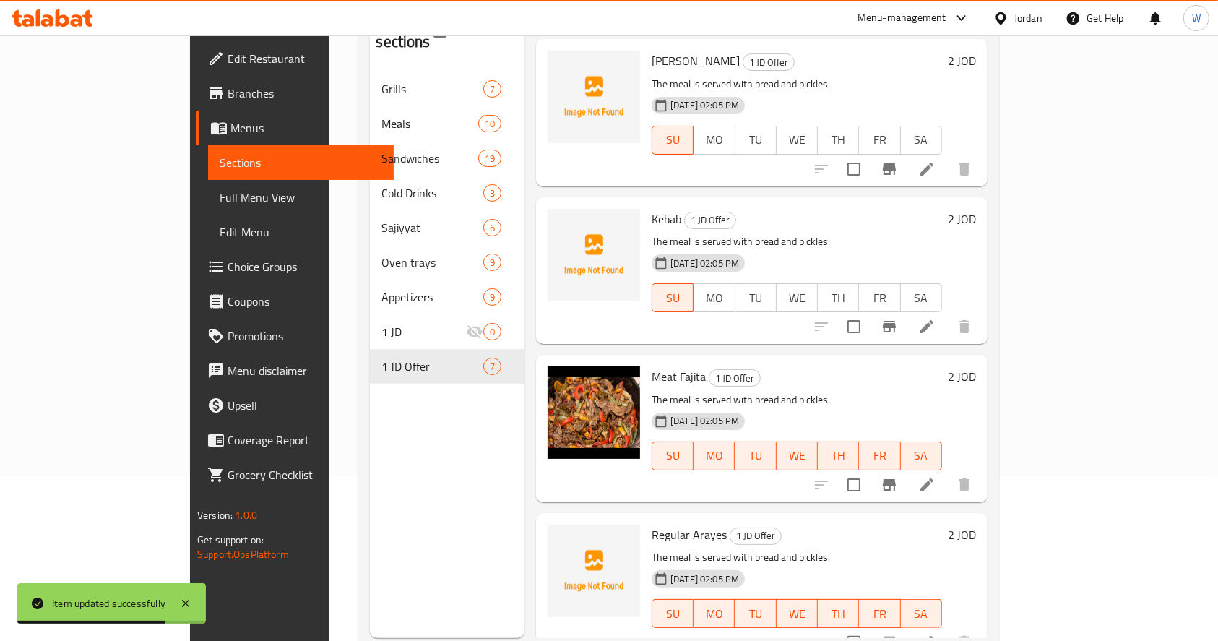
scroll to position [202, 0]
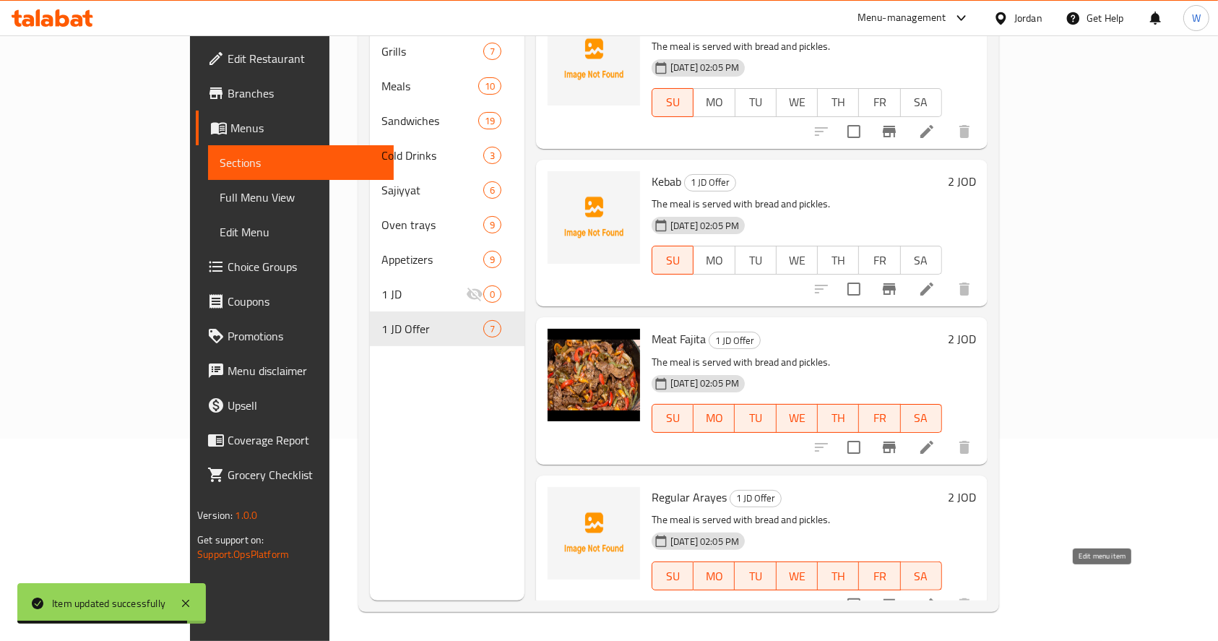
click at [935, 596] on icon at bounding box center [926, 604] width 17 height 17
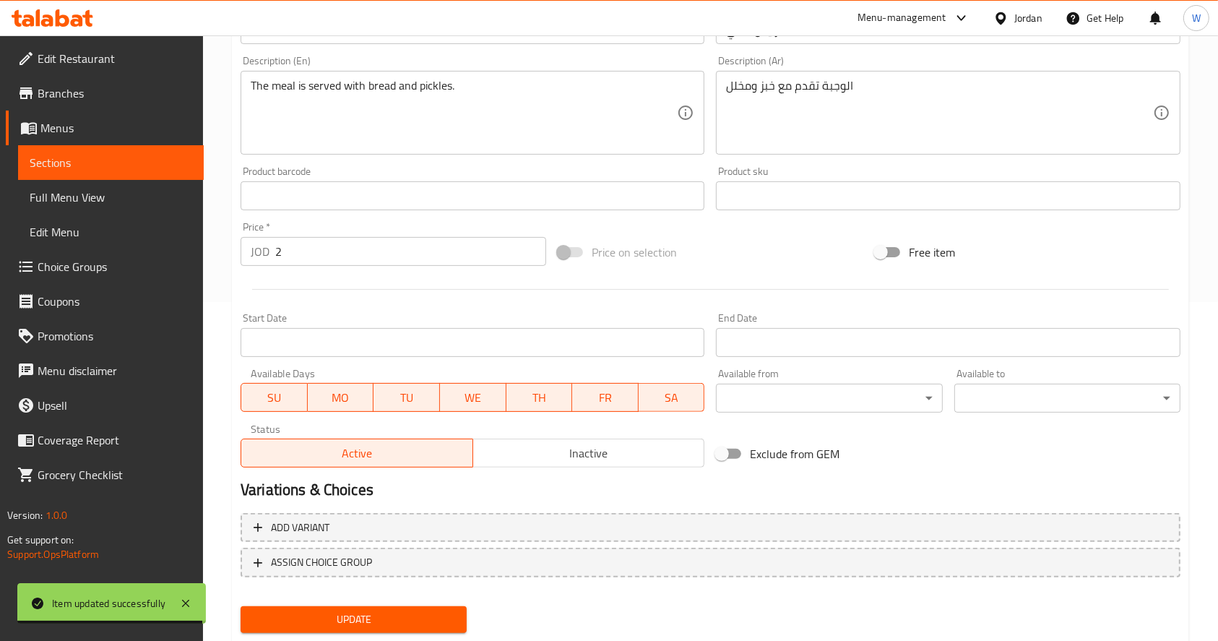
scroll to position [380, 0]
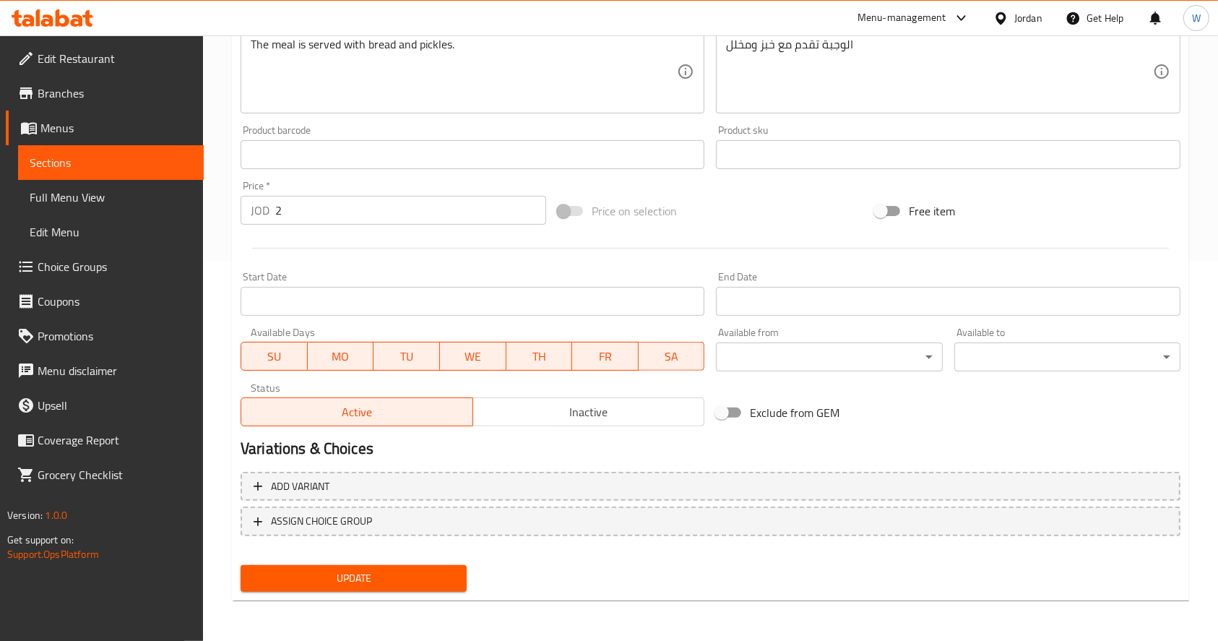
click at [355, 355] on span "MO" at bounding box center [341, 356] width 55 height 21
click at [398, 358] on span "TU" at bounding box center [406, 356] width 55 height 21
click at [480, 347] on span "WE" at bounding box center [473, 356] width 55 height 21
click at [533, 360] on span "TH" at bounding box center [538, 356] width 55 height 21
click at [625, 355] on span "FR" at bounding box center [605, 356] width 55 height 21
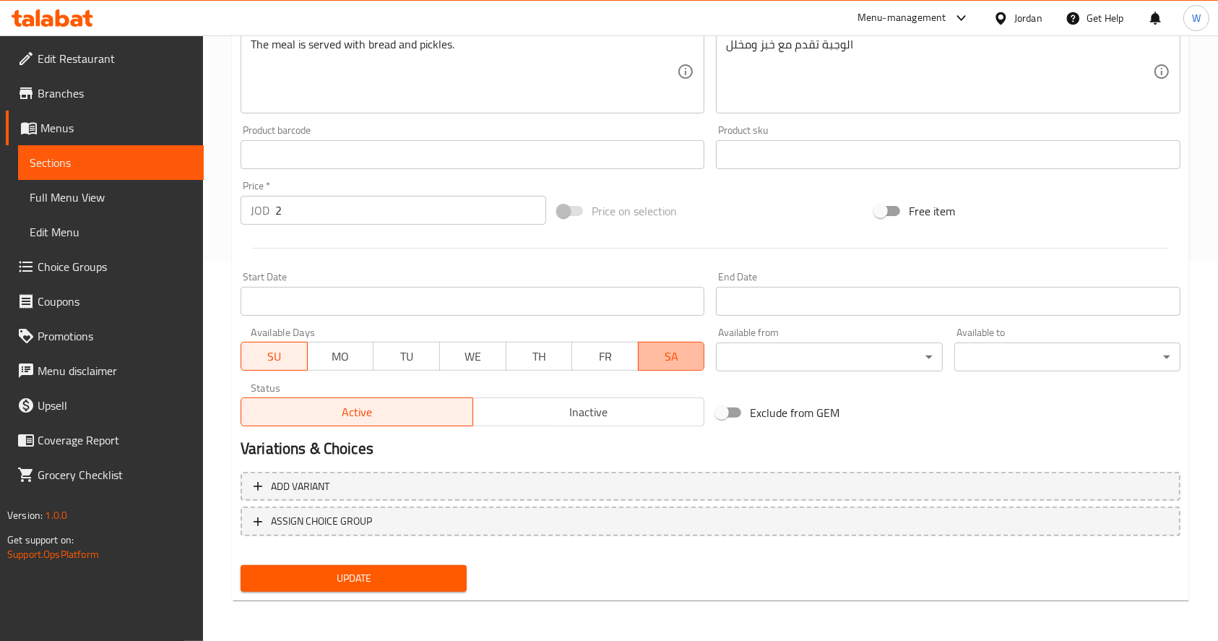
click at [676, 358] on span "SA" at bounding box center [671, 356] width 55 height 21
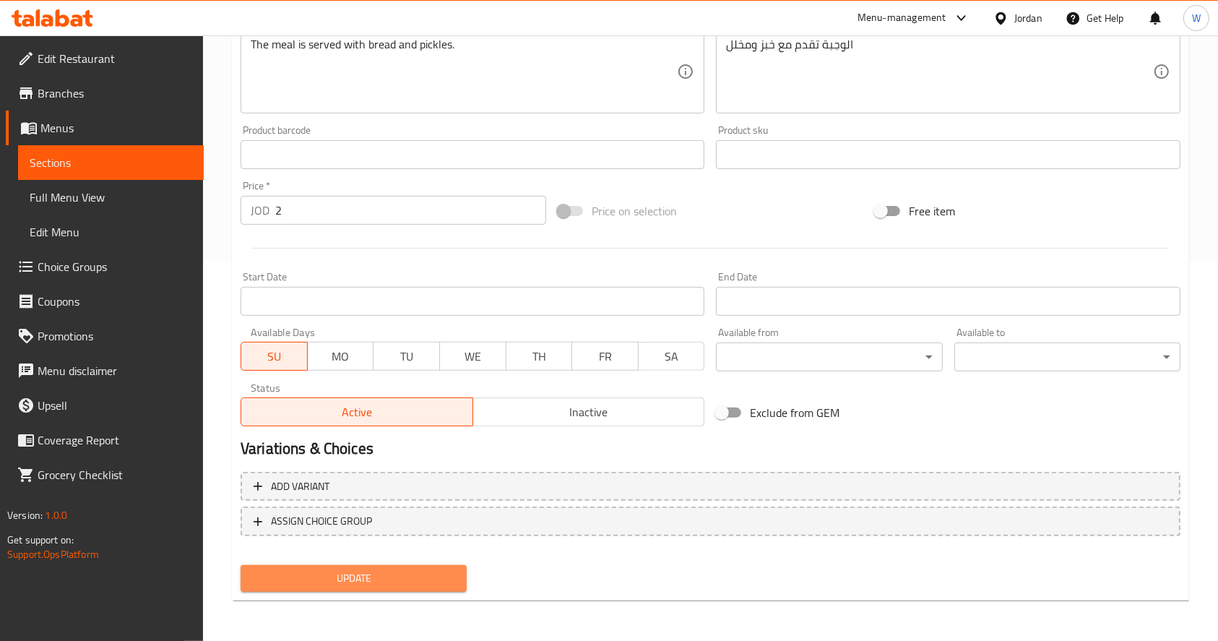
click at [426, 575] on span "Update" at bounding box center [353, 578] width 203 height 18
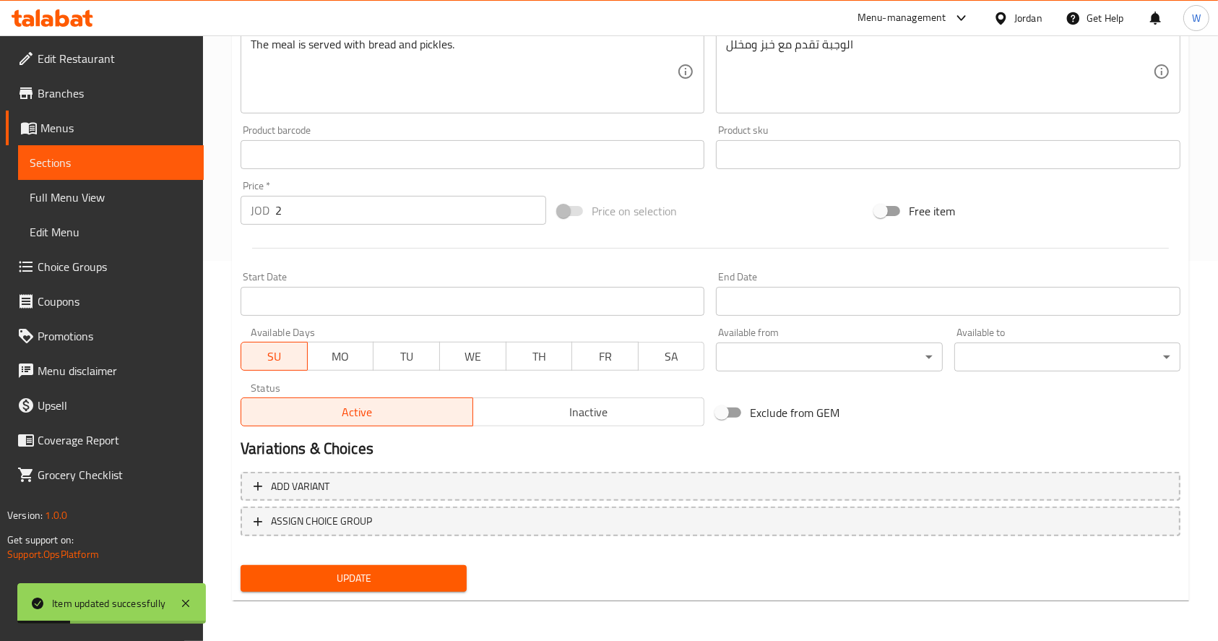
scroll to position [0, 0]
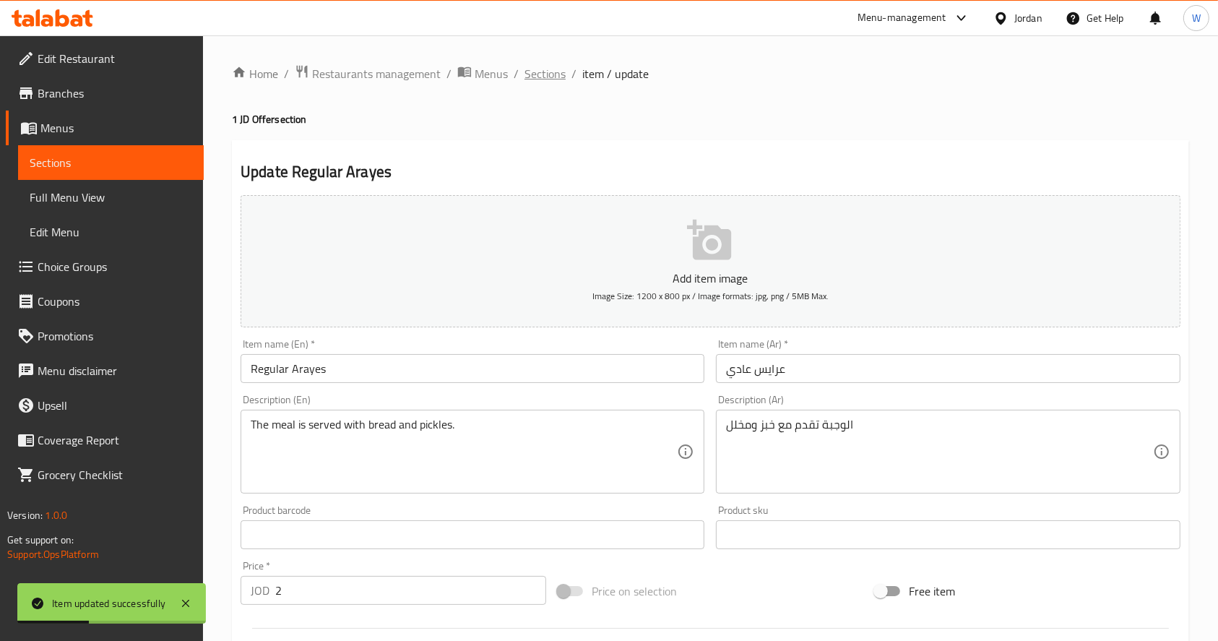
click at [555, 82] on span "Sections" at bounding box center [544, 73] width 41 height 17
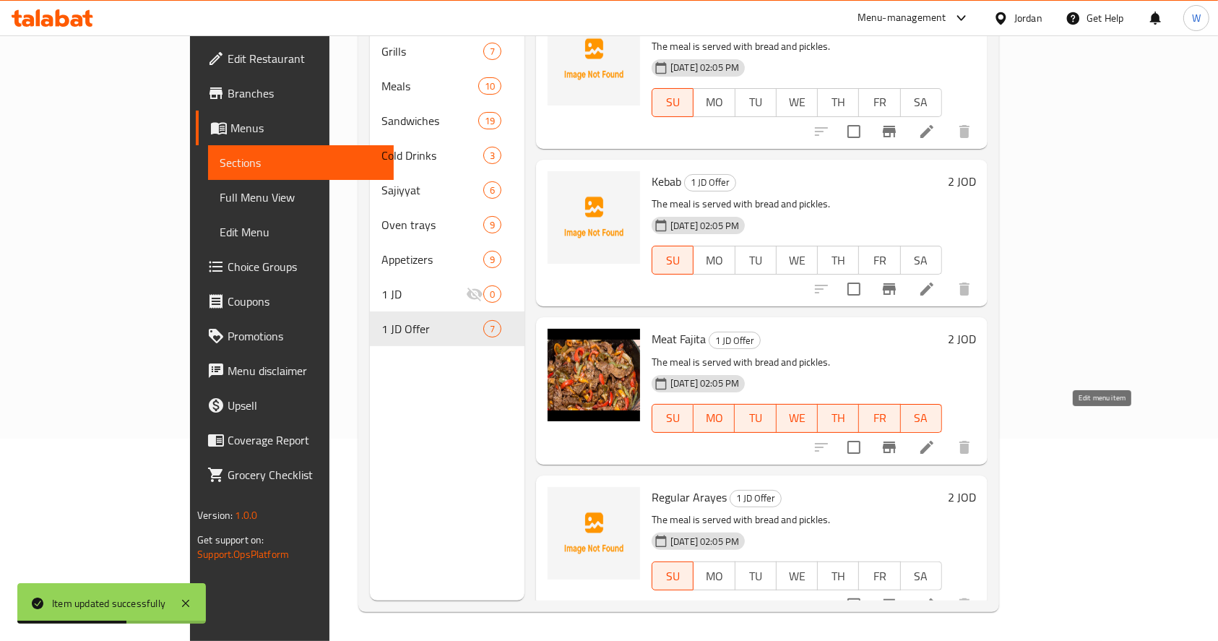
click at [935, 438] on icon at bounding box center [926, 446] width 17 height 17
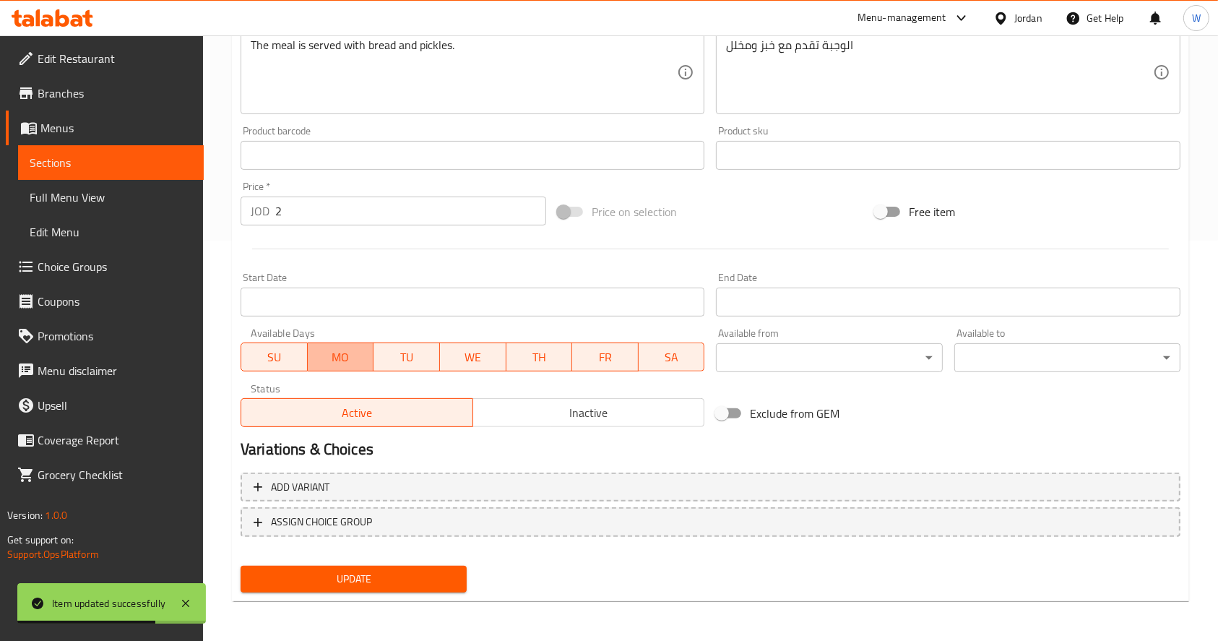
click at [361, 363] on span "MO" at bounding box center [341, 357] width 55 height 21
click at [428, 357] on span "TU" at bounding box center [406, 357] width 55 height 21
click at [480, 355] on span "WE" at bounding box center [473, 357] width 55 height 21
click at [549, 350] on span "TH" at bounding box center [538, 357] width 55 height 21
click at [611, 352] on span "FR" at bounding box center [605, 357] width 55 height 21
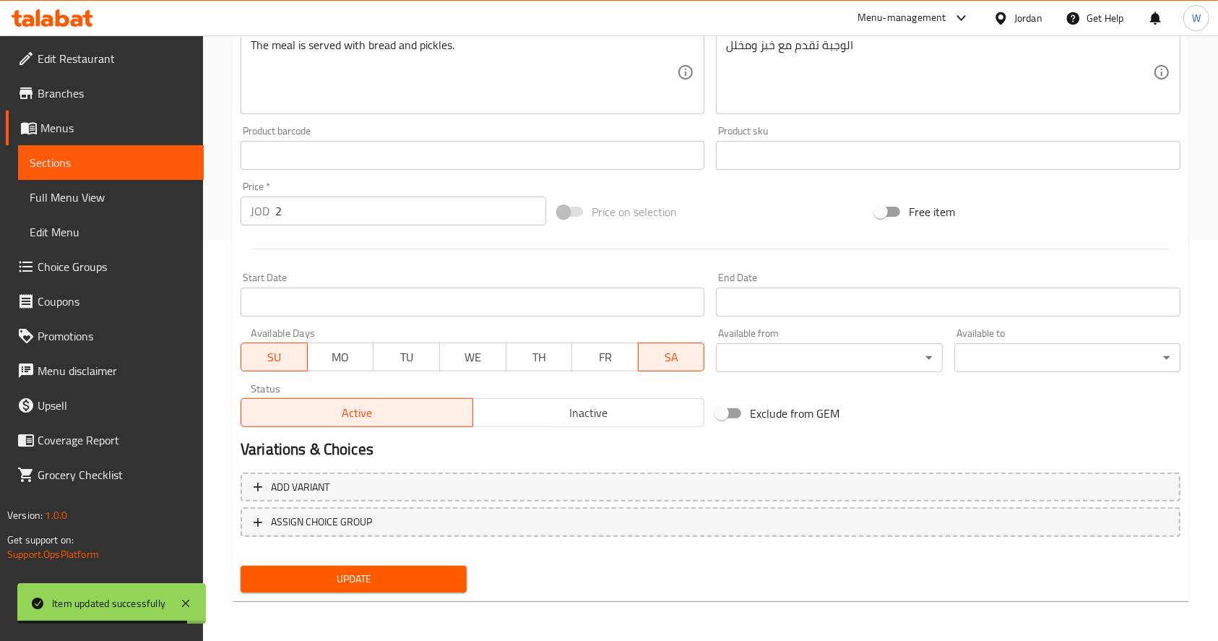
click at [653, 355] on span "SA" at bounding box center [671, 357] width 55 height 21
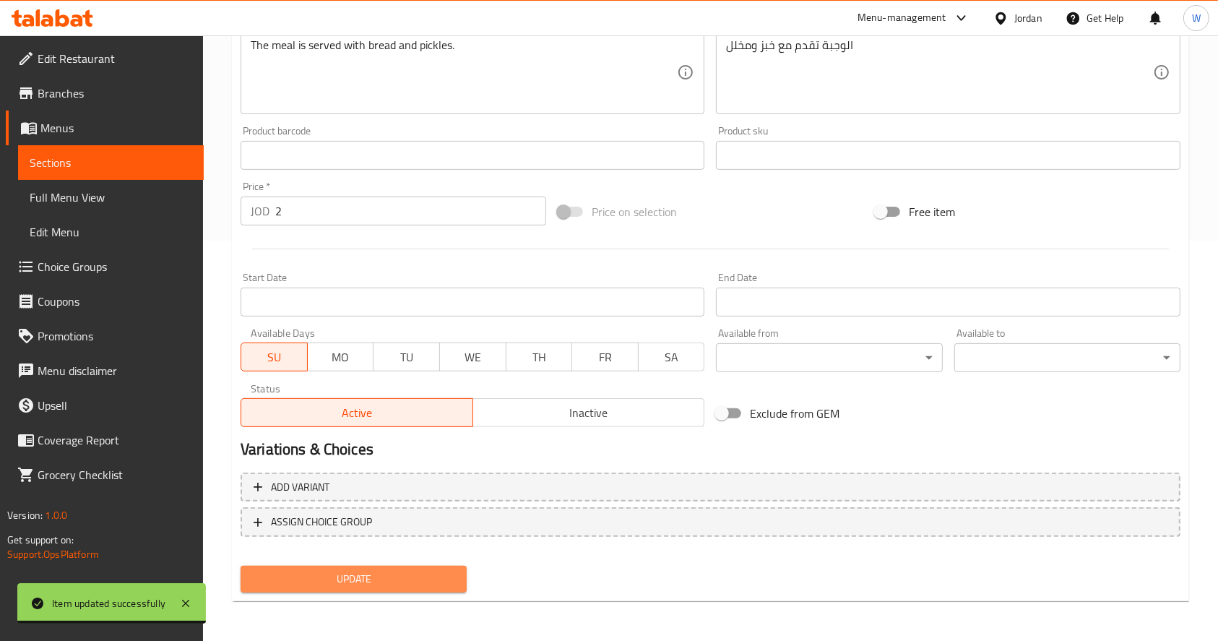
click at [382, 579] on span "Update" at bounding box center [353, 579] width 203 height 18
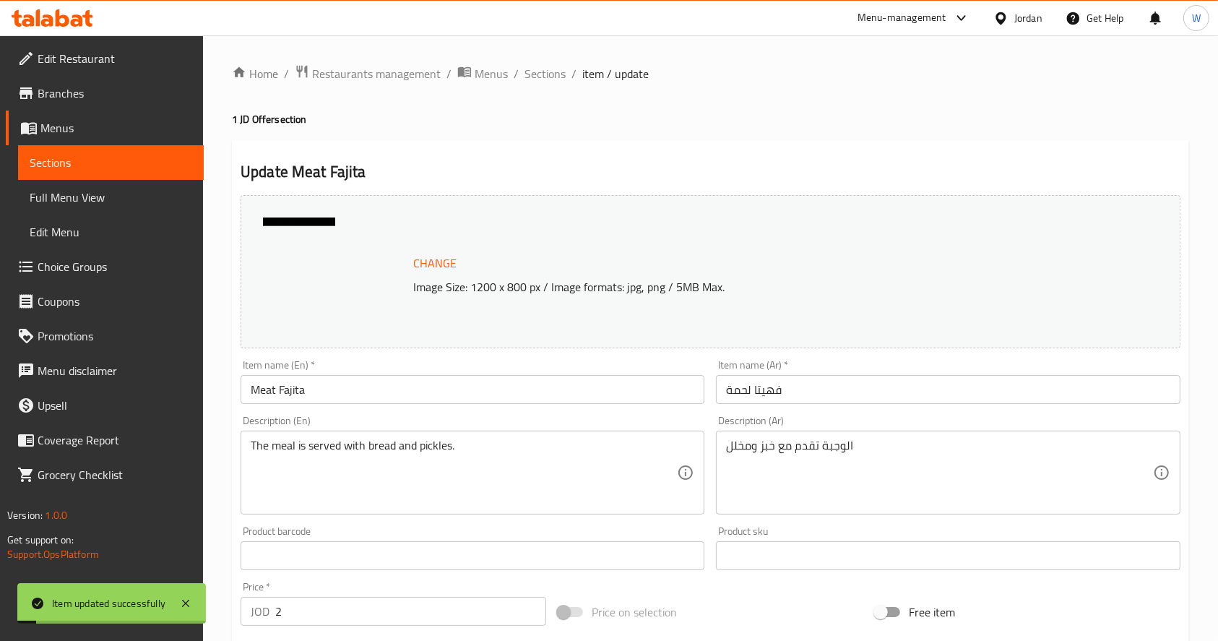
click at [540, 76] on span "Sections" at bounding box center [544, 73] width 41 height 17
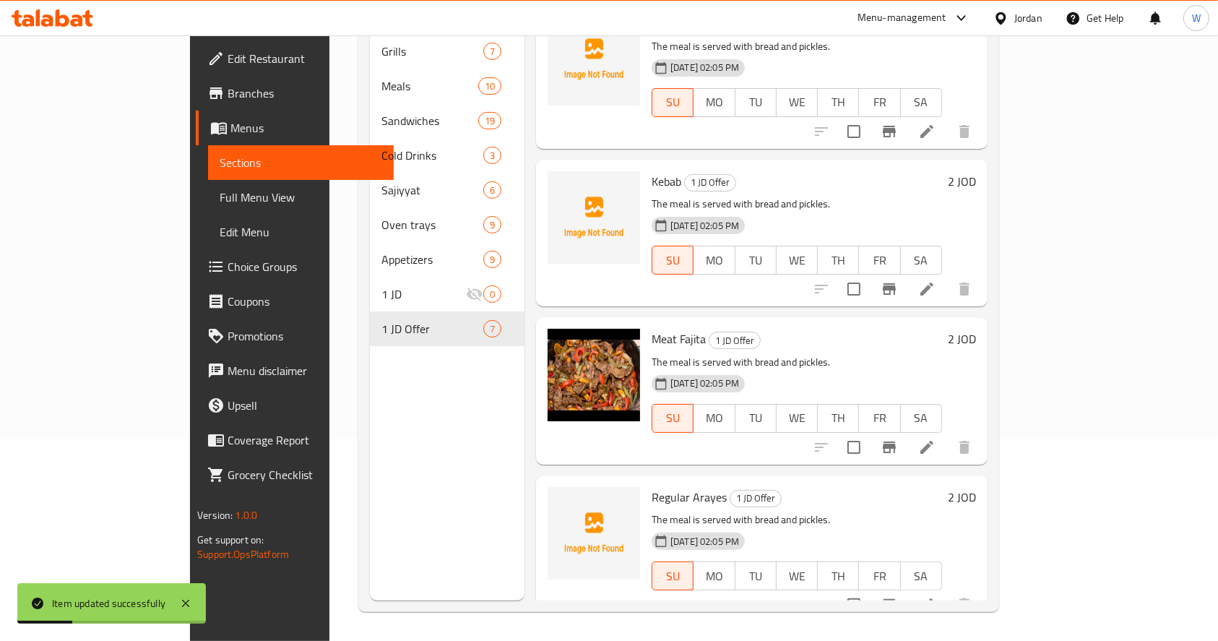
click at [370, 493] on div "Menu sections Grills 7 Meals 10 Sandwiches 19 Cold Drinks 3 Sajiyyat 6 Oven tra…" at bounding box center [447, 280] width 155 height 641
